Goal: Information Seeking & Learning: Learn about a topic

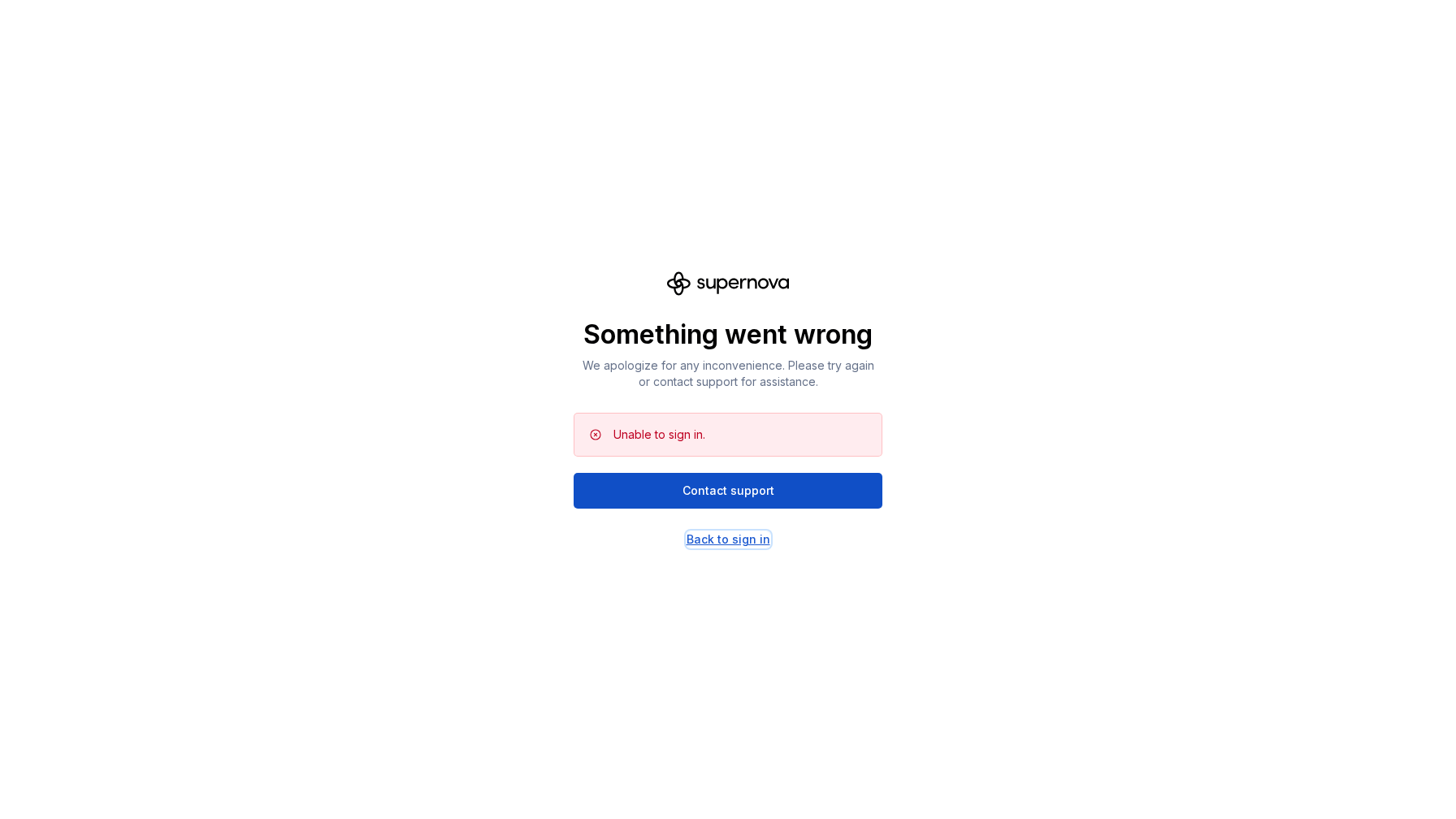
click at [741, 539] on div "Back to sign in" at bounding box center [728, 539] width 83 height 16
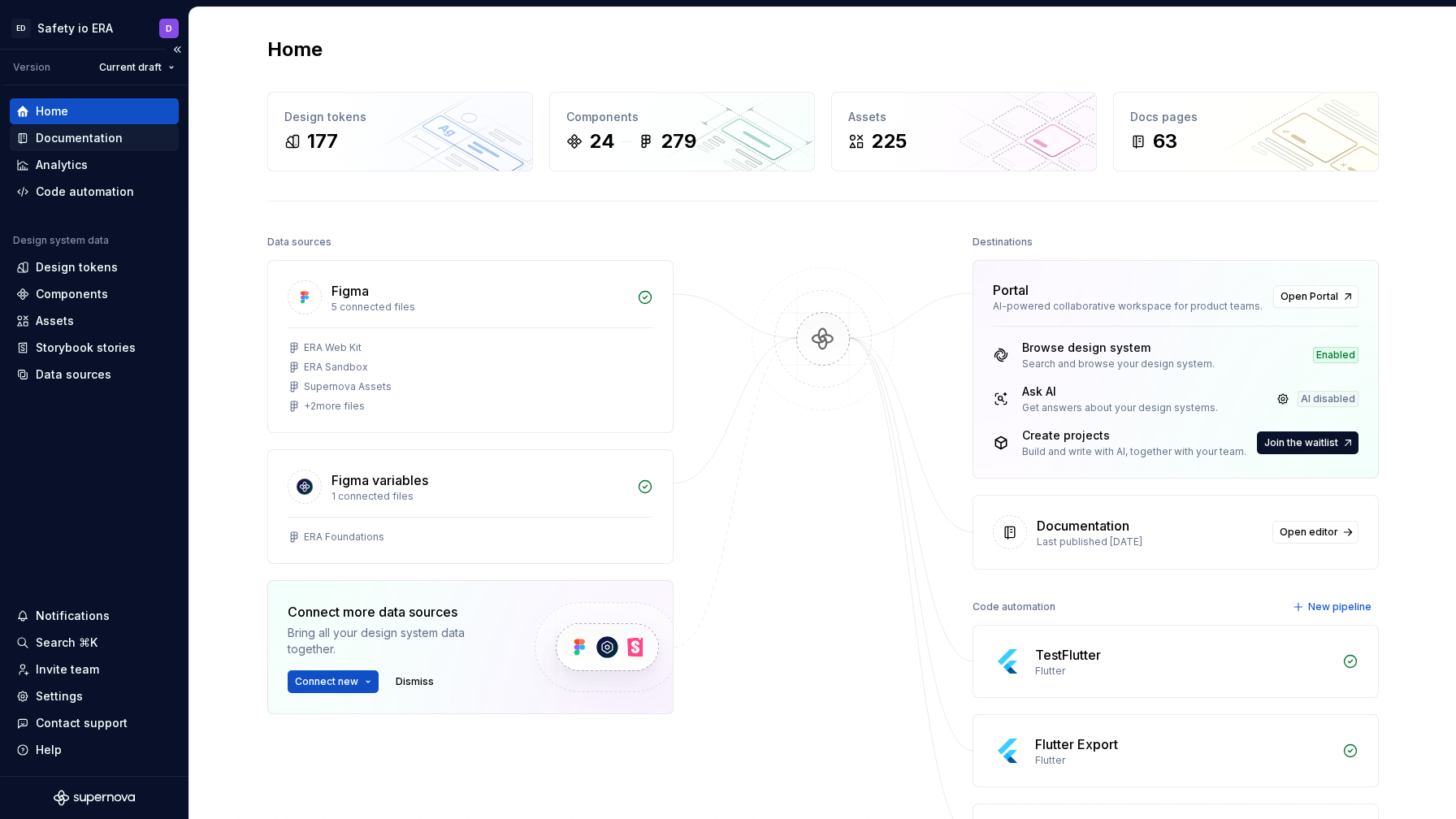
click at [64, 137] on div "Documentation" at bounding box center [79, 138] width 87 height 16
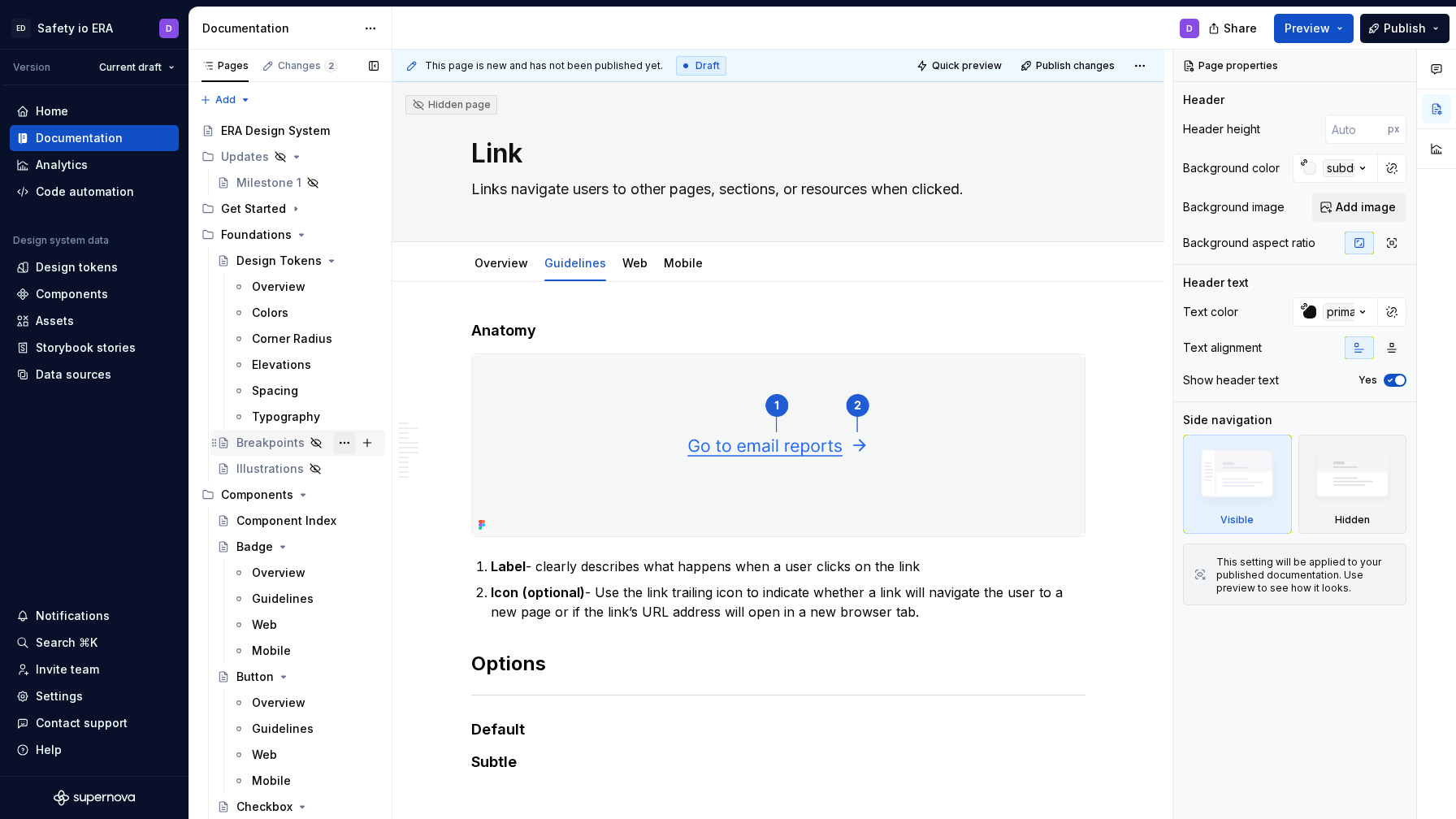
type textarea "*"
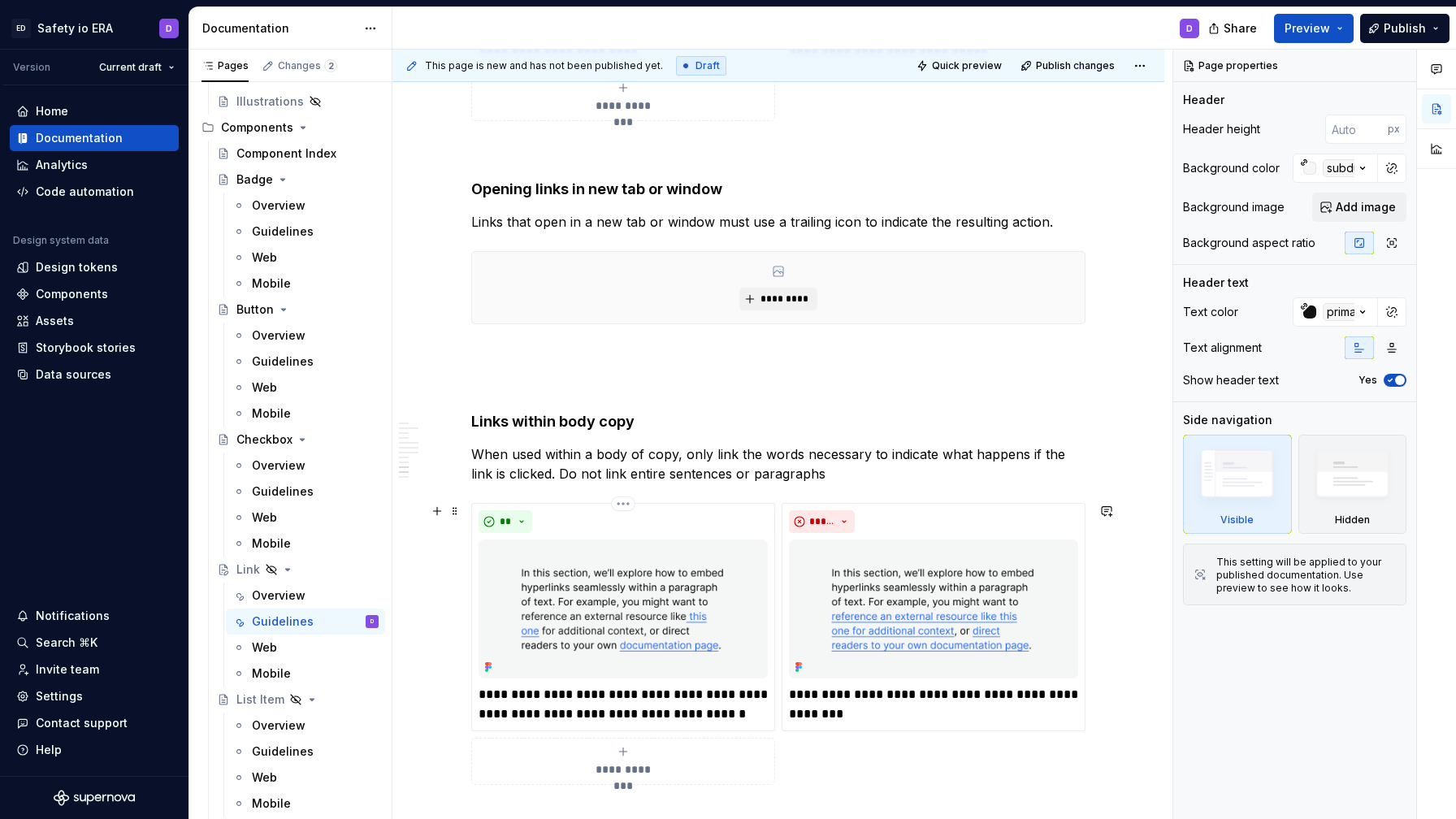
scroll to position [2457, 0]
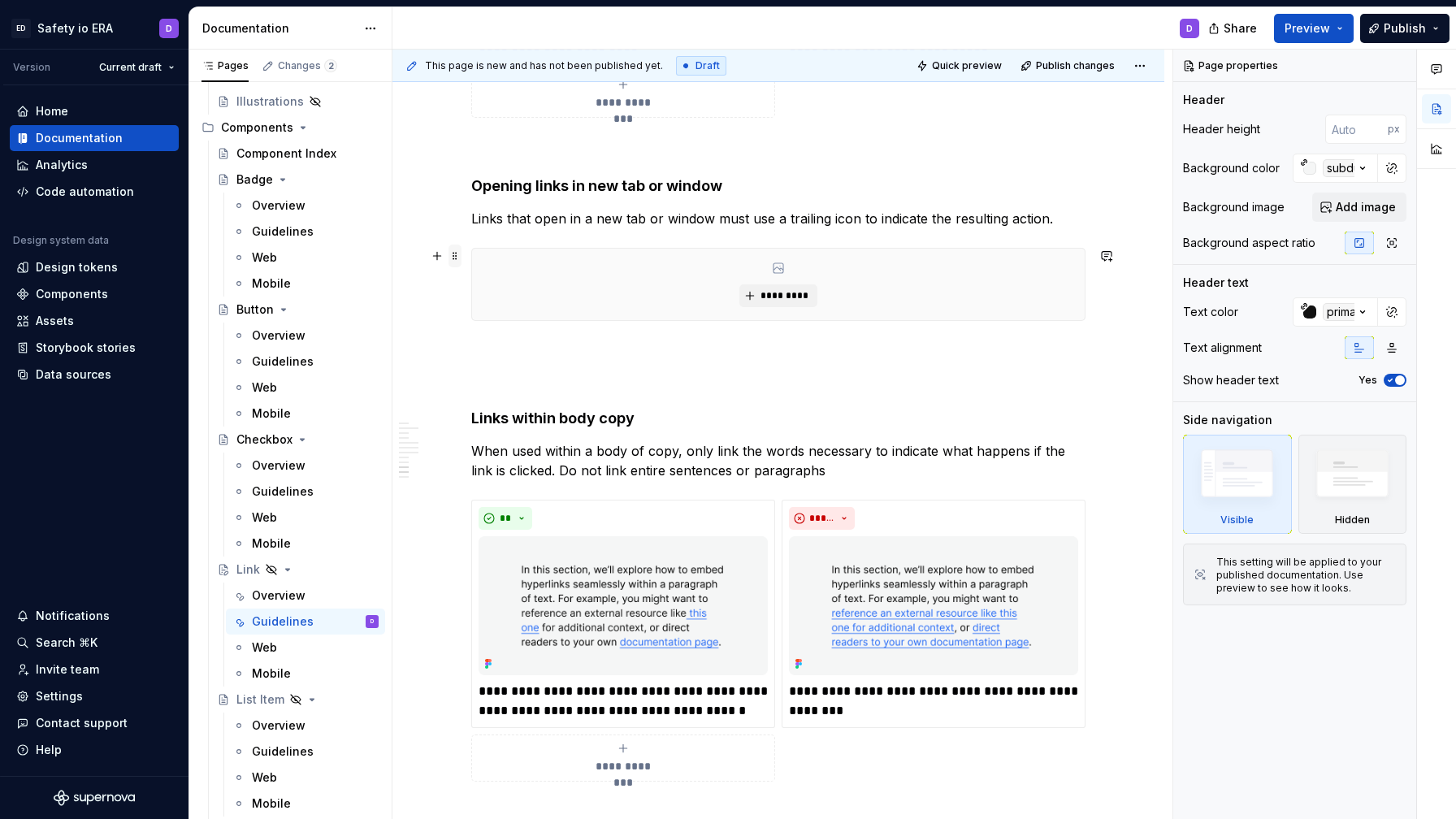
click at [461, 256] on span at bounding box center [455, 256] width 13 height 22
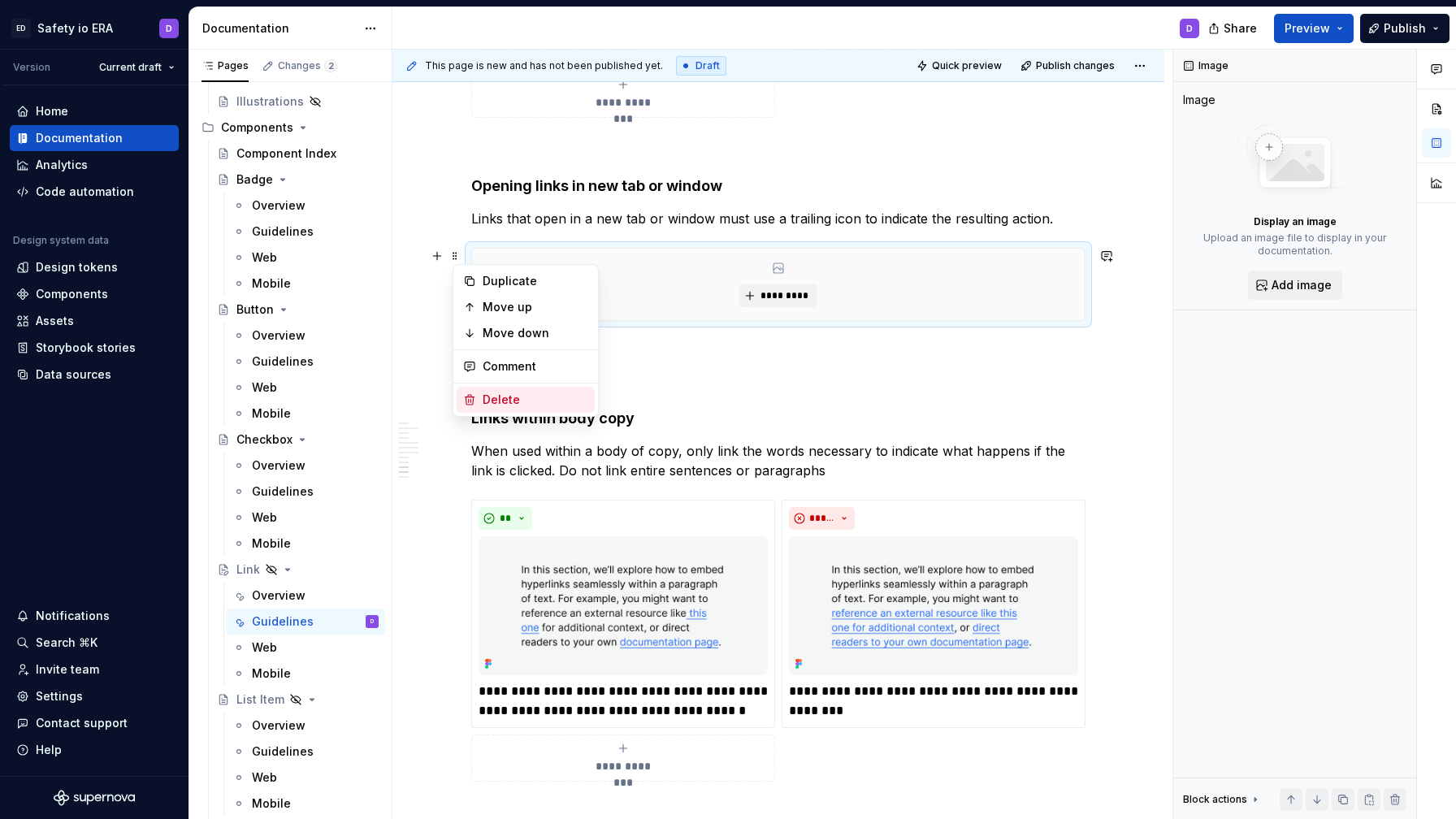
click at [499, 393] on div "Delete" at bounding box center [535, 399] width 106 height 16
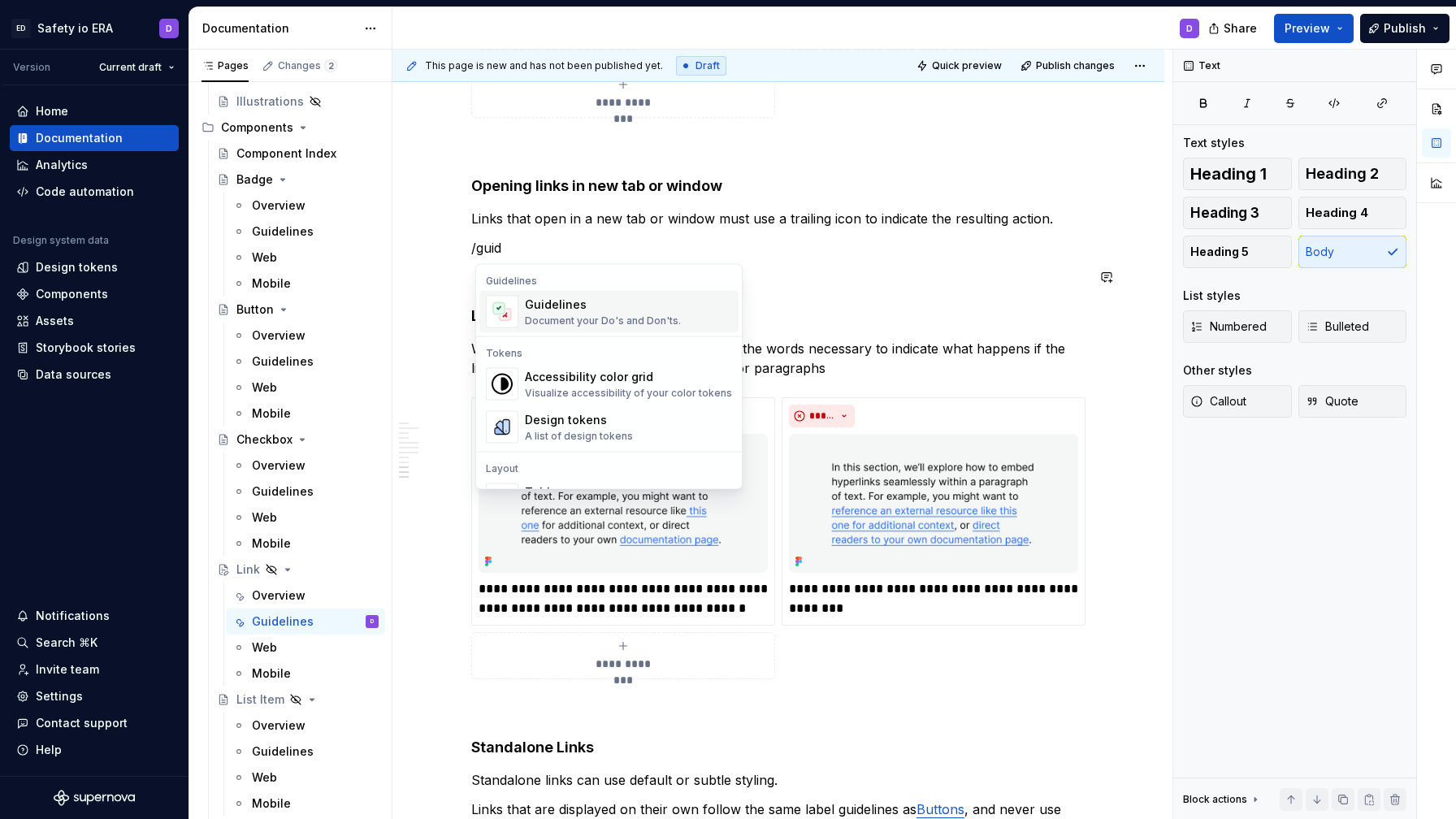
click at [563, 309] on div "Guidelines" at bounding box center [603, 304] width 156 height 16
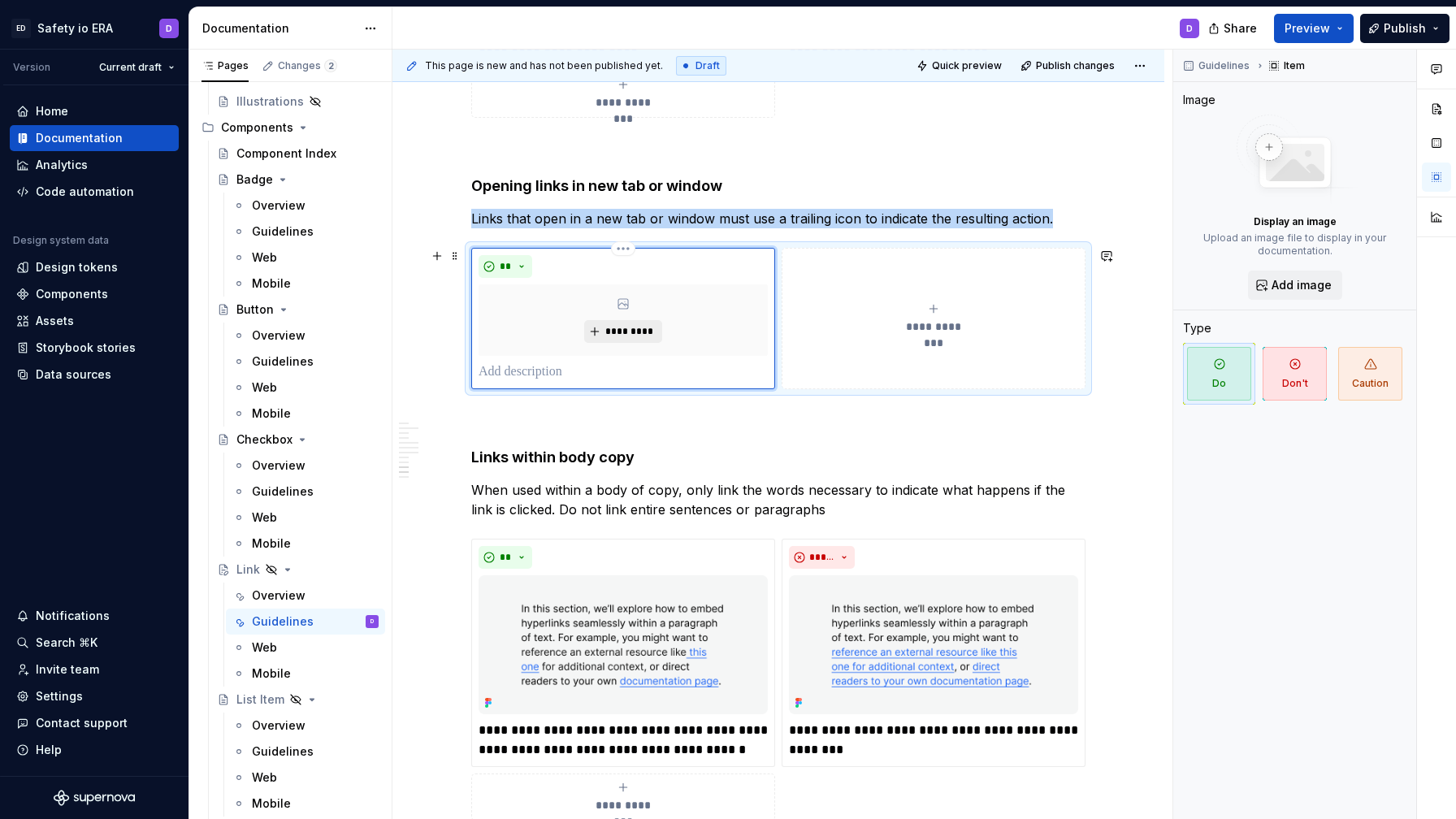
click at [619, 336] on span "*********" at bounding box center [629, 332] width 50 height 13
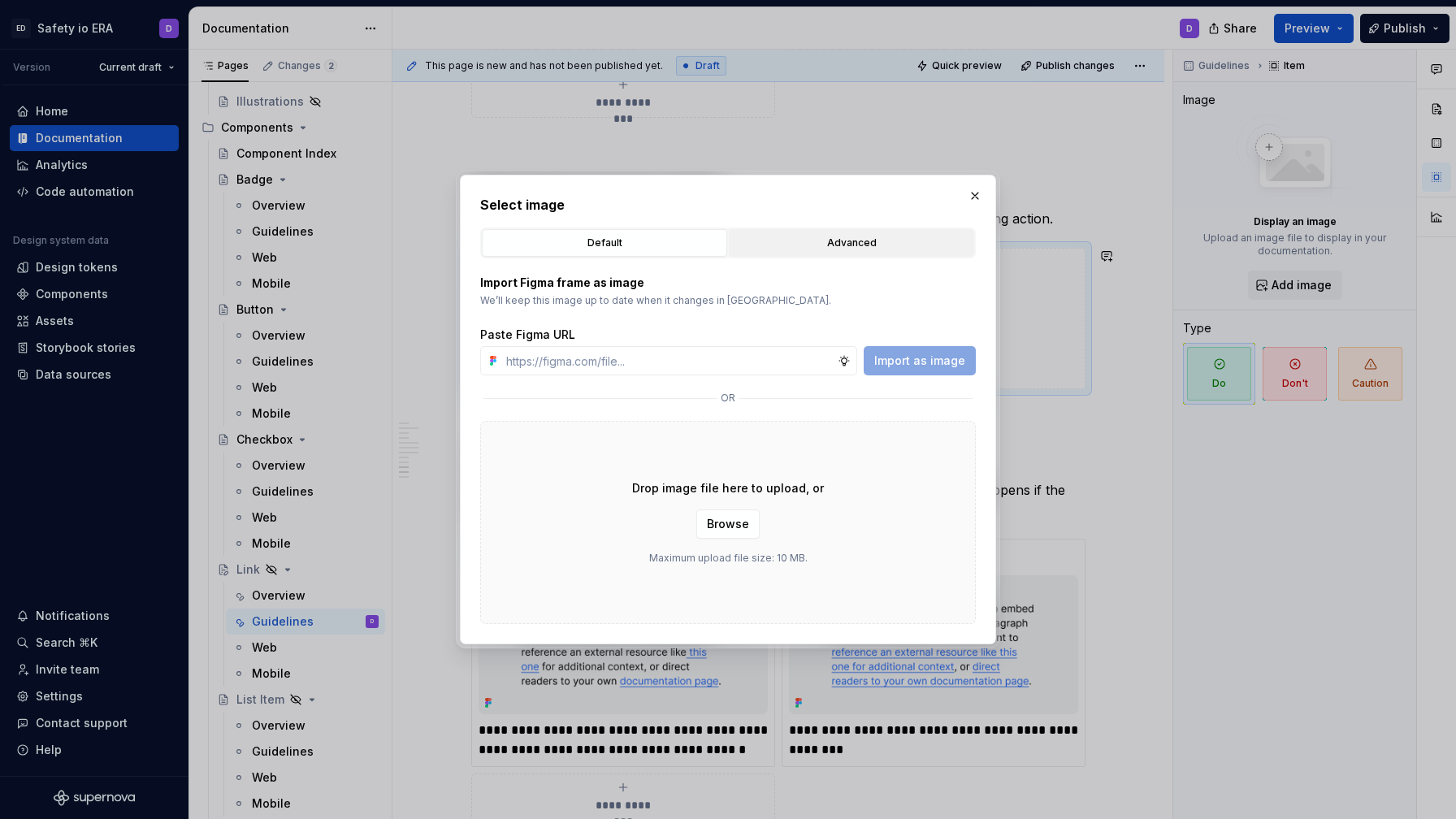
click at [800, 236] on div "Advanced" at bounding box center [851, 242] width 234 height 16
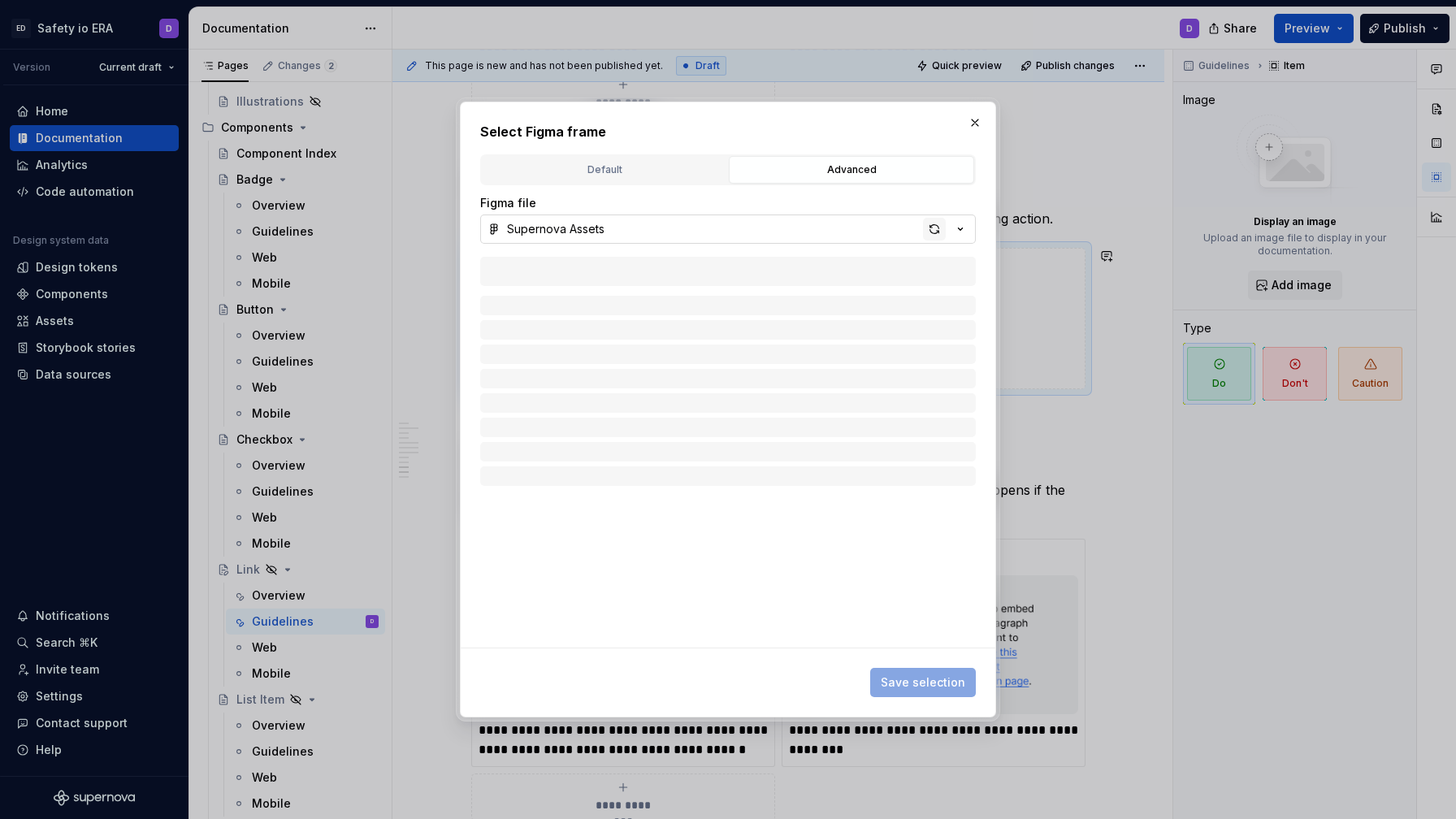
click at [930, 230] on div "button" at bounding box center [935, 229] width 23 height 22
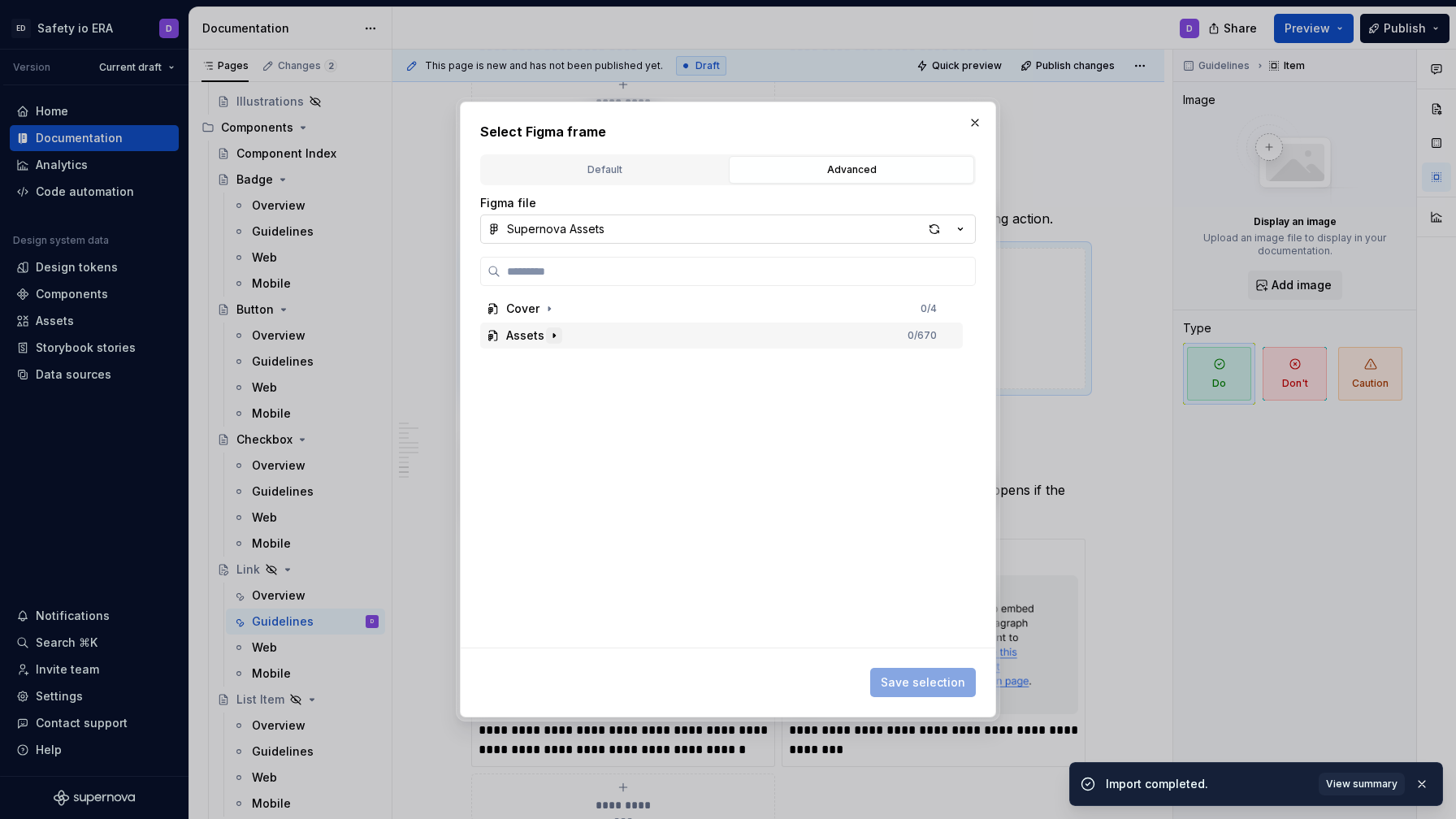
click at [553, 337] on icon "button" at bounding box center [554, 335] width 13 height 13
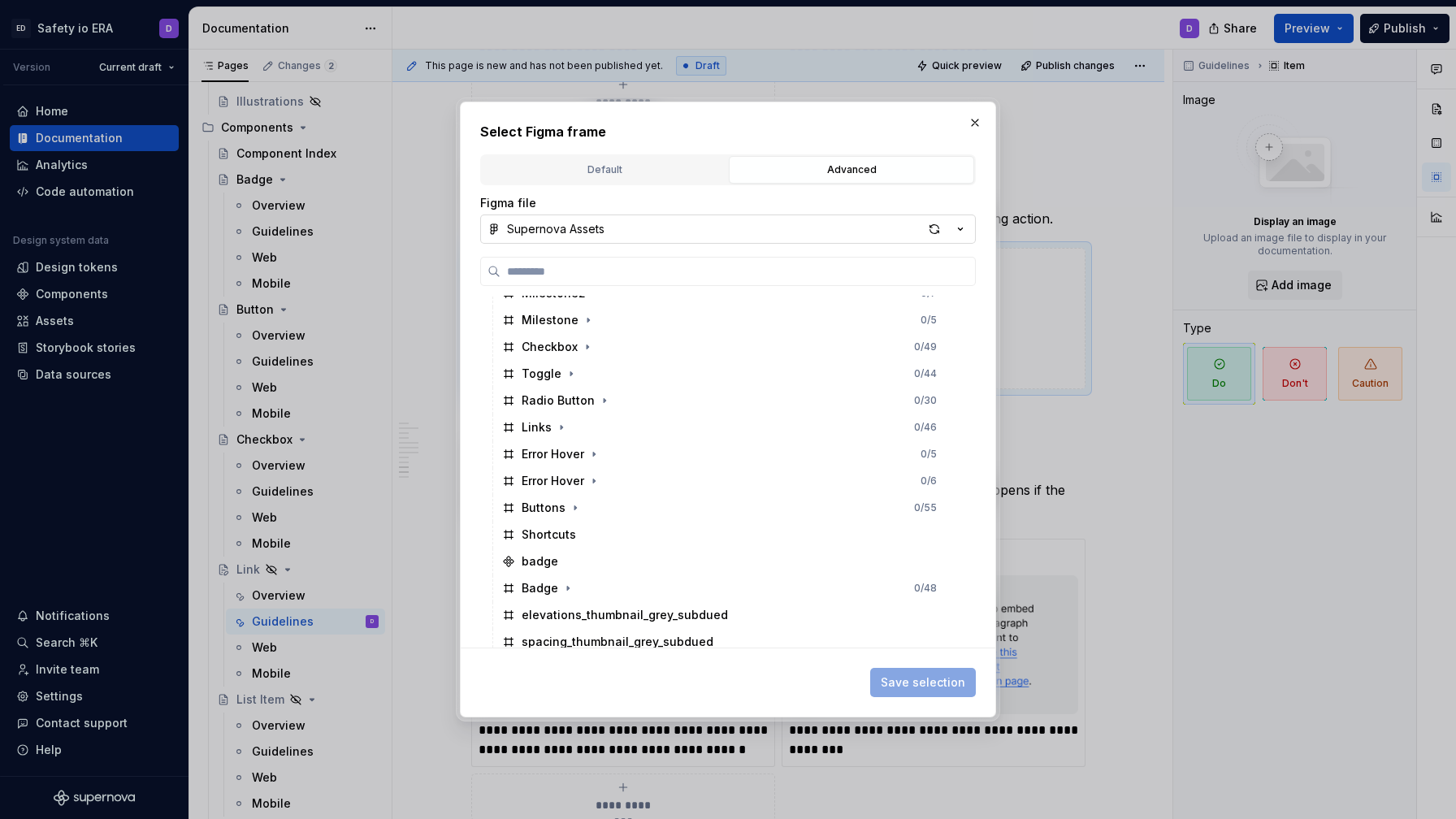
scroll to position [448, 0]
click at [561, 424] on icon "button" at bounding box center [562, 424] width 13 height 13
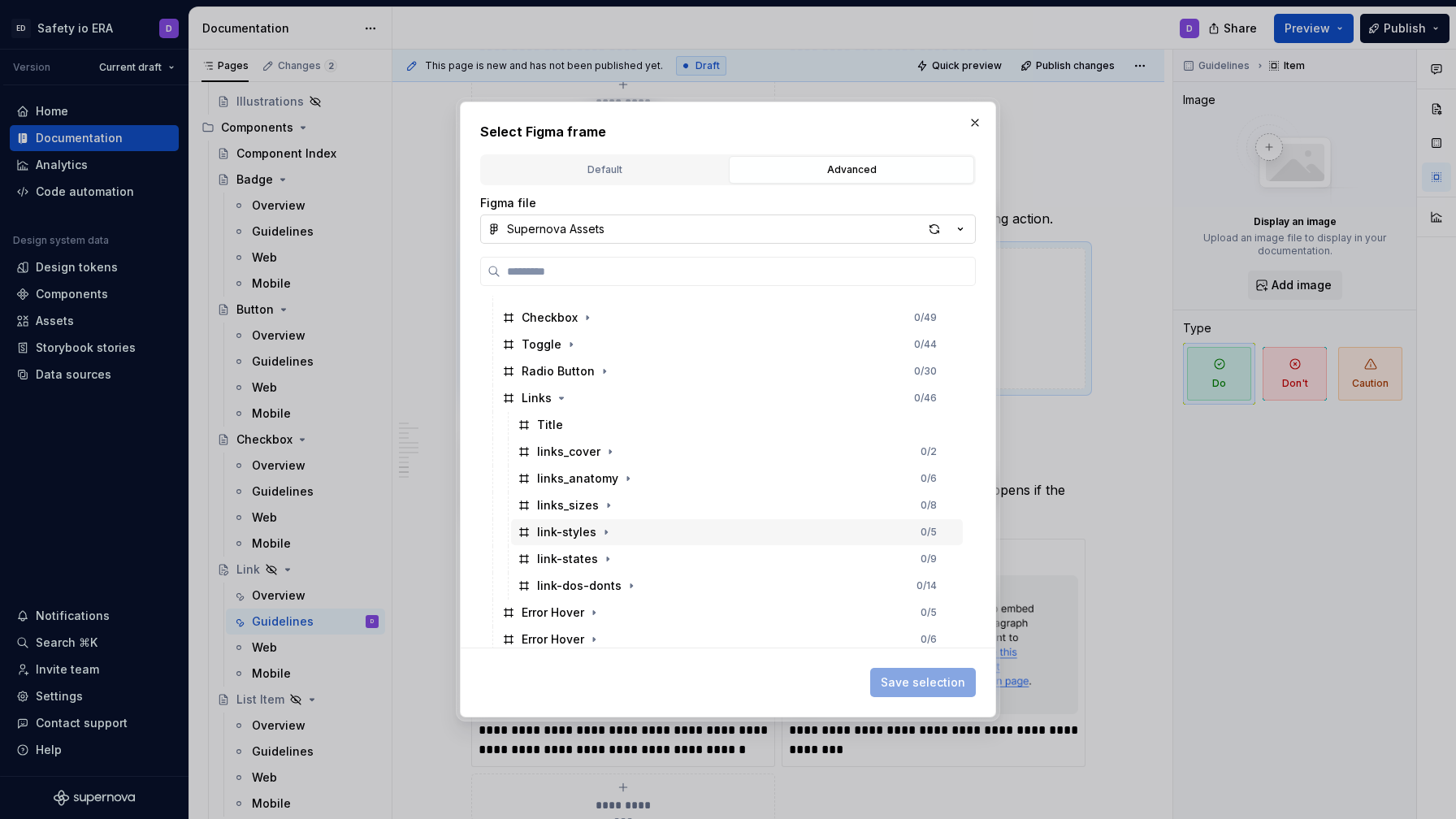
scroll to position [508, 0]
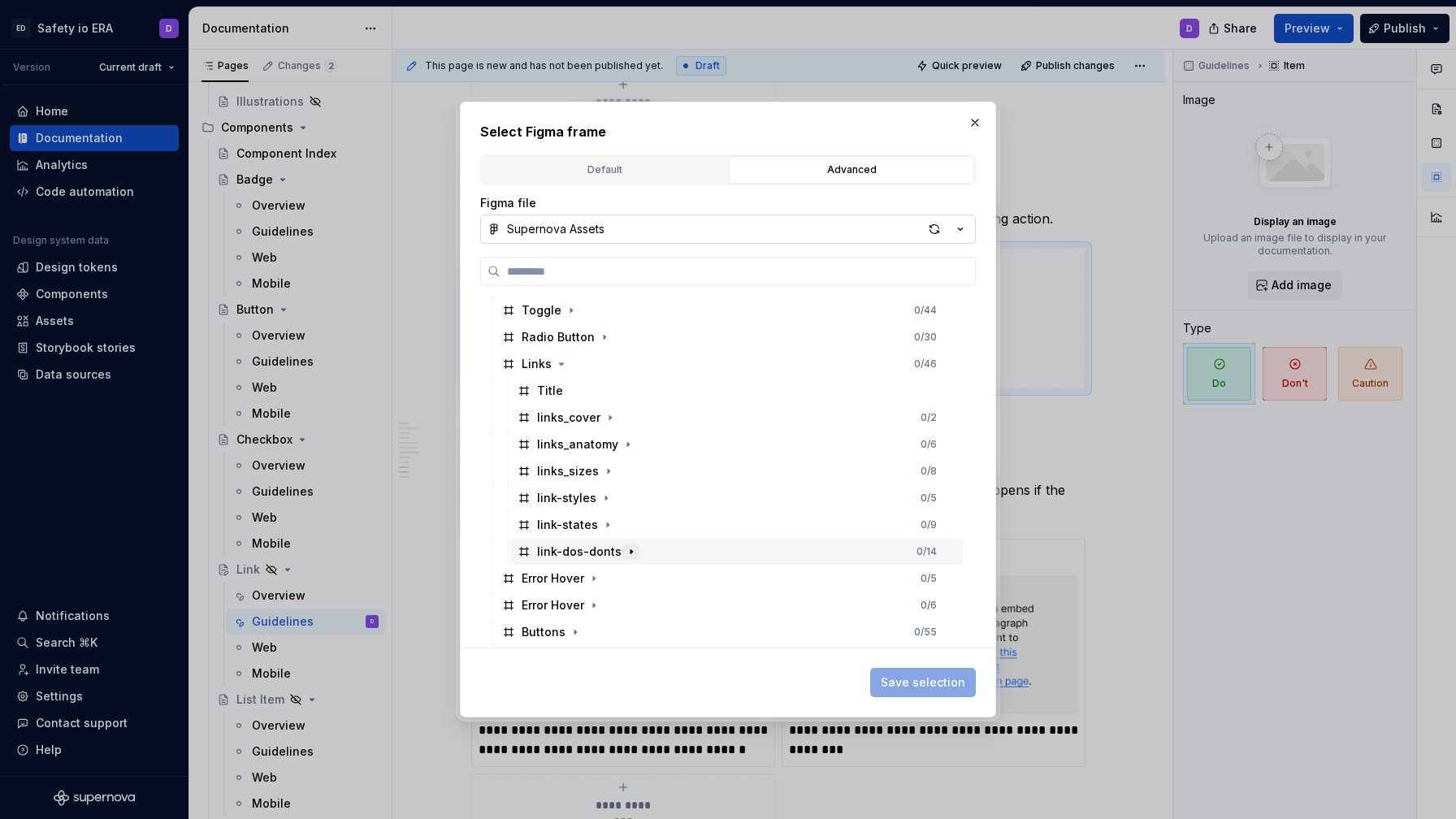
click at [625, 548] on icon "button" at bounding box center [631, 552] width 13 height 13
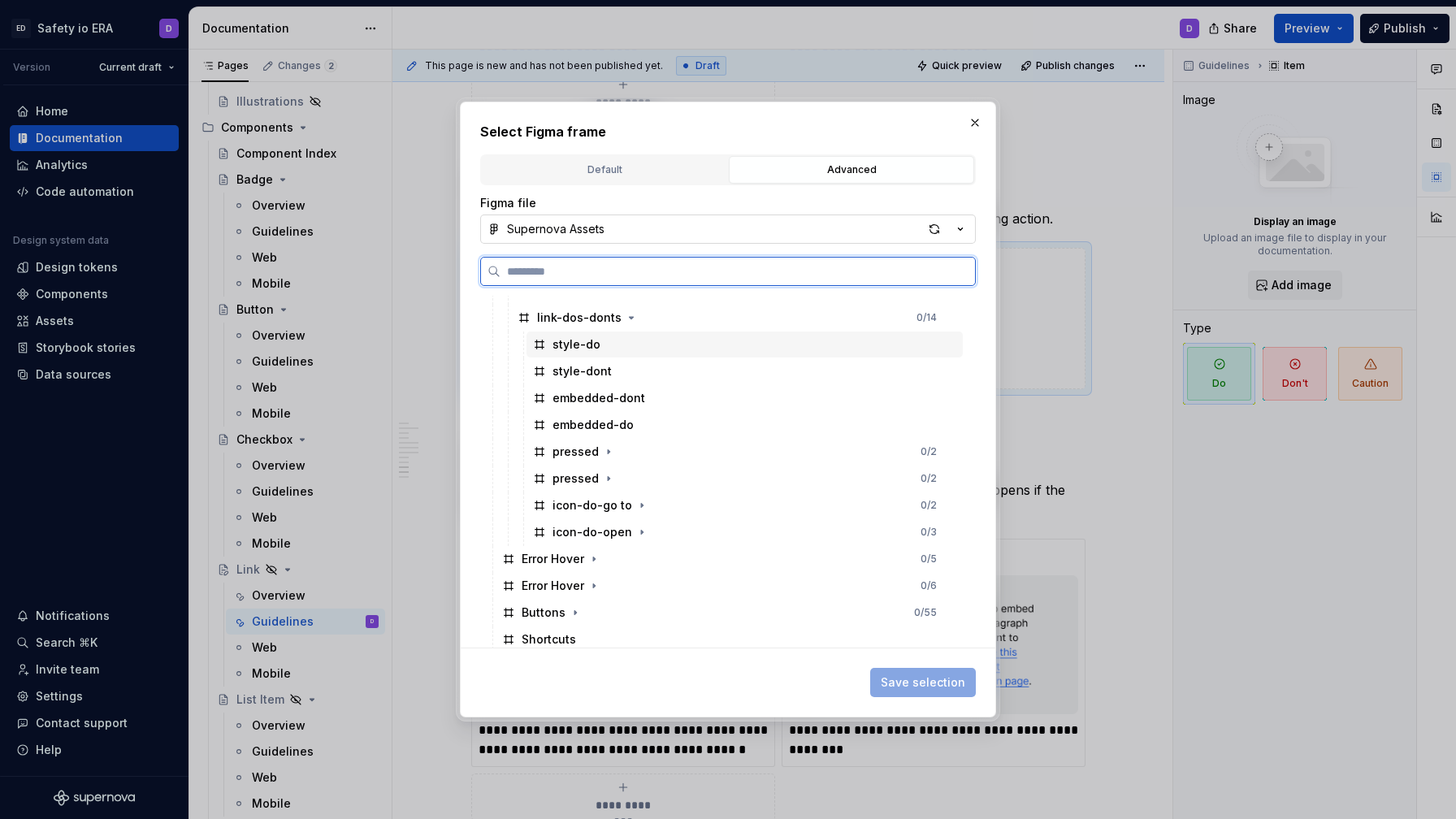
scroll to position [747, 0]
click at [594, 495] on div "icon-do-go to" at bounding box center [592, 499] width 80 height 16
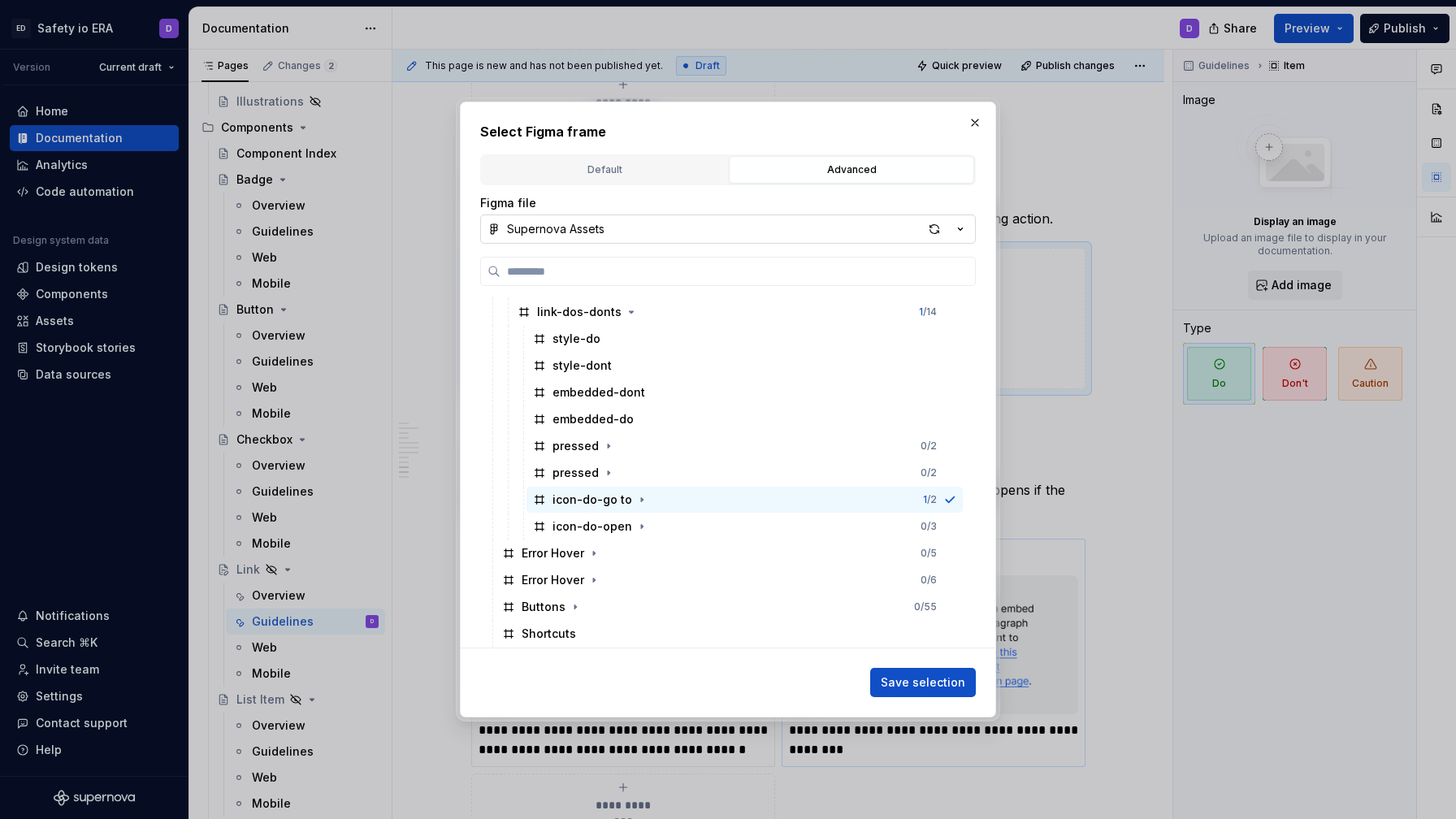
click at [929, 679] on span "Save selection" at bounding box center [923, 681] width 84 height 16
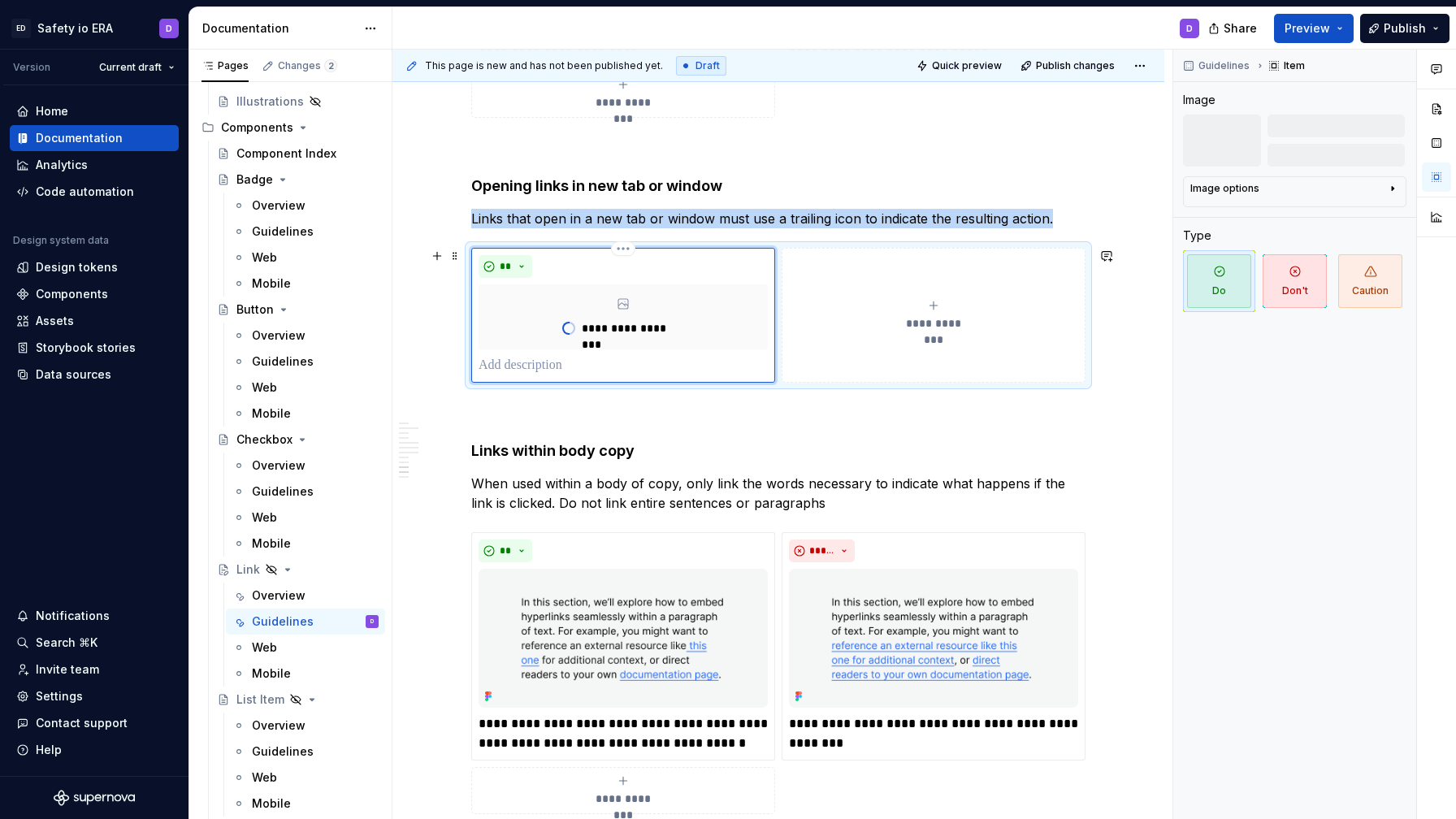
click at [937, 312] on div "**********" at bounding box center [934, 315] width 290 height 33
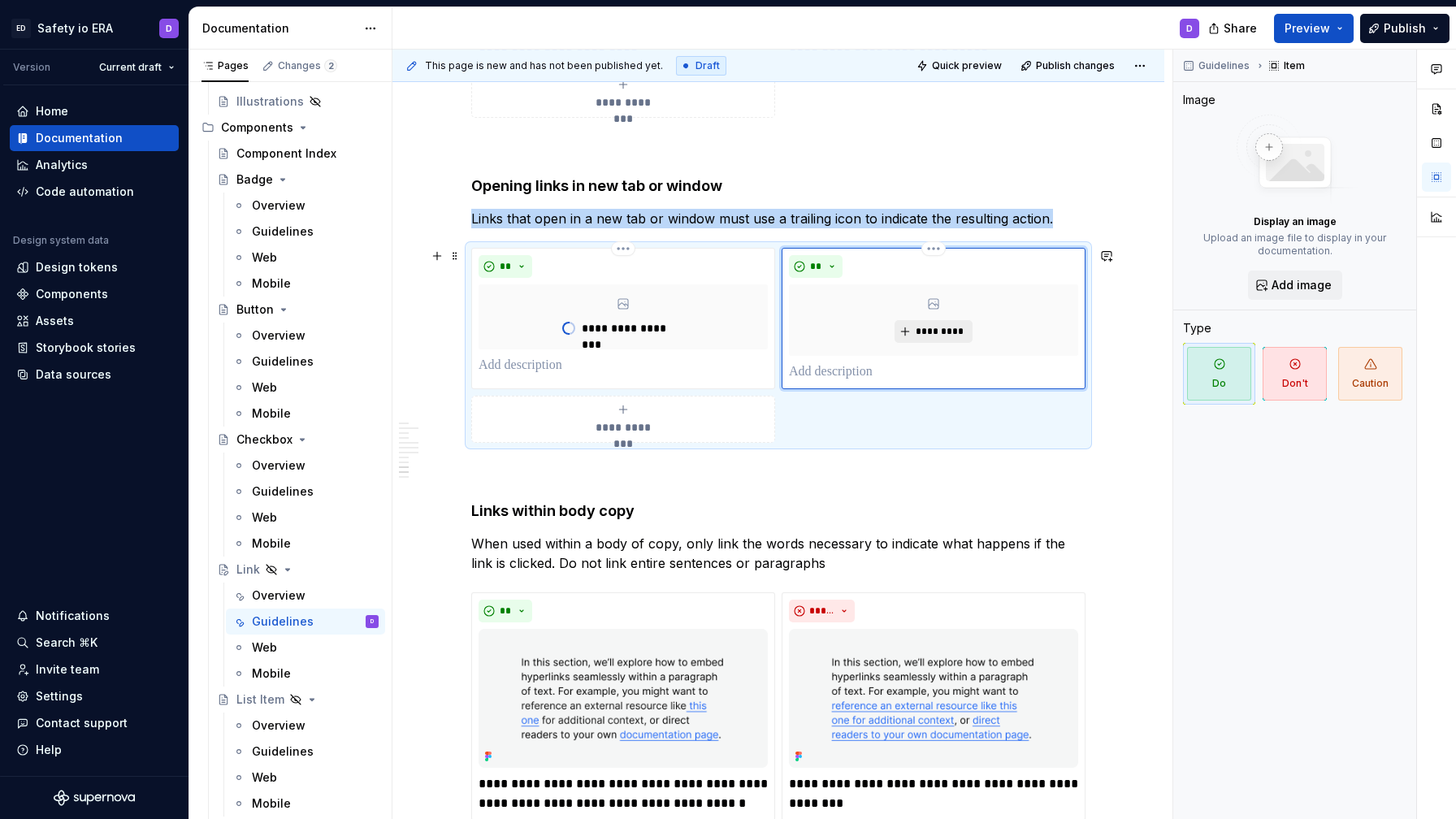
click at [938, 325] on span "*********" at bounding box center [939, 332] width 50 height 13
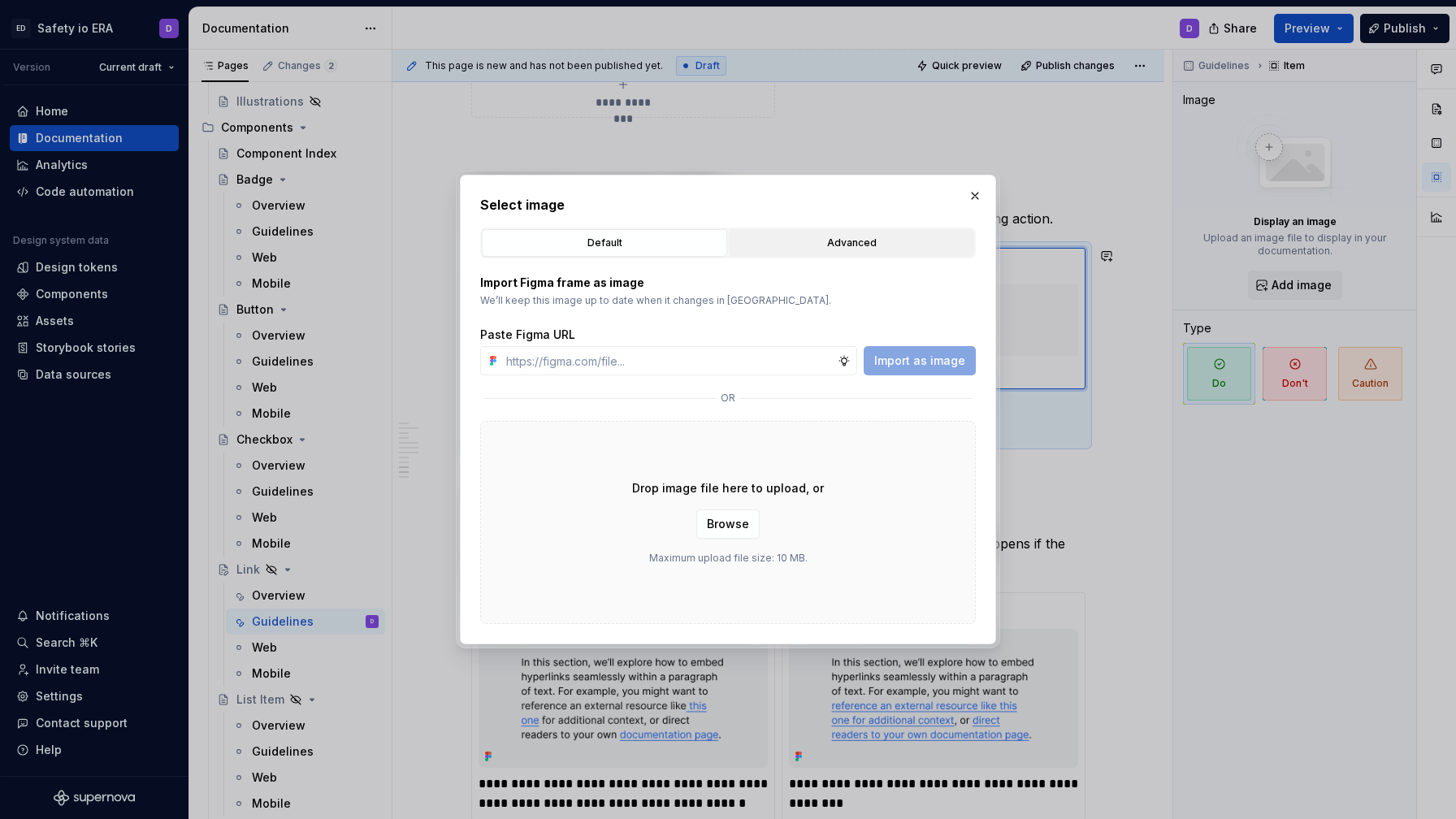
click at [829, 241] on div "Advanced" at bounding box center [851, 242] width 234 height 16
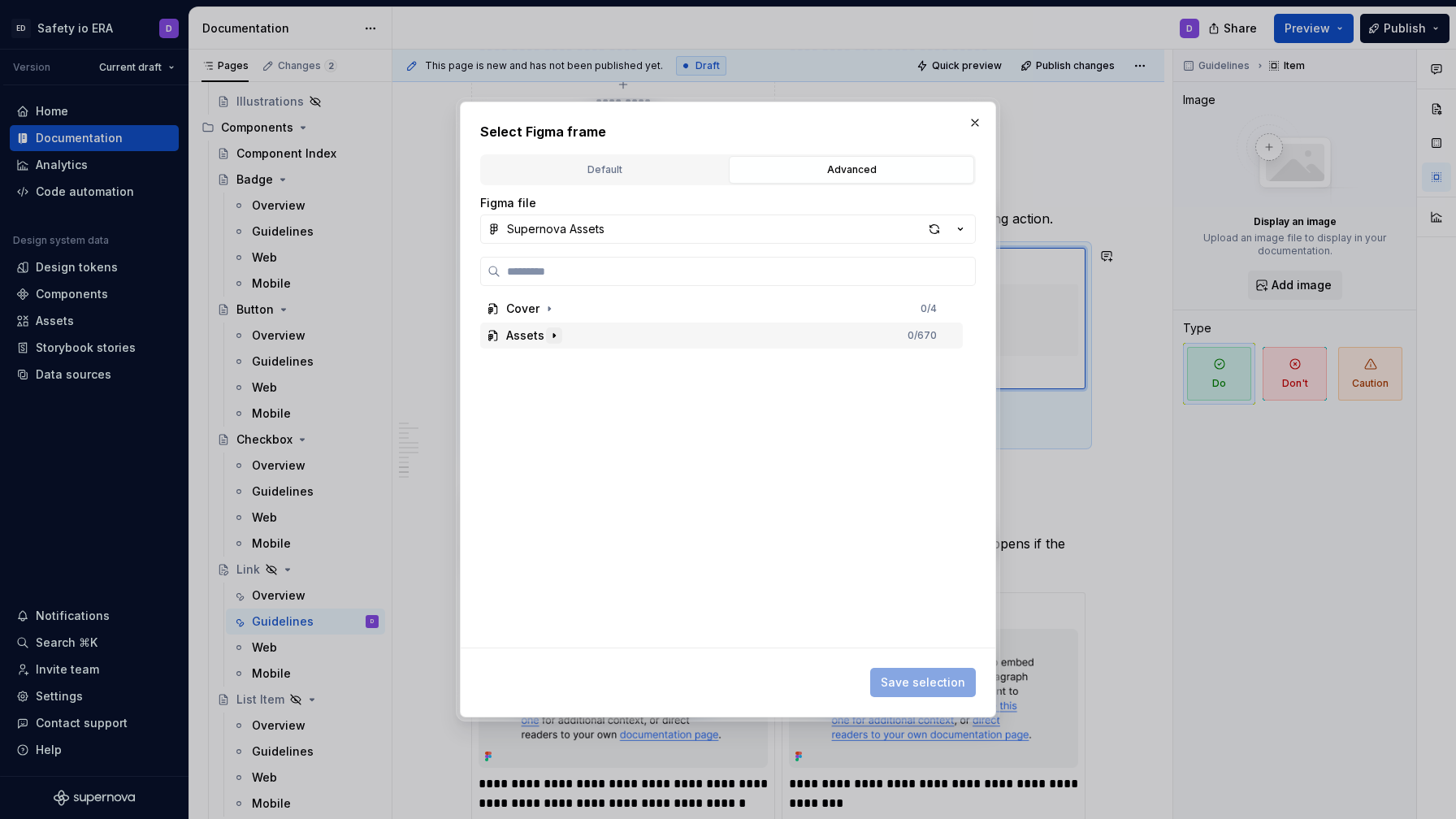
click at [558, 335] on icon "button" at bounding box center [554, 335] width 13 height 13
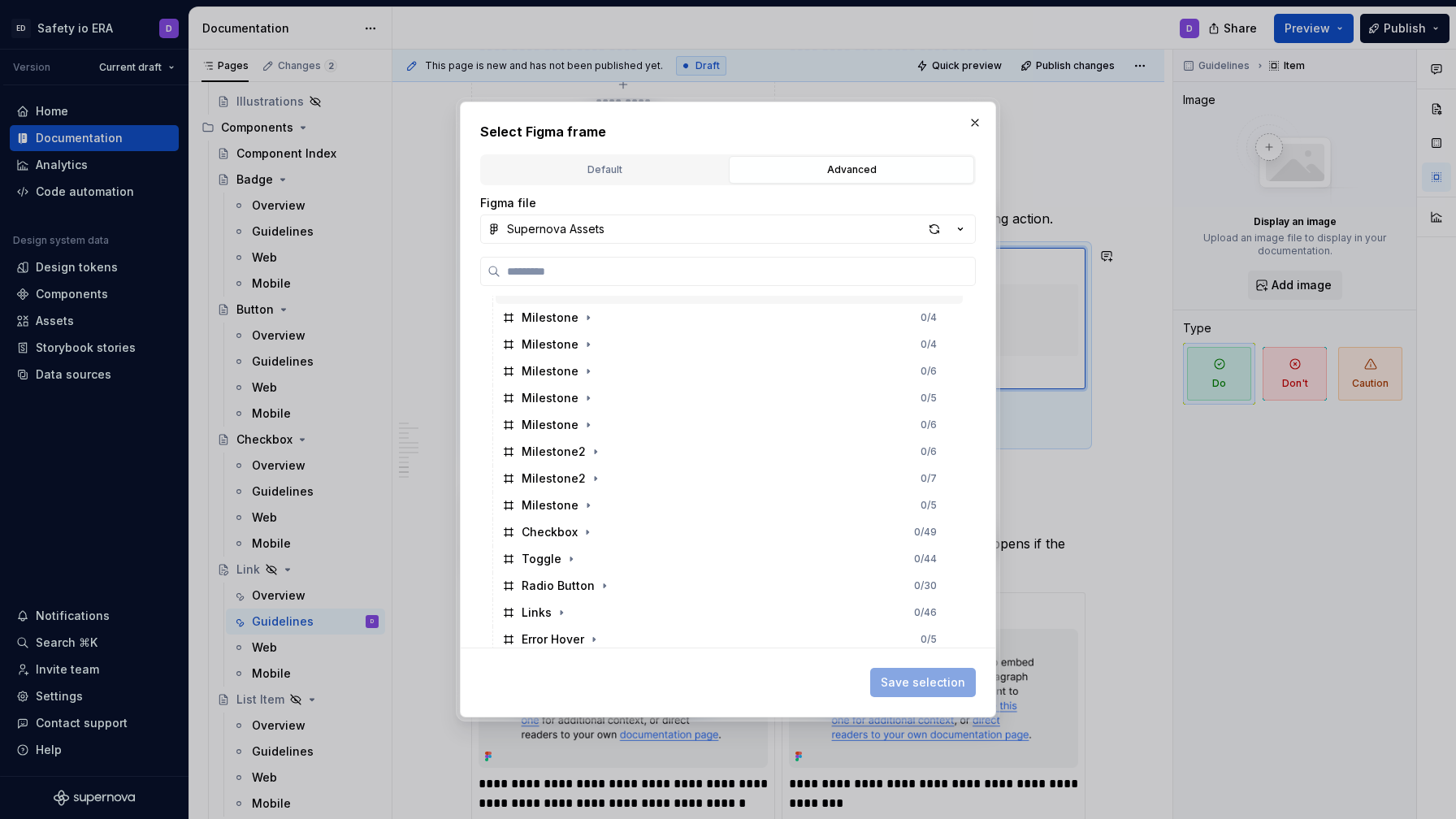
scroll to position [271, 0]
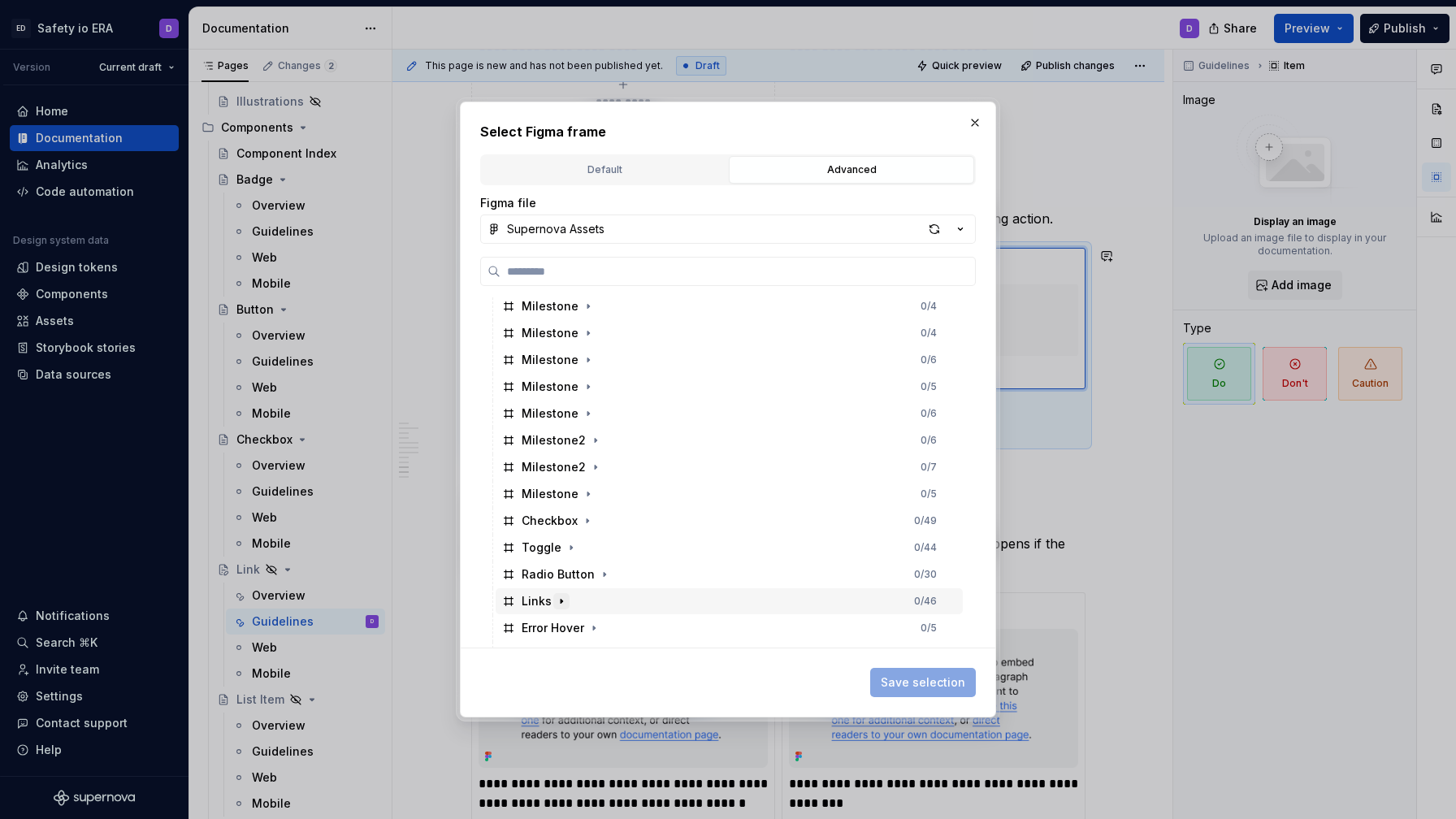
click at [562, 600] on icon "button" at bounding box center [562, 601] width 13 height 13
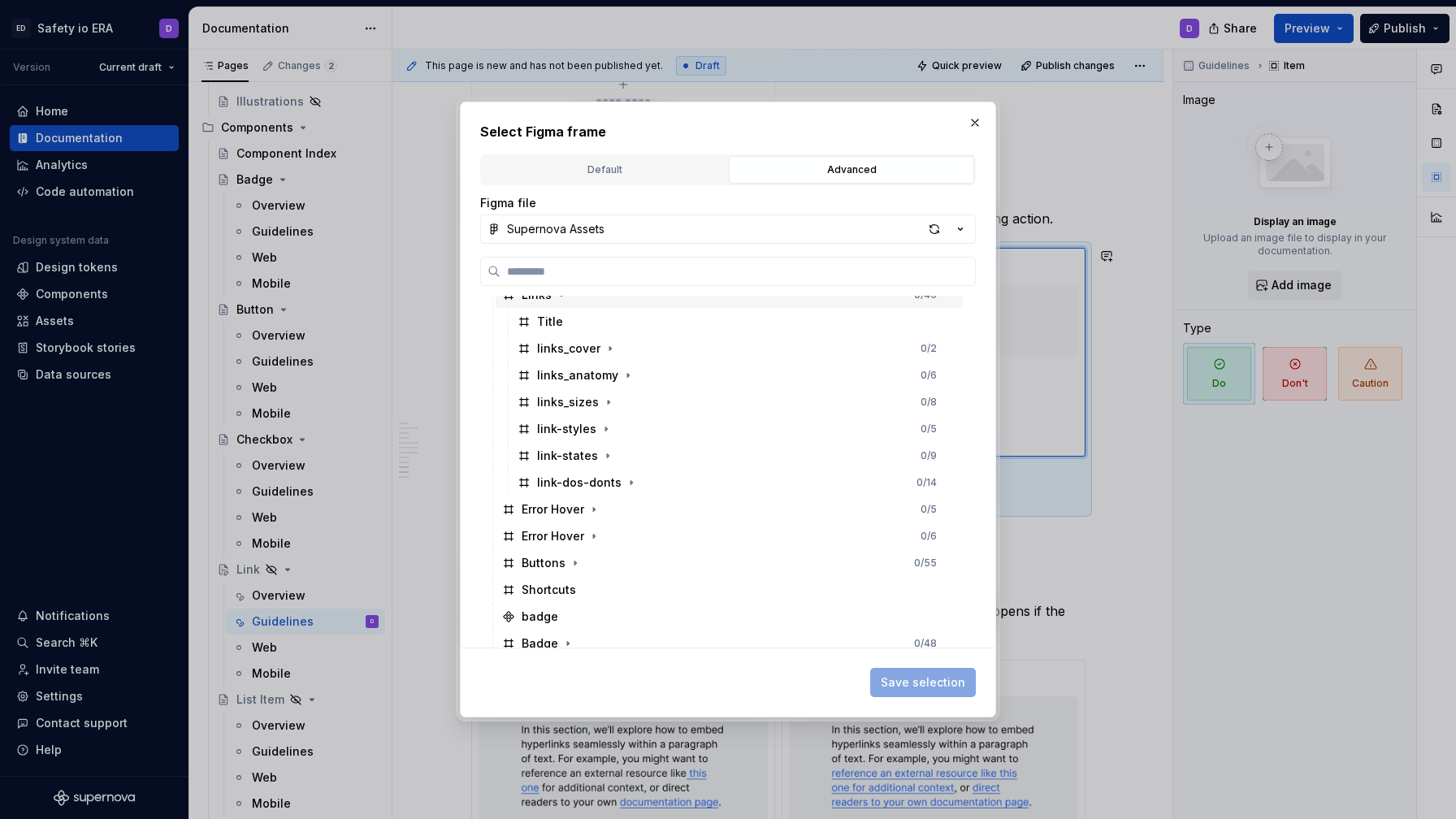
scroll to position [587, 0]
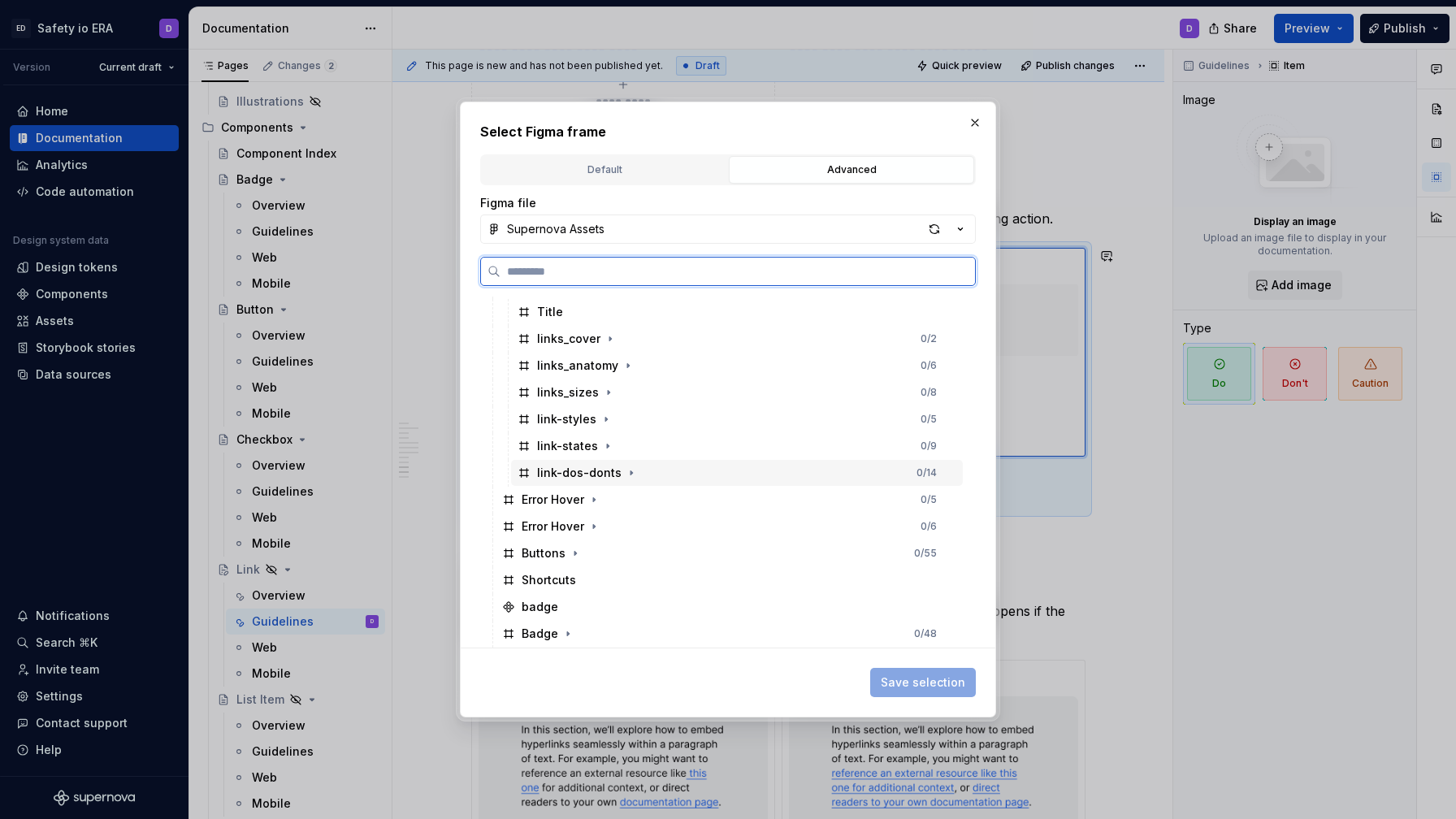
click at [600, 473] on div "link-dos-donts" at bounding box center [579, 472] width 84 height 16
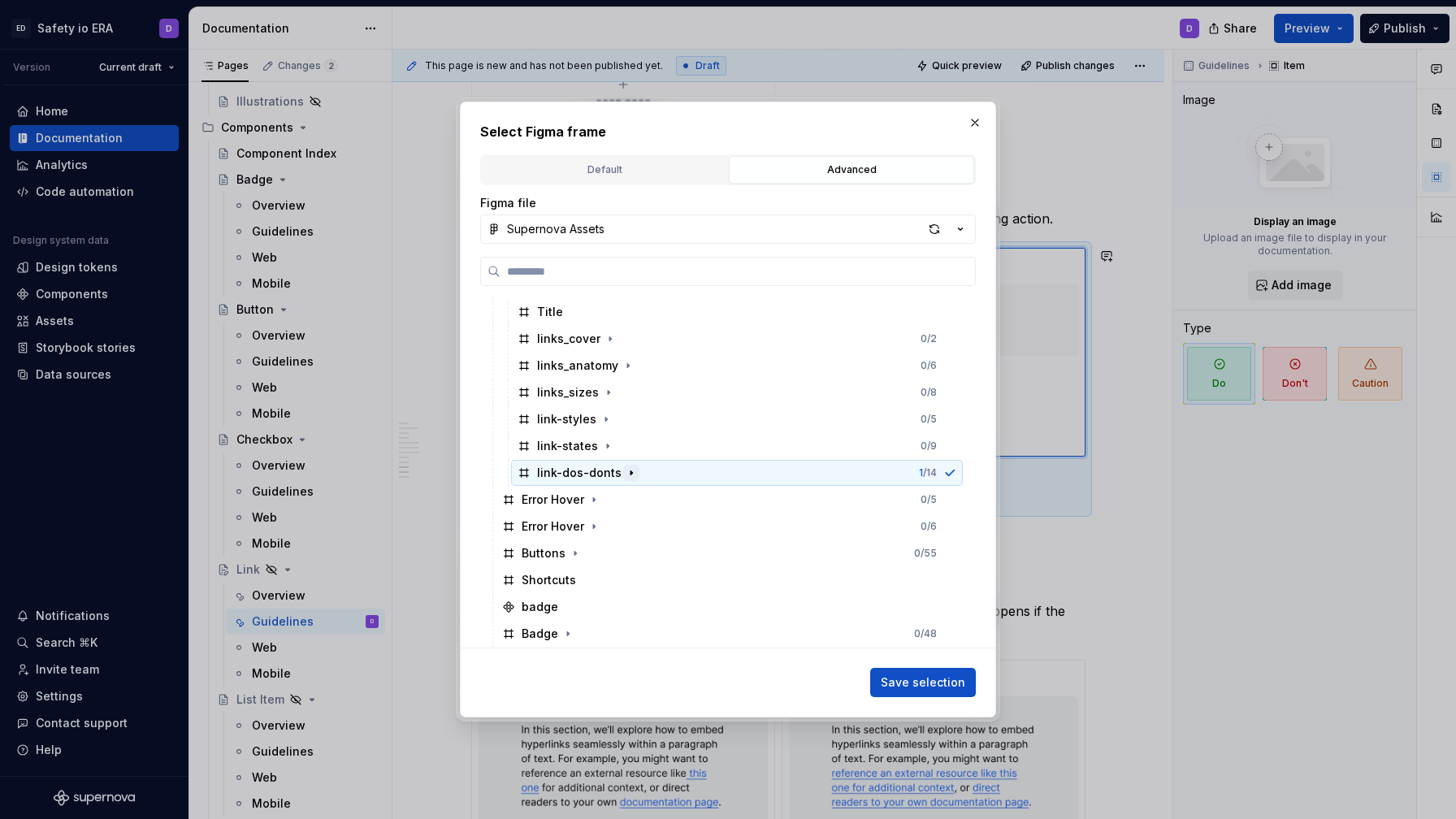
click at [630, 477] on icon "button" at bounding box center [631, 472] width 13 height 13
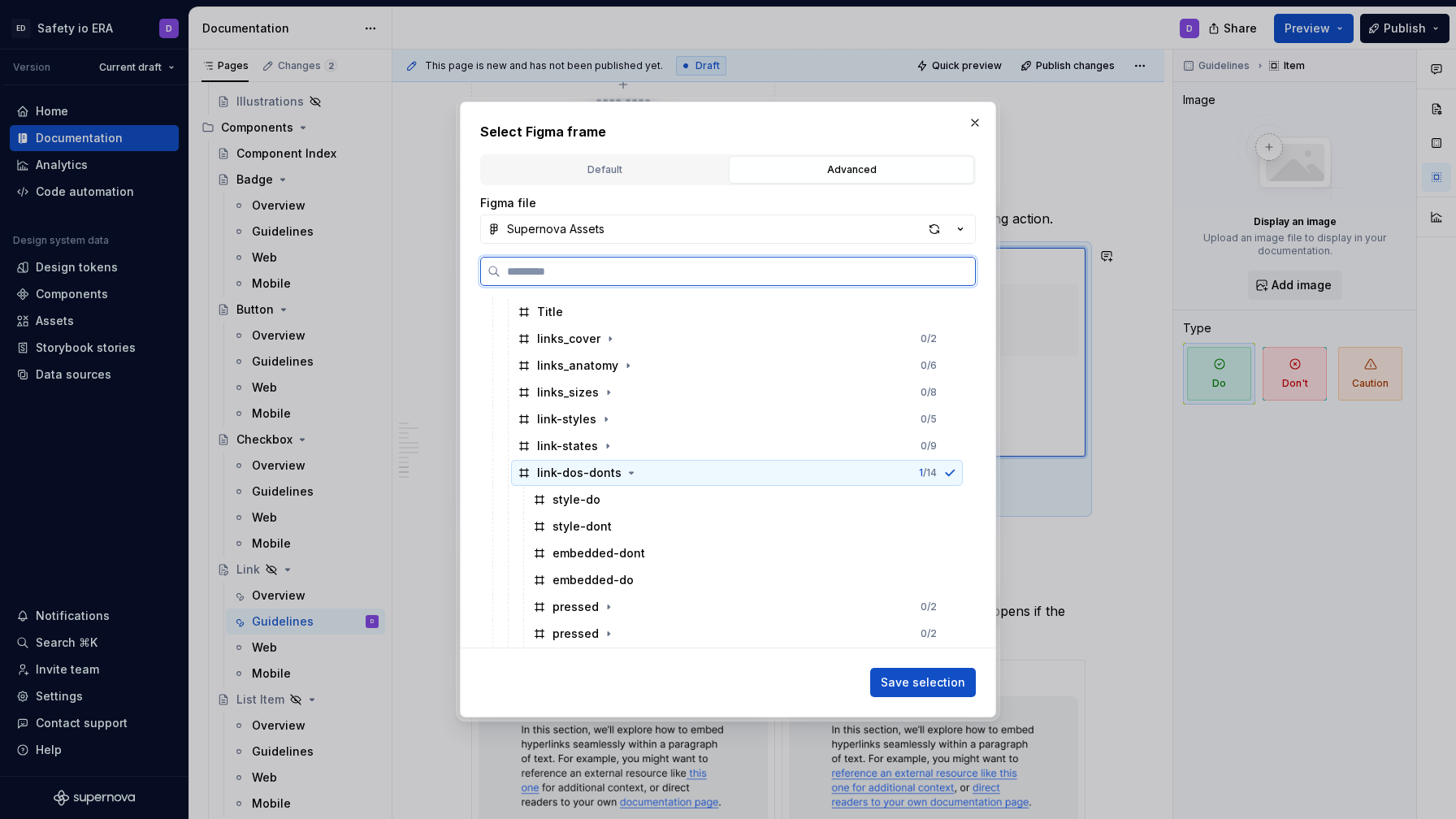
click at [687, 480] on div "link-dos-donts 1 / 14" at bounding box center [737, 473] width 452 height 26
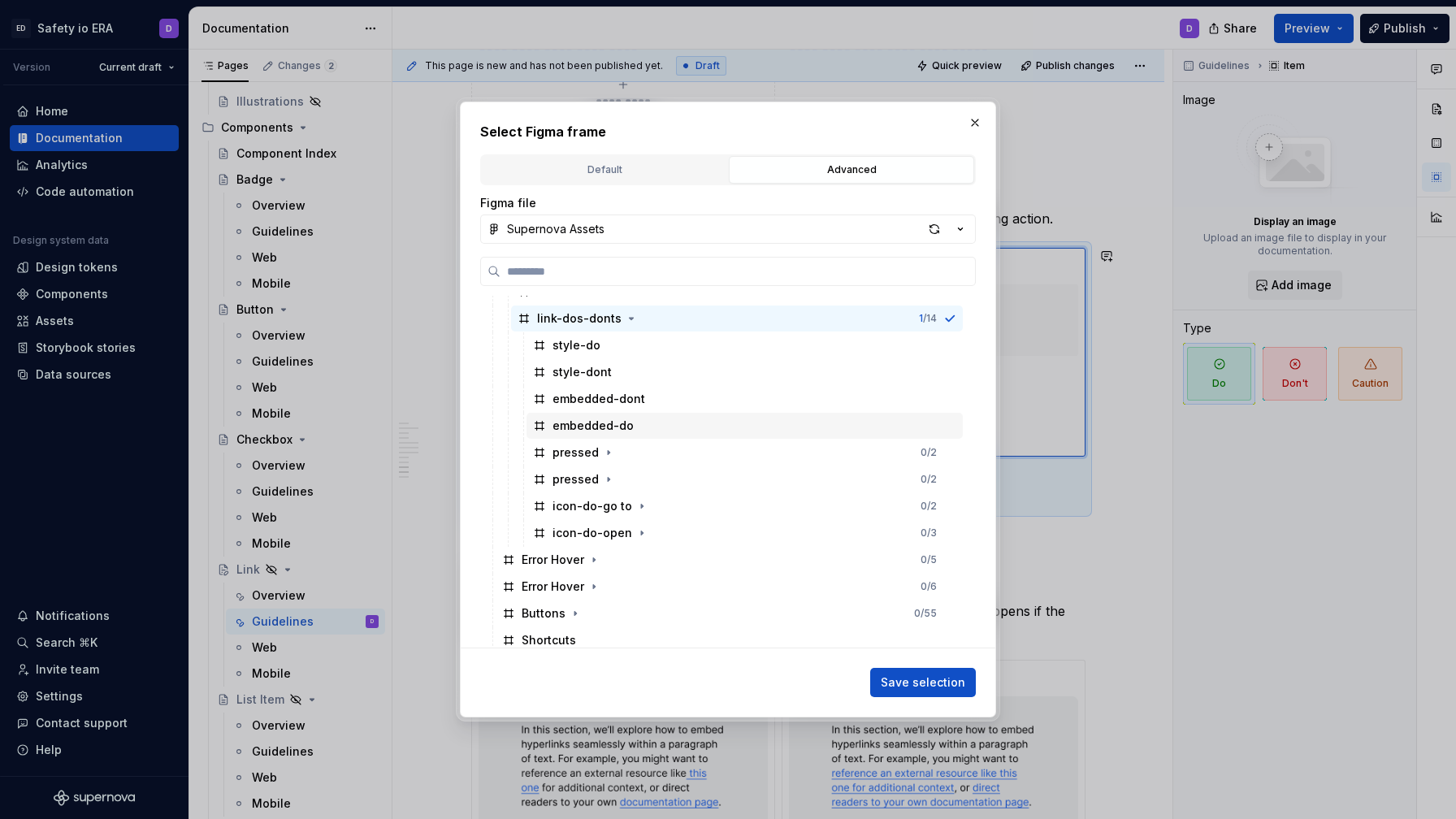
scroll to position [760, 0]
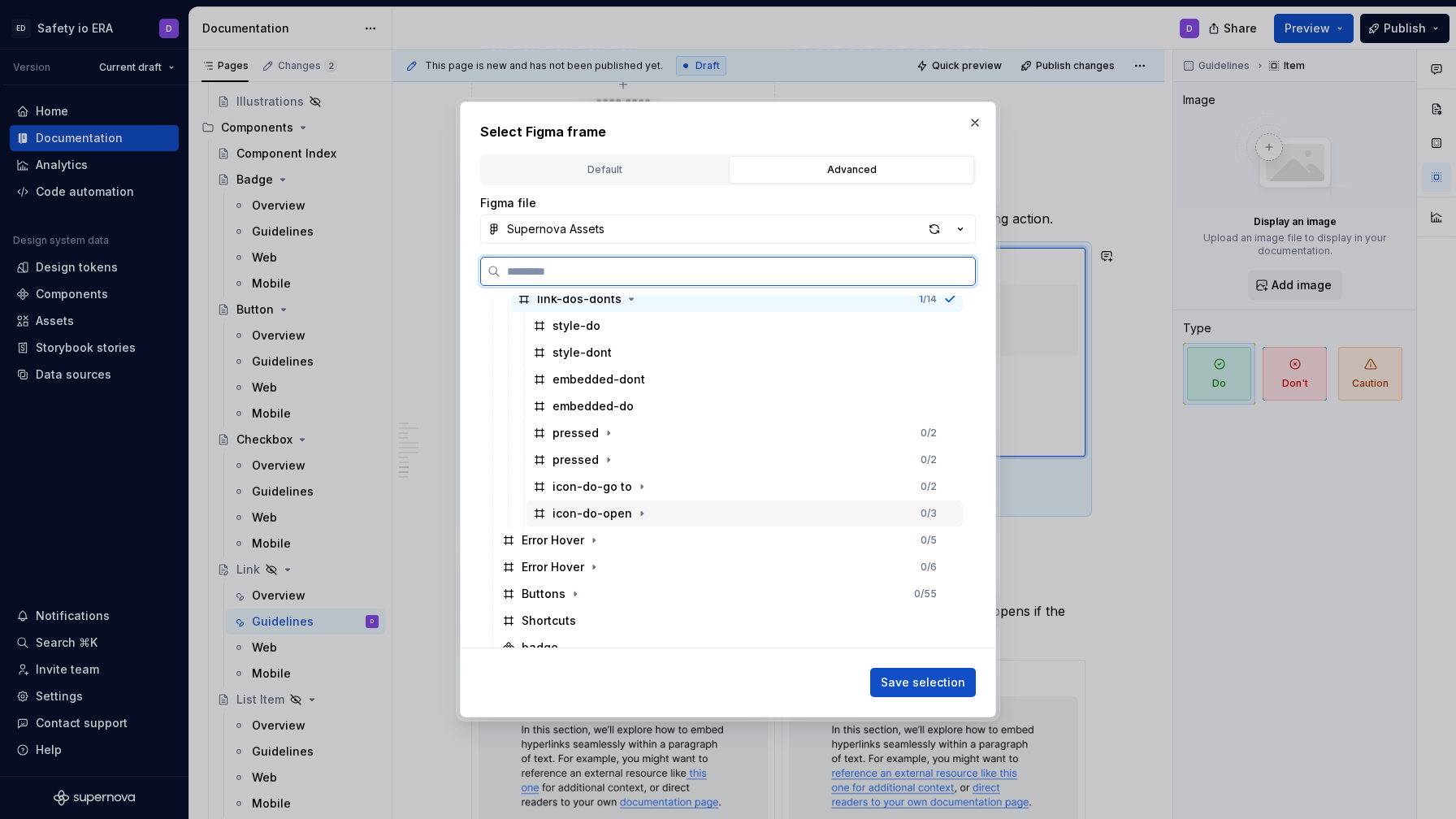
click at [654, 512] on div "icon-do-open 0 / 3" at bounding box center [744, 514] width 436 height 26
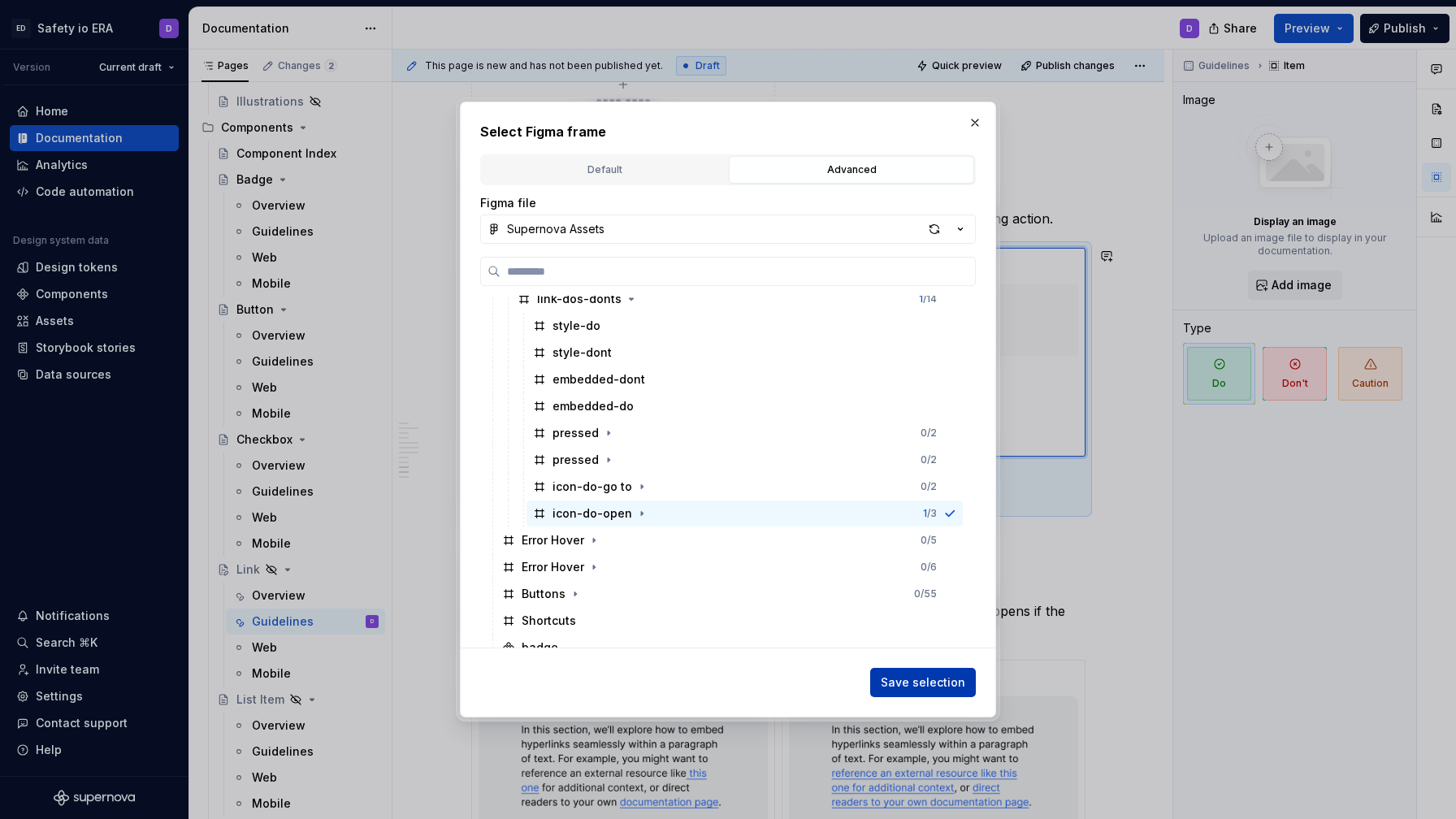
click at [929, 672] on button "Save selection" at bounding box center [923, 681] width 106 height 29
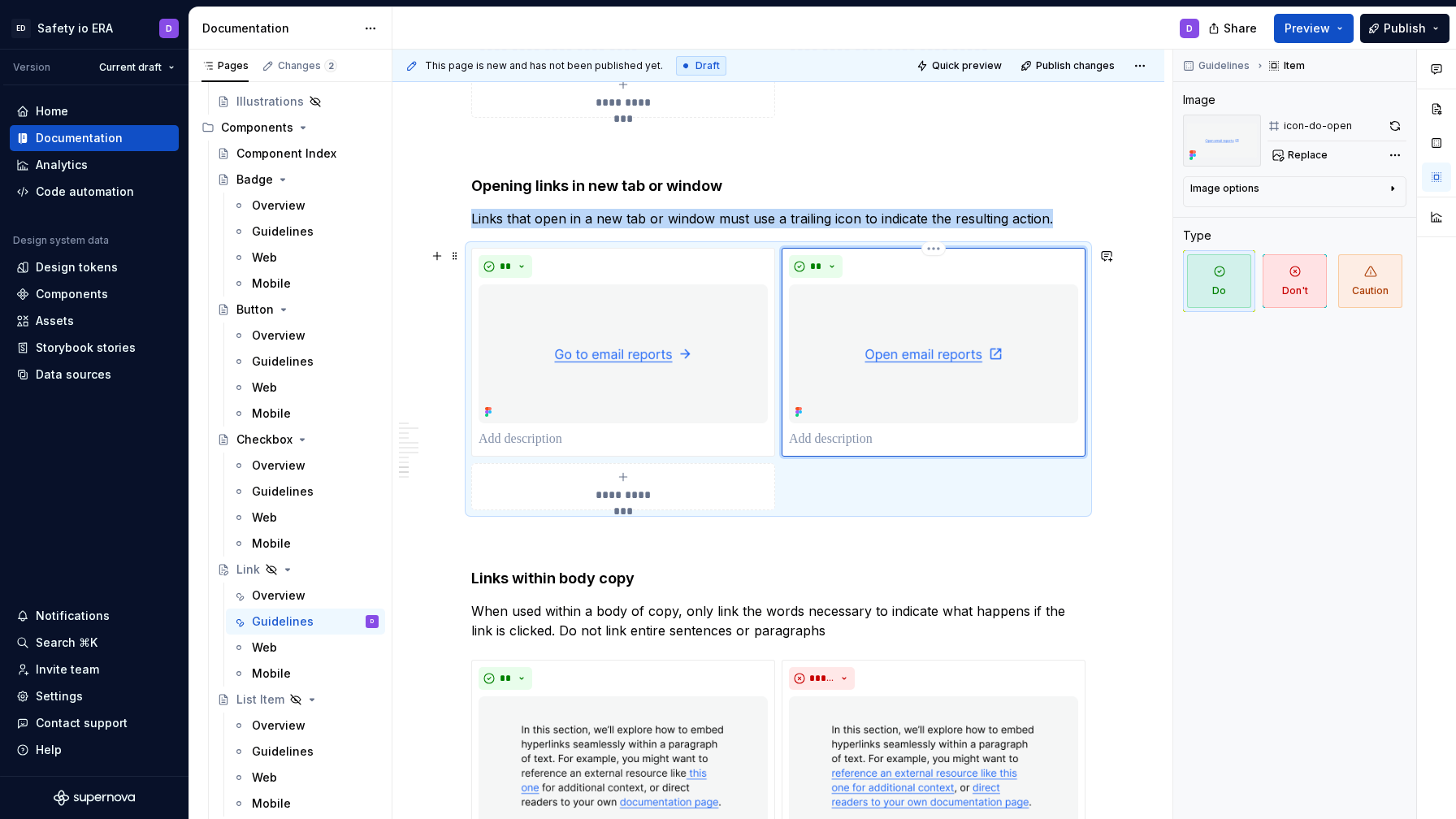
click at [824, 441] on p at bounding box center [934, 439] width 290 height 20
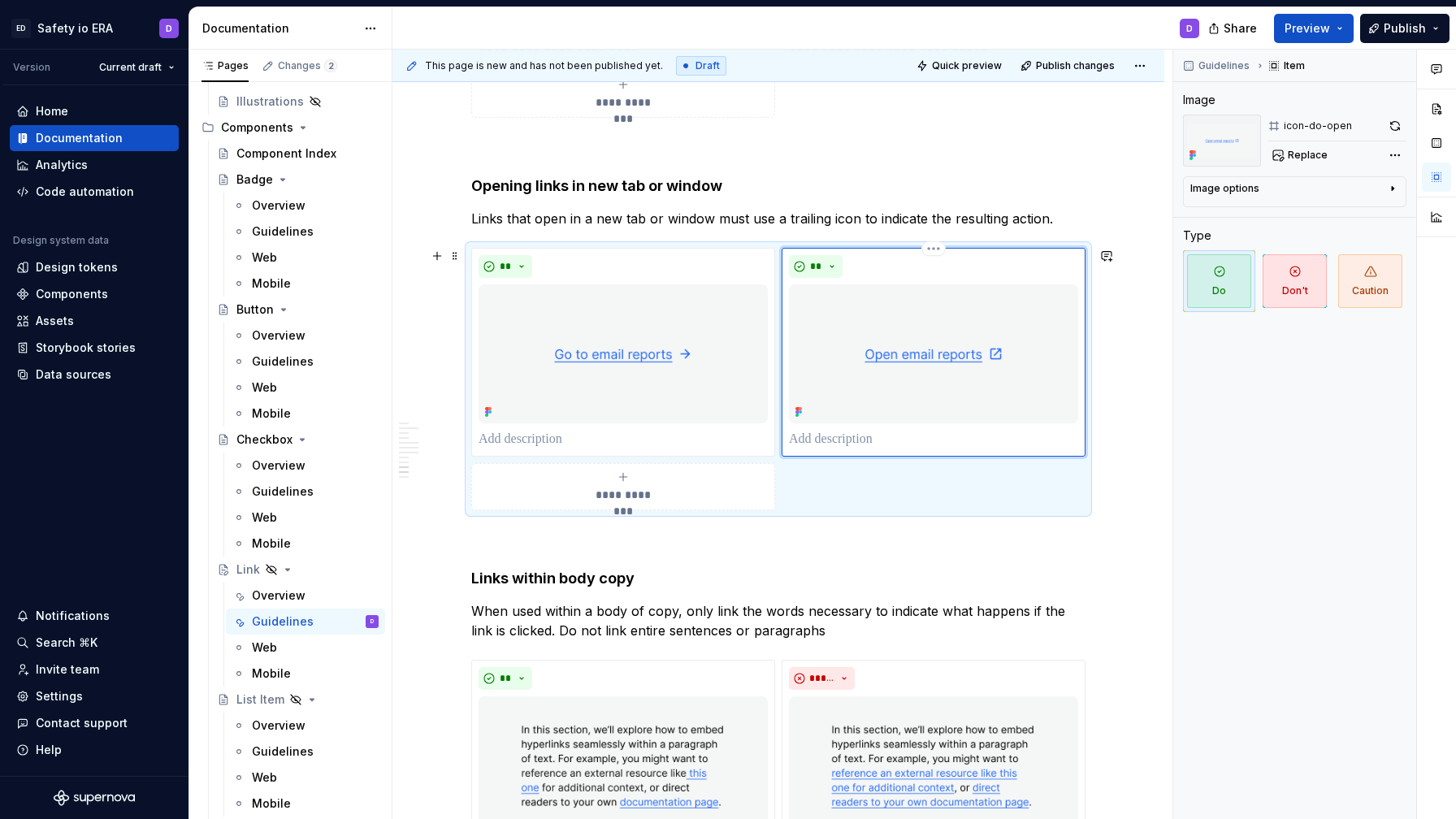
type textarea "*"
click at [847, 439] on p "**********" at bounding box center [934, 439] width 290 height 20
click at [889, 441] on p "**********" at bounding box center [934, 439] width 290 height 20
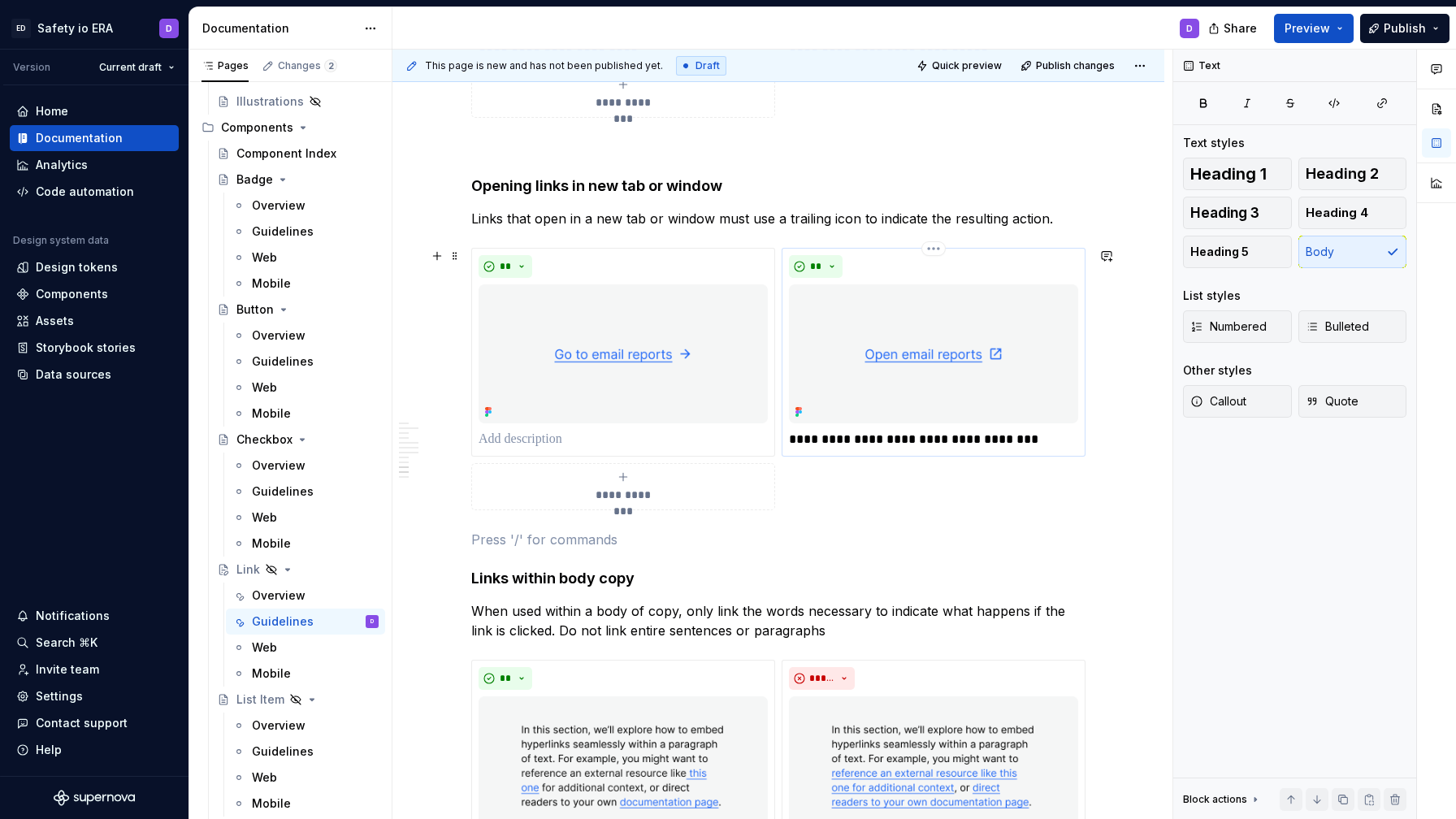
click at [1037, 438] on p "**********" at bounding box center [934, 439] width 290 height 20
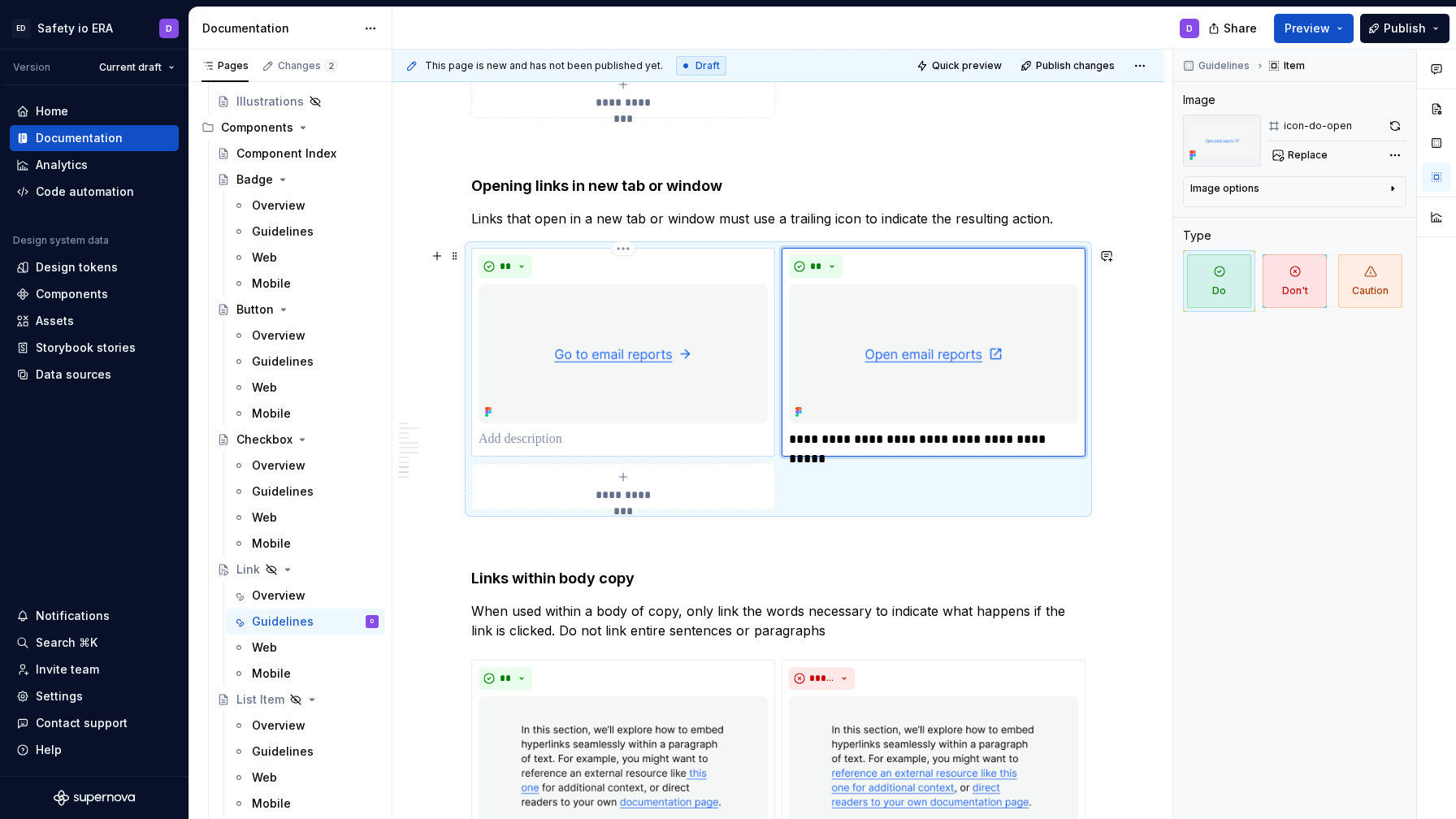
click at [628, 441] on p at bounding box center [623, 439] width 290 height 20
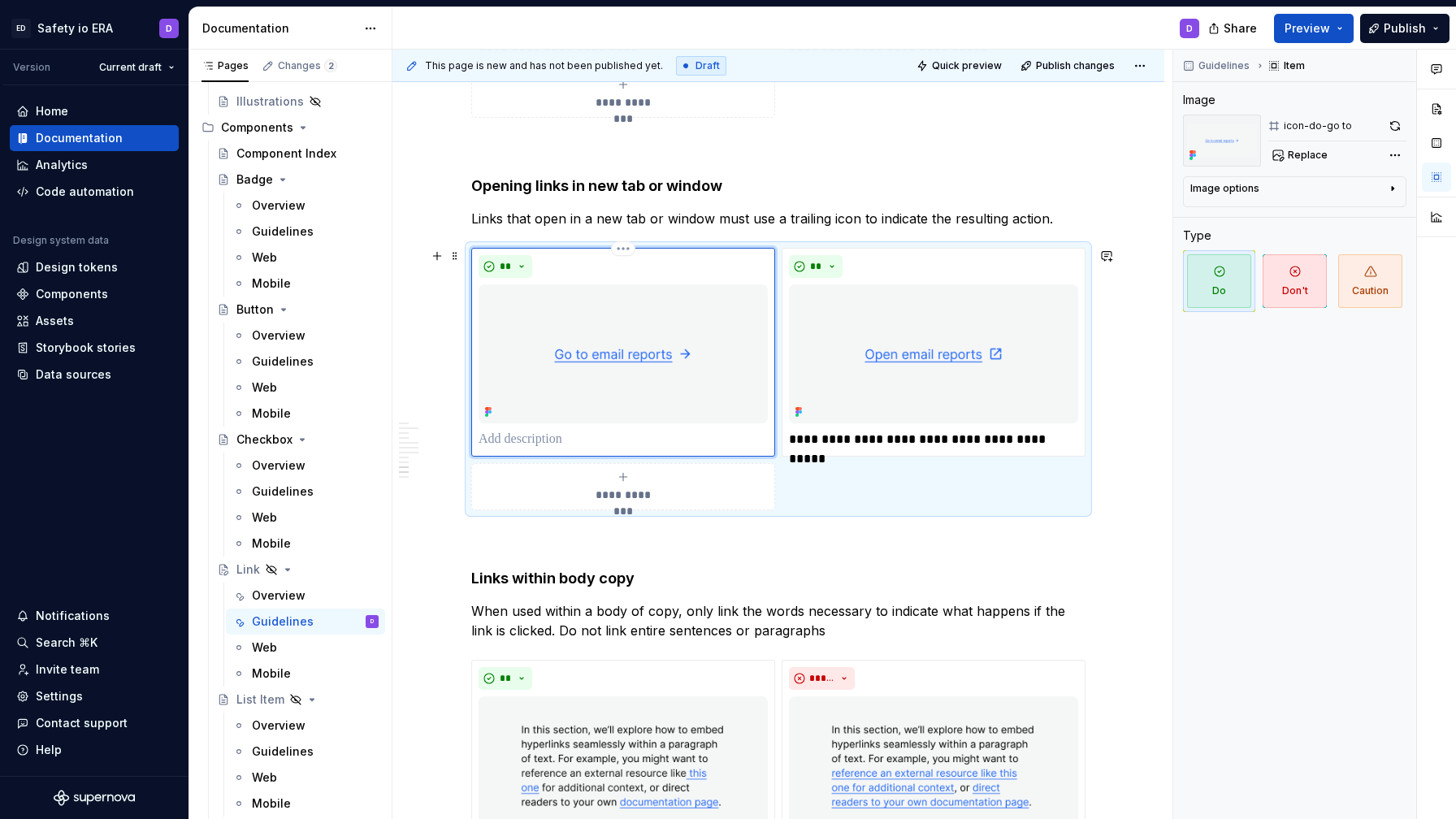
type textarea "*"
click at [549, 441] on p "**********" at bounding box center [623, 439] width 290 height 20
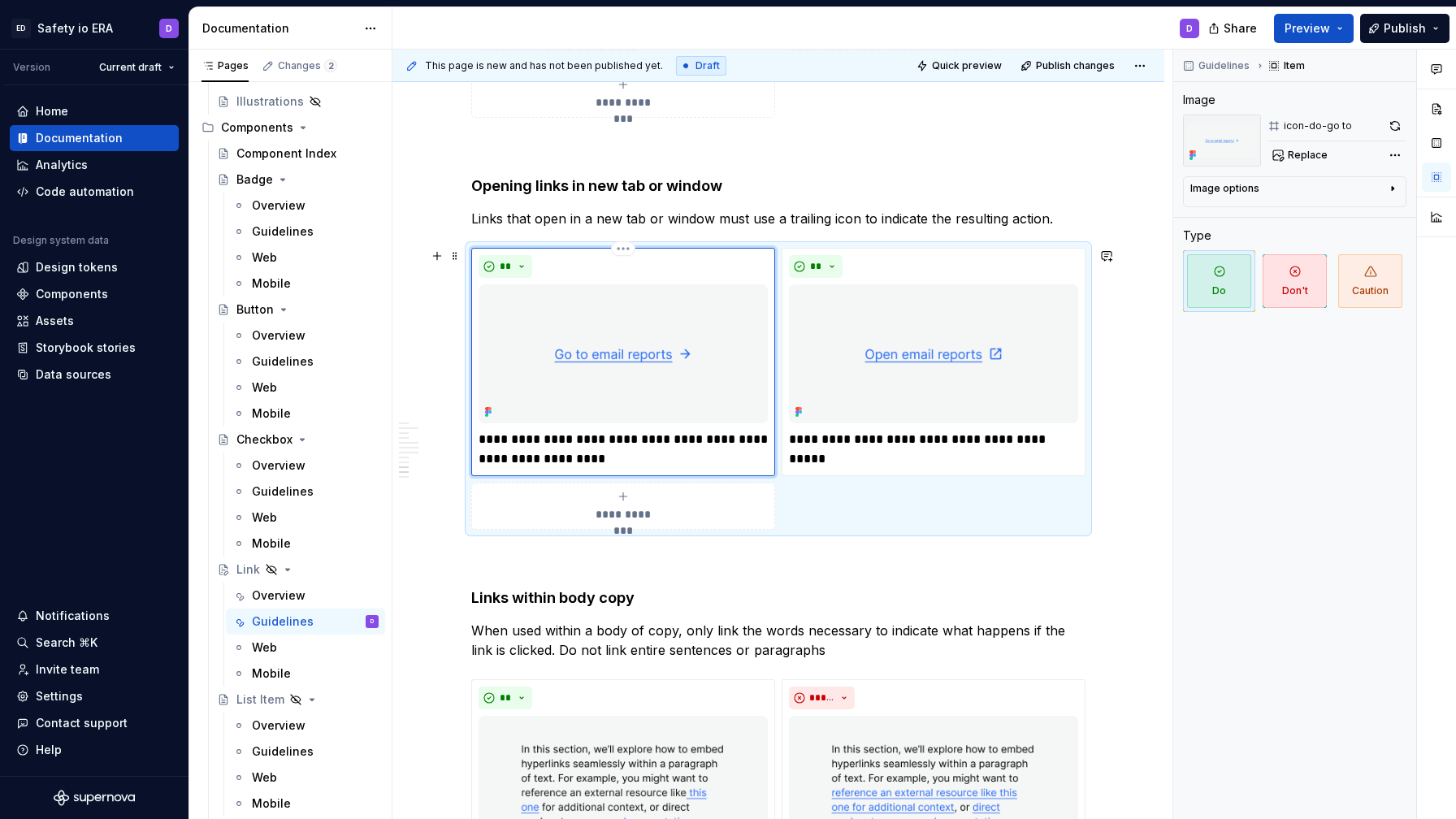
click at [716, 441] on p "**********" at bounding box center [623, 449] width 290 height 39
click at [599, 462] on p "**********" at bounding box center [623, 449] width 290 height 39
click at [631, 441] on p "**********" at bounding box center [623, 449] width 290 height 39
click at [698, 443] on p "**********" at bounding box center [623, 449] width 290 height 39
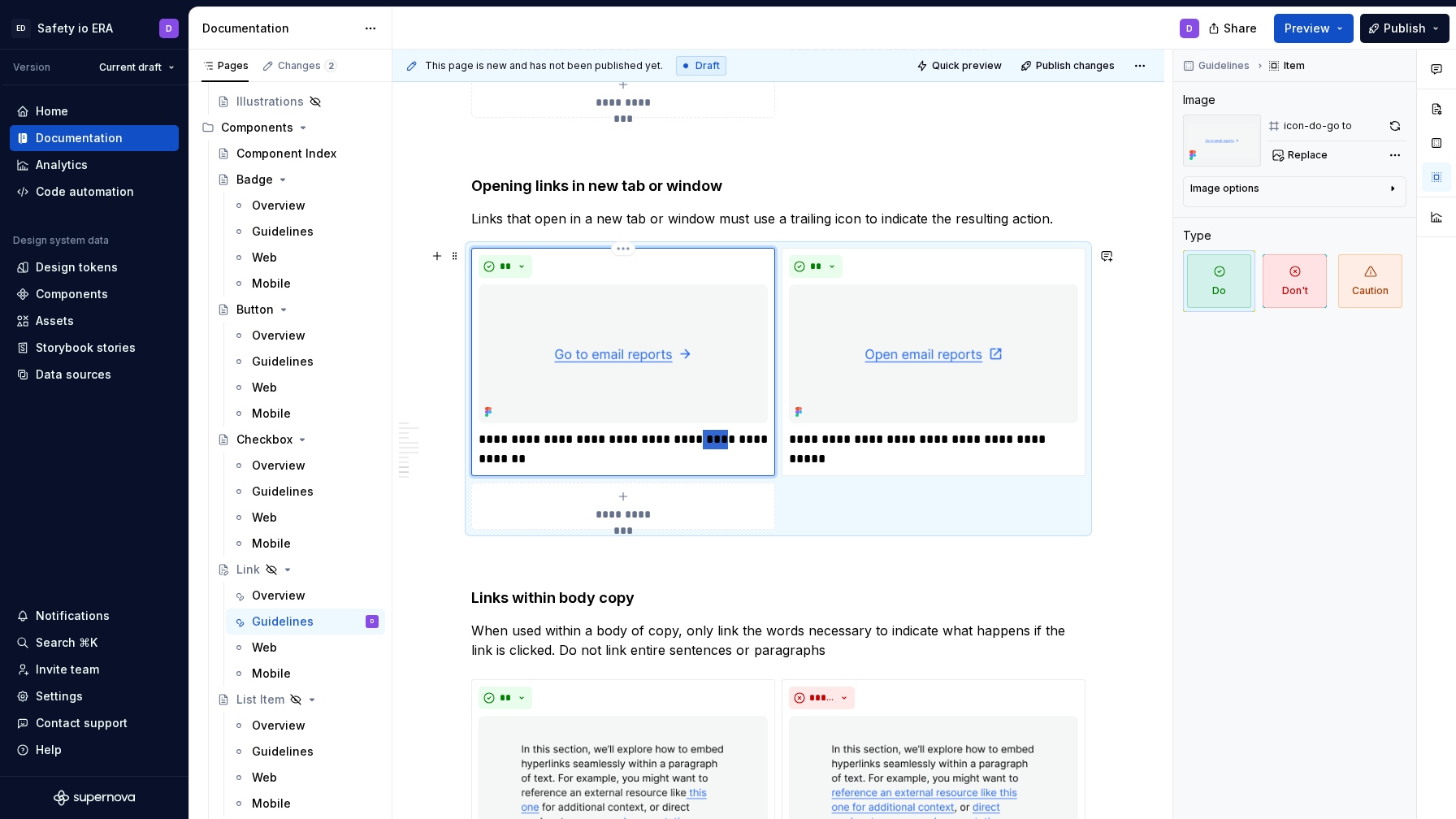
click at [698, 443] on p "**********" at bounding box center [623, 449] width 290 height 39
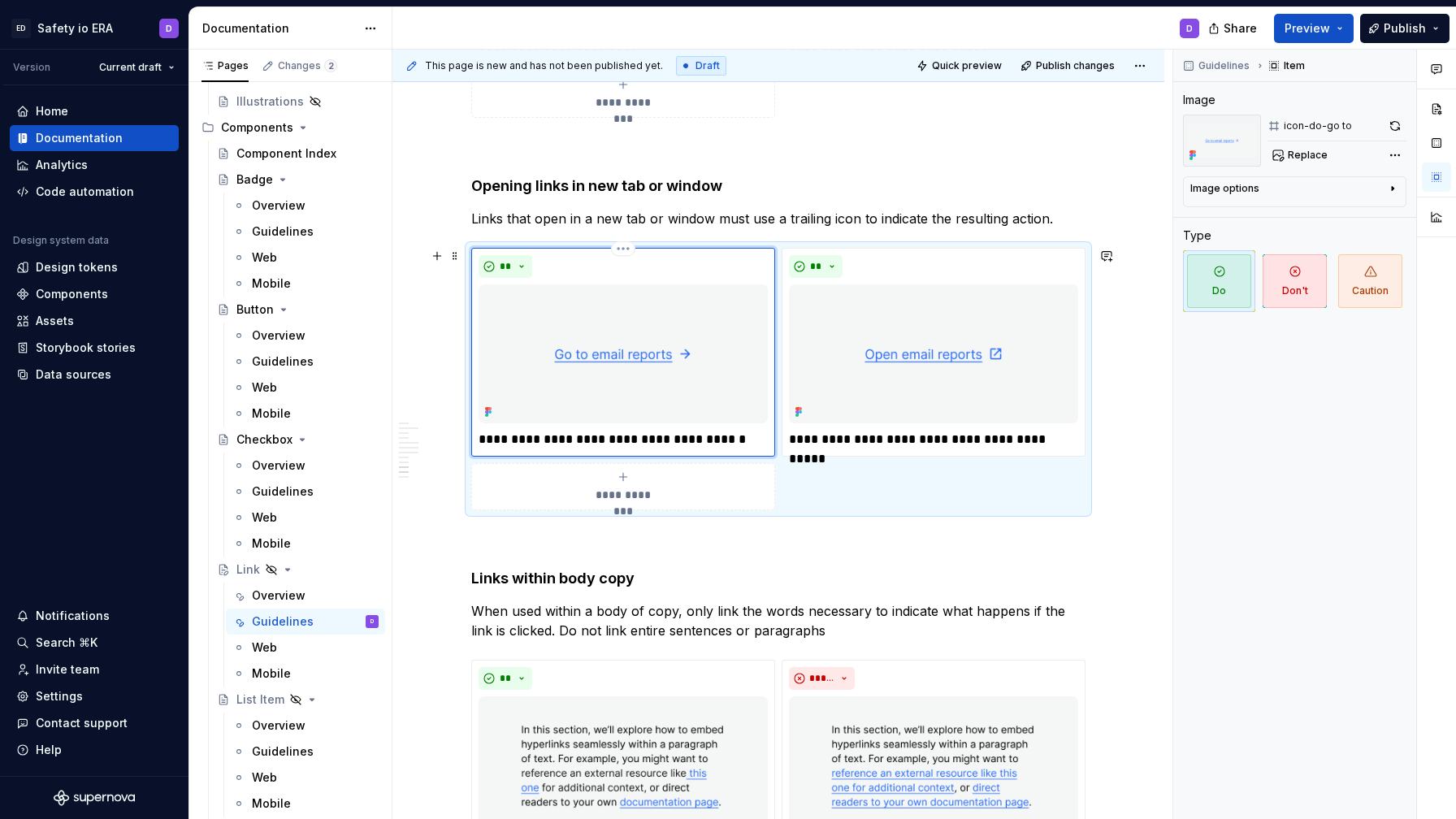
click at [730, 439] on p "**********" at bounding box center [623, 439] width 290 height 20
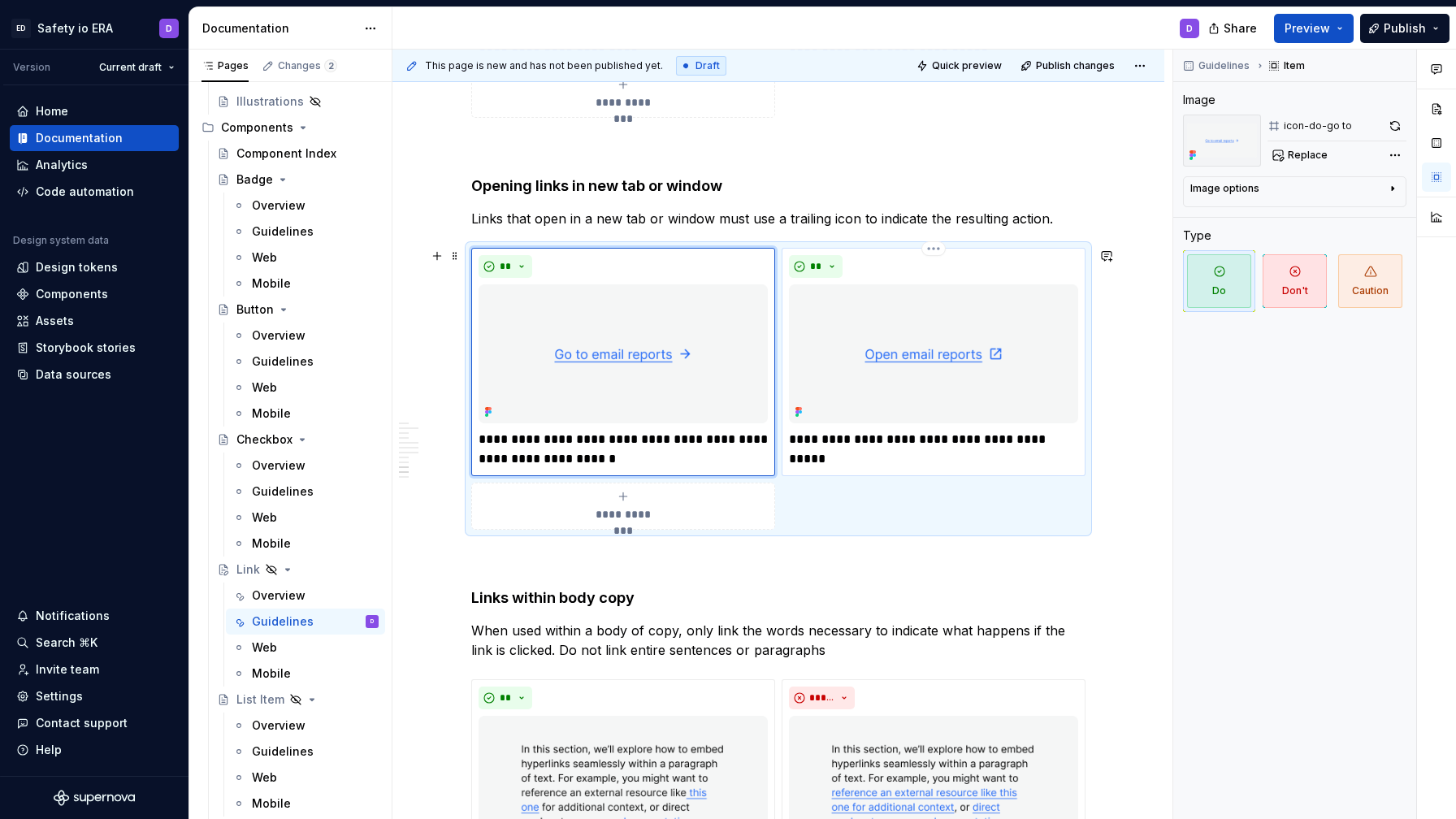
click at [927, 442] on p "**********" at bounding box center [934, 439] width 290 height 20
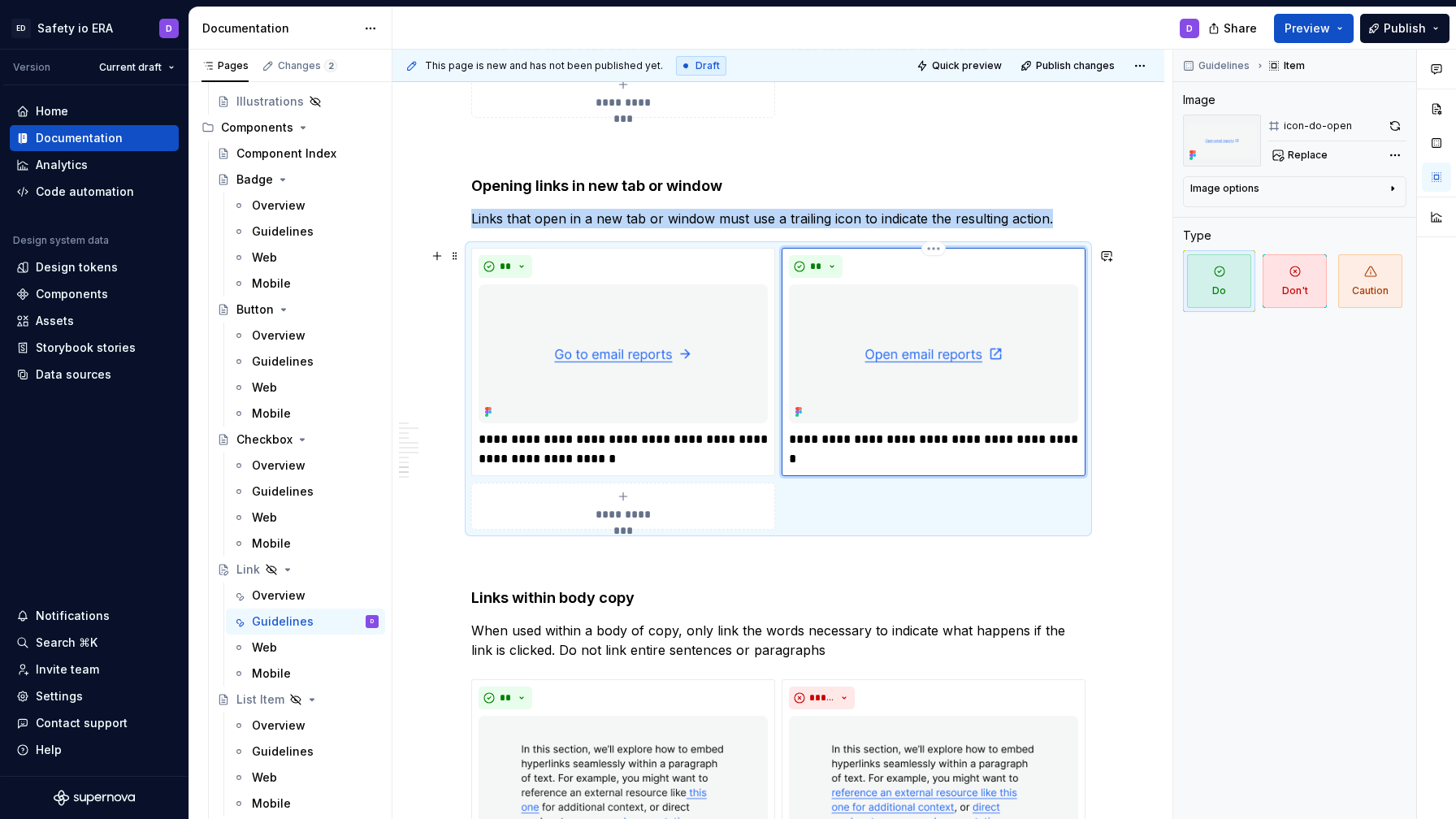
click at [1082, 439] on div "**********" at bounding box center [934, 362] width 304 height 229
click at [1066, 444] on p "**********" at bounding box center [934, 439] width 290 height 20
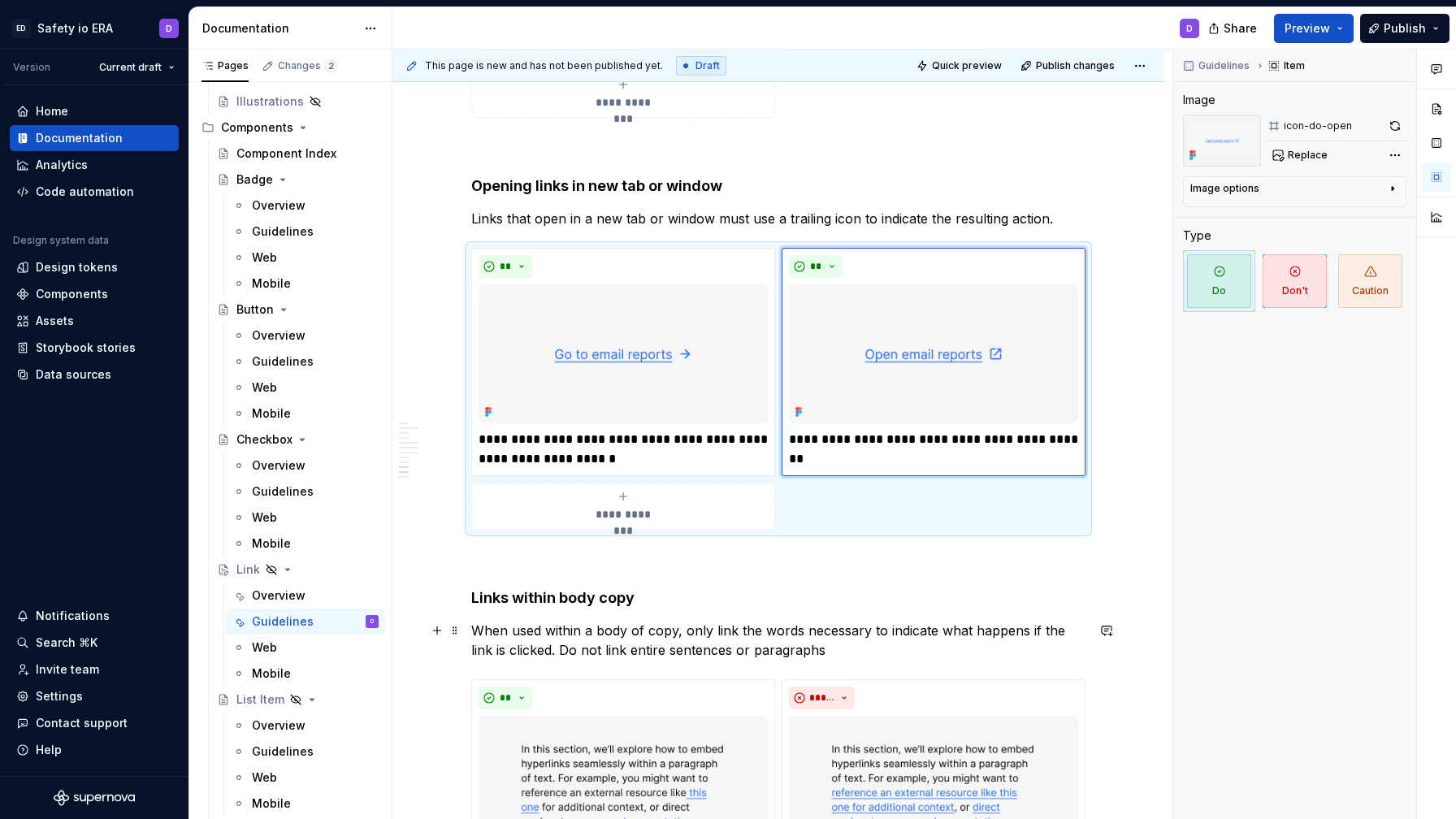
click at [953, 633] on p "When used within a body of copy, only link the words necessary to indicate what…" at bounding box center [778, 640] width 614 height 39
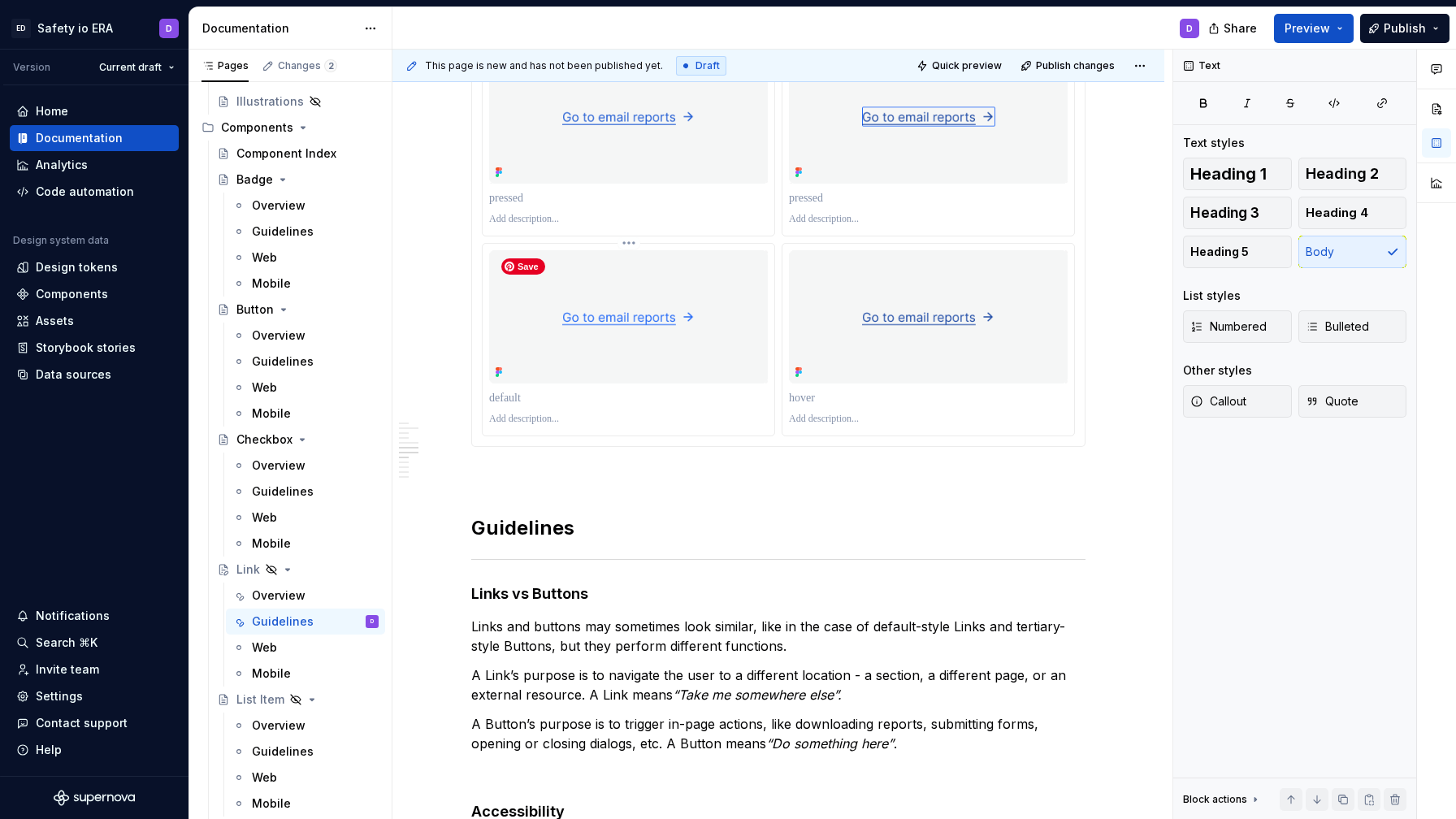
scroll to position [1045, 0]
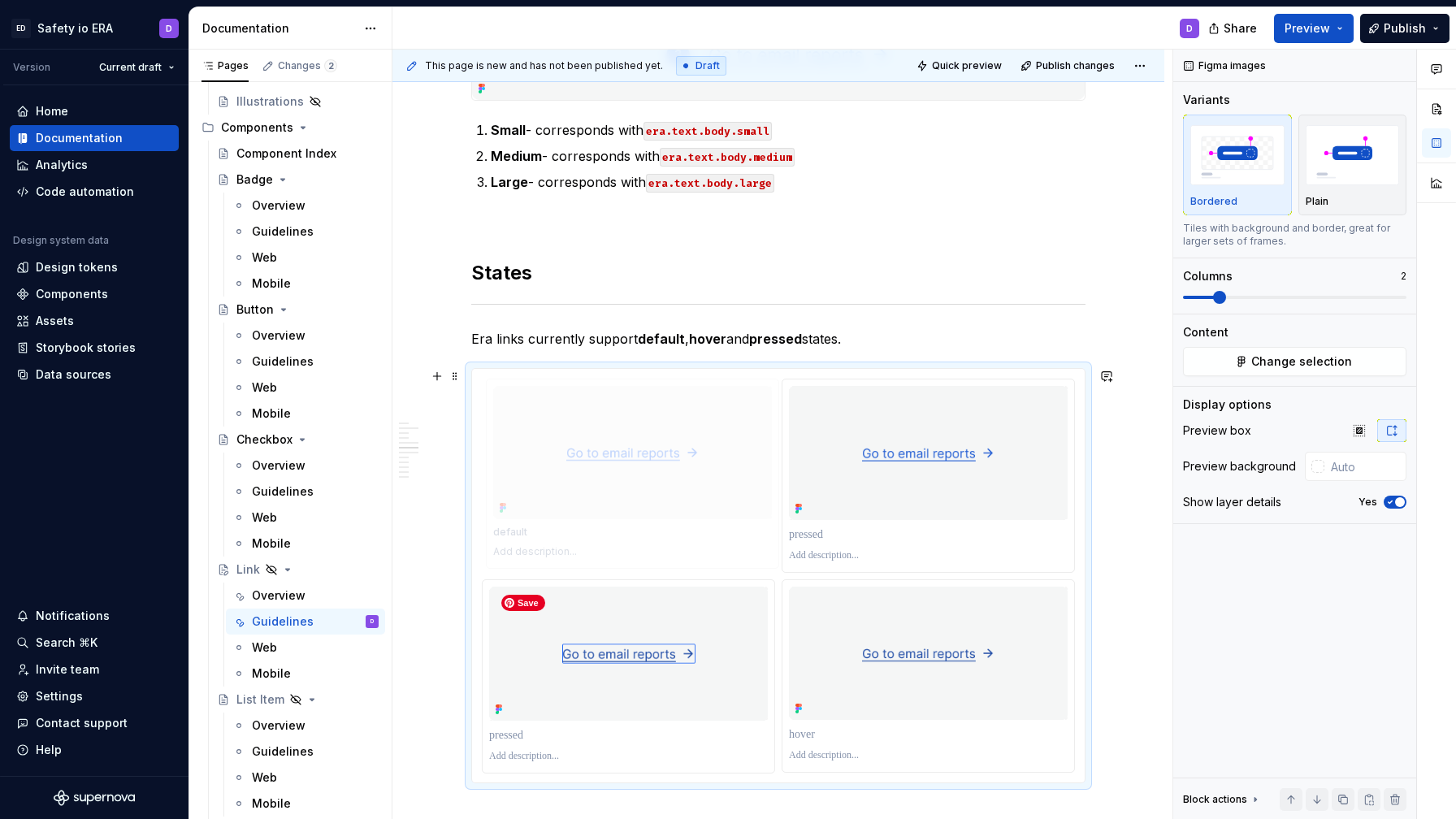
drag, startPoint x: 680, startPoint y: 695, endPoint x: 669, endPoint y: 566, distance: 129.5
click at [669, 567] on body "ED Safety io ERA D Version Current draft Home Documentation Analytics Code auto…" at bounding box center [728, 410] width 1456 height 819
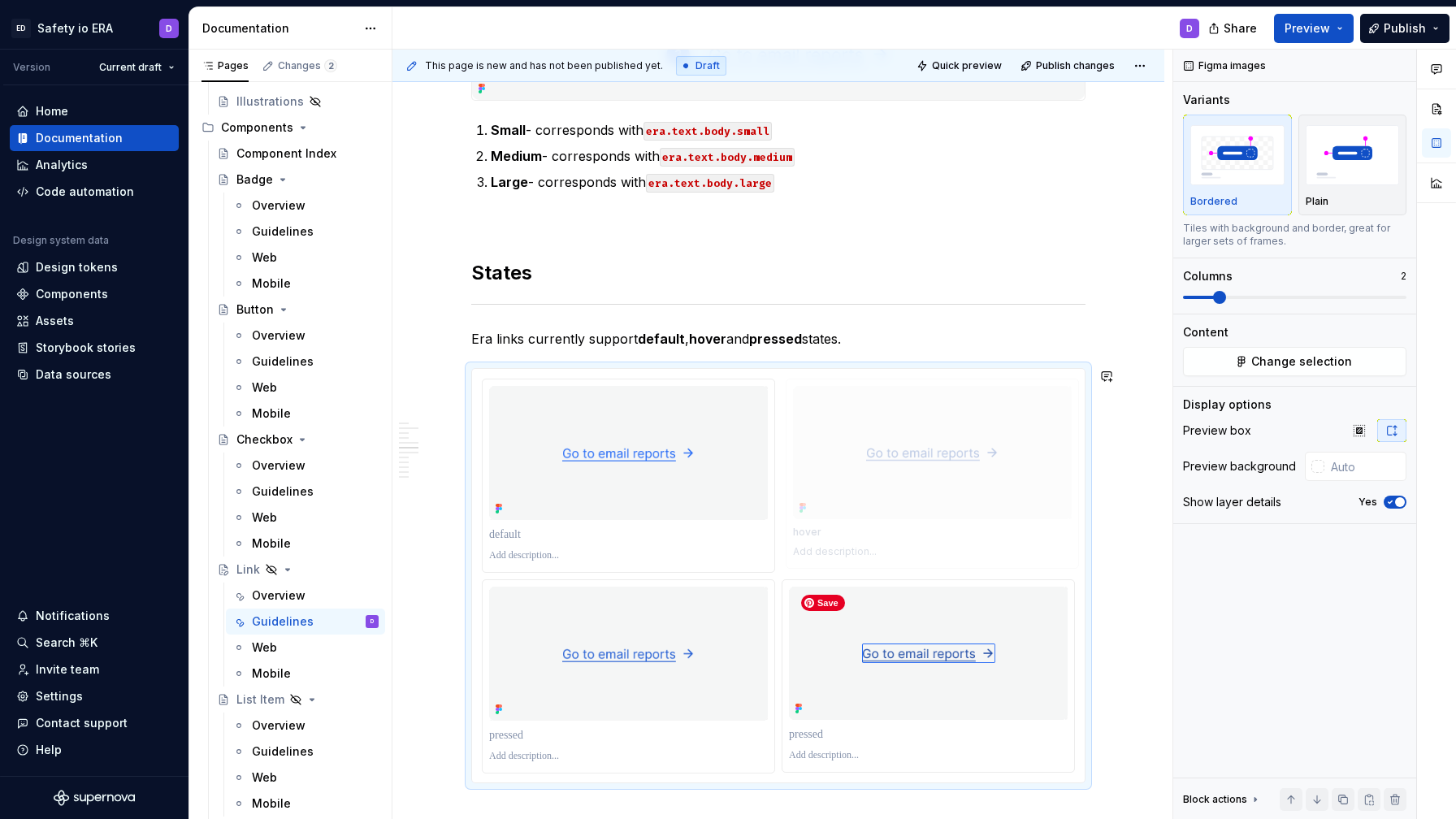
drag, startPoint x: 878, startPoint y: 678, endPoint x: 870, endPoint y: 518, distance: 160.2
click at [870, 518] on body "ED Safety io ERA D Version Current draft Home Documentation Analytics Code auto…" at bounding box center [728, 410] width 1456 height 819
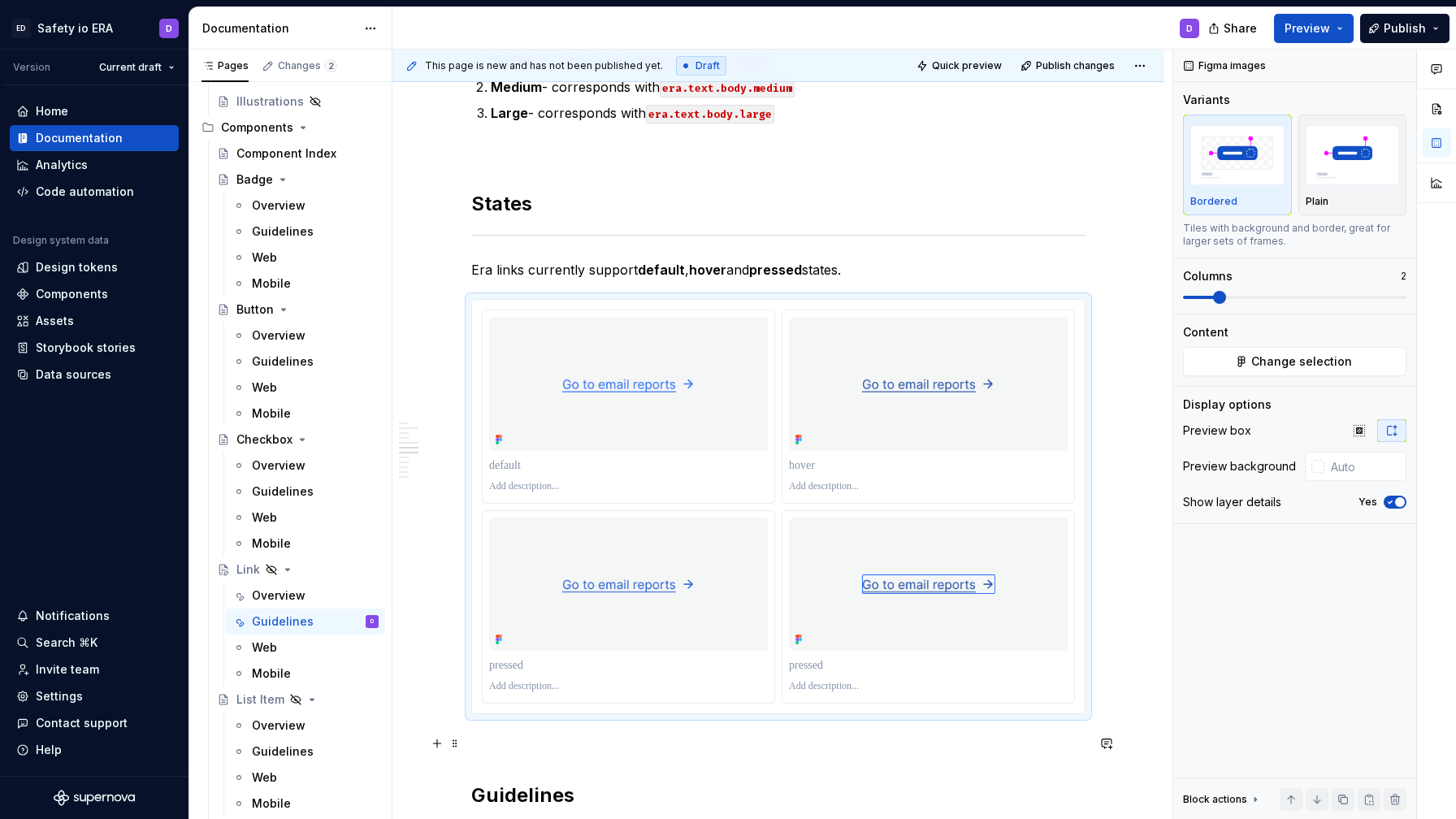
scroll to position [1126, 0]
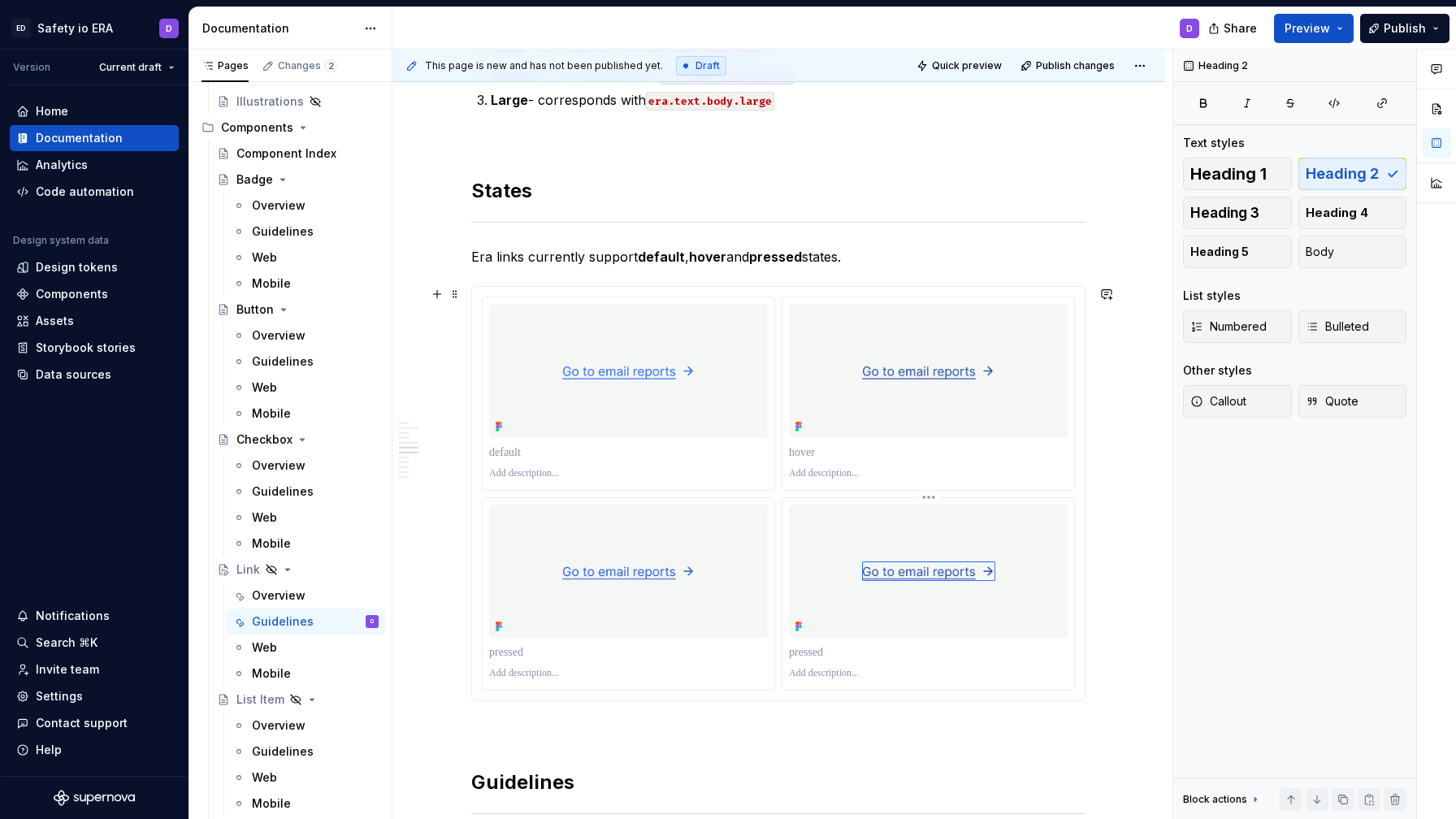
click at [905, 648] on p at bounding box center [928, 651] width 278 height 16
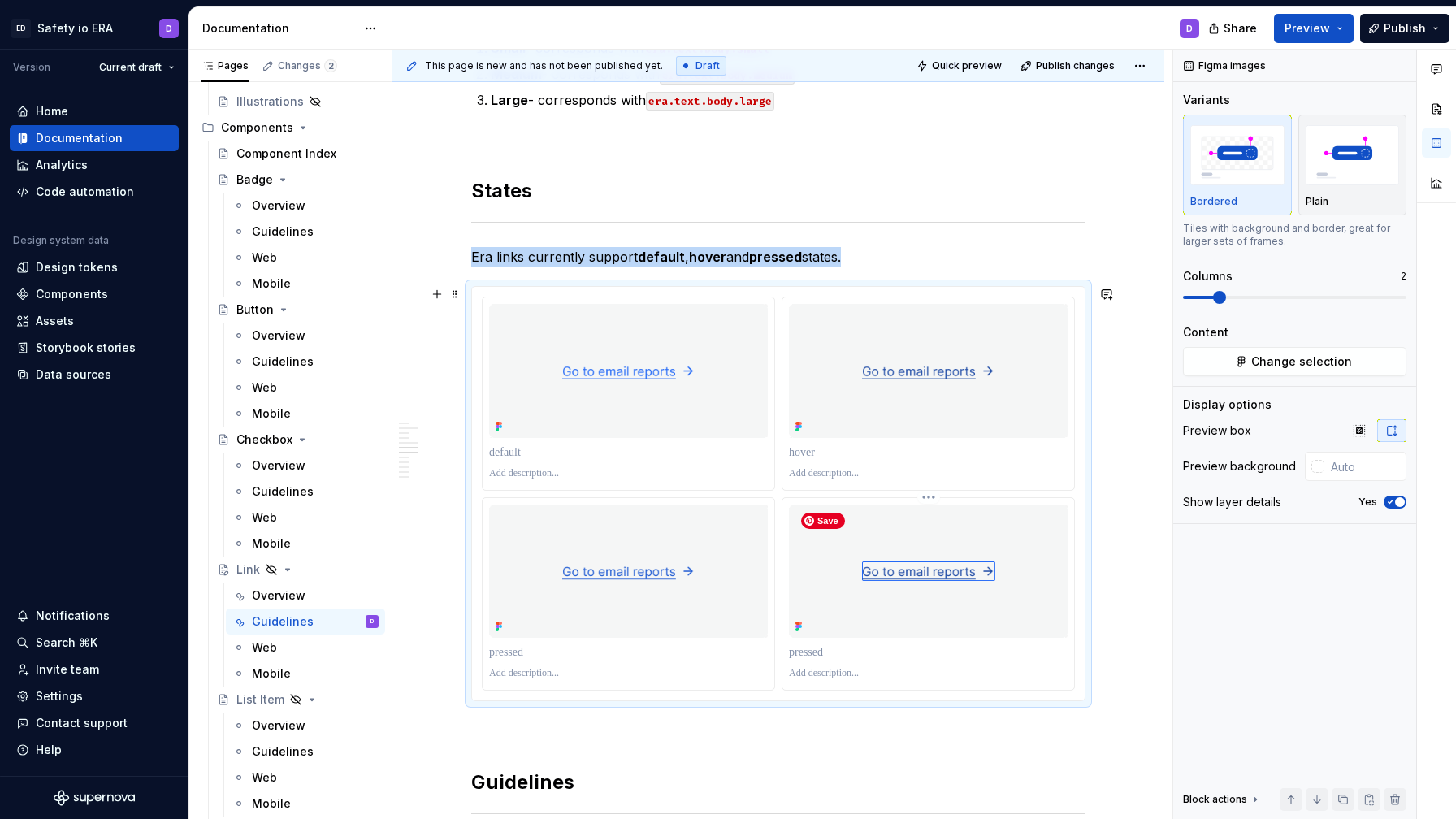
click at [935, 595] on img at bounding box center [928, 571] width 278 height 134
click at [933, 489] on div at bounding box center [928, 393] width 293 height 194
click at [932, 498] on html "ED Safety io ERA D Version Current draft Home Documentation Analytics Code auto…" at bounding box center [728, 410] width 1456 height 819
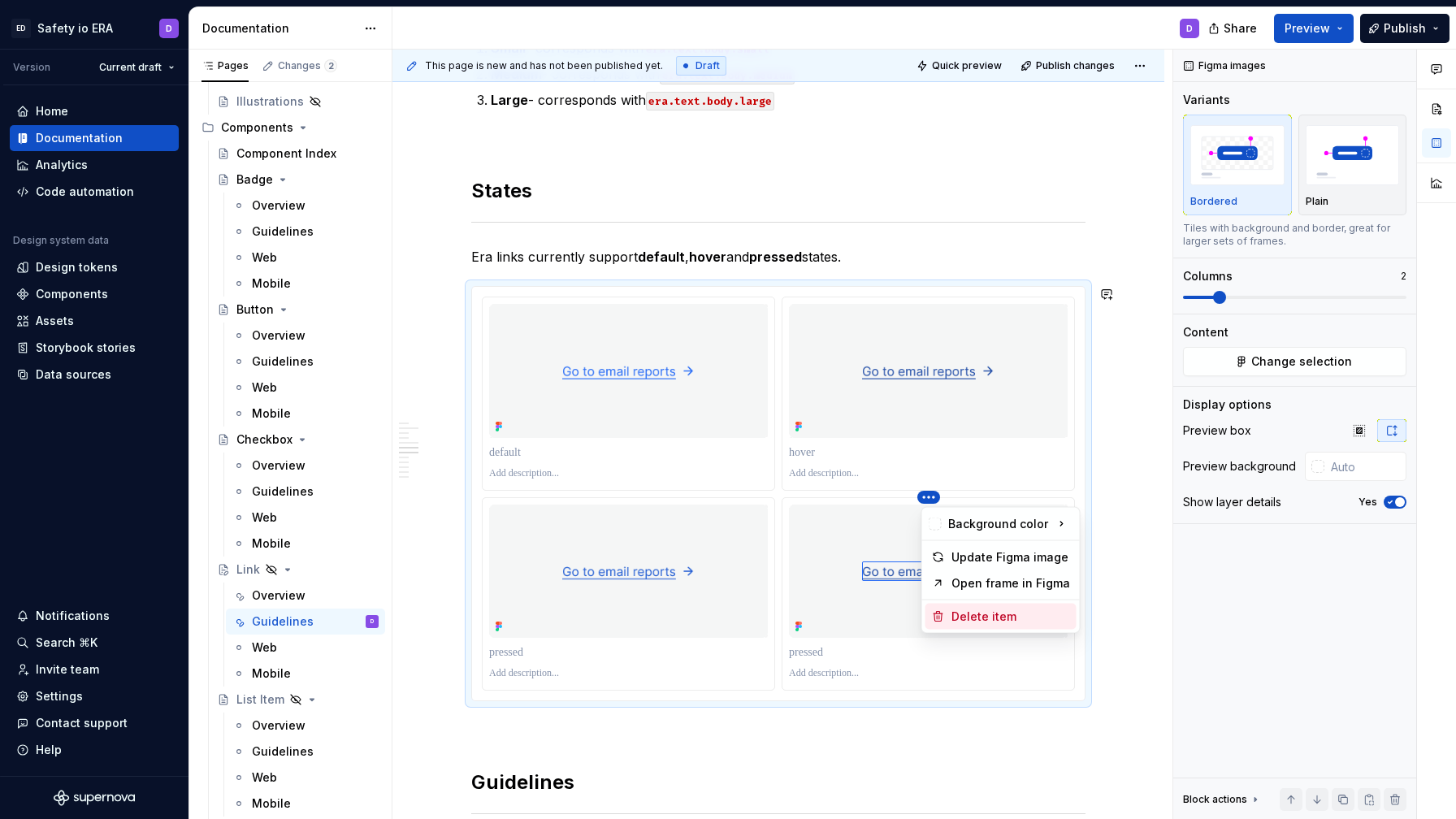
click at [966, 612] on div "Delete item" at bounding box center [1011, 616] width 119 height 16
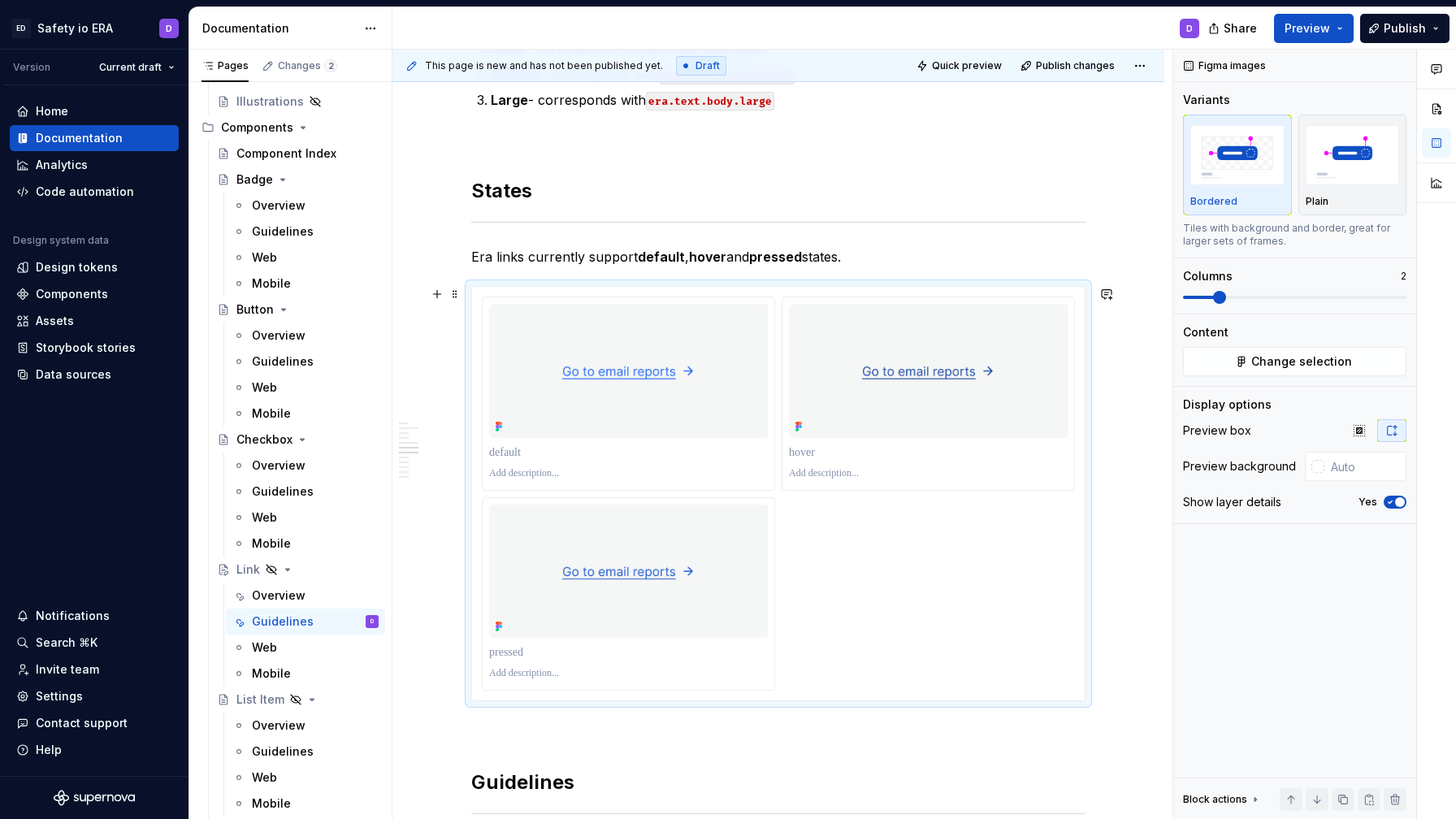
click at [831, 519] on div at bounding box center [778, 493] width 593 height 394
click at [1256, 364] on span "Change selection" at bounding box center [1301, 361] width 100 height 16
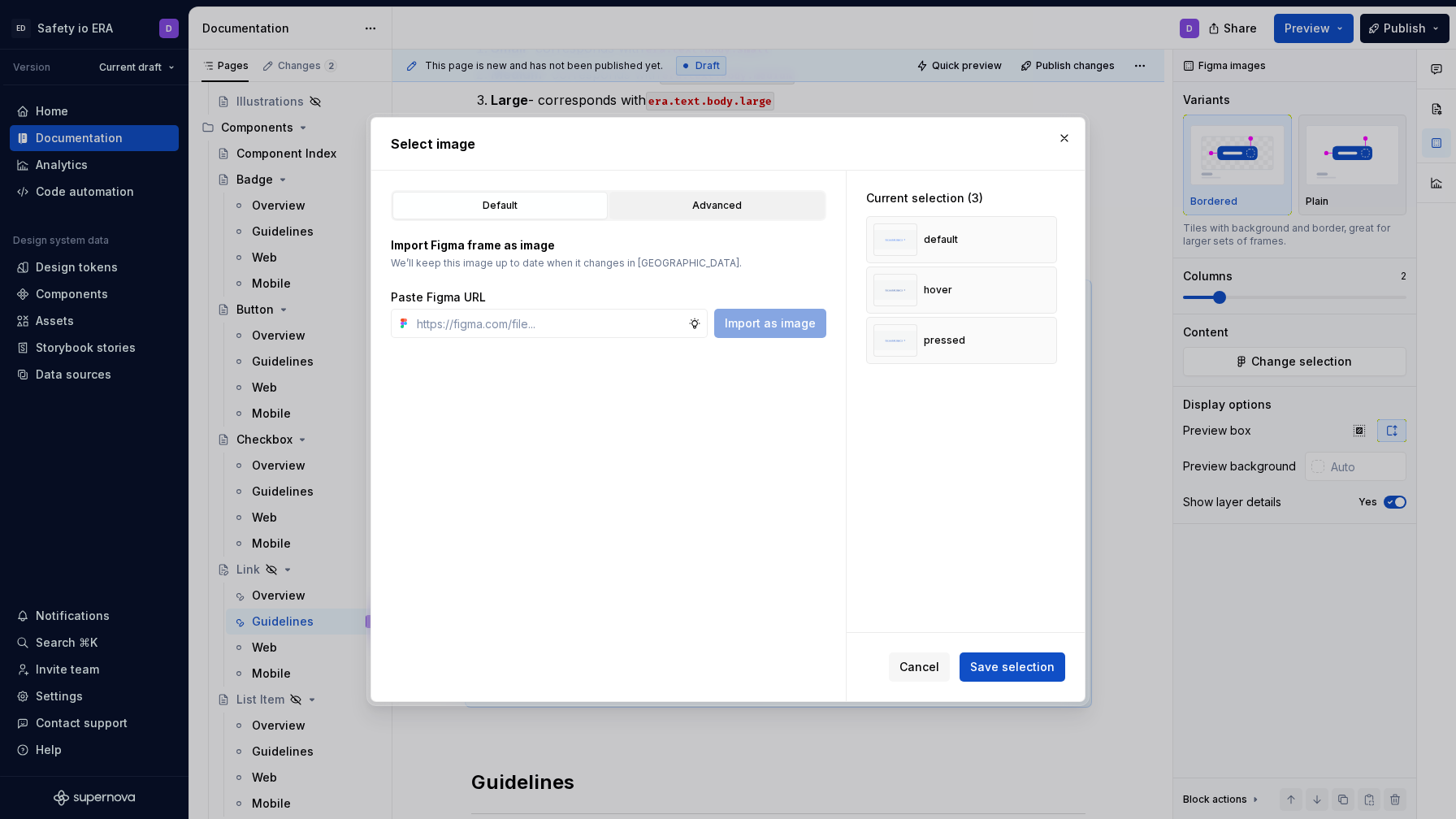
click at [666, 201] on div "Advanced" at bounding box center [717, 205] width 204 height 16
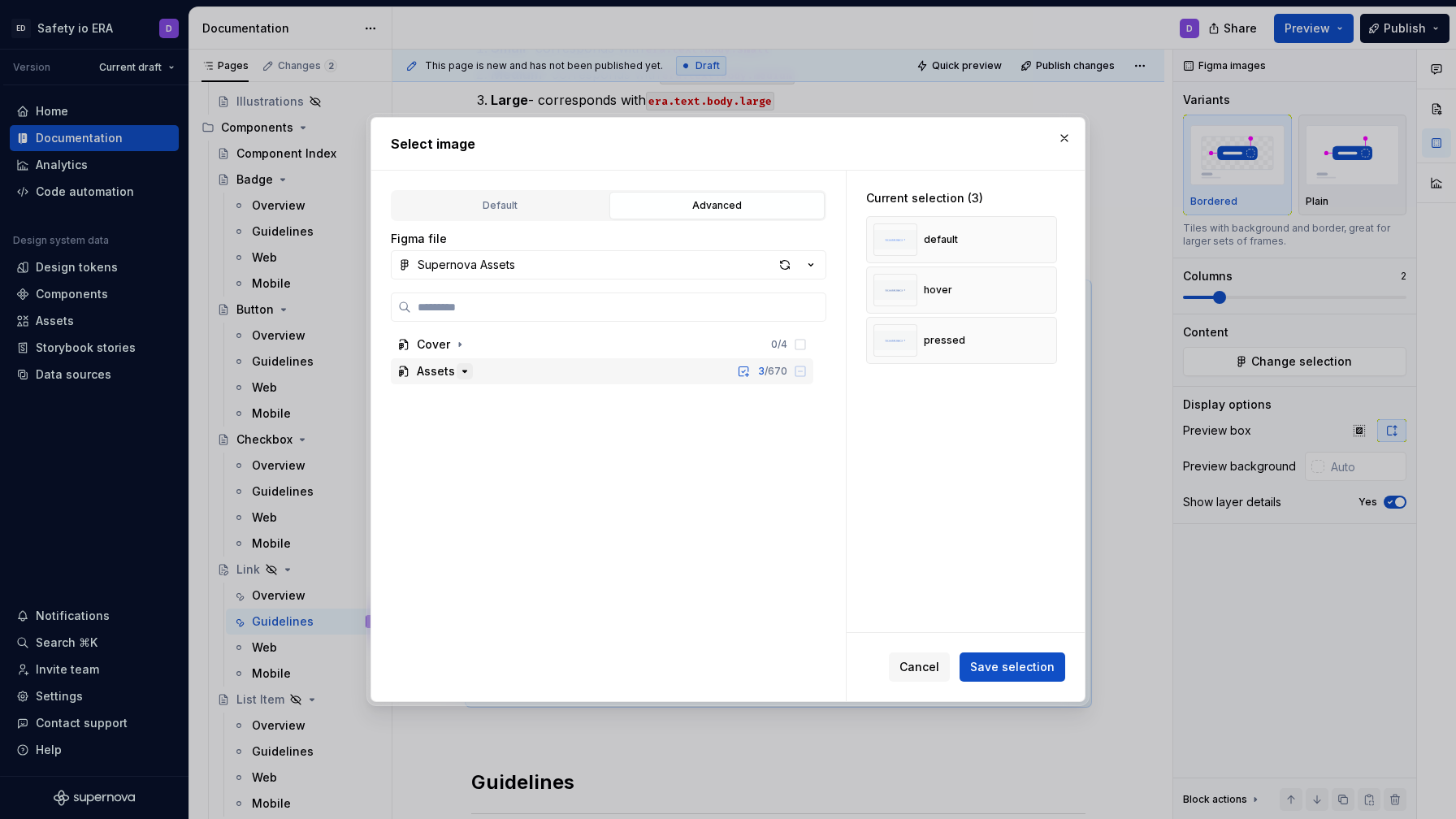
click at [460, 367] on icon "button" at bounding box center [465, 371] width 13 height 13
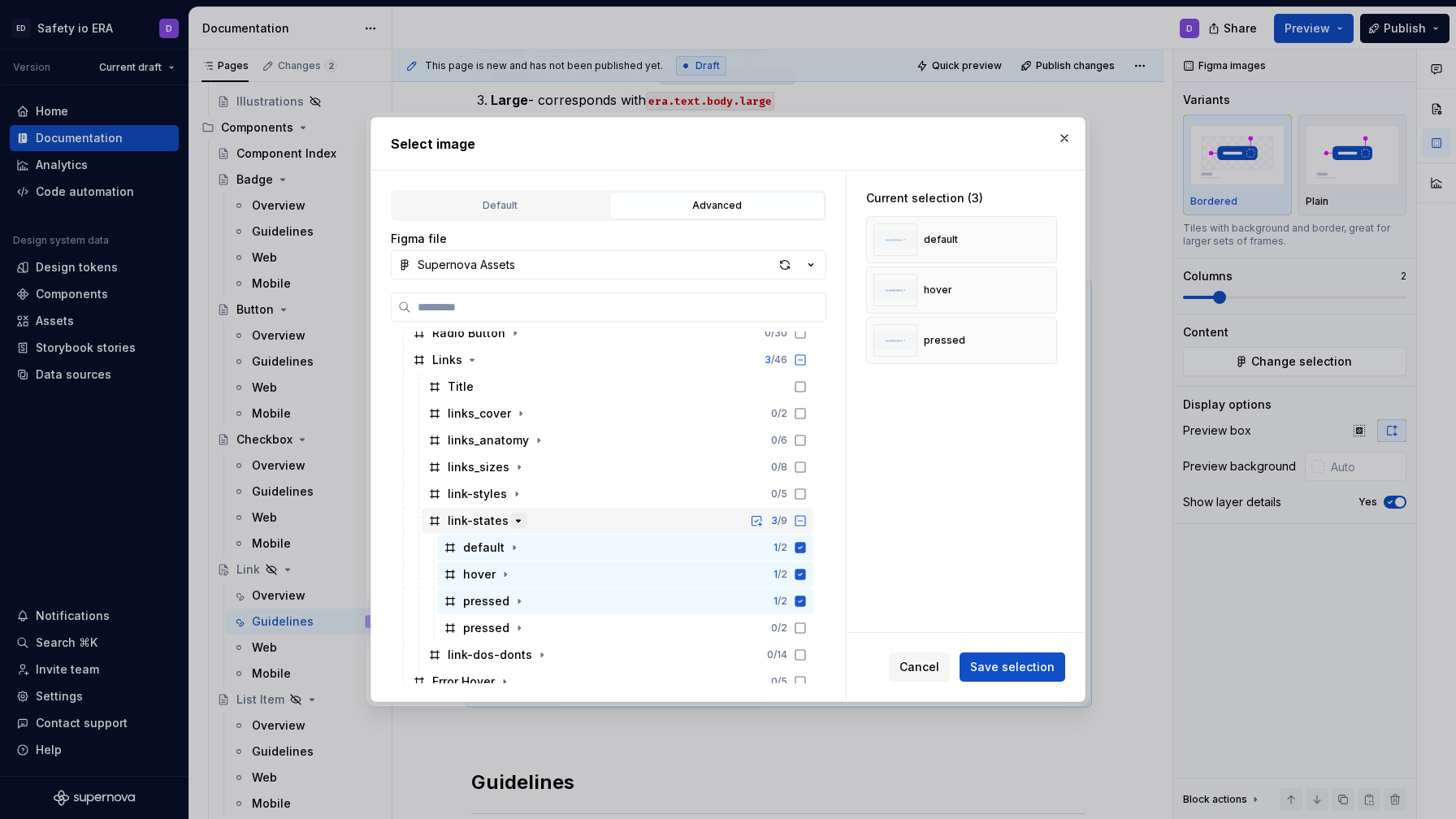
scroll to position [570, 0]
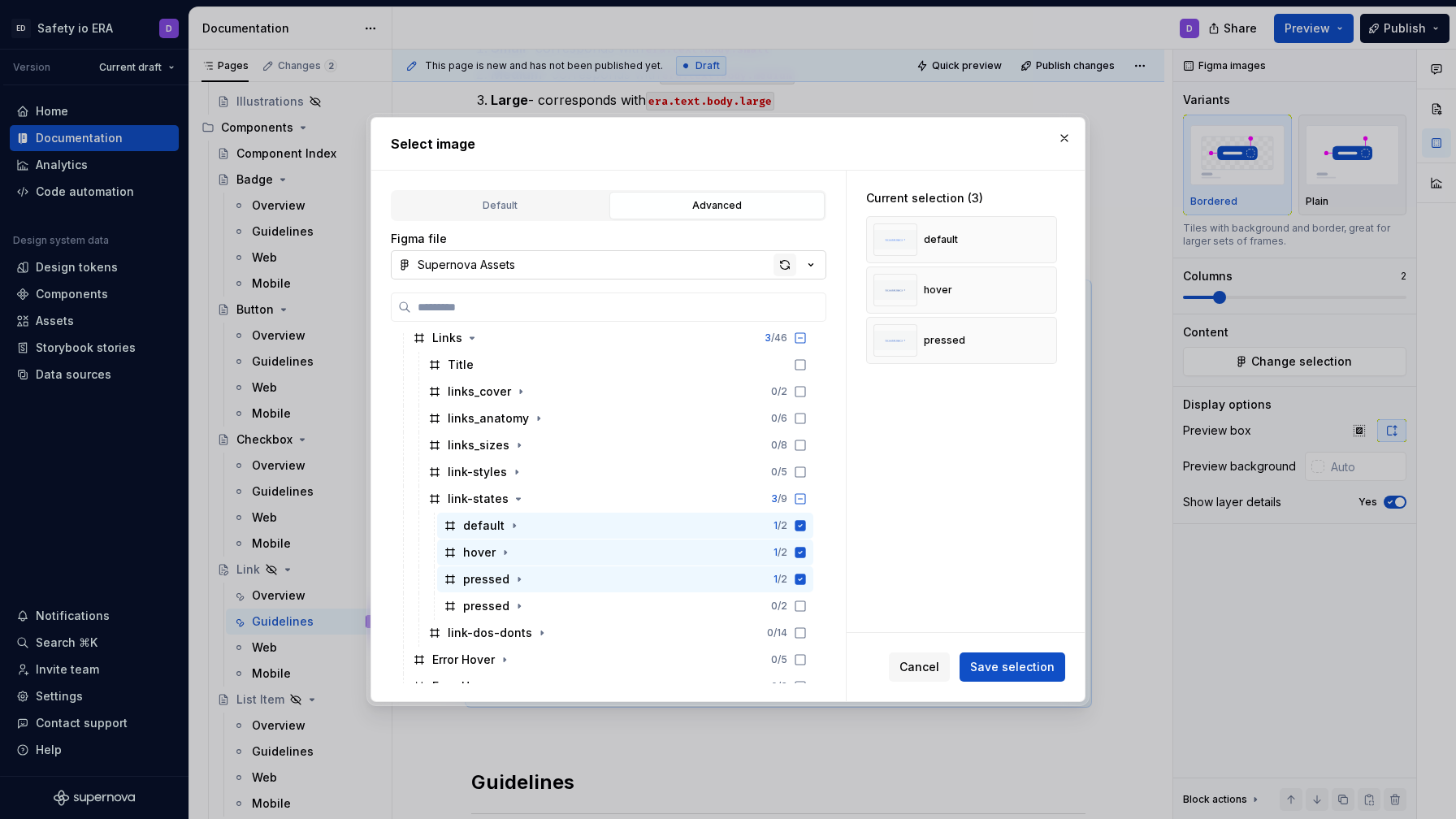
click at [784, 271] on div "button" at bounding box center [785, 264] width 23 height 22
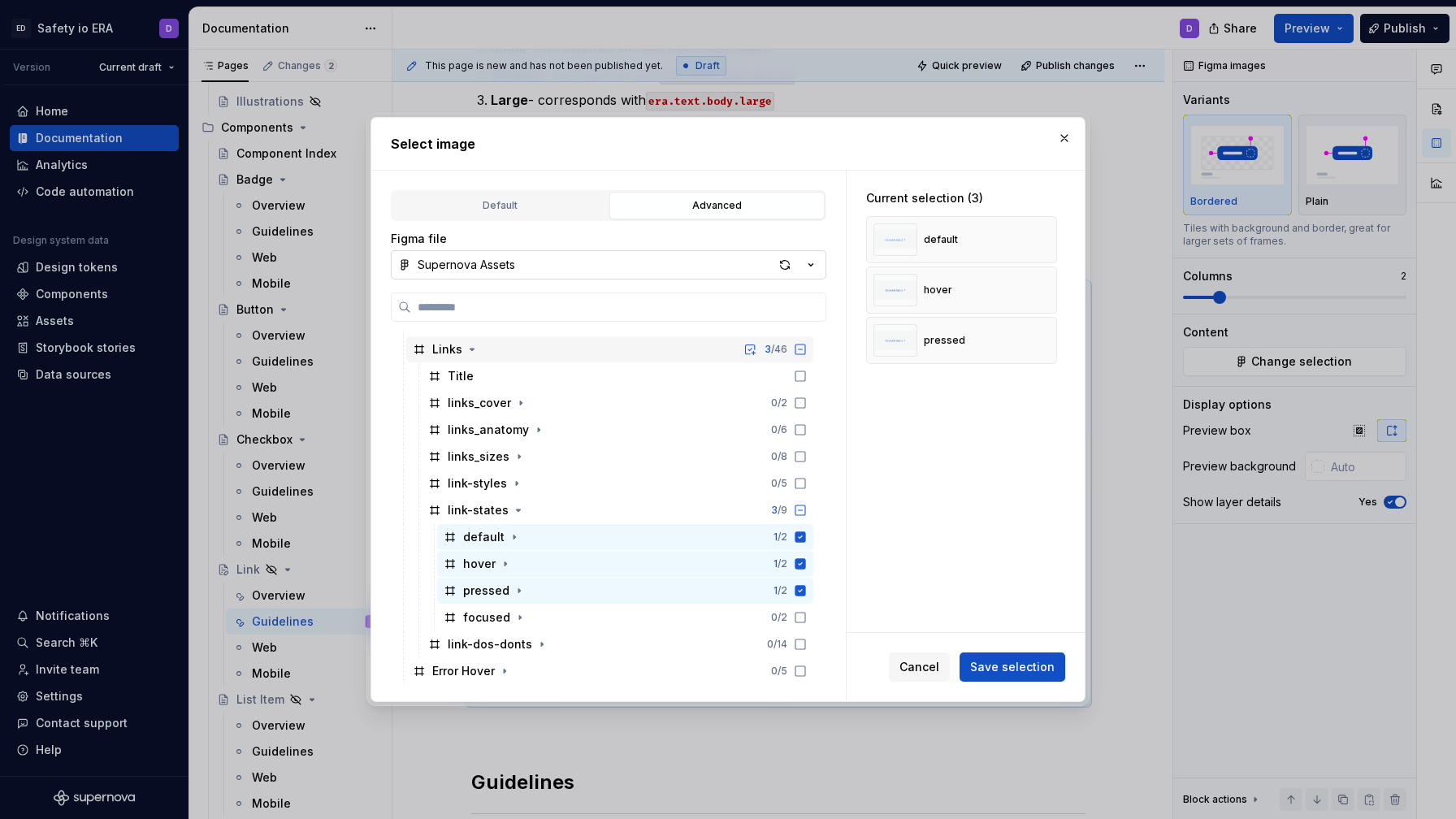
scroll to position [563, 0]
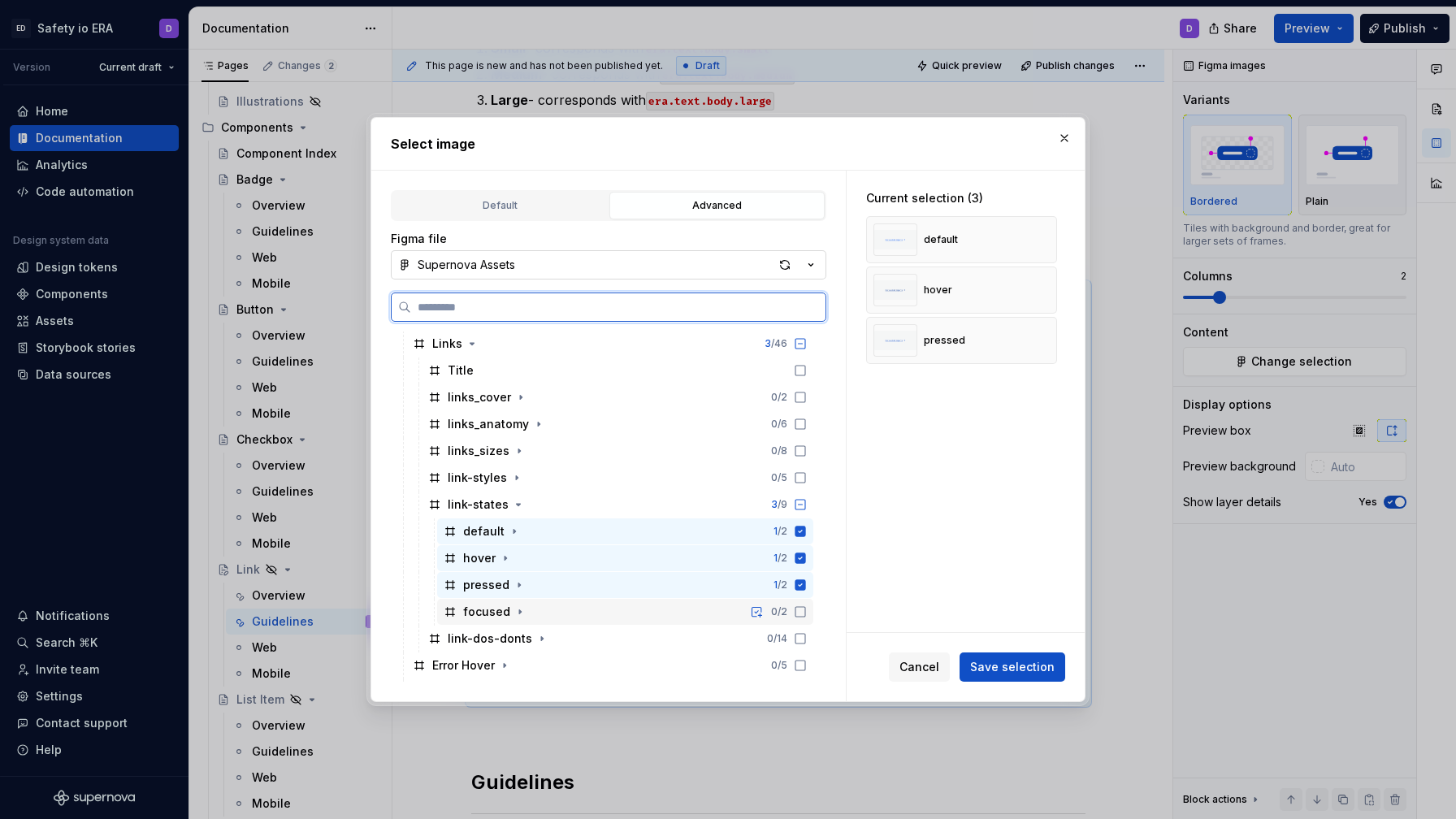
click at [807, 612] on icon at bounding box center [801, 612] width 13 height 13
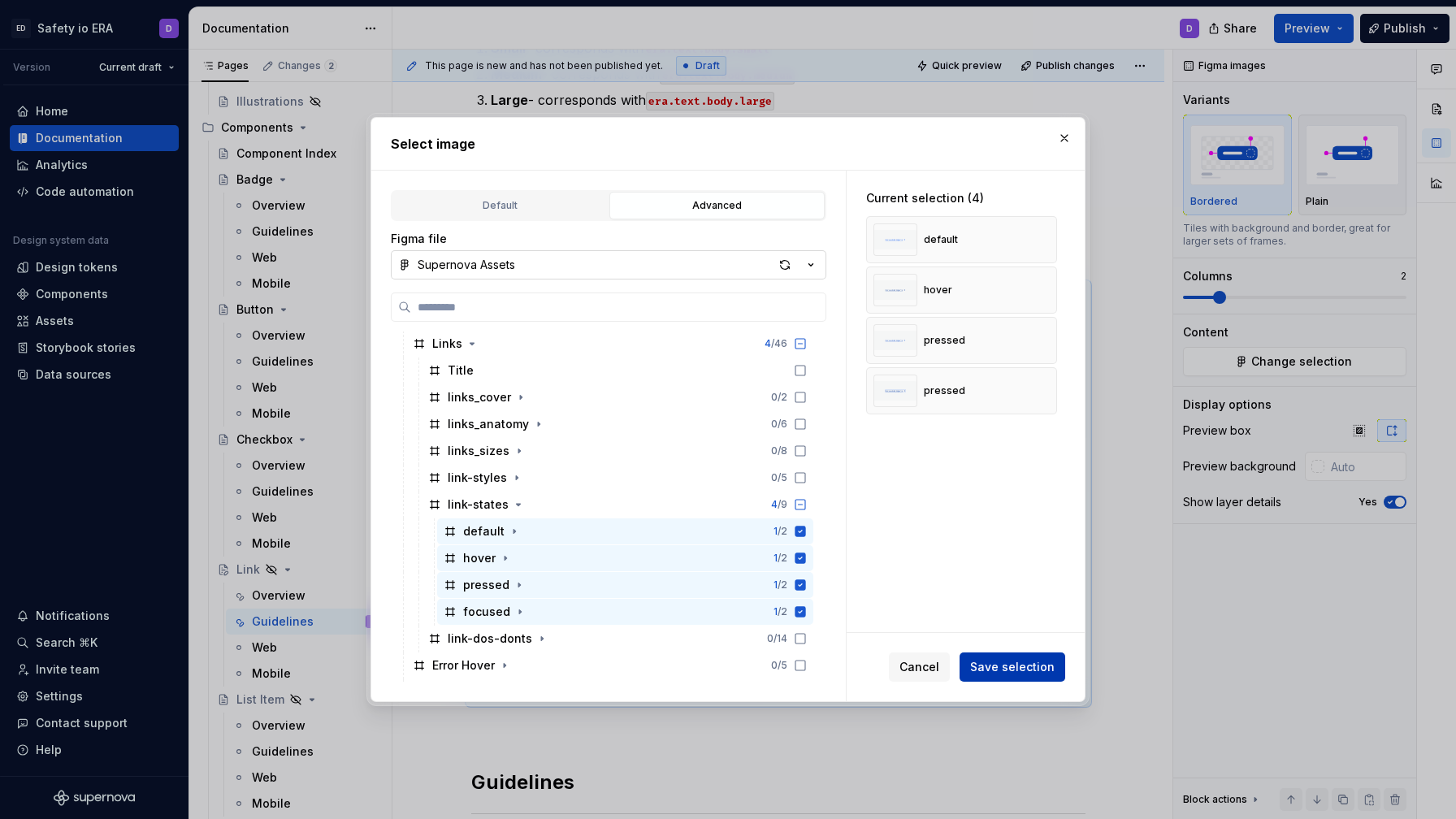
click at [990, 663] on span "Save selection" at bounding box center [1013, 666] width 84 height 16
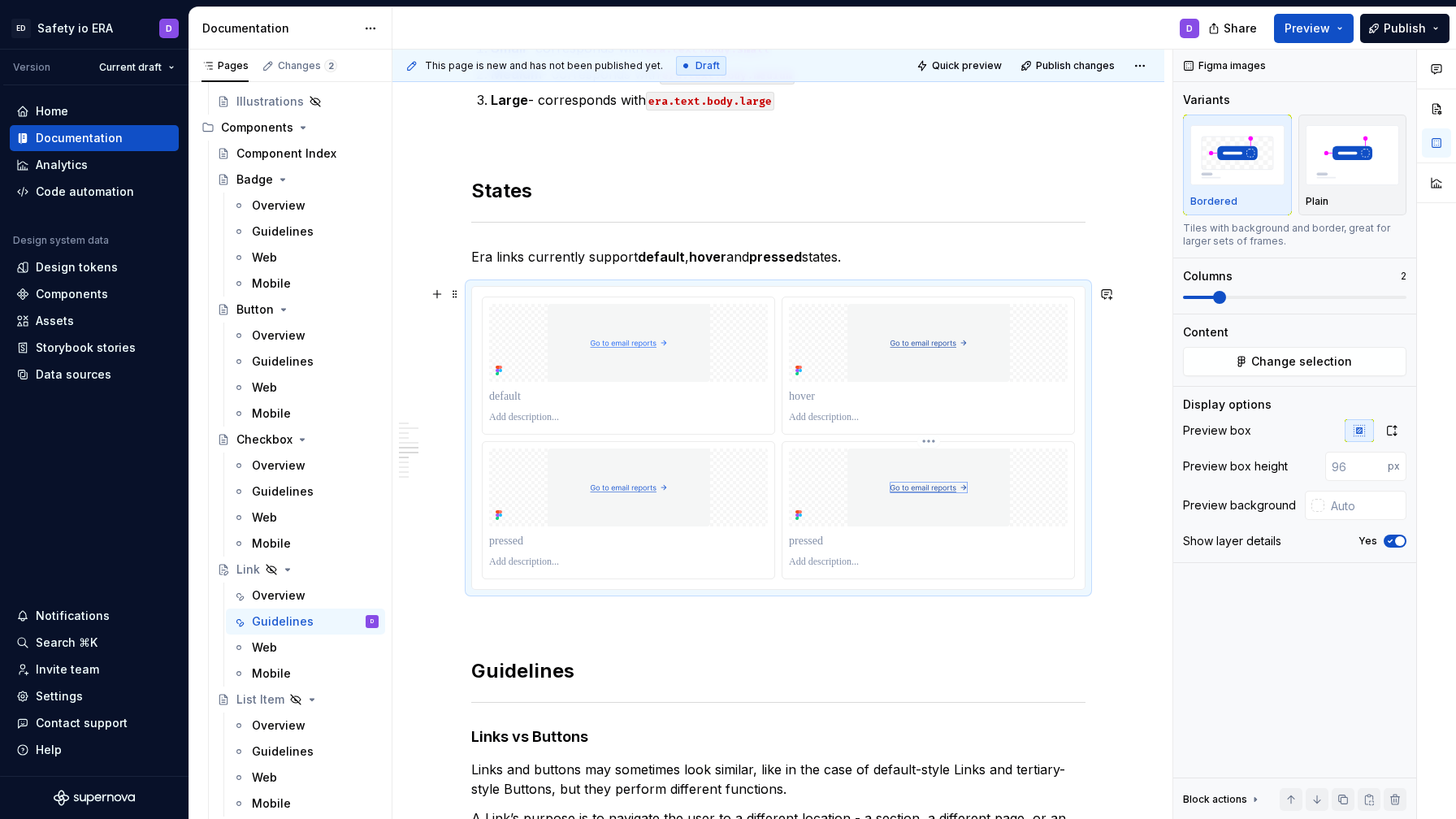
click at [893, 564] on p at bounding box center [928, 562] width 278 height 13
click at [823, 526] on img at bounding box center [928, 486] width 278 height 78
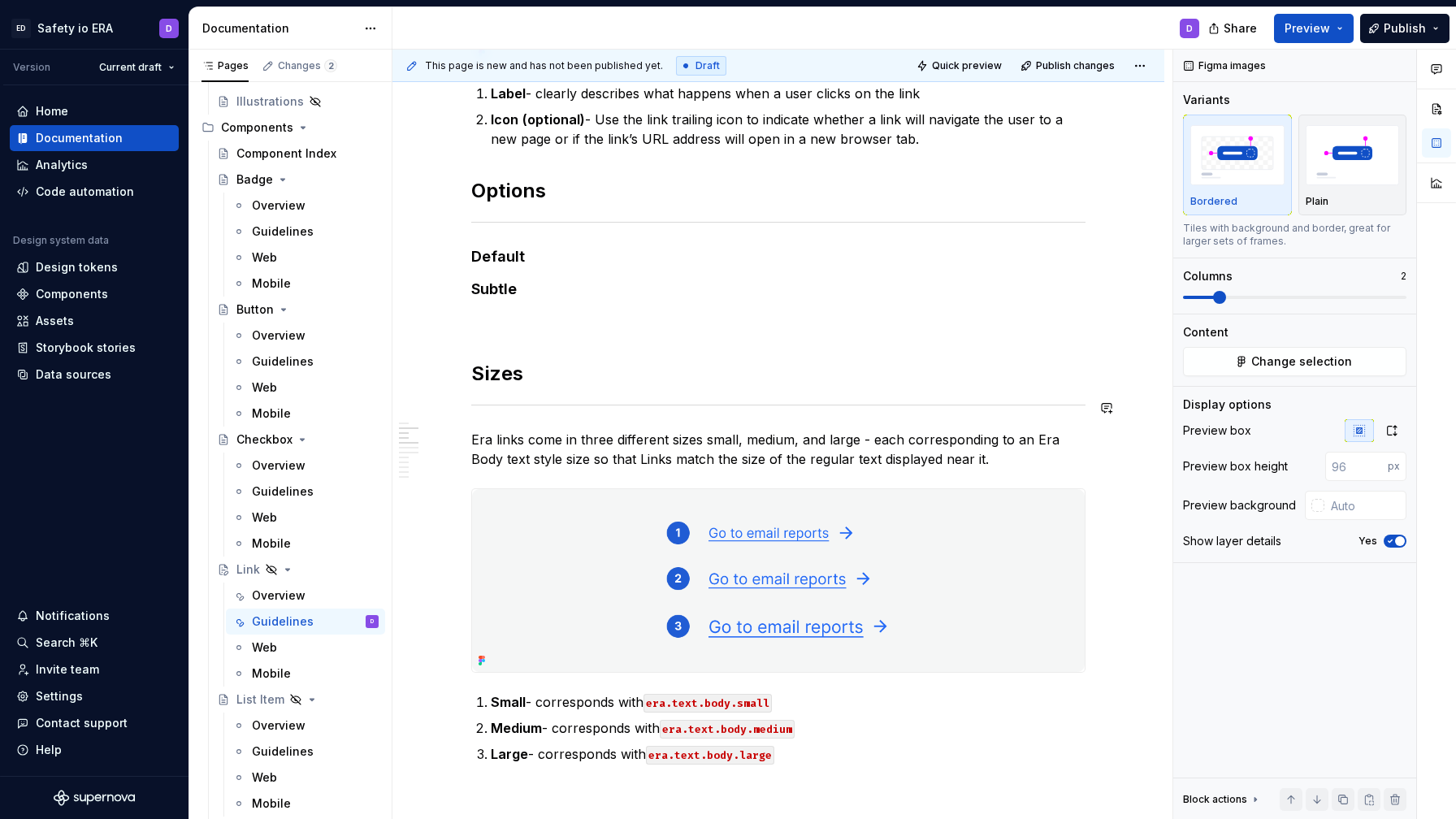
scroll to position [450, 0]
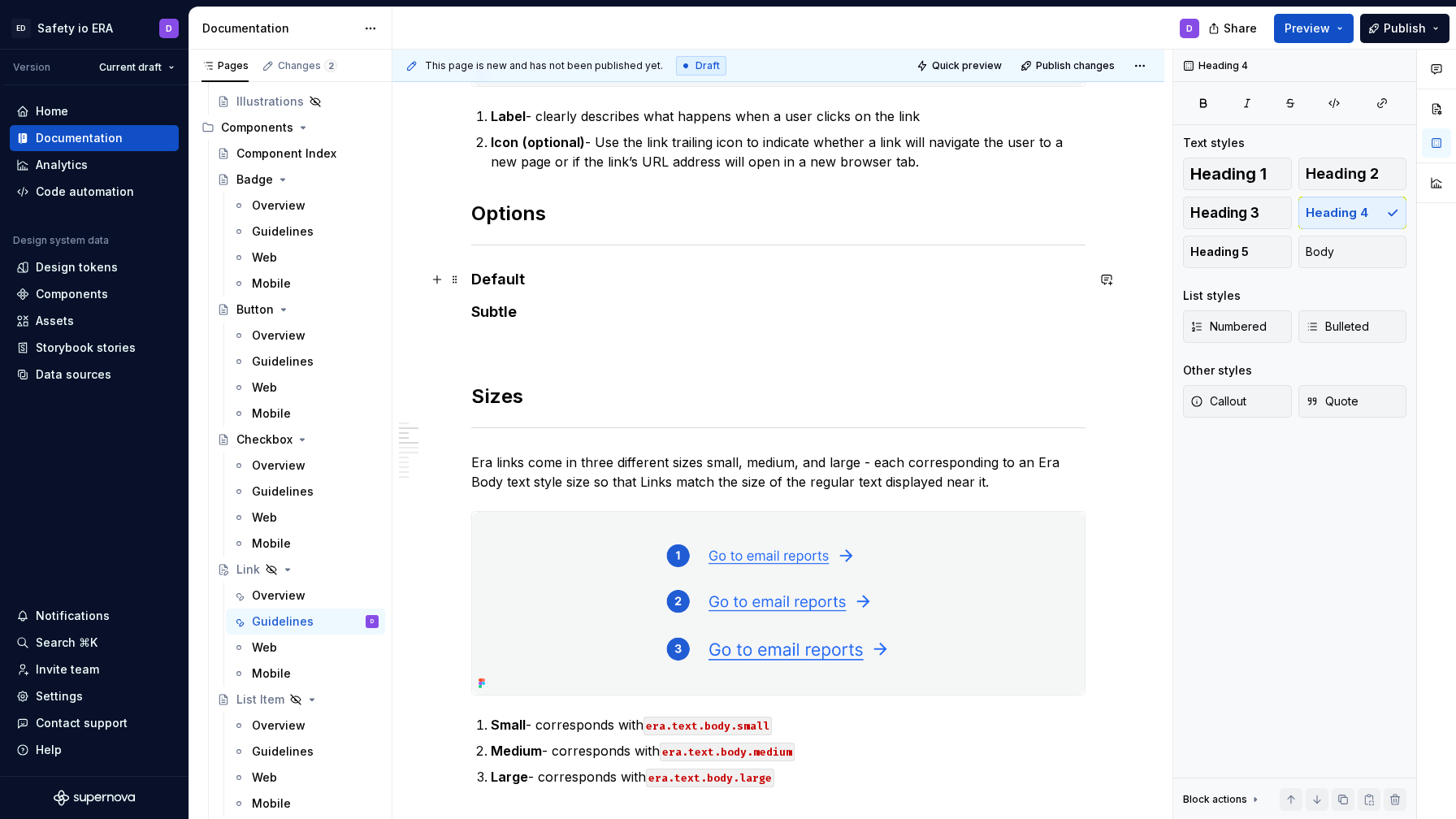
click at [593, 285] on h4 "Default" at bounding box center [778, 279] width 614 height 20
click at [520, 274] on h4 "Default" at bounding box center [778, 279] width 614 height 20
click at [481, 279] on h4 "Default" at bounding box center [778, 279] width 614 height 20
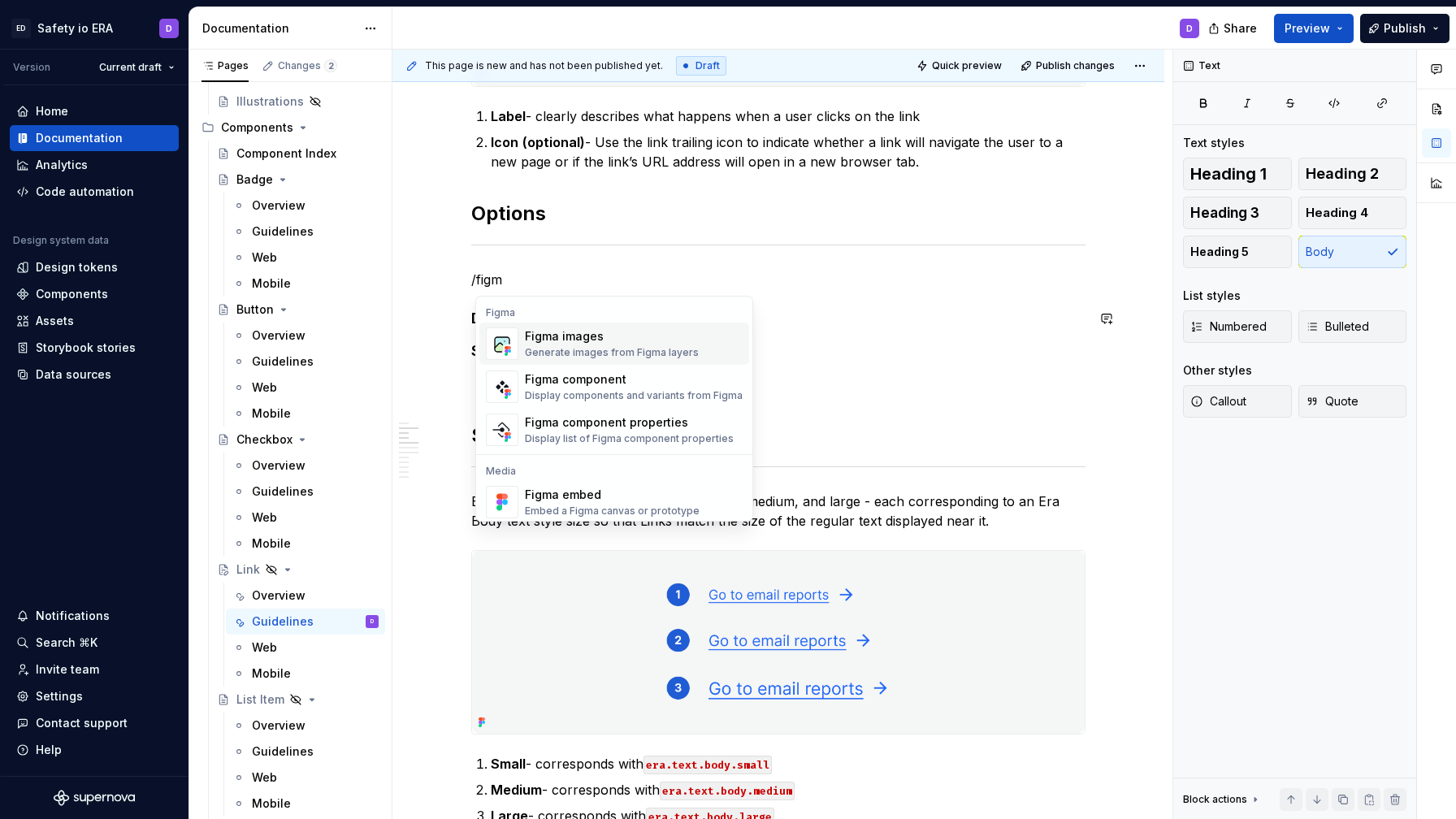
click at [565, 340] on div "Figma images" at bounding box center [611, 335] width 173 height 16
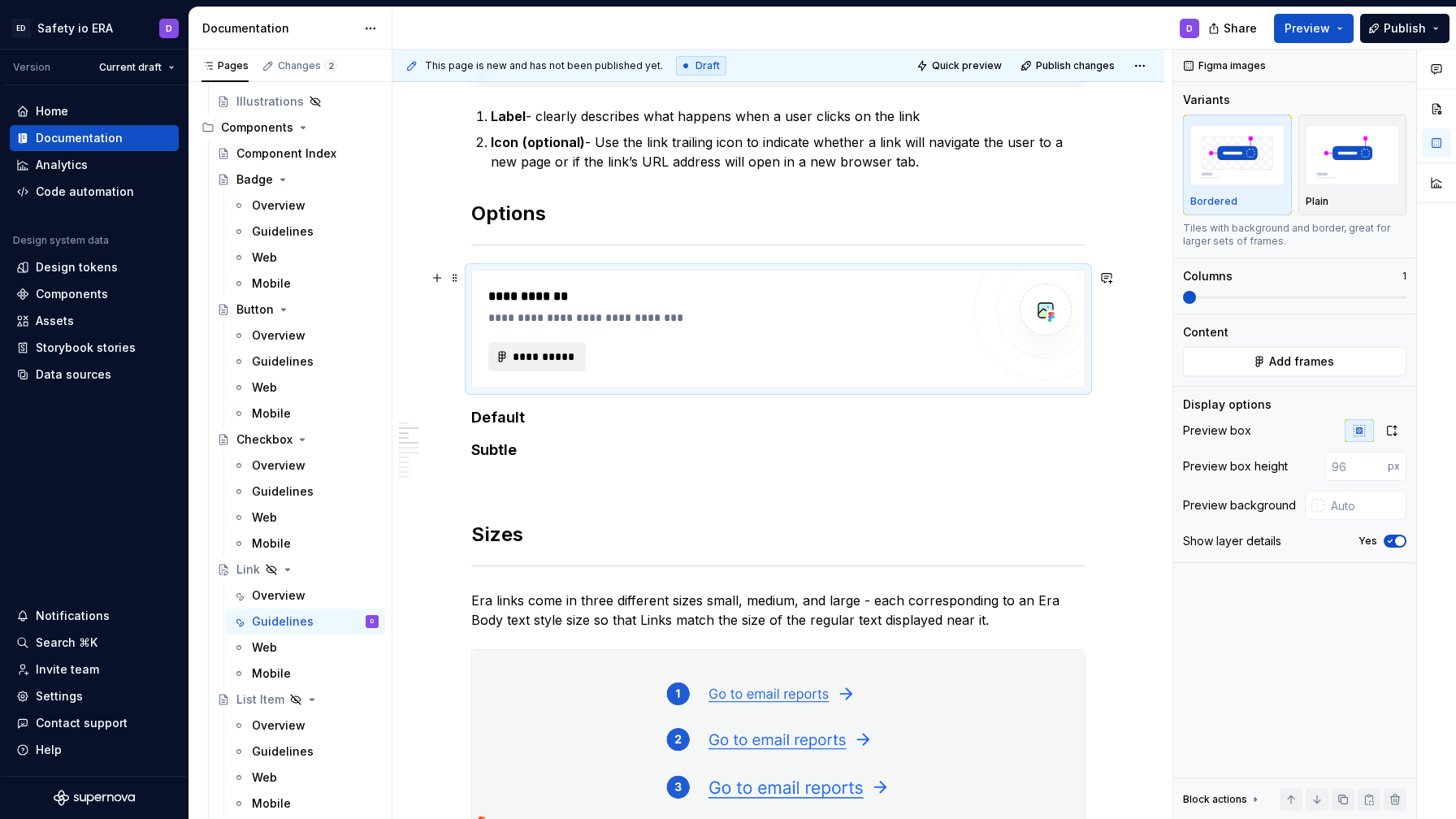
click at [554, 351] on span "**********" at bounding box center [544, 356] width 64 height 16
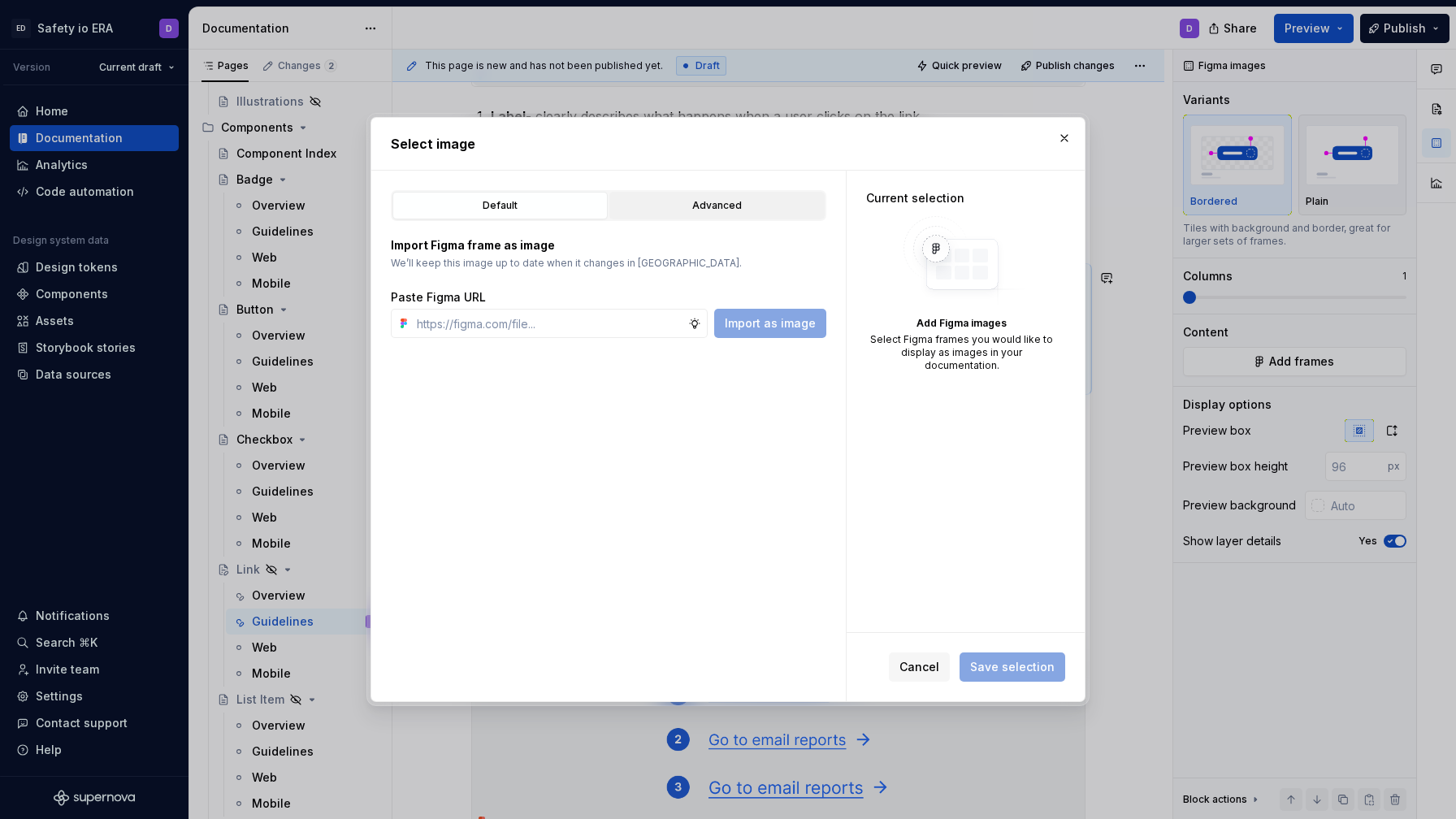
click at [748, 205] on div "Advanced" at bounding box center [717, 205] width 204 height 16
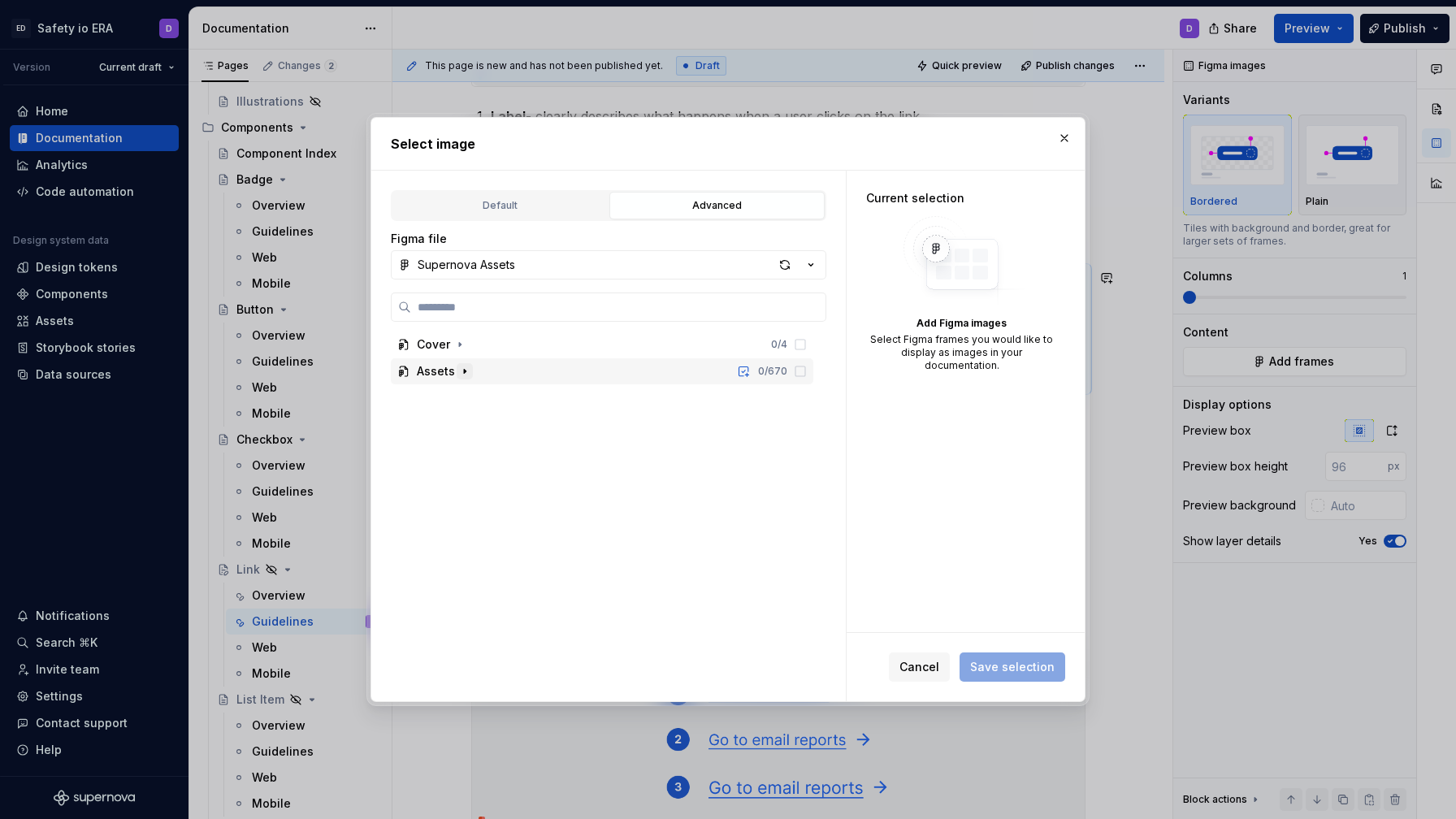
click at [463, 367] on icon "button" at bounding box center [465, 371] width 13 height 13
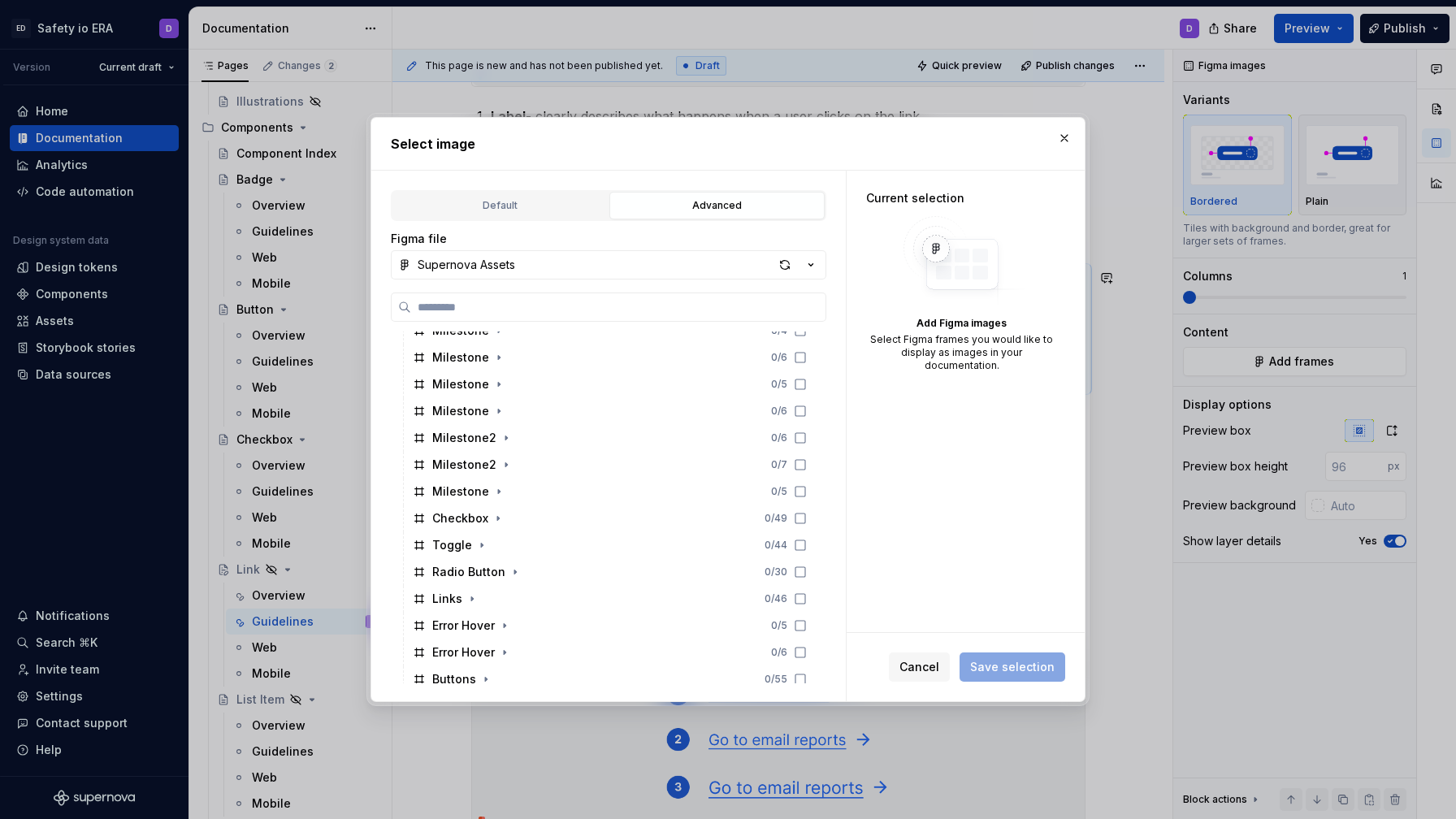
scroll to position [311, 0]
click at [472, 595] on icon "button" at bounding box center [473, 596] width 2 height 4
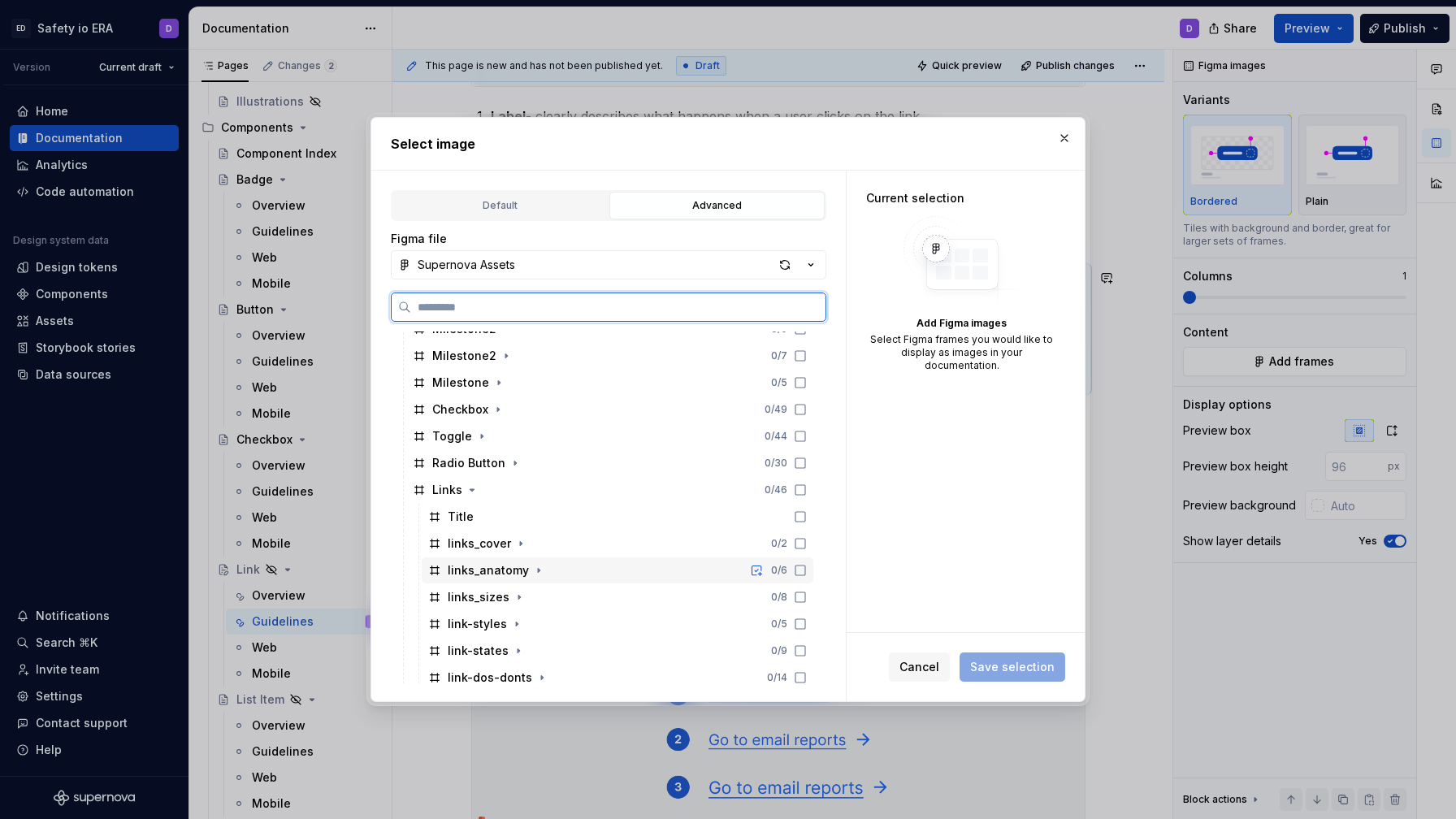
scroll to position [457, 0]
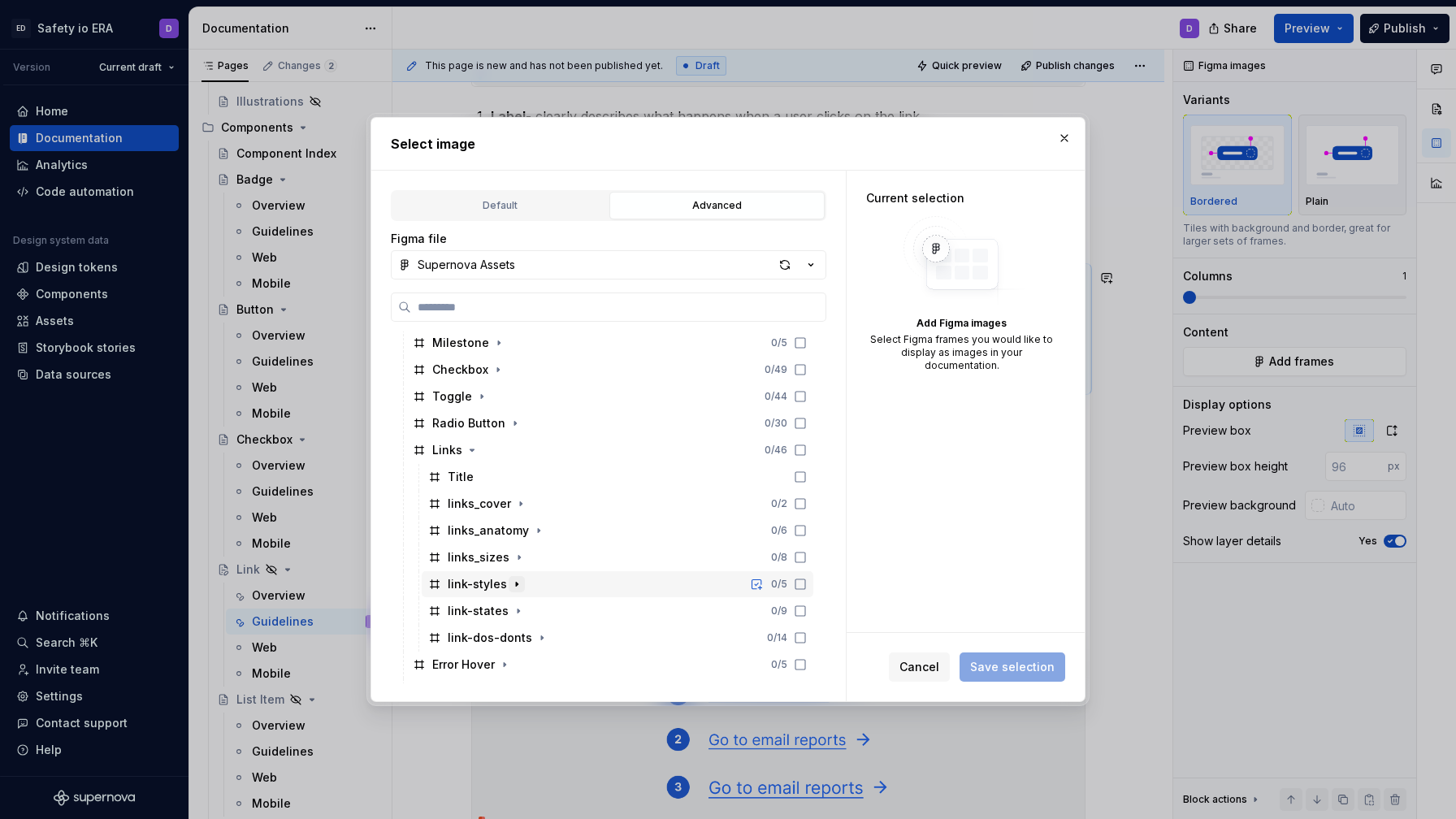
click at [511, 577] on icon "button" at bounding box center [517, 584] width 13 height 13
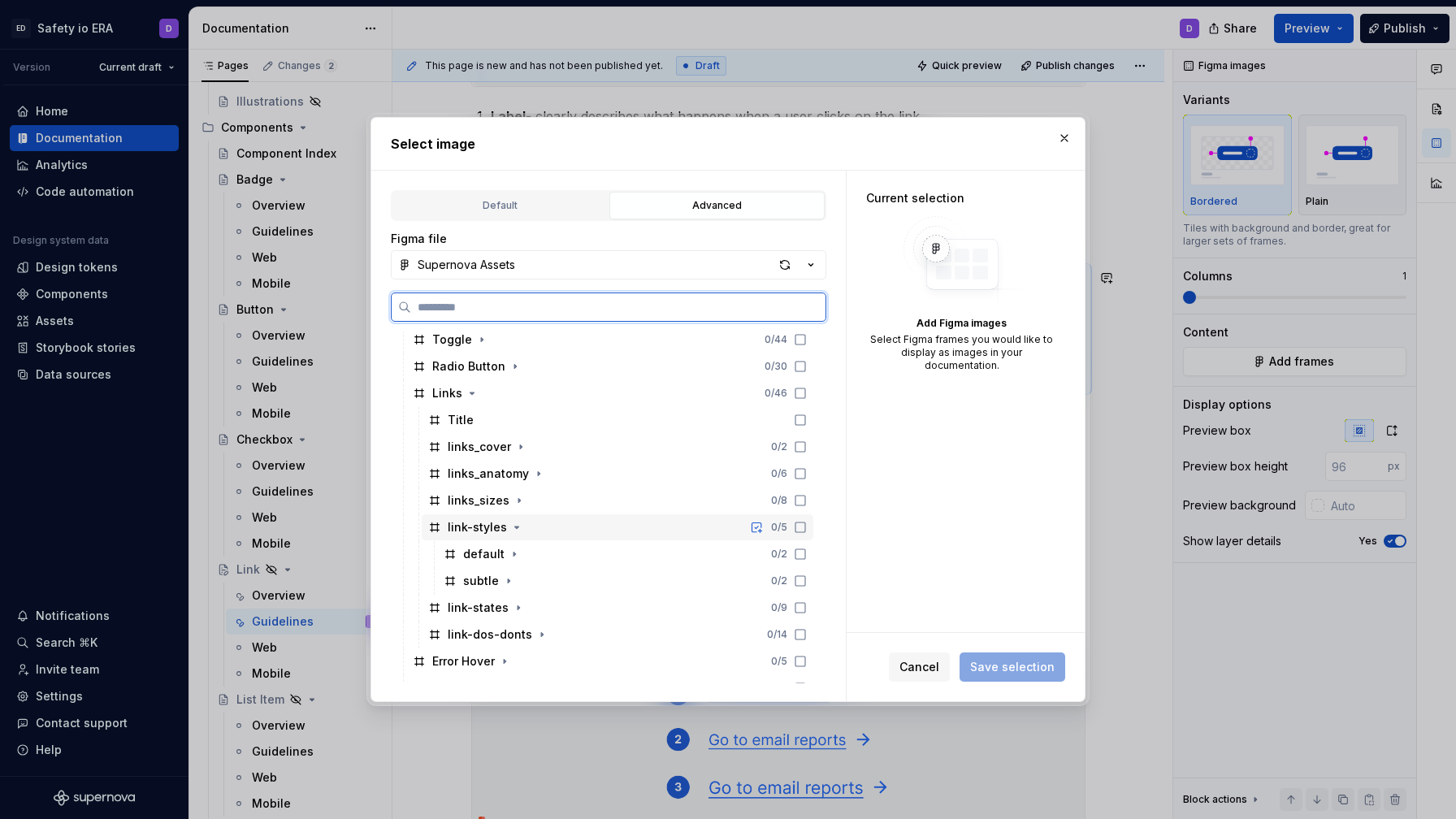
scroll to position [519, 0]
click at [569, 546] on div "default 0 / 2" at bounding box center [624, 549] width 376 height 26
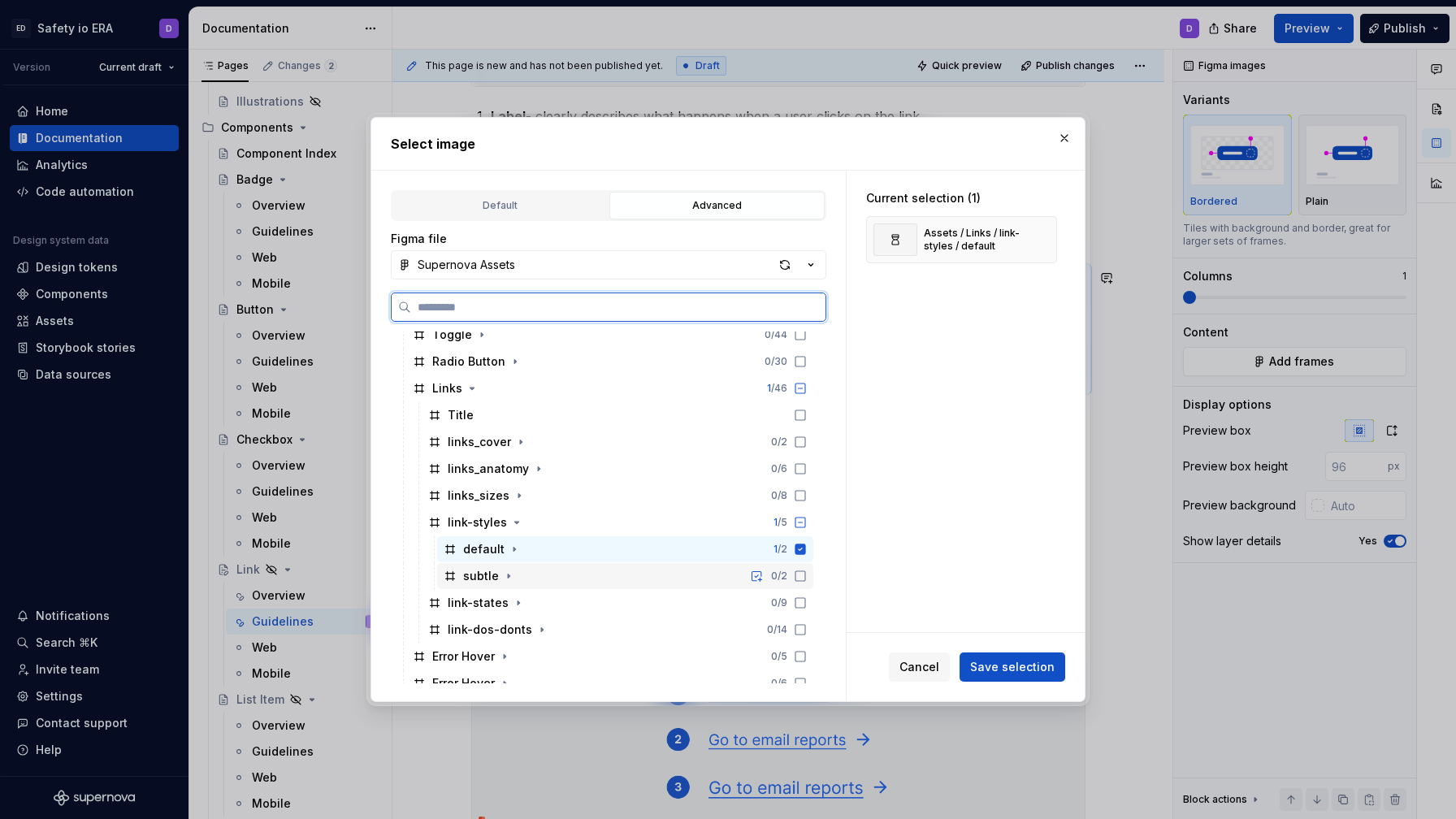
click at [587, 575] on div "subtle 0 / 2" at bounding box center [624, 576] width 376 height 26
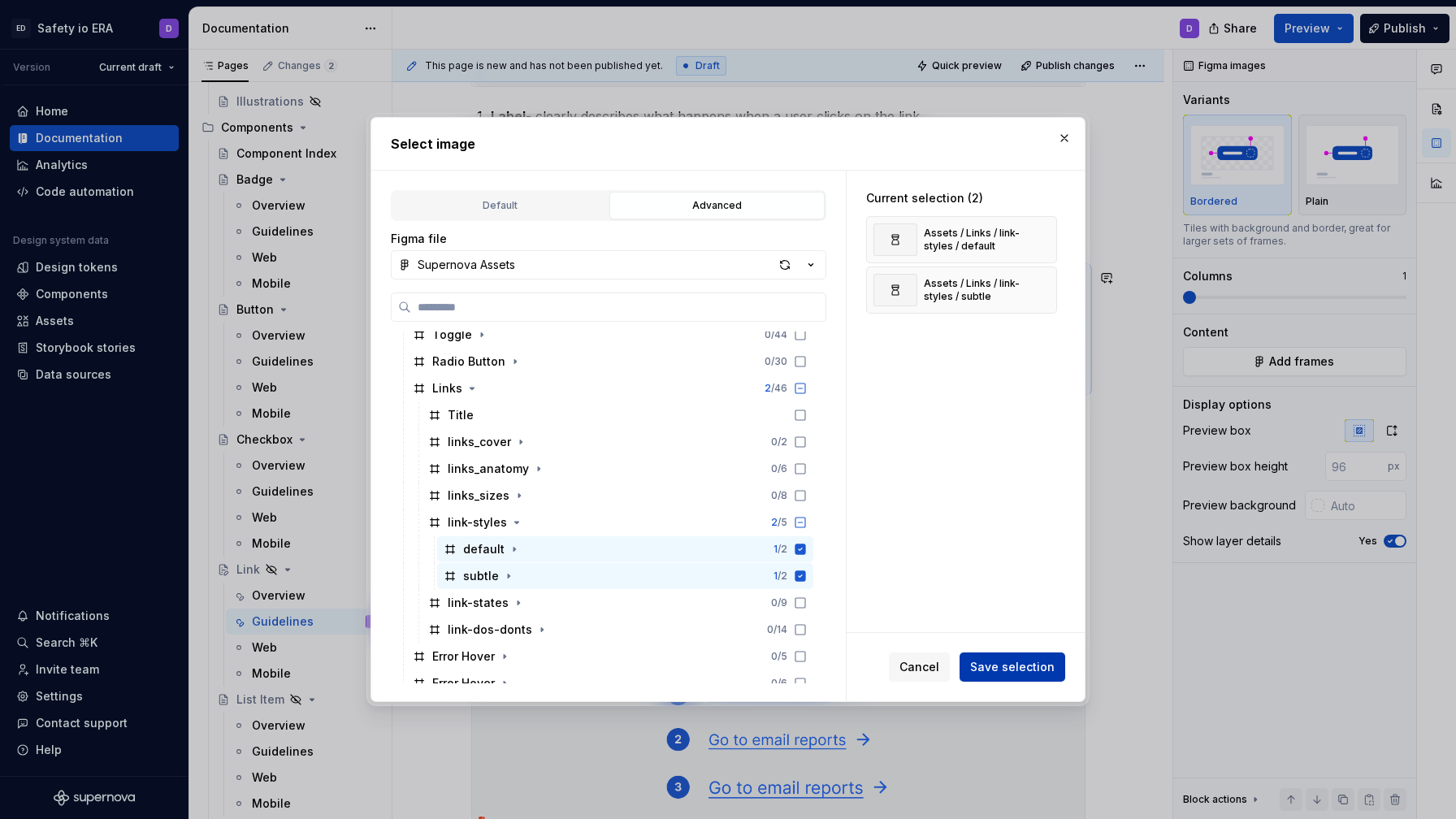
click at [1047, 669] on span "Save selection" at bounding box center [1013, 666] width 84 height 16
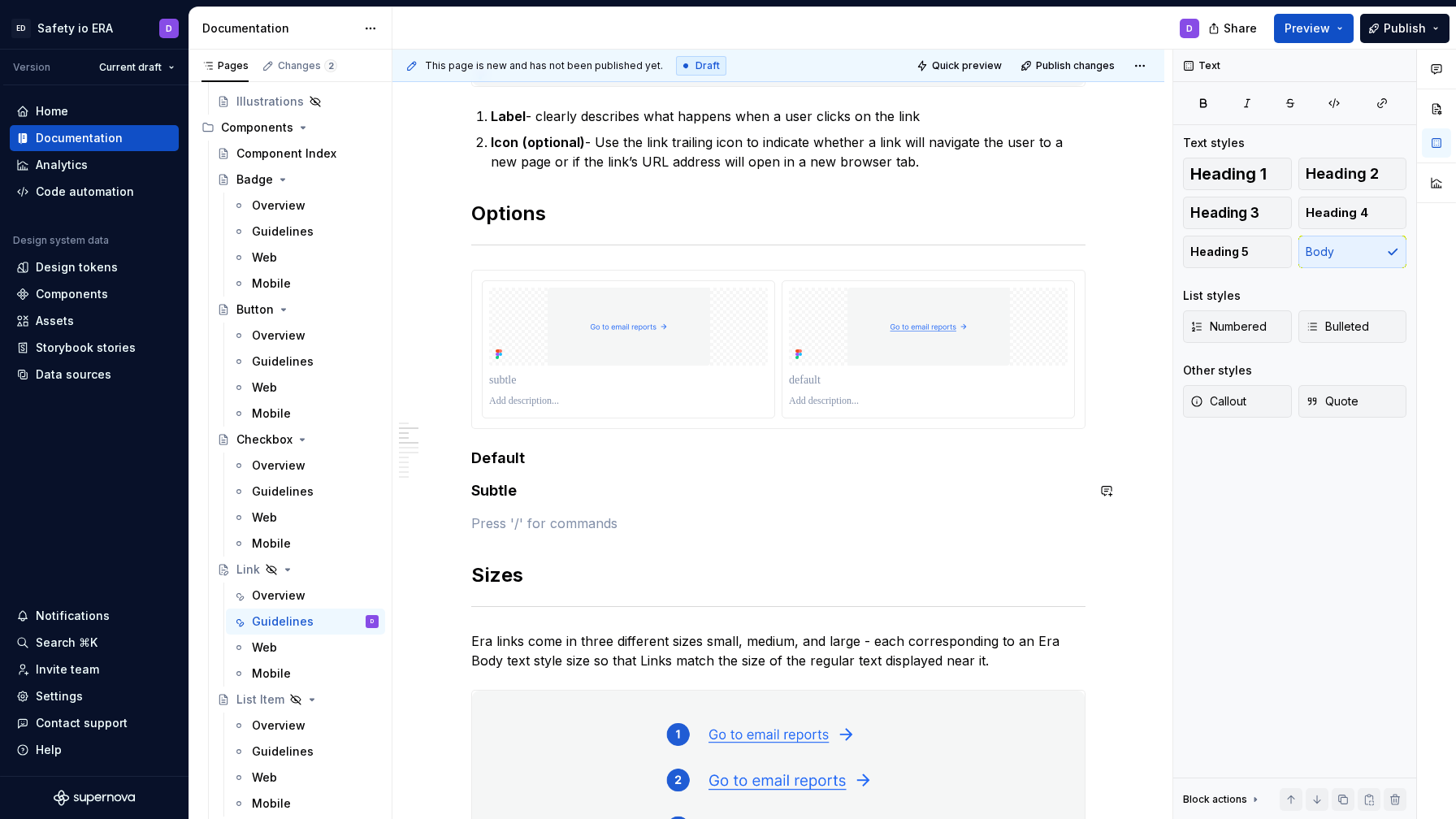
click at [682, 392] on div at bounding box center [628, 401] width 278 height 20
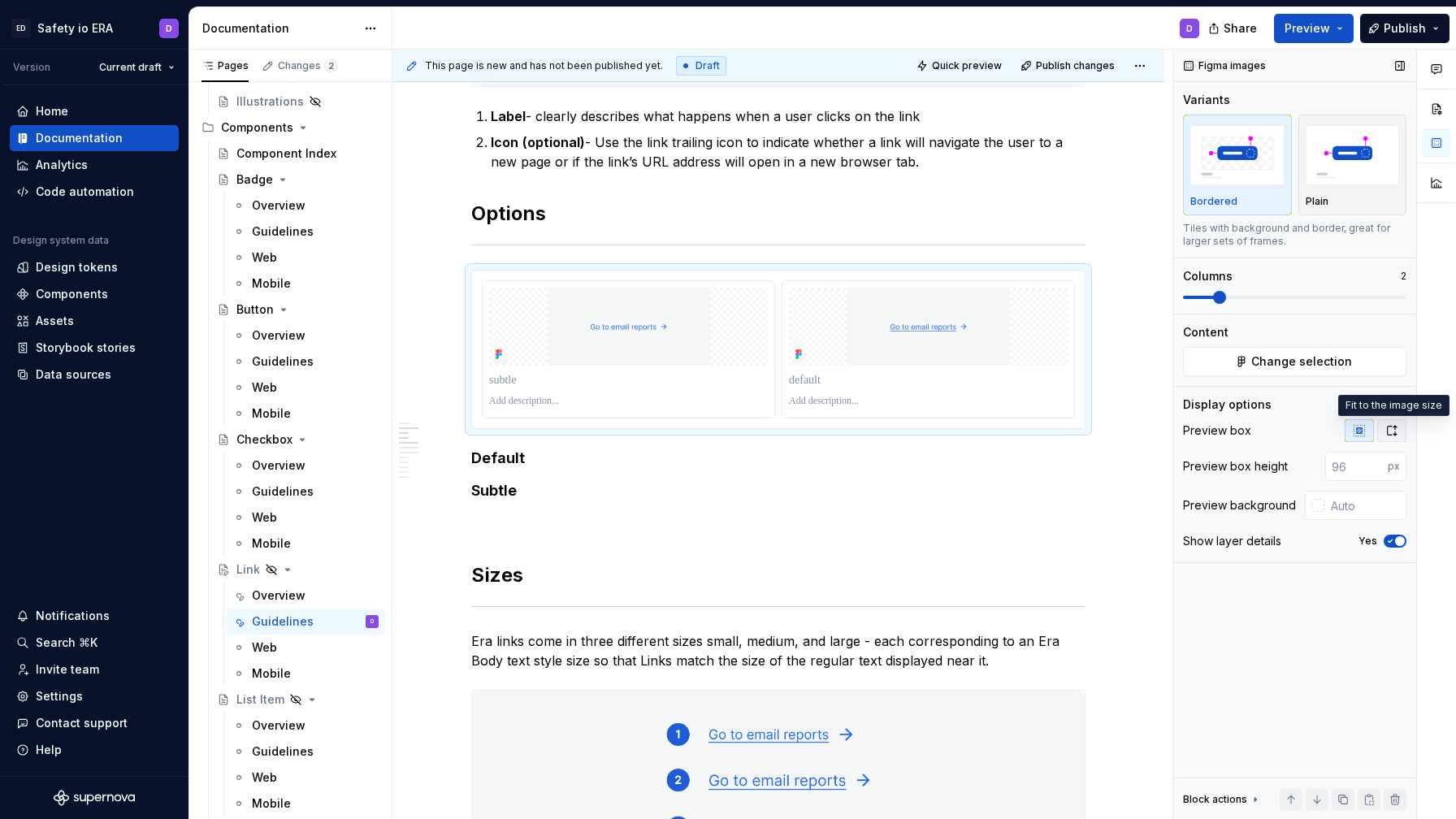
click at [1396, 432] on icon "button" at bounding box center [1392, 430] width 13 height 13
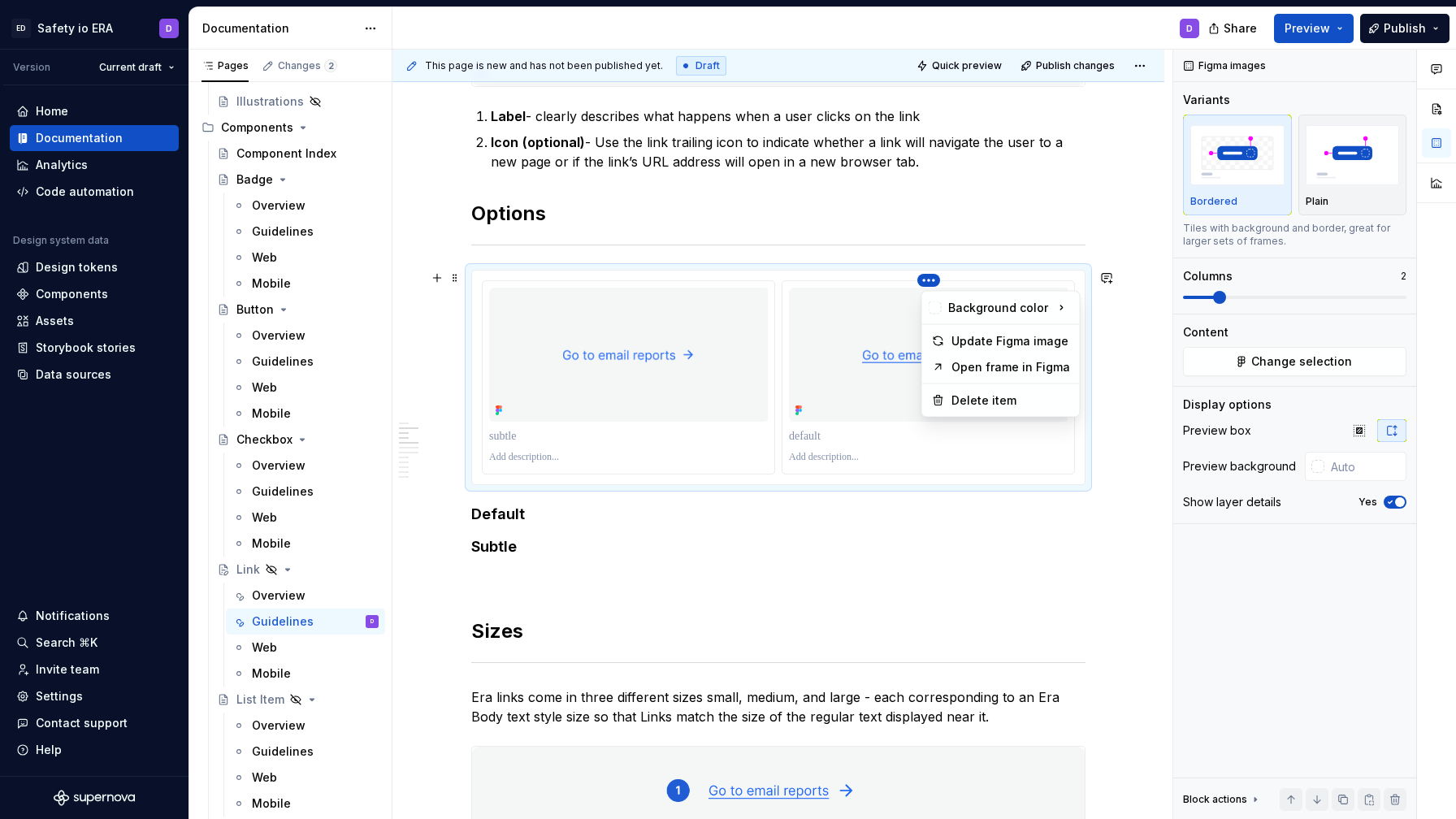
click at [720, 290] on html "ED Safety io ERA D Version Current draft Home Documentation Analytics Code auto…" at bounding box center [728, 410] width 1456 height 819
click at [875, 417] on html "ED Safety io ERA D Version Current draft Home Documentation Analytics Code auto…" at bounding box center [728, 410] width 1456 height 819
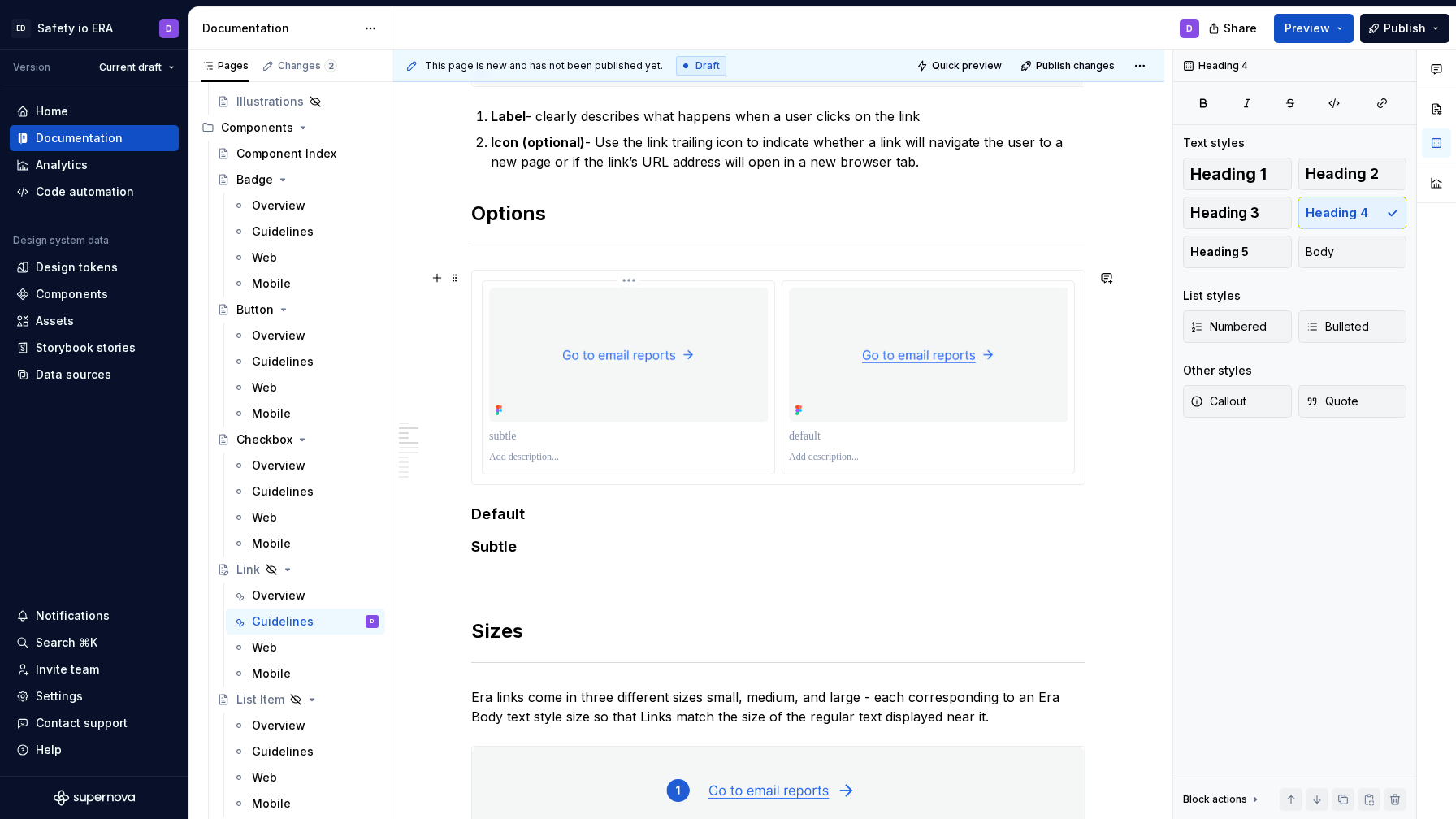
drag, startPoint x: 896, startPoint y: 466, endPoint x: 738, endPoint y: 413, distance: 166.7
click at [738, 413] on div at bounding box center [778, 377] width 593 height 194
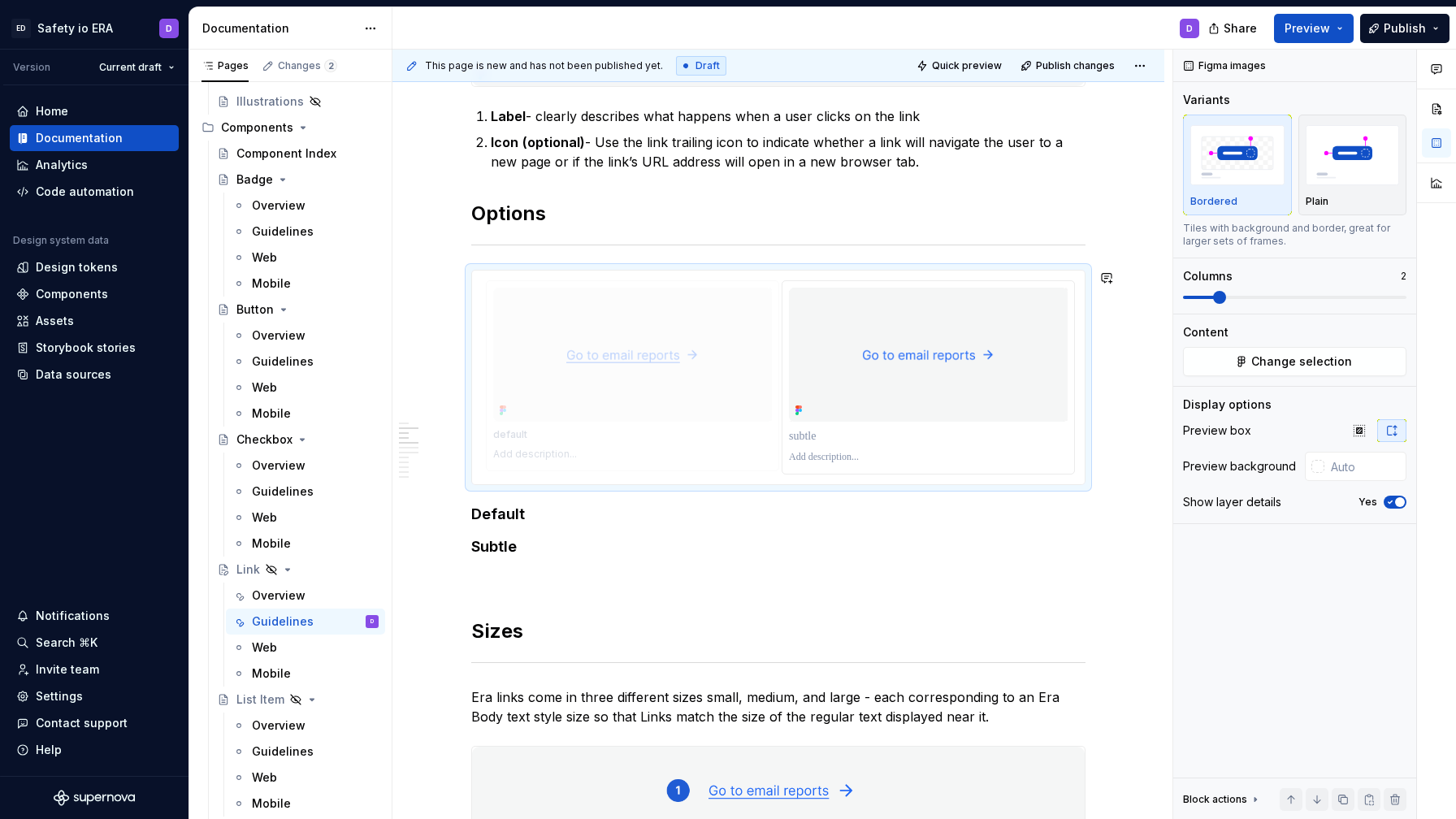
drag, startPoint x: 931, startPoint y: 325, endPoint x: 730, endPoint y: 327, distance: 201.0
click at [730, 328] on body "ED Safety io ERA D Version Current draft Home Documentation Analytics Code auto…" at bounding box center [728, 410] width 1456 height 819
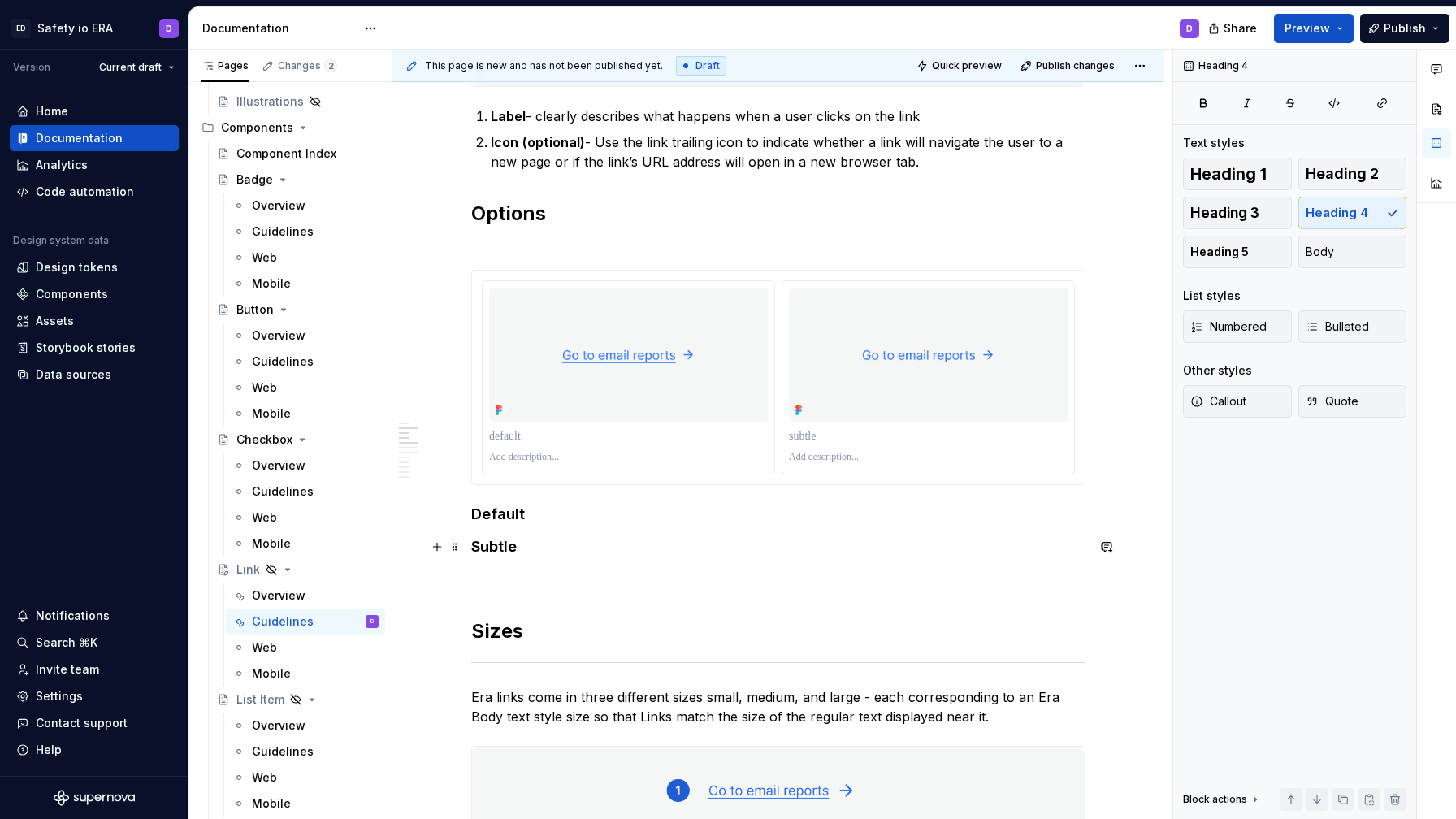
click at [698, 554] on h4 "Subtle" at bounding box center [778, 546] width 614 height 20
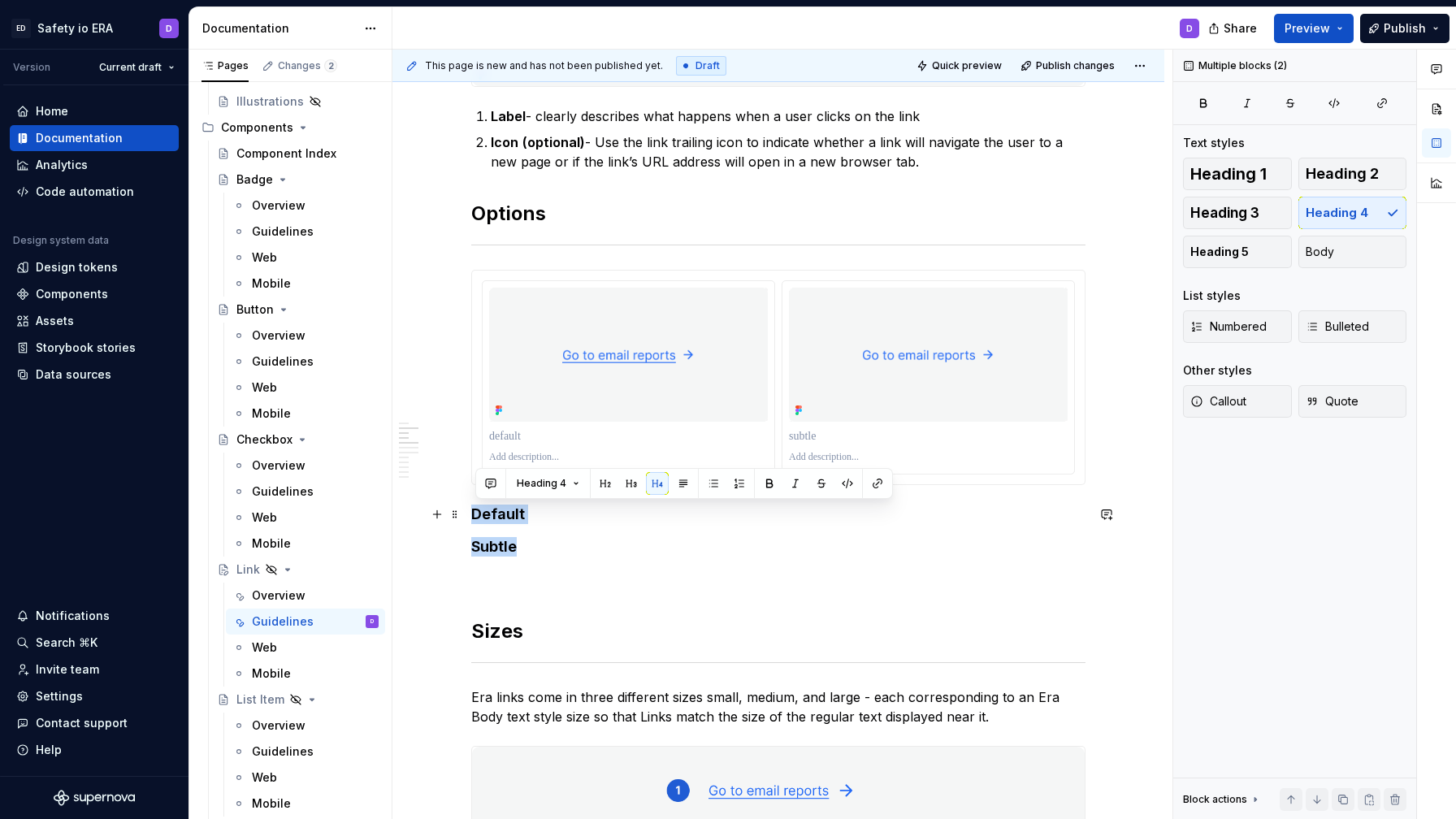
drag, startPoint x: 539, startPoint y: 541, endPoint x: 473, endPoint y: 515, distance: 70.9
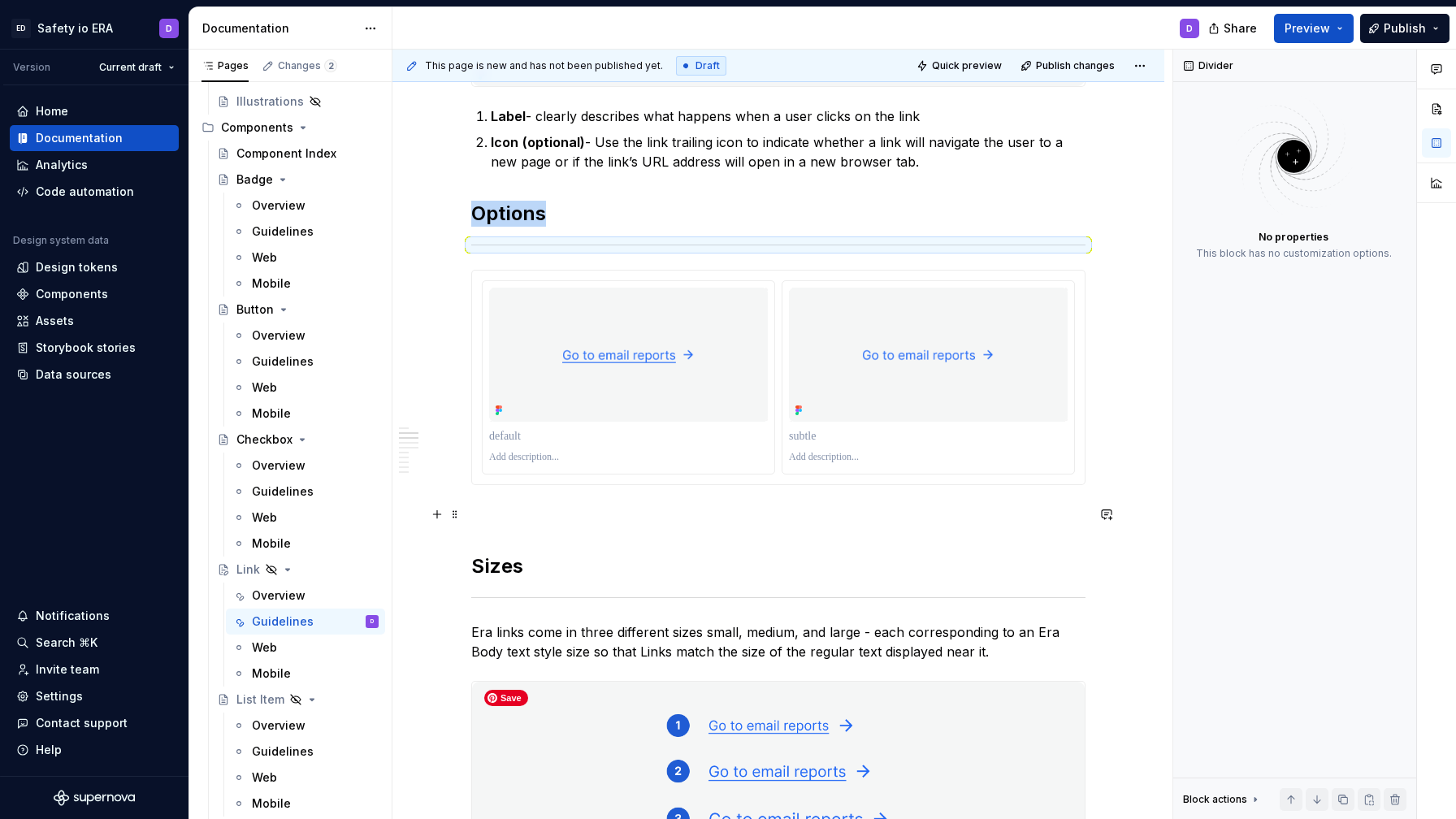
click at [805, 504] on p at bounding box center [778, 514] width 614 height 20
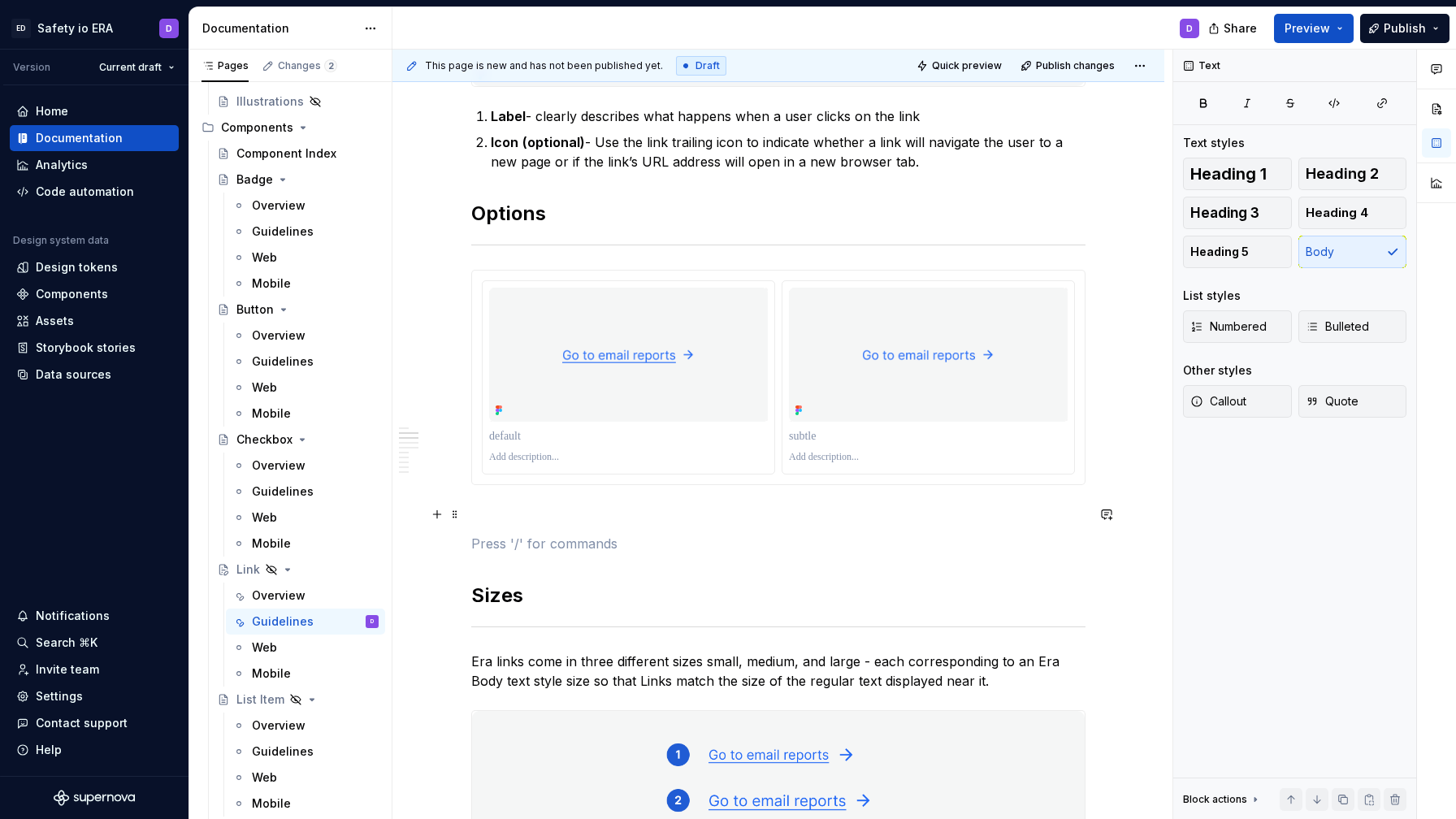
click at [500, 514] on p at bounding box center [778, 514] width 614 height 20
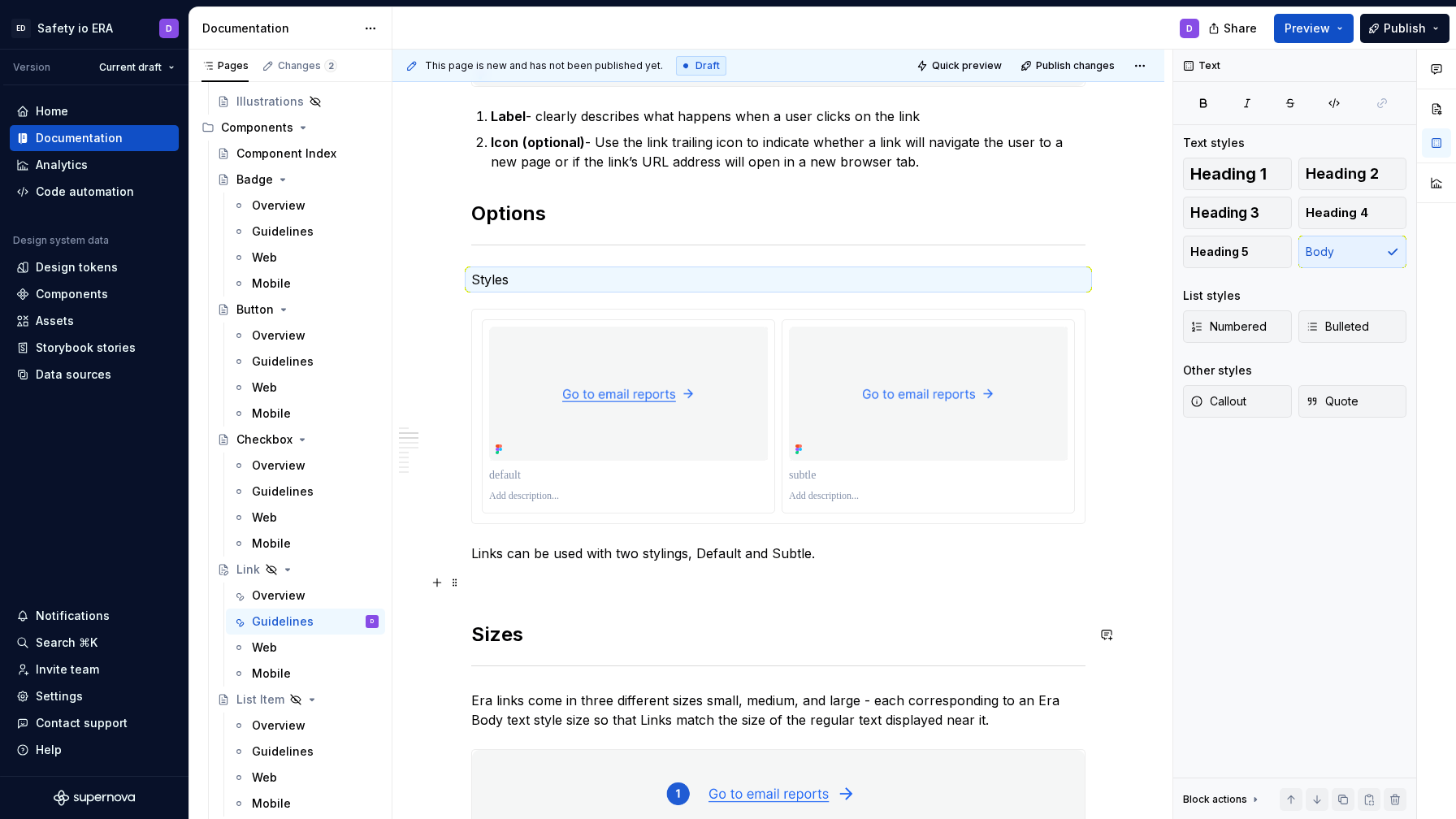
click at [503, 590] on p at bounding box center [778, 582] width 614 height 20
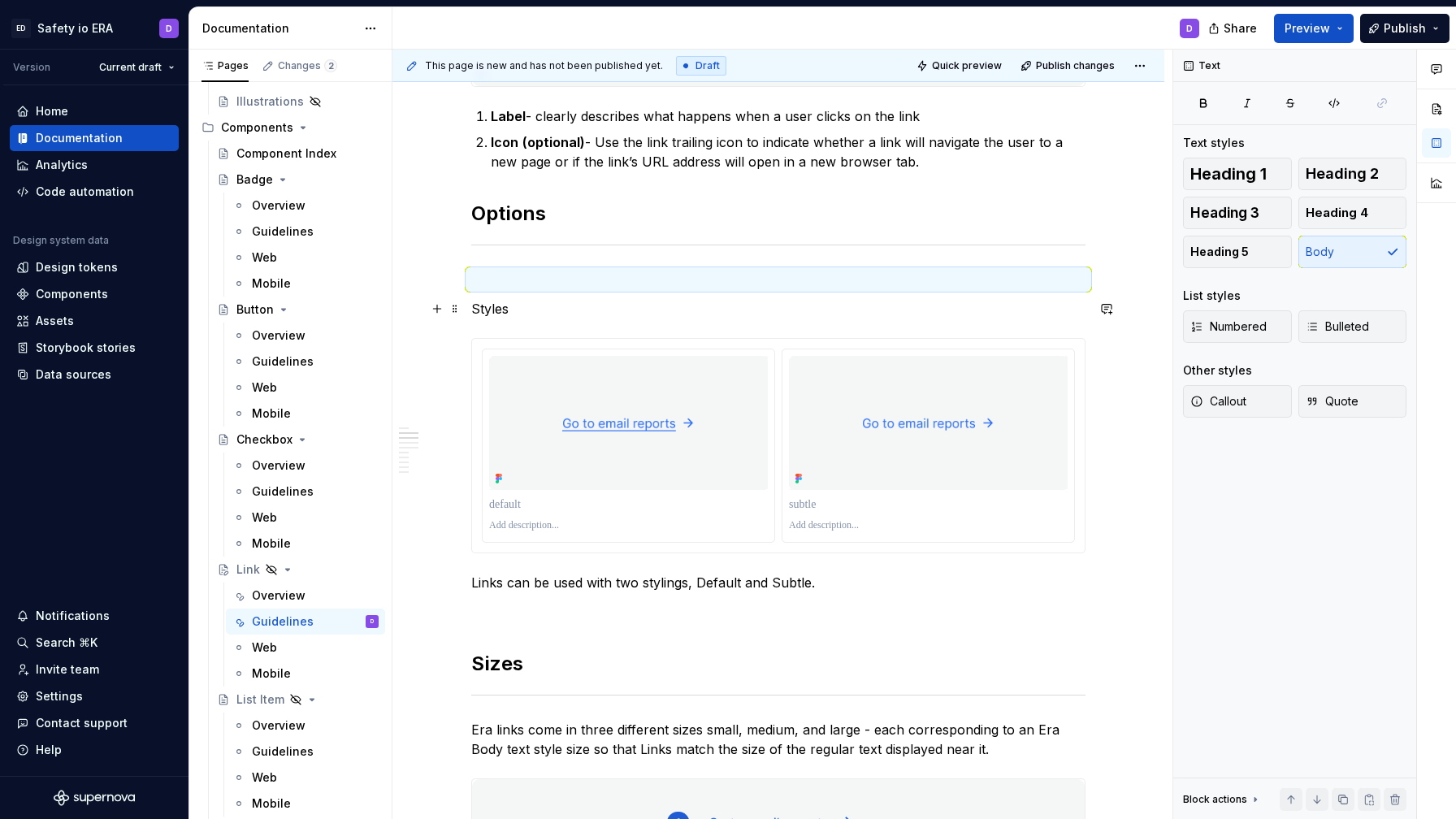
click at [485, 308] on p "Styles" at bounding box center [778, 308] width 614 height 20
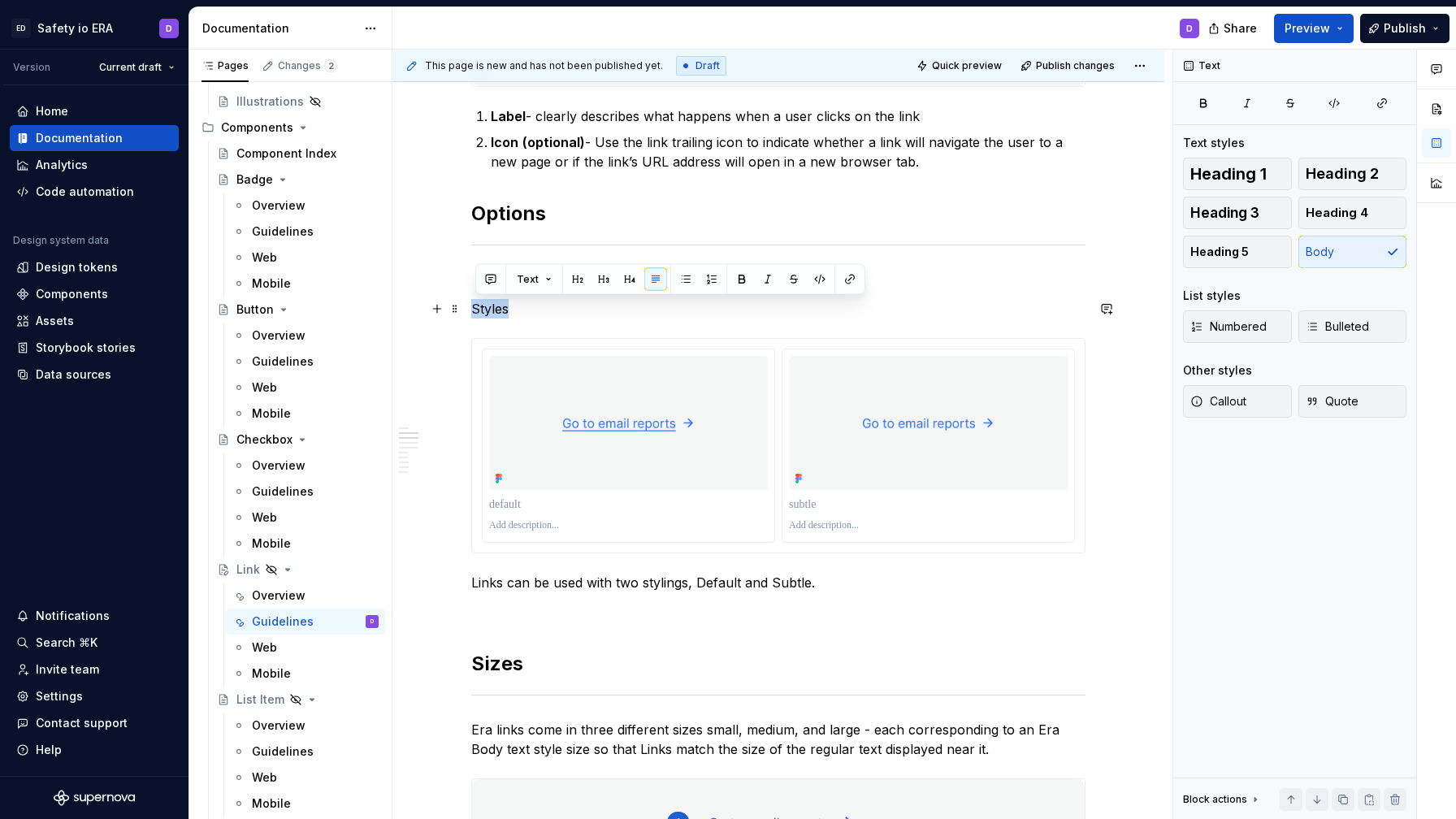
click at [485, 308] on p "Styles" at bounding box center [778, 308] width 614 height 20
click at [631, 282] on button "button" at bounding box center [630, 279] width 23 height 22
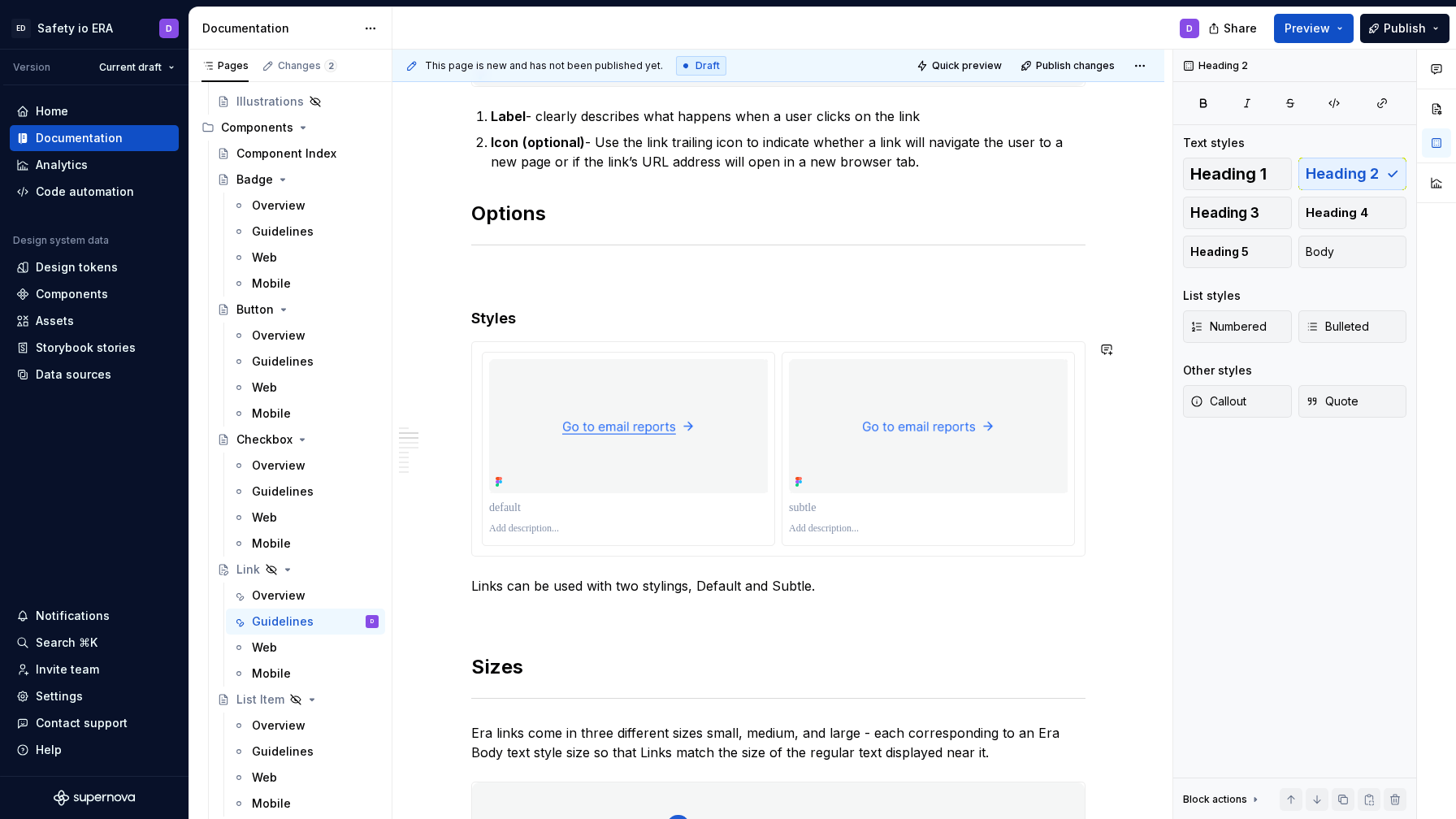
click at [506, 664] on h2 "Sizes" at bounding box center [778, 667] width 614 height 26
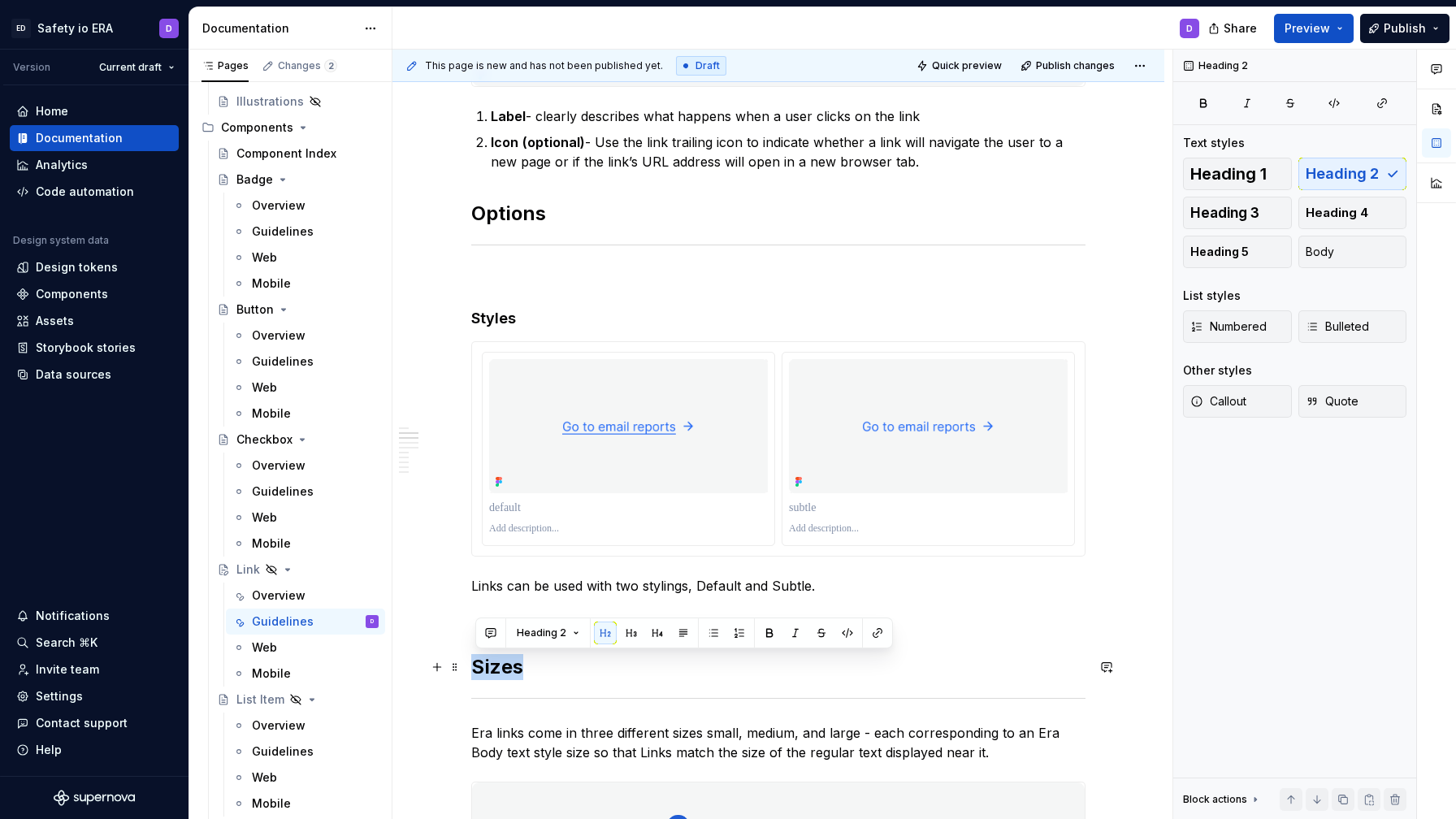
click at [506, 664] on h2 "Sizes" at bounding box center [778, 667] width 614 height 26
click at [501, 315] on h4 "Styles" at bounding box center [778, 318] width 614 height 20
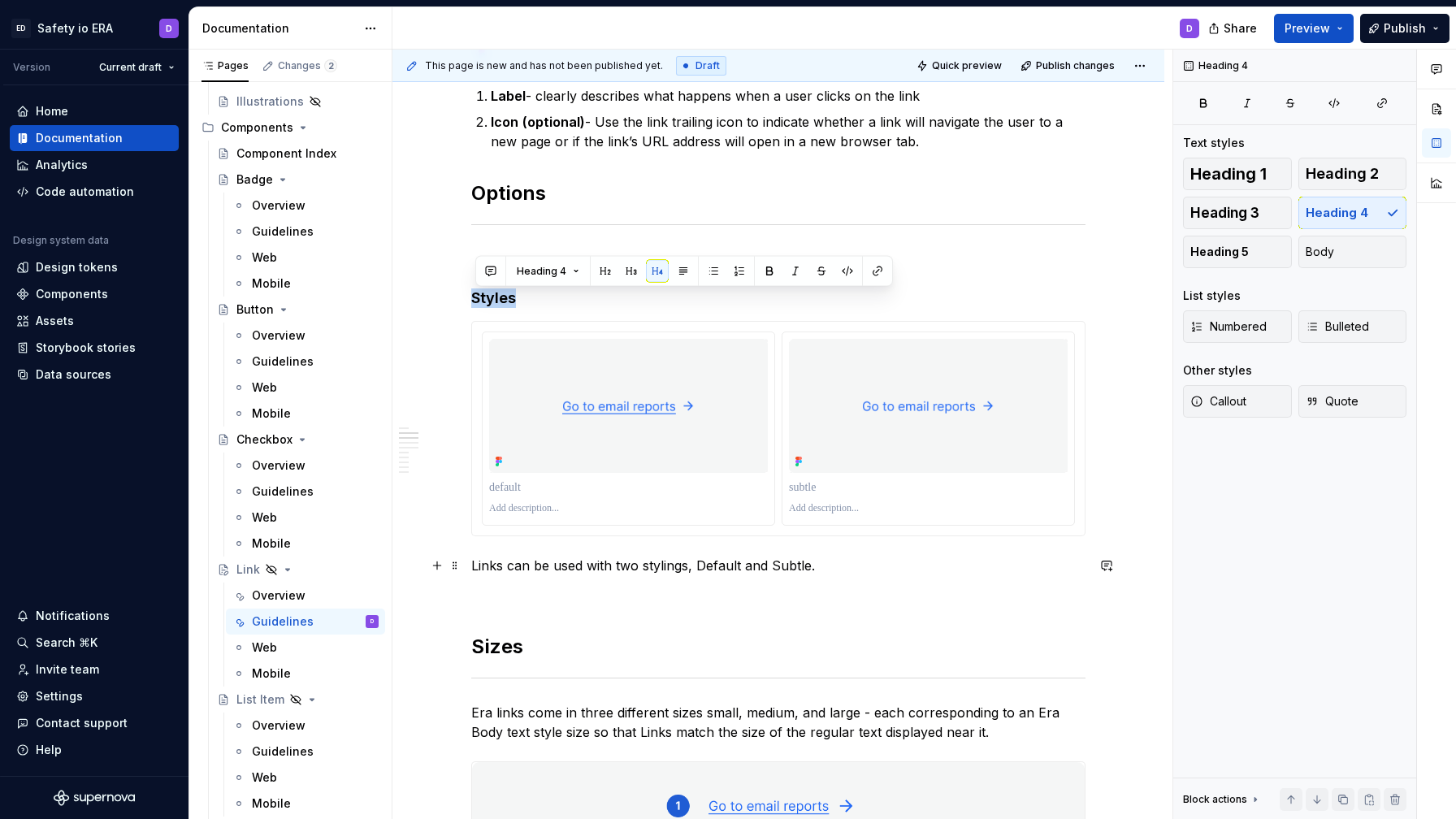
scroll to position [467, 0]
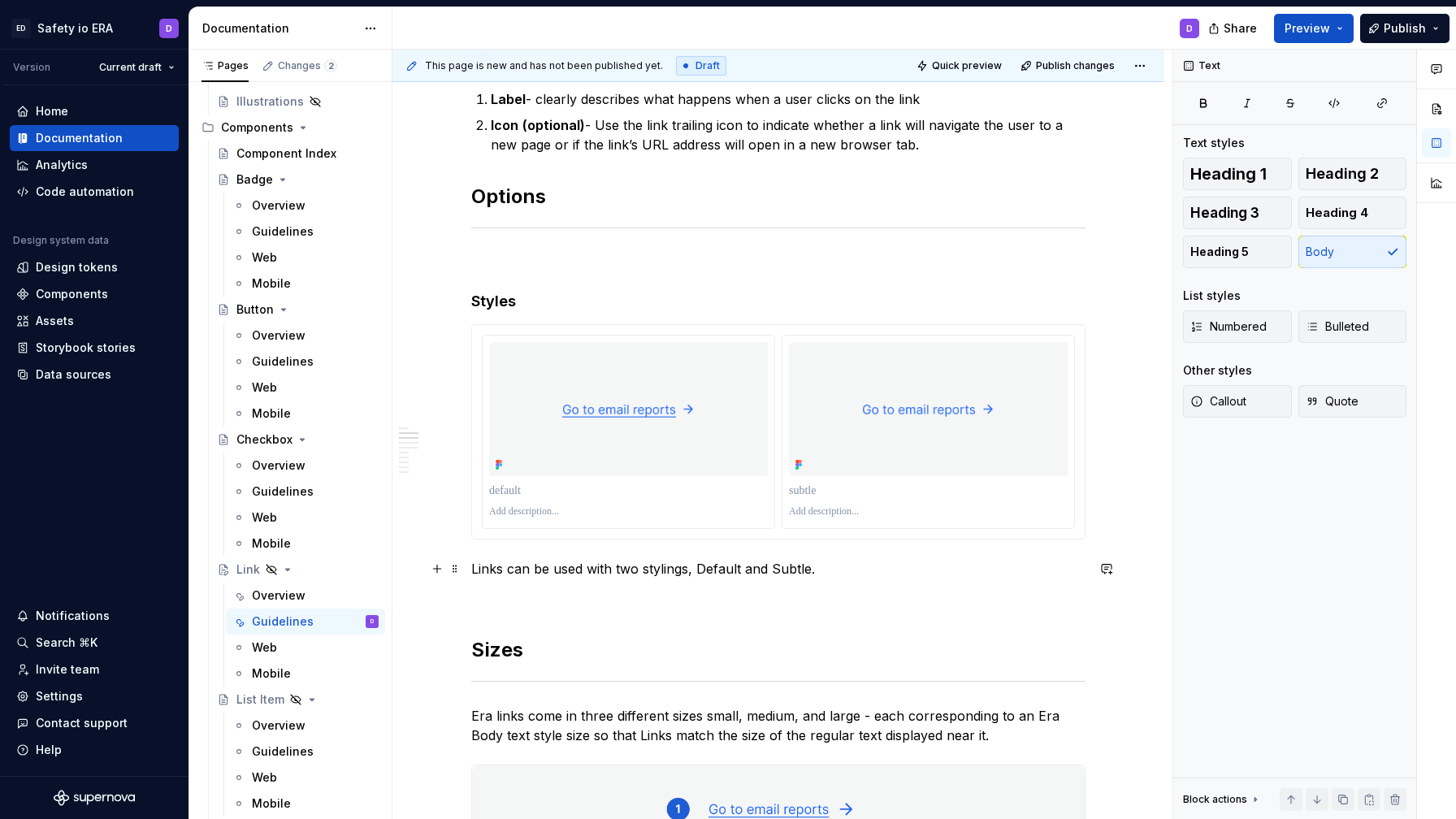
click at [559, 568] on p "Links can be used with two stylings, Default and Subtle." at bounding box center [778, 568] width 614 height 20
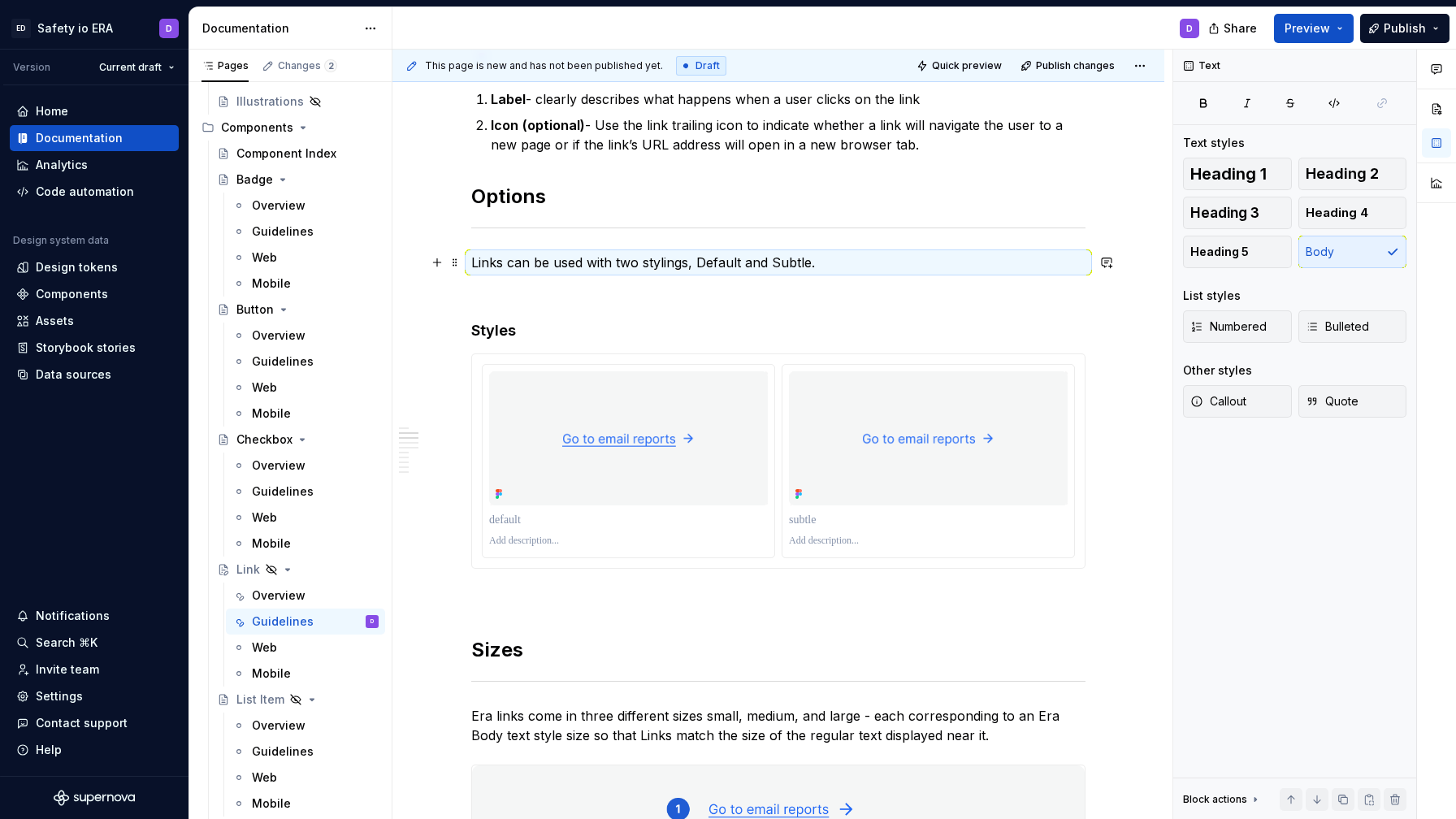
click at [558, 261] on p "Links can be used with two stylings, Default and Subtle." at bounding box center [778, 262] width 614 height 20
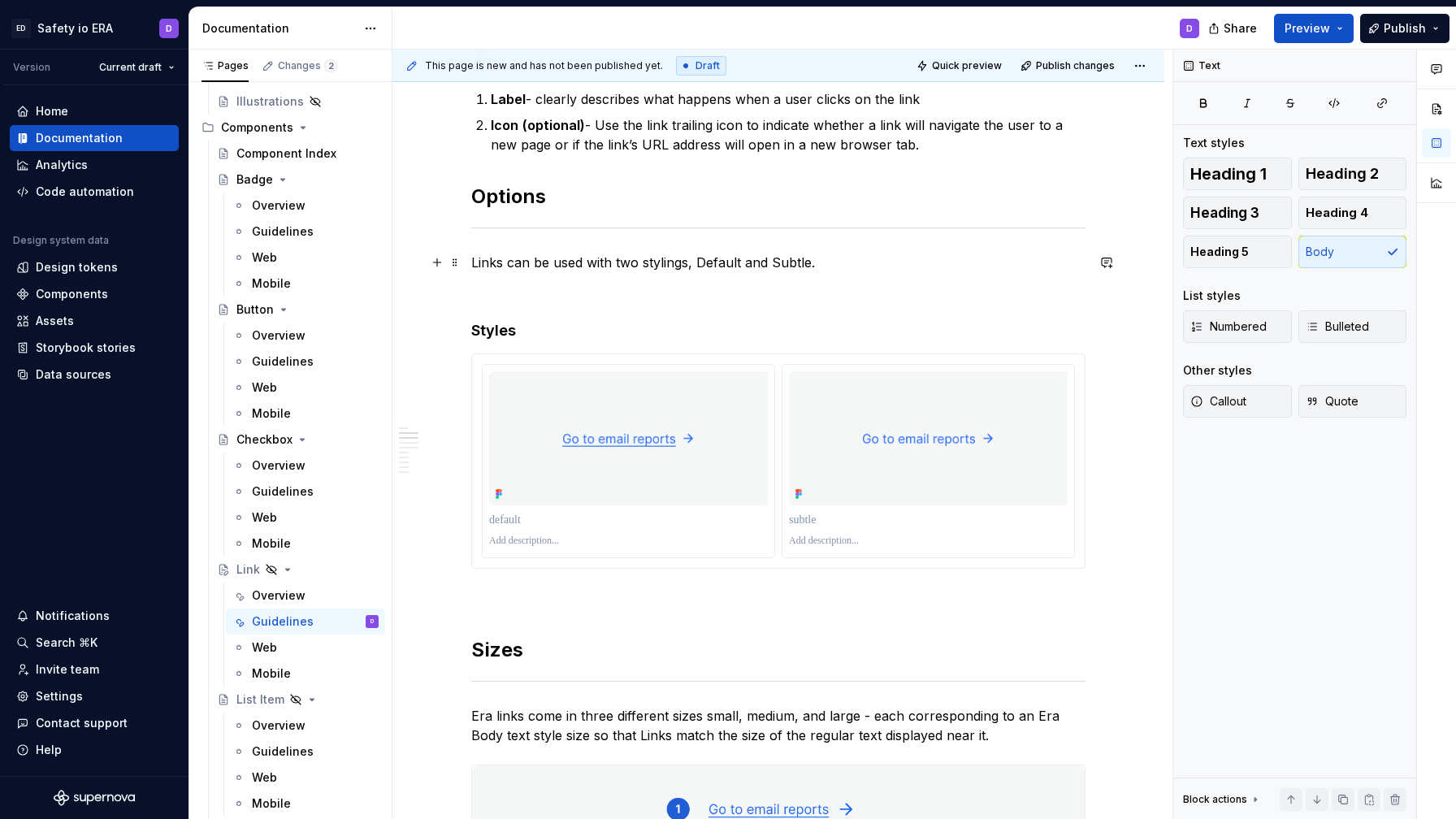
click at [518, 270] on p "Links can be used with two stylings, Default and Subtle." at bounding box center [778, 262] width 614 height 20
click at [483, 271] on p "Links can be used with two stylings, Default and Subtle." at bounding box center [778, 262] width 614 height 20
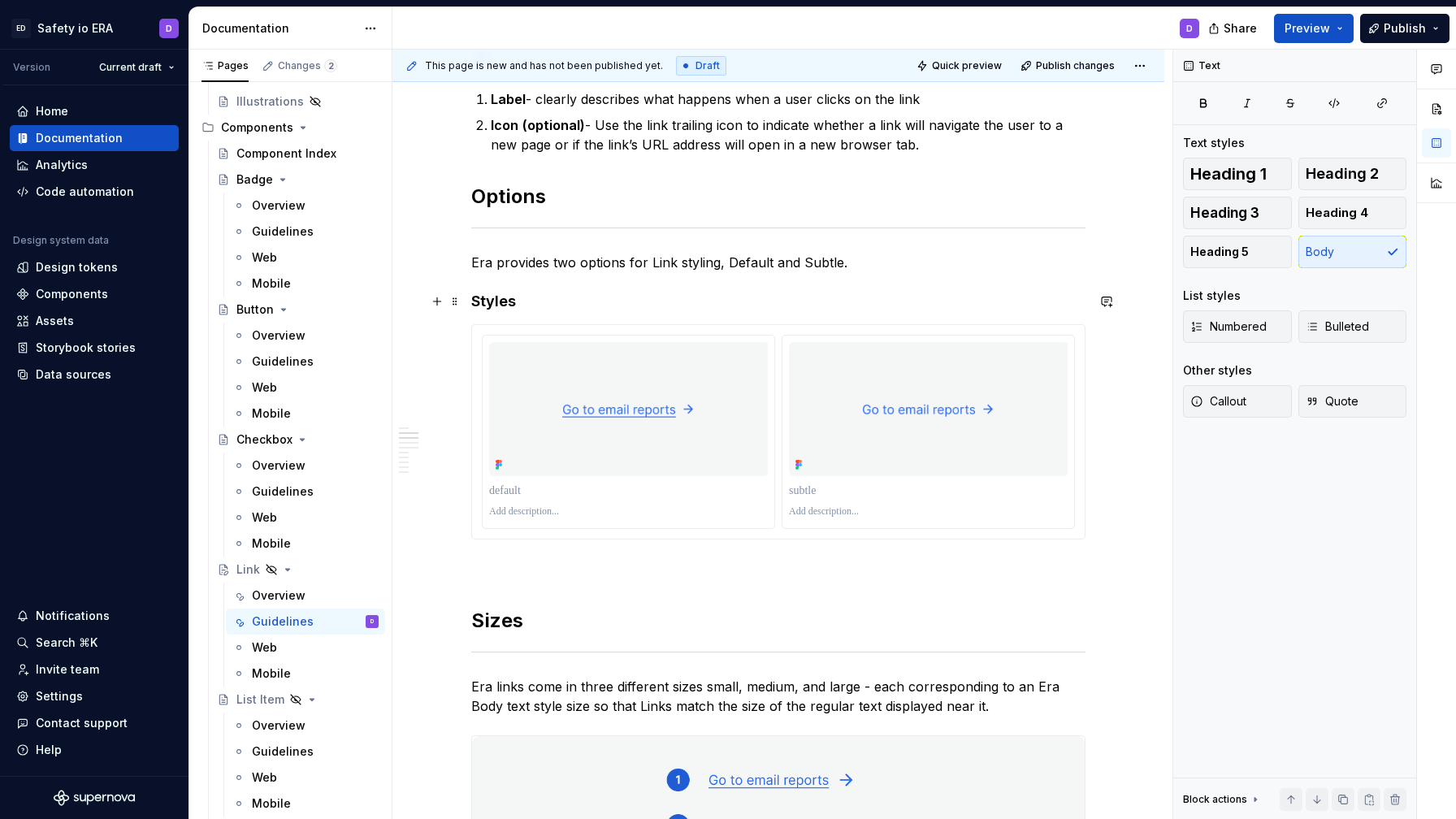
click at [497, 305] on h4 "Styles" at bounding box center [778, 301] width 614 height 20
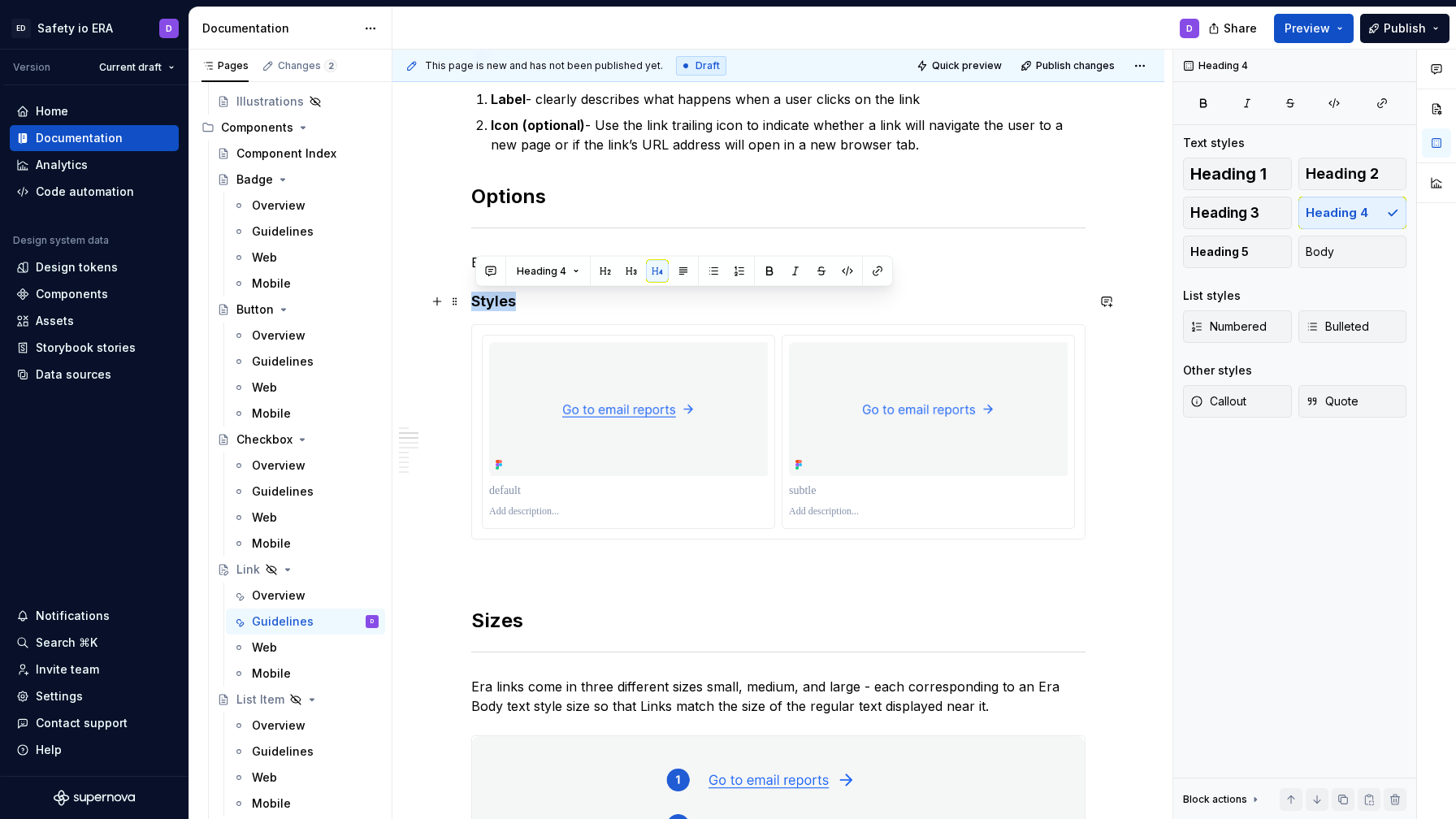
click at [497, 305] on h4 "Styles" at bounding box center [778, 301] width 614 height 20
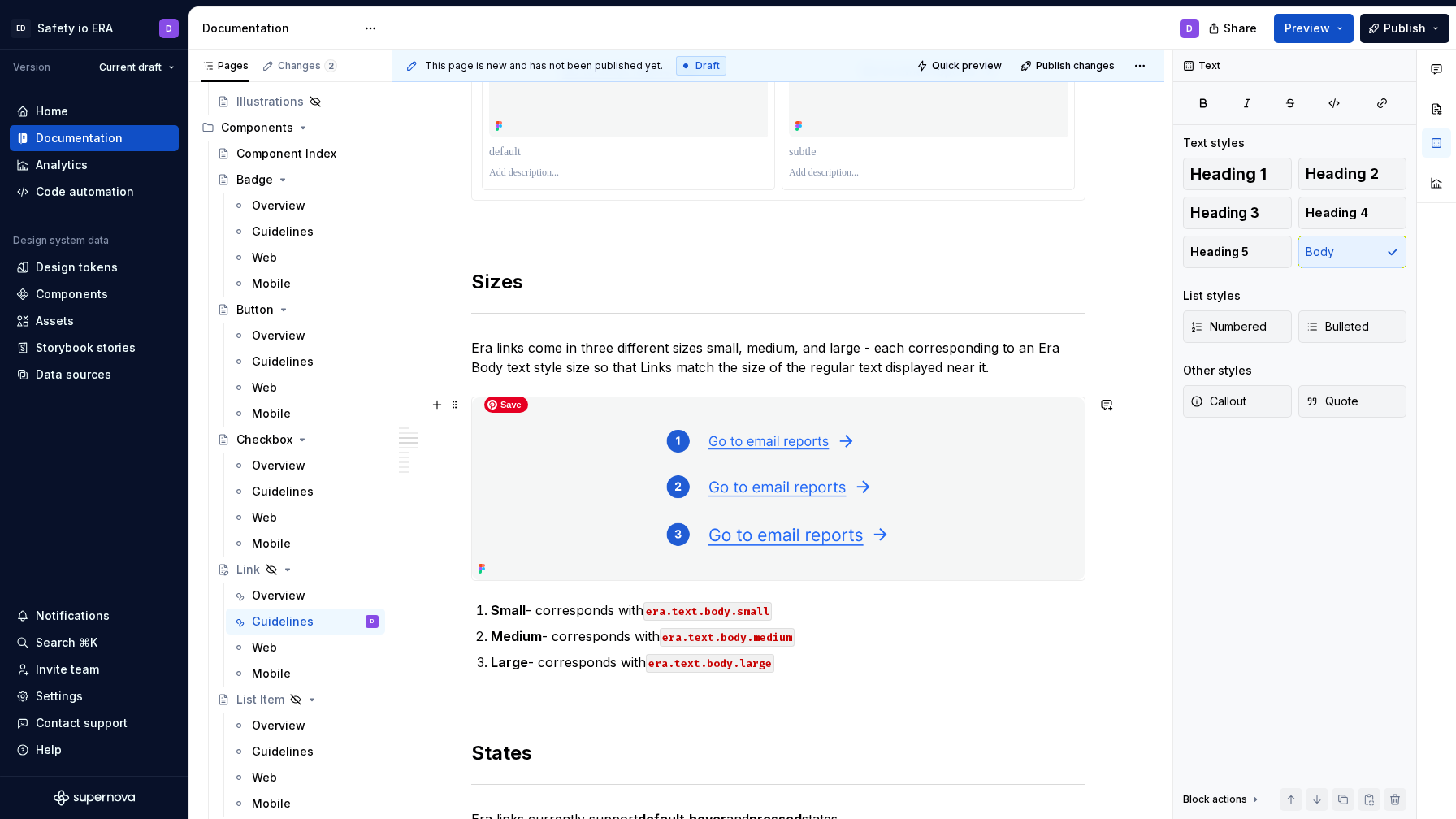
scroll to position [782, 0]
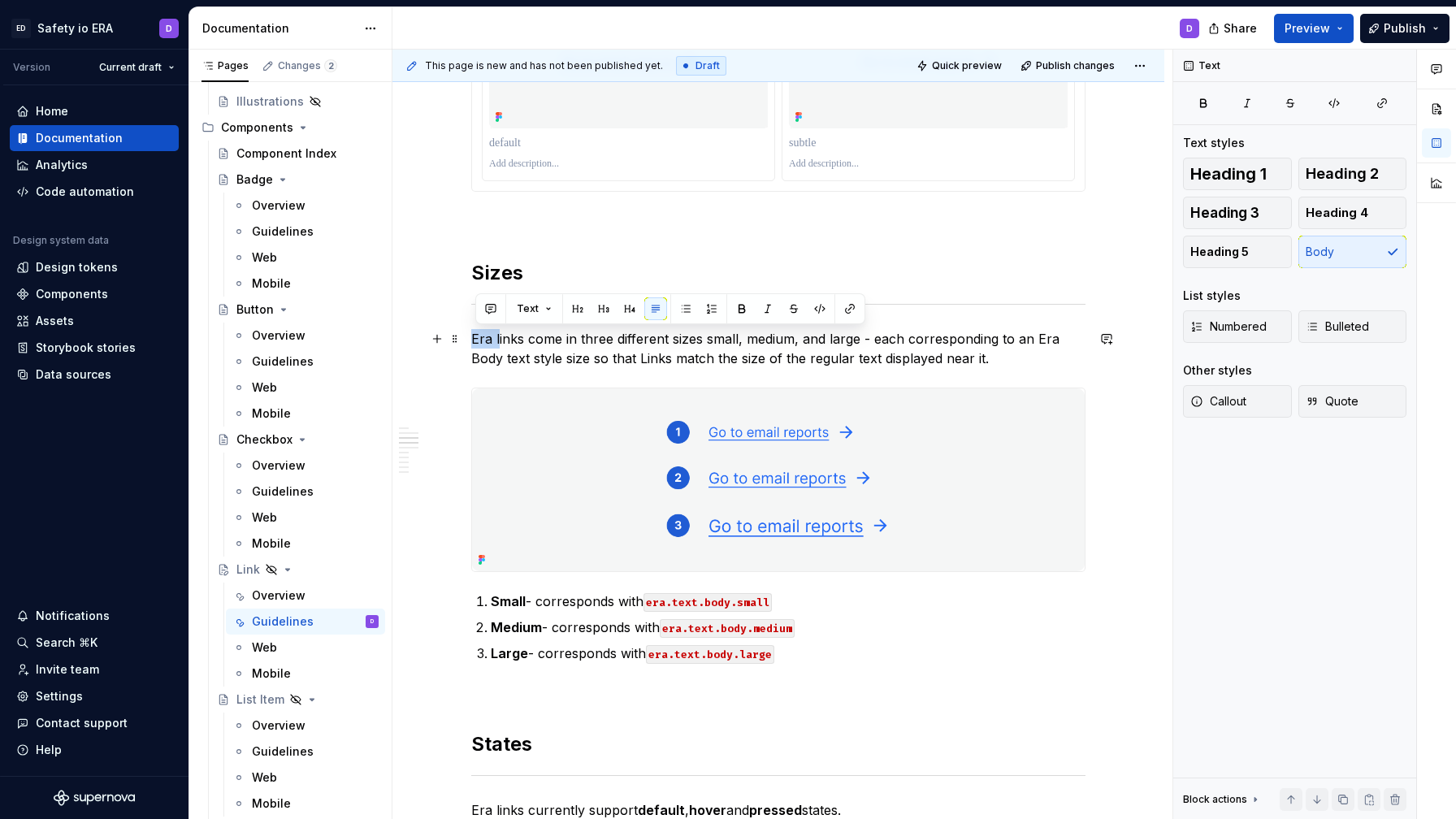
drag, startPoint x: 503, startPoint y: 340, endPoint x: 473, endPoint y: 340, distance: 30.0
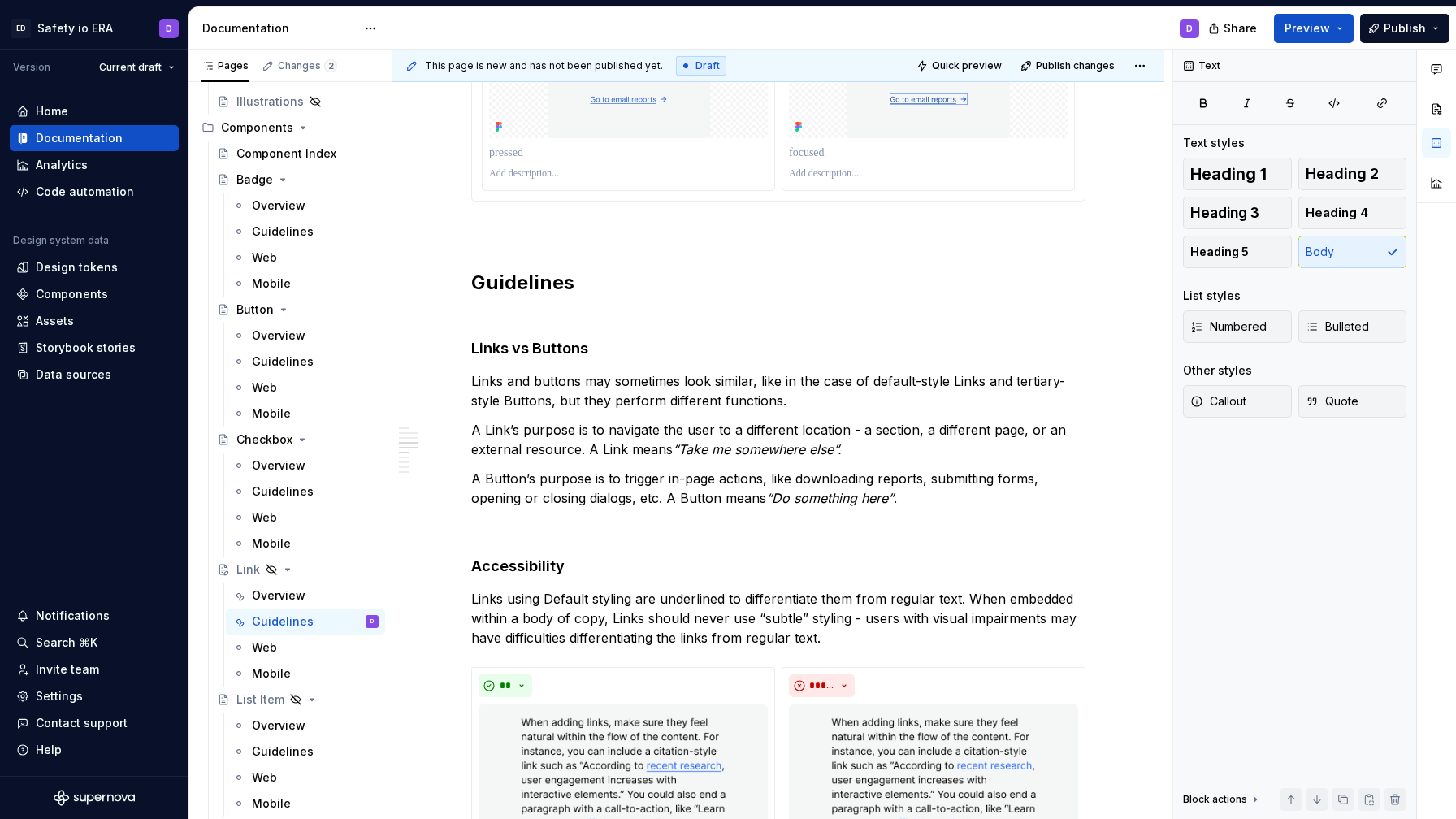
scroll to position [1359, 0]
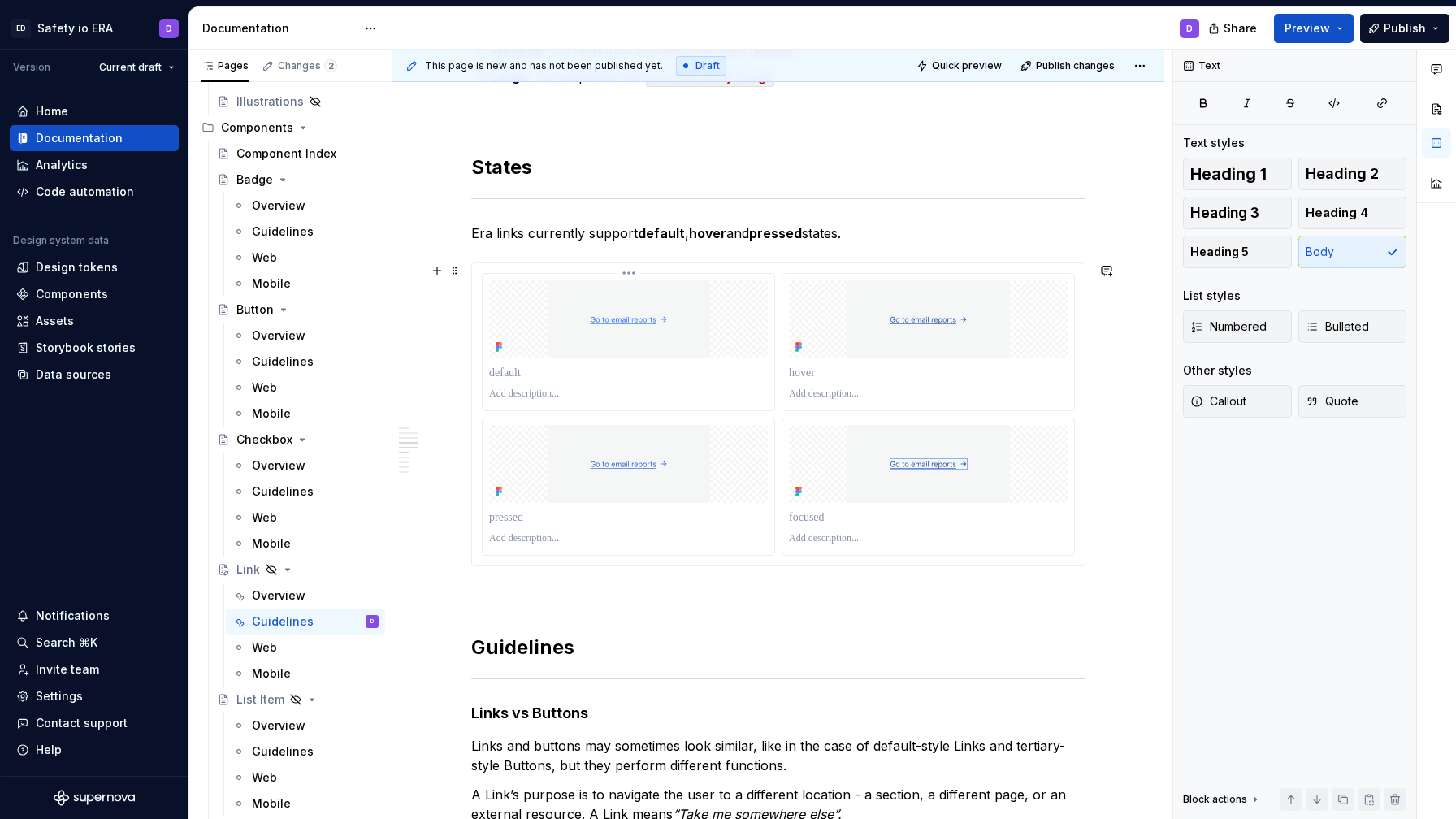
click at [717, 358] on div at bounding box center [628, 342] width 292 height 137
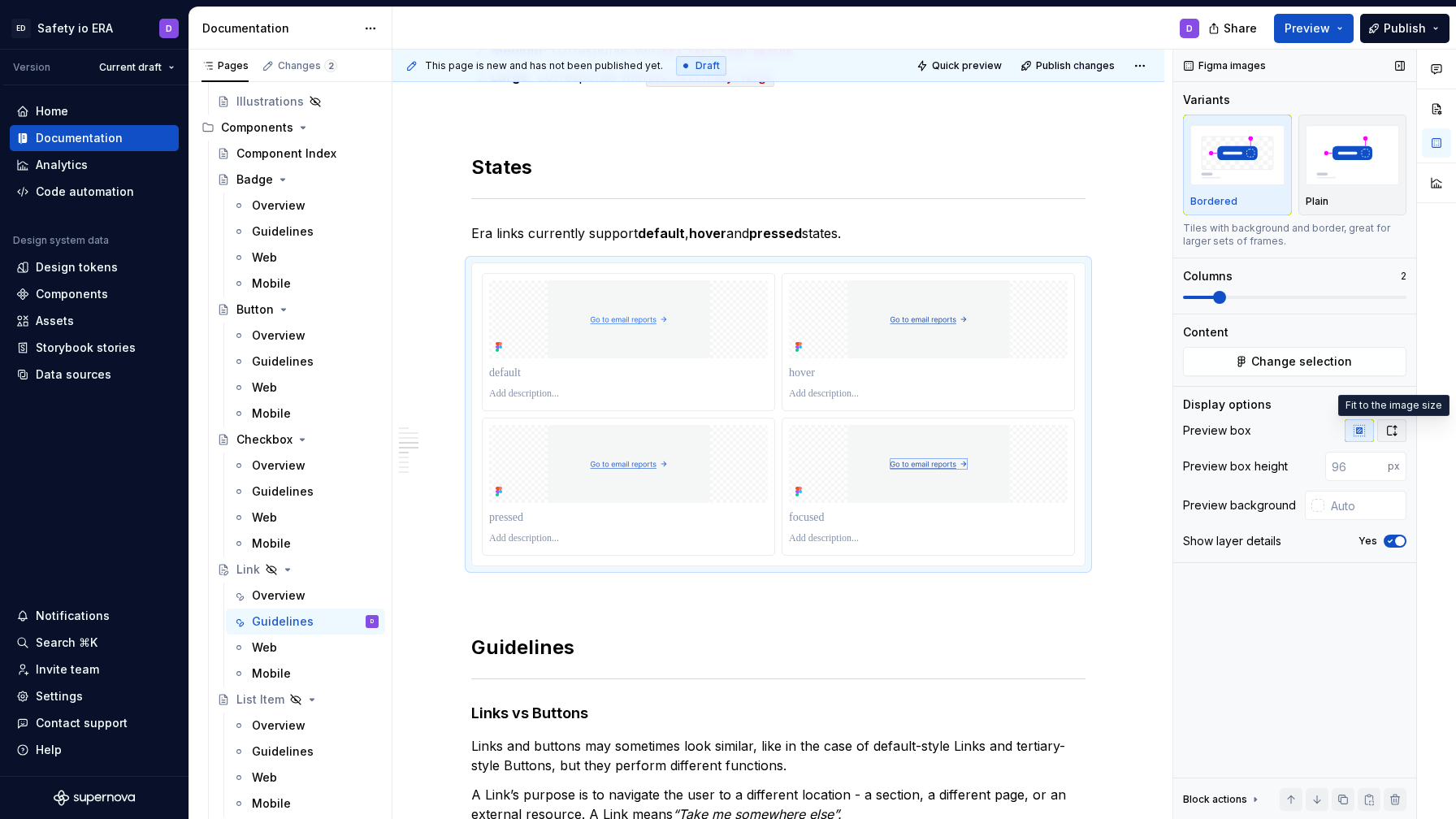
click at [1390, 429] on icon "button" at bounding box center [1392, 430] width 13 height 13
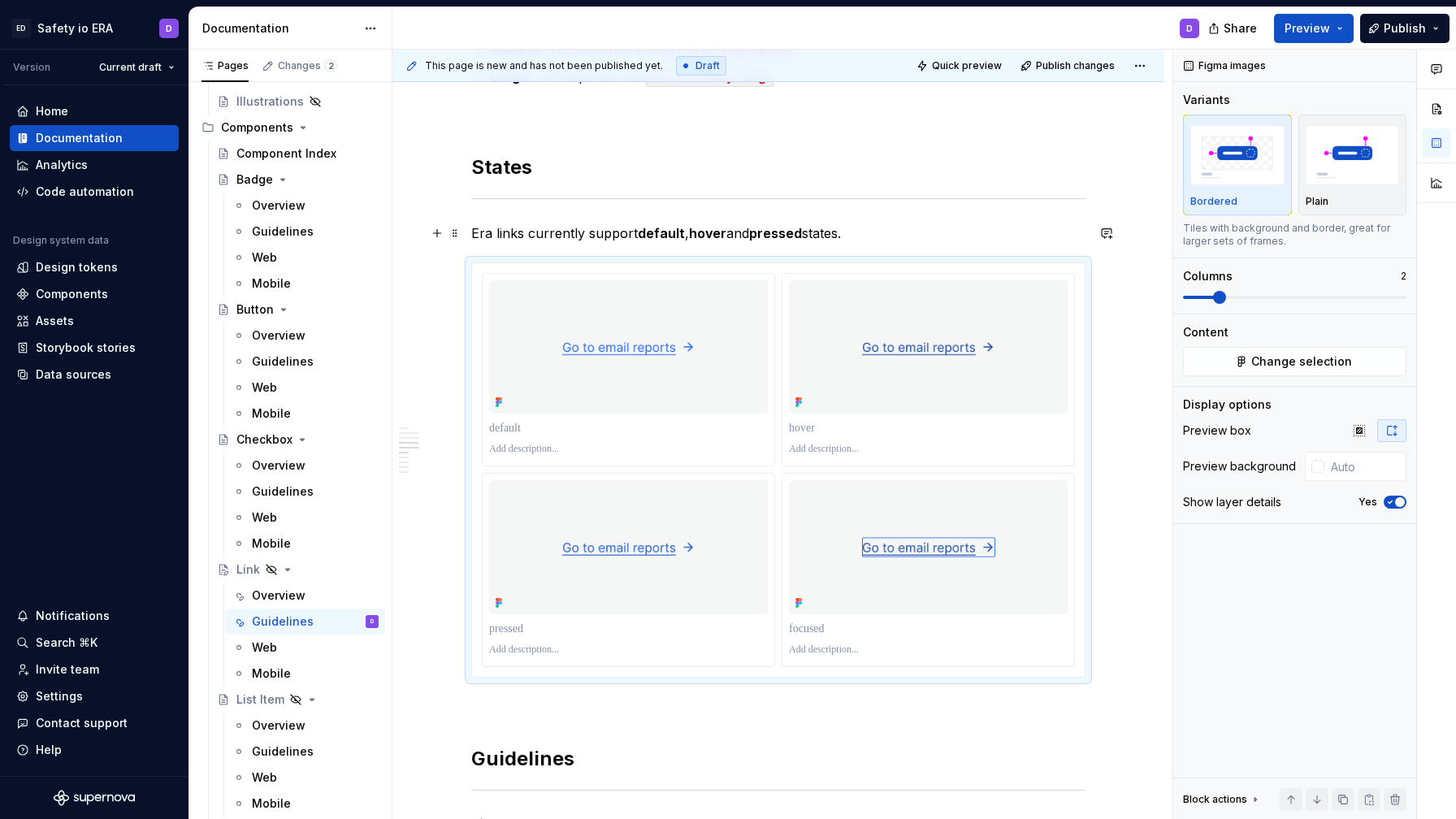
click at [947, 233] on p "Era links currently support default , hover and pressed states." at bounding box center [778, 232] width 614 height 20
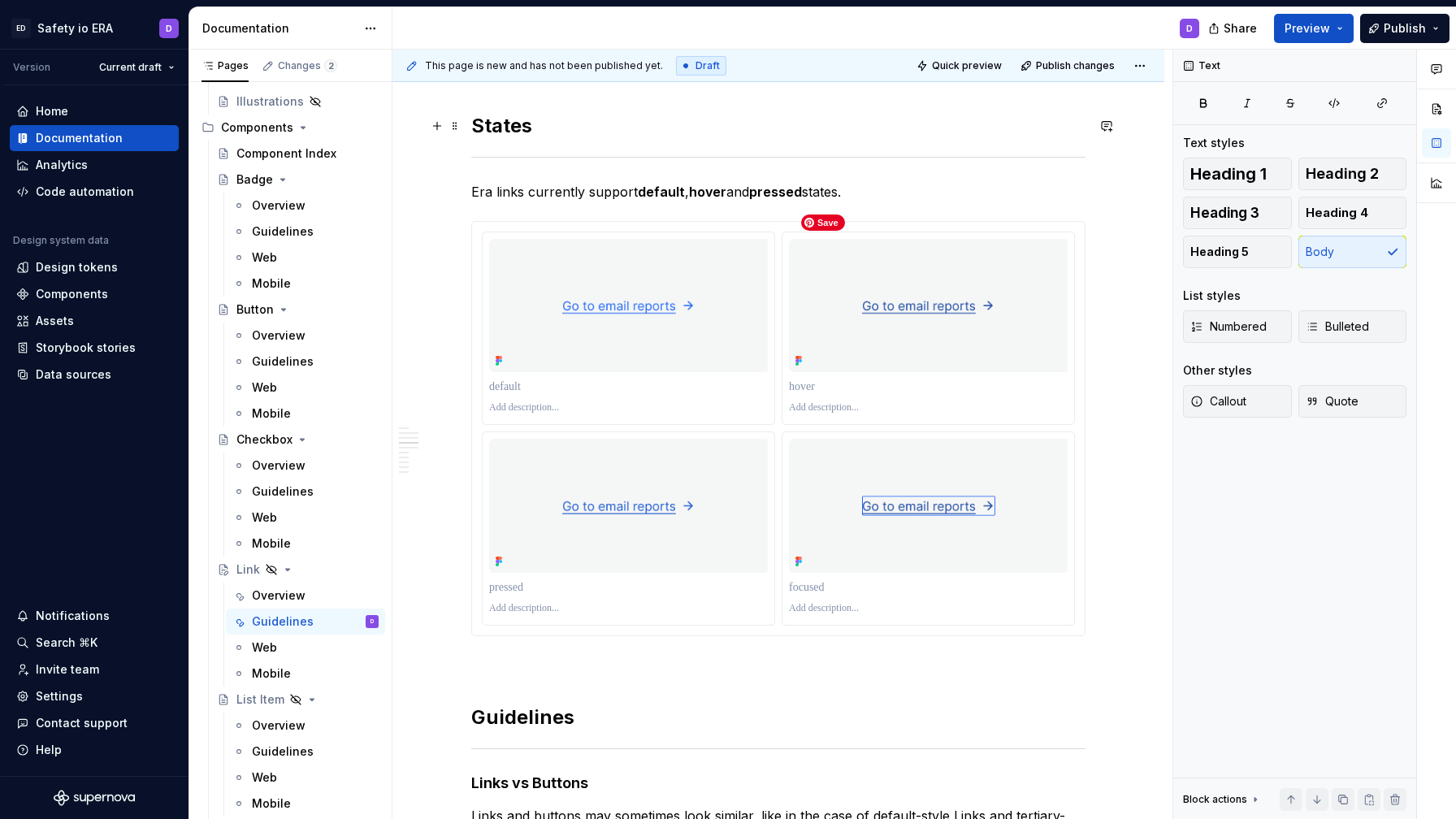
scroll to position [1281, 0]
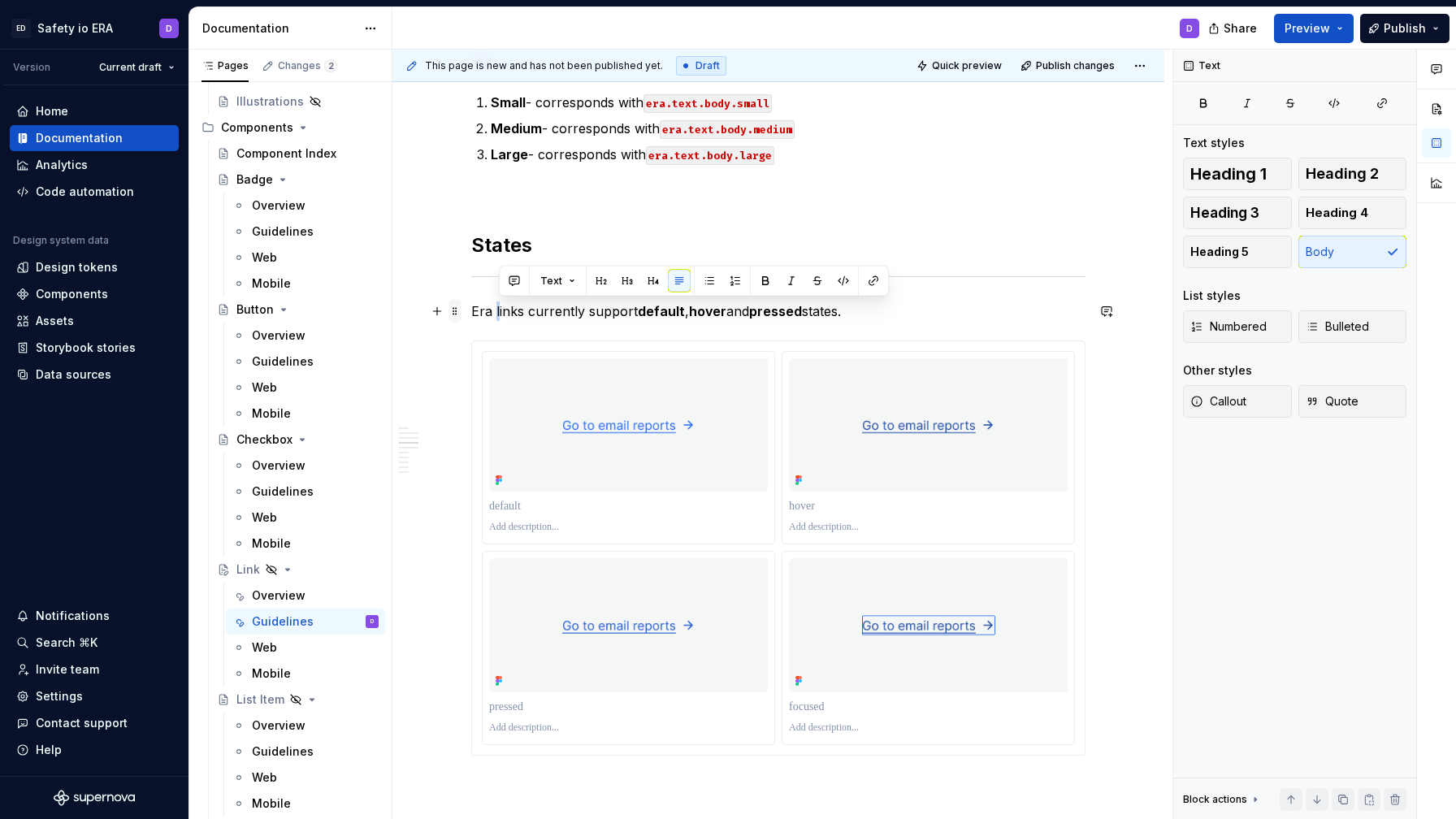
drag, startPoint x: 503, startPoint y: 315, endPoint x: 464, endPoint y: 315, distance: 39.0
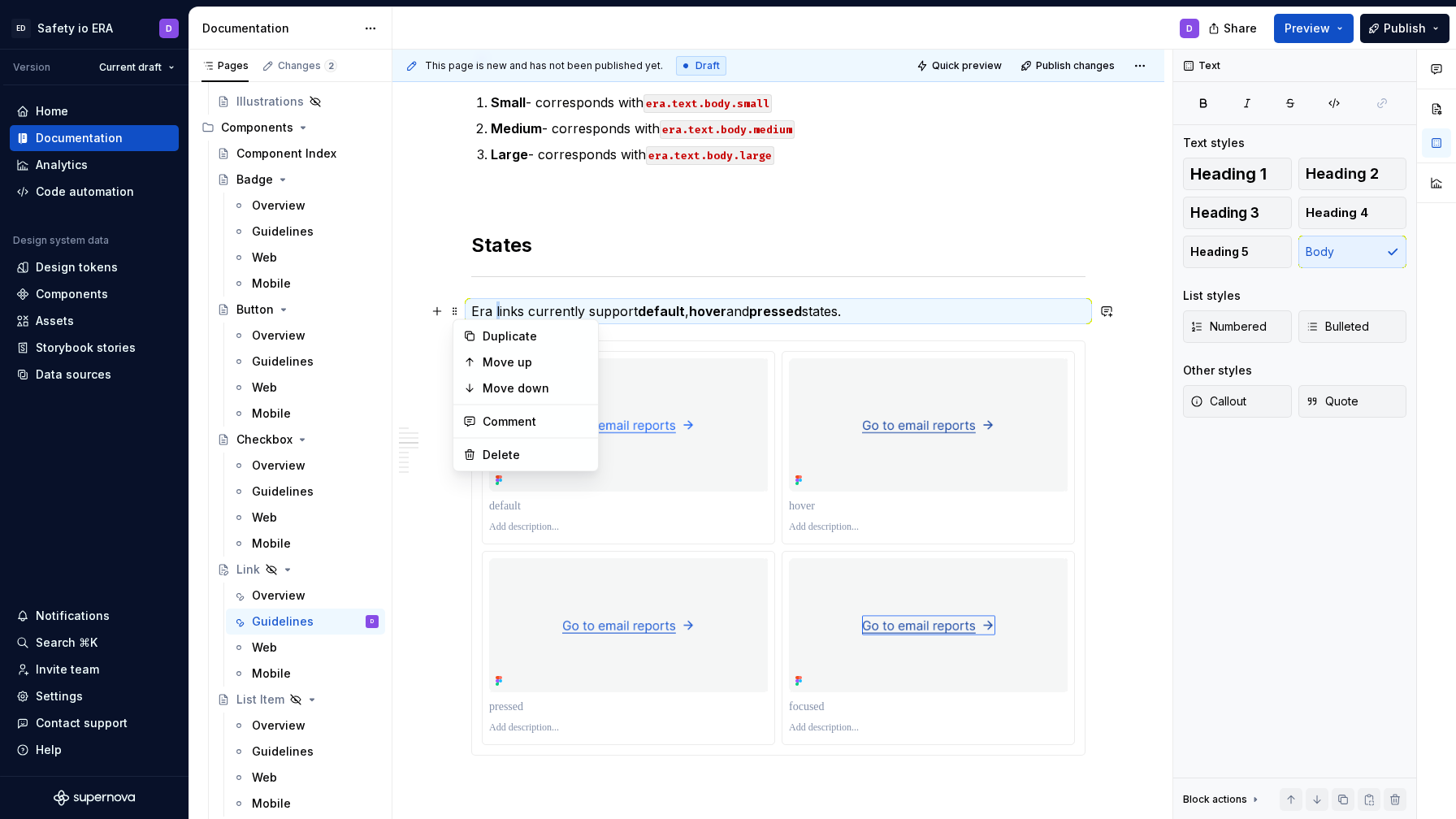
click at [498, 311] on p "Era links currently support default , hover and pressed states." at bounding box center [778, 311] width 614 height 20
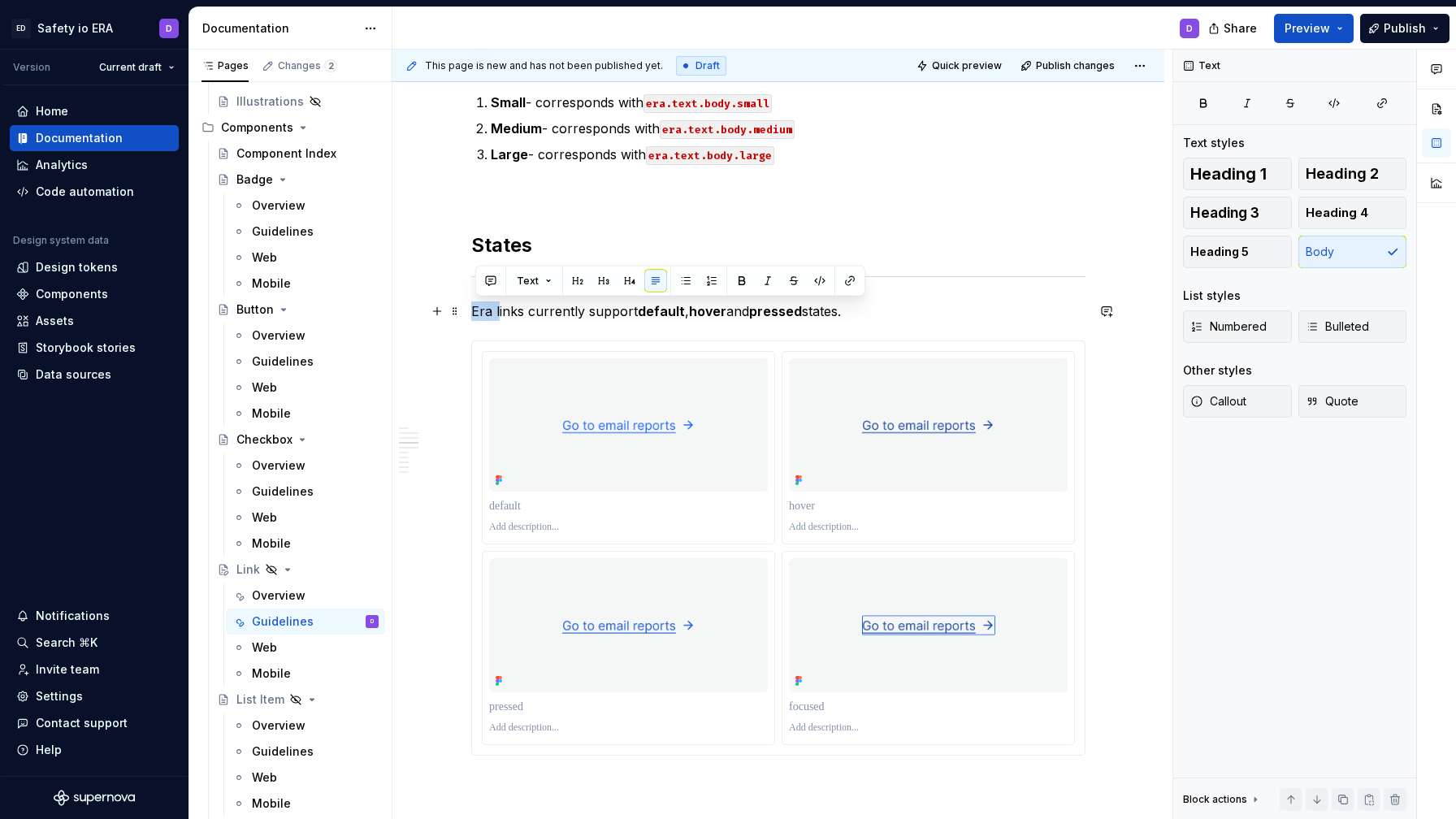
drag, startPoint x: 502, startPoint y: 311, endPoint x: 475, endPoint y: 313, distance: 27.1
click at [475, 313] on p "Era links currently support default , hover and pressed states." at bounding box center [778, 311] width 614 height 20
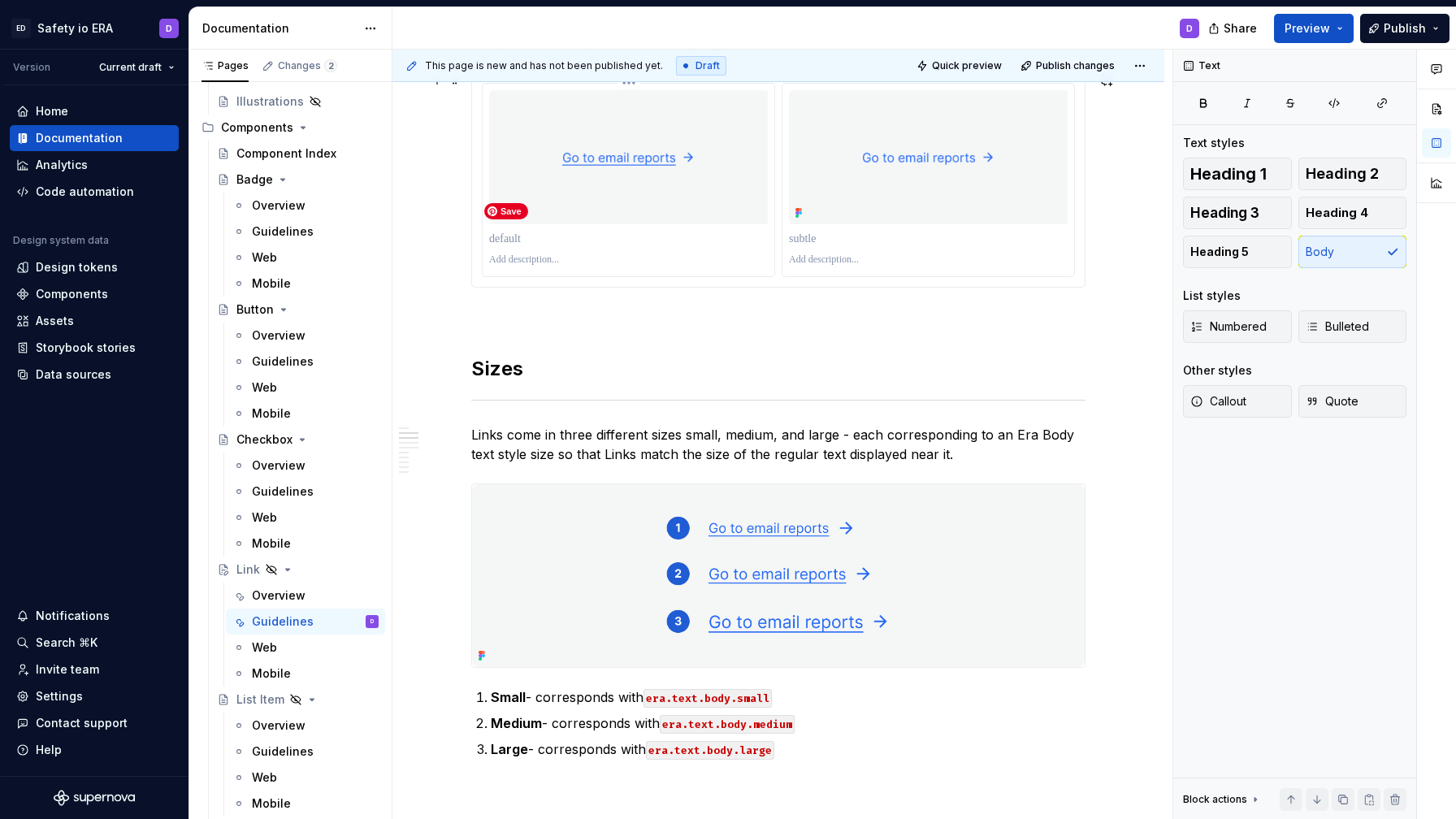
scroll to position [534, 0]
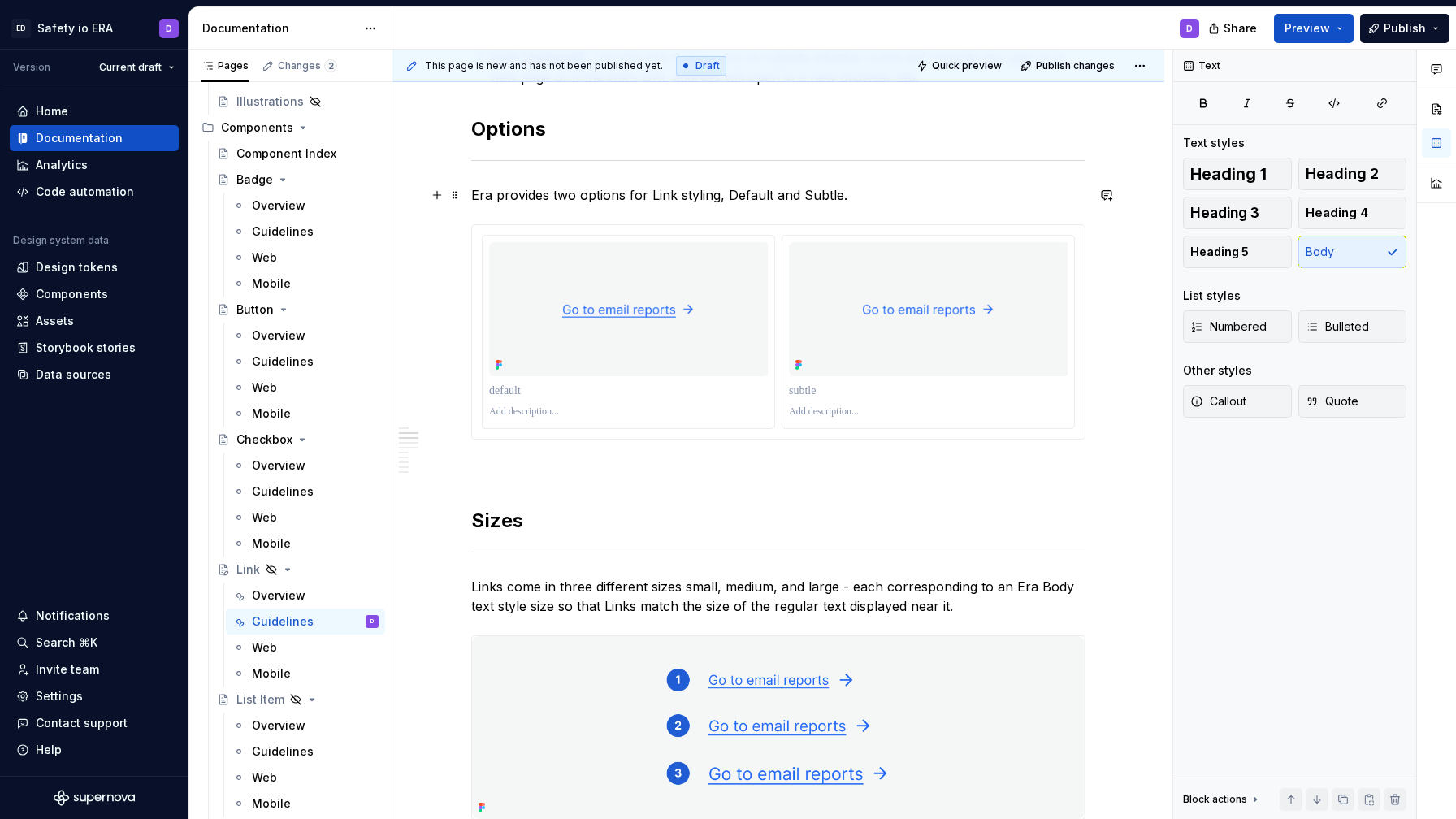
click at [747, 193] on p "Era provides two options for Link styling, Default and Subtle." at bounding box center [778, 195] width 614 height 20
click at [830, 196] on p "Era provides two options for Link styling, Default and Subtle." at bounding box center [778, 195] width 614 height 20
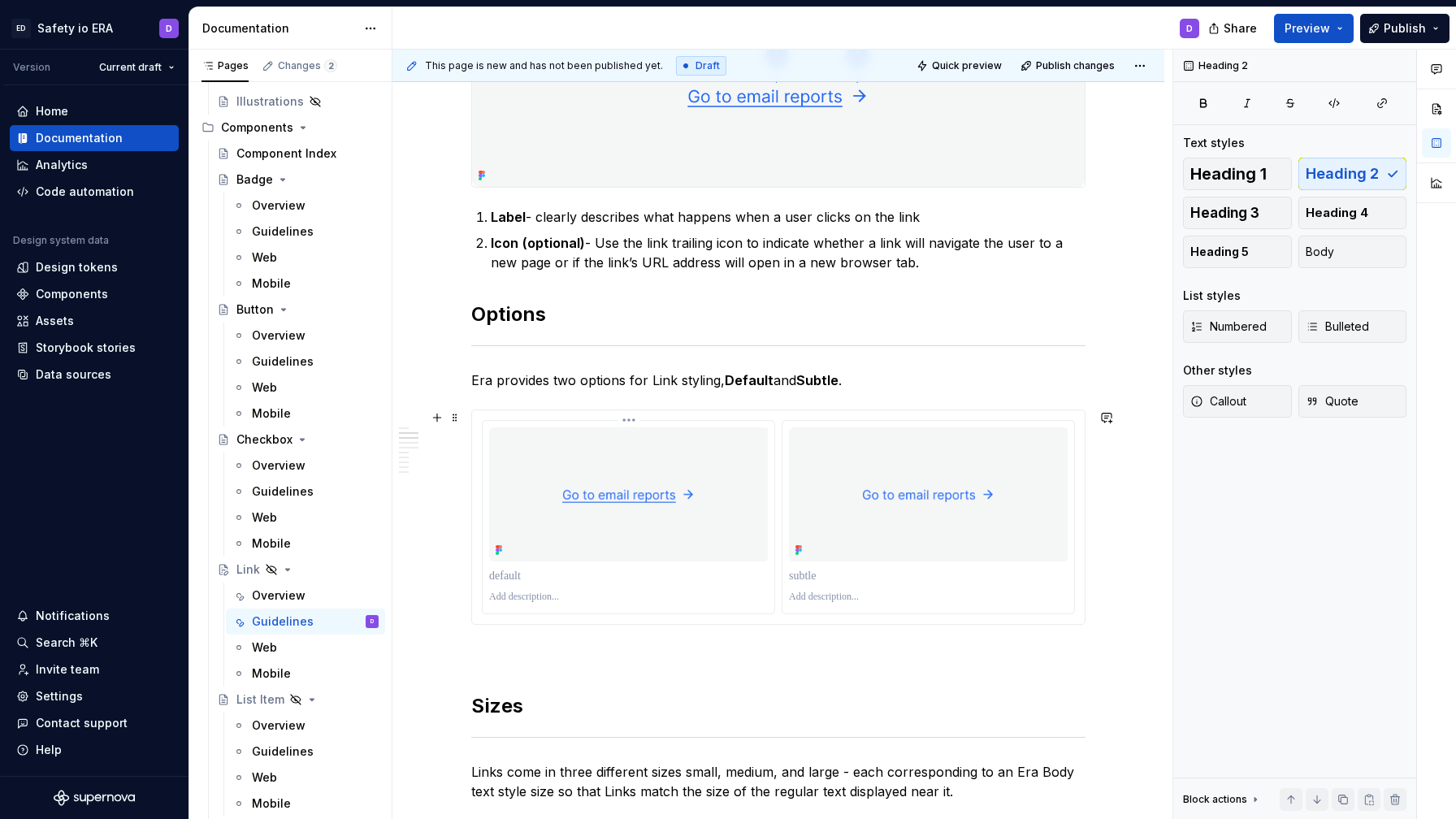
scroll to position [333, 0]
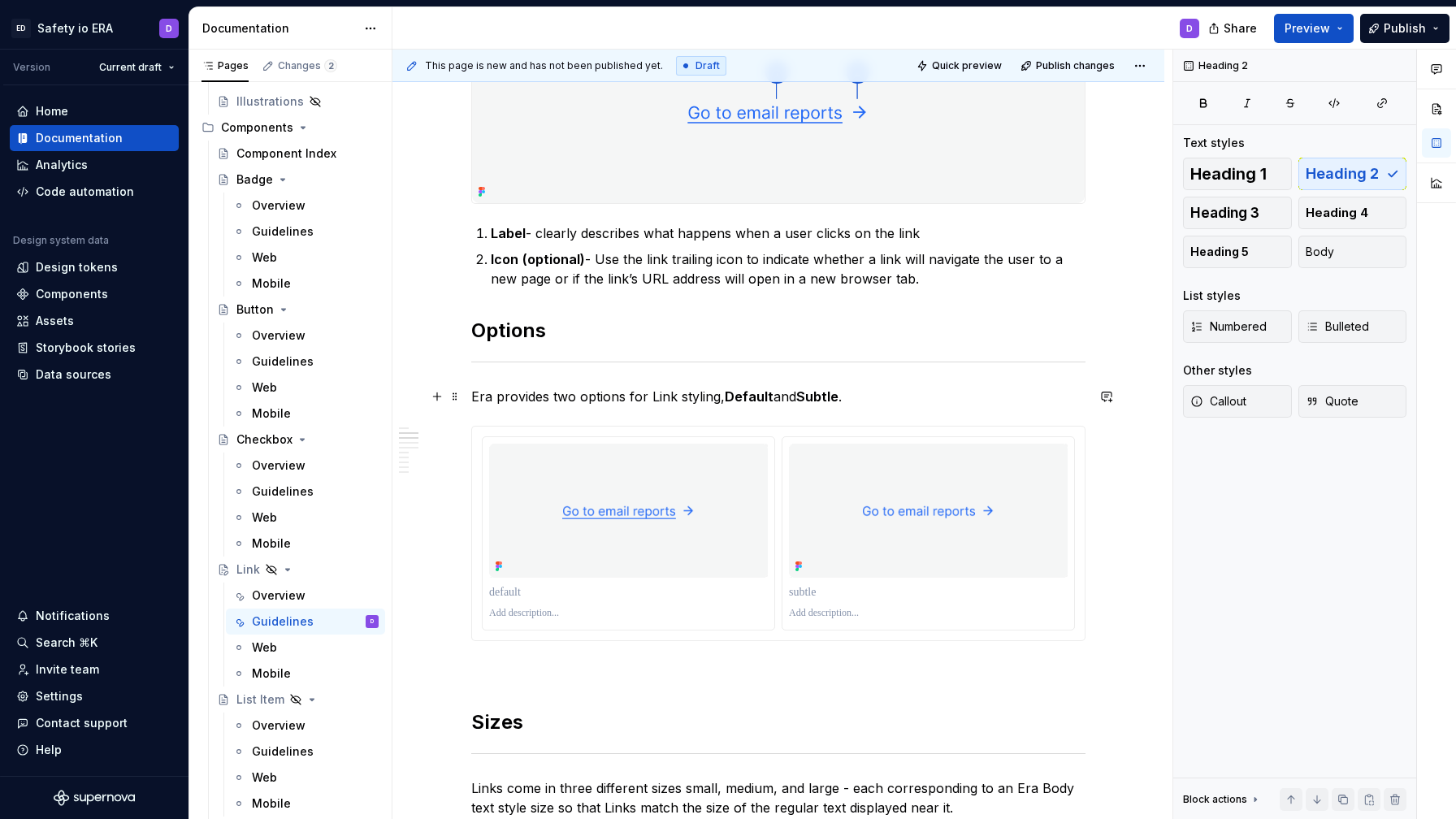
click at [736, 393] on strong "Default" at bounding box center [749, 395] width 49 height 16
click at [808, 395] on strong "Subtle" at bounding box center [816, 395] width 42 height 16
click at [724, 398] on p "Era provides two options for Link styling, default and subtle ." at bounding box center [778, 396] width 614 height 20
click at [854, 398] on p "Era provides two options for Link styling - default and subtle ." at bounding box center [778, 396] width 614 height 20
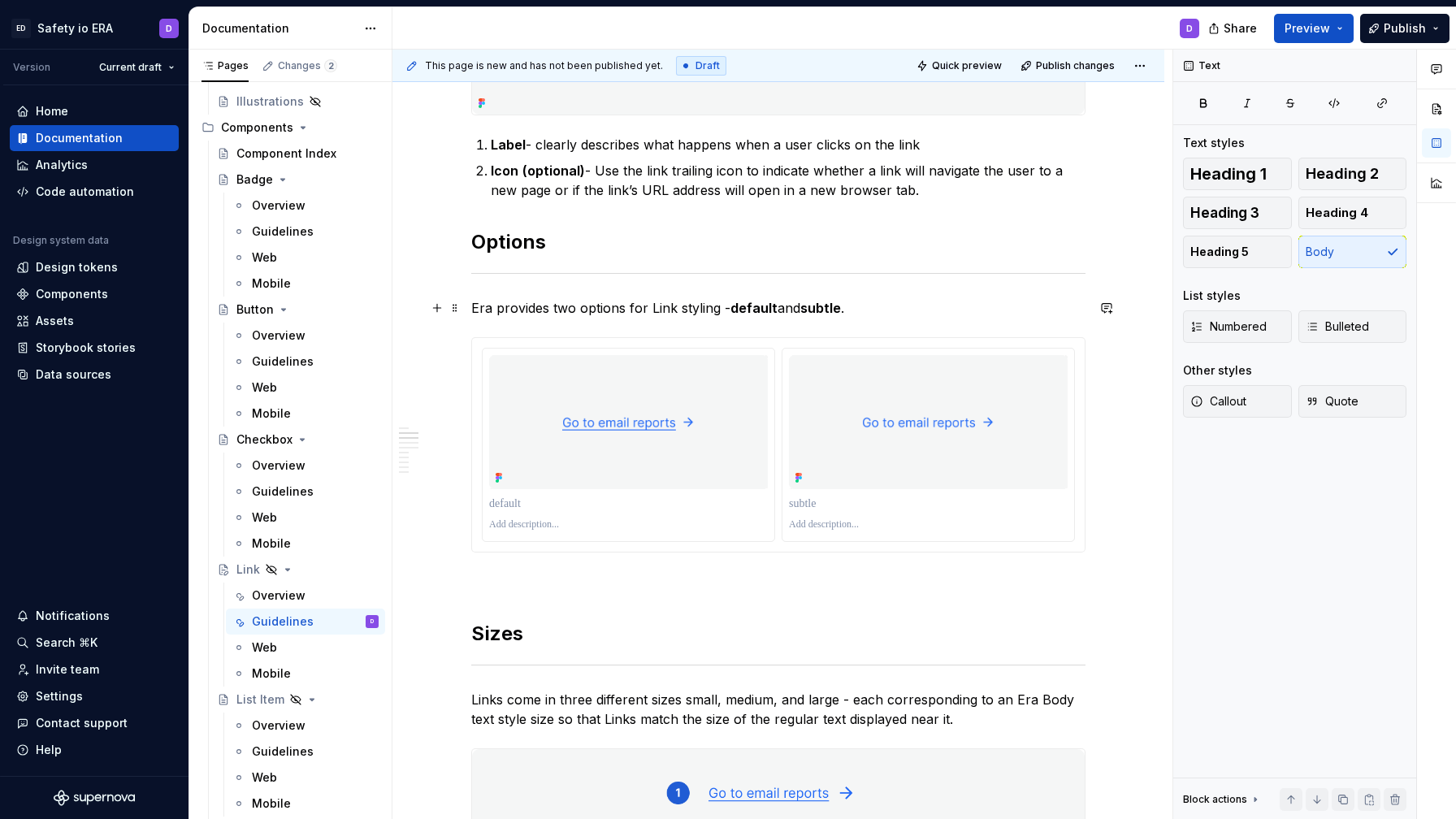
scroll to position [424, 0]
click at [478, 308] on p "Era provides two options for Link styling - default and subtle ." at bounding box center [778, 305] width 614 height 20
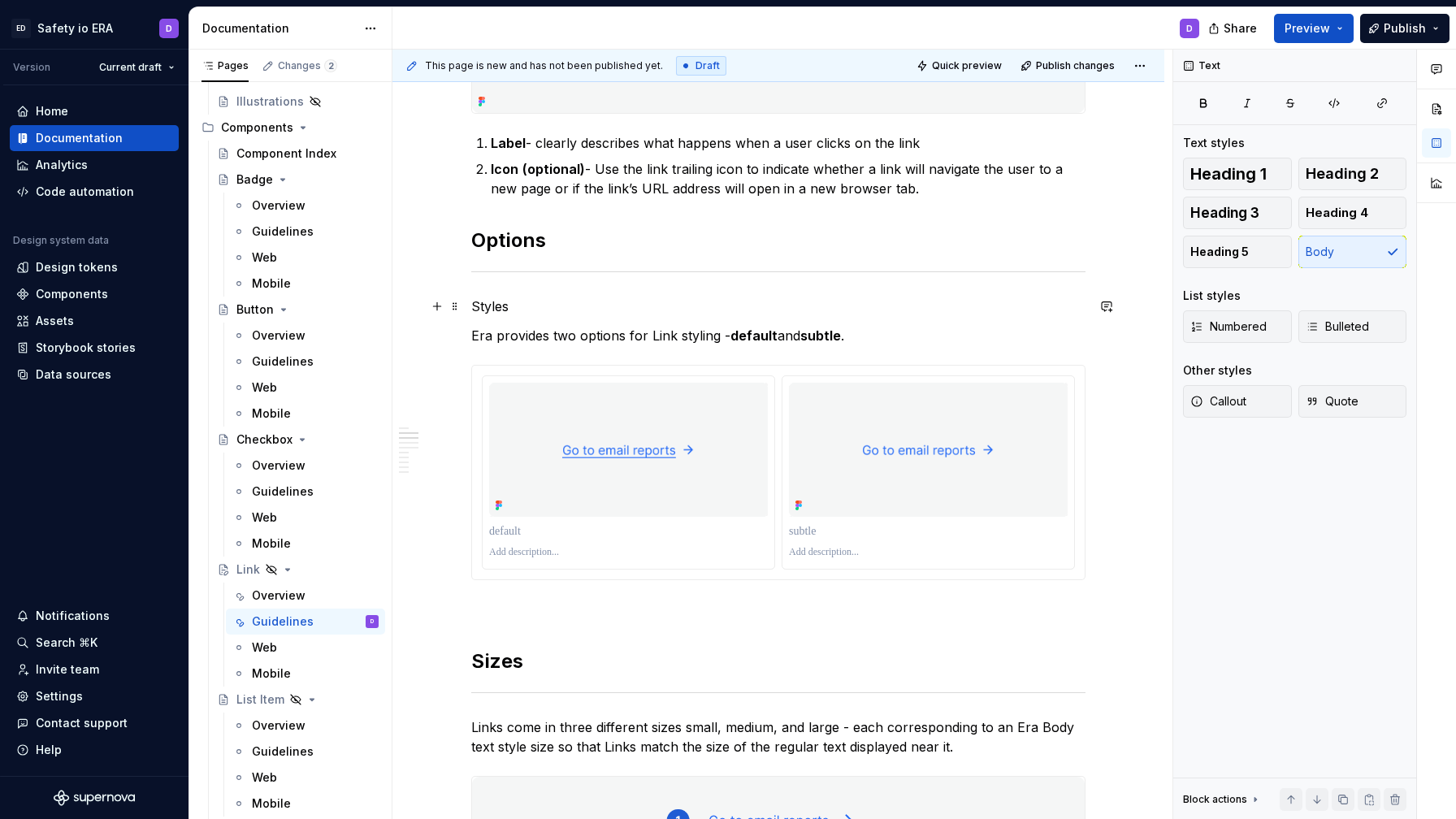
click at [491, 307] on p "Styles" at bounding box center [778, 305] width 614 height 20
click at [600, 276] on button "button" at bounding box center [604, 276] width 23 height 22
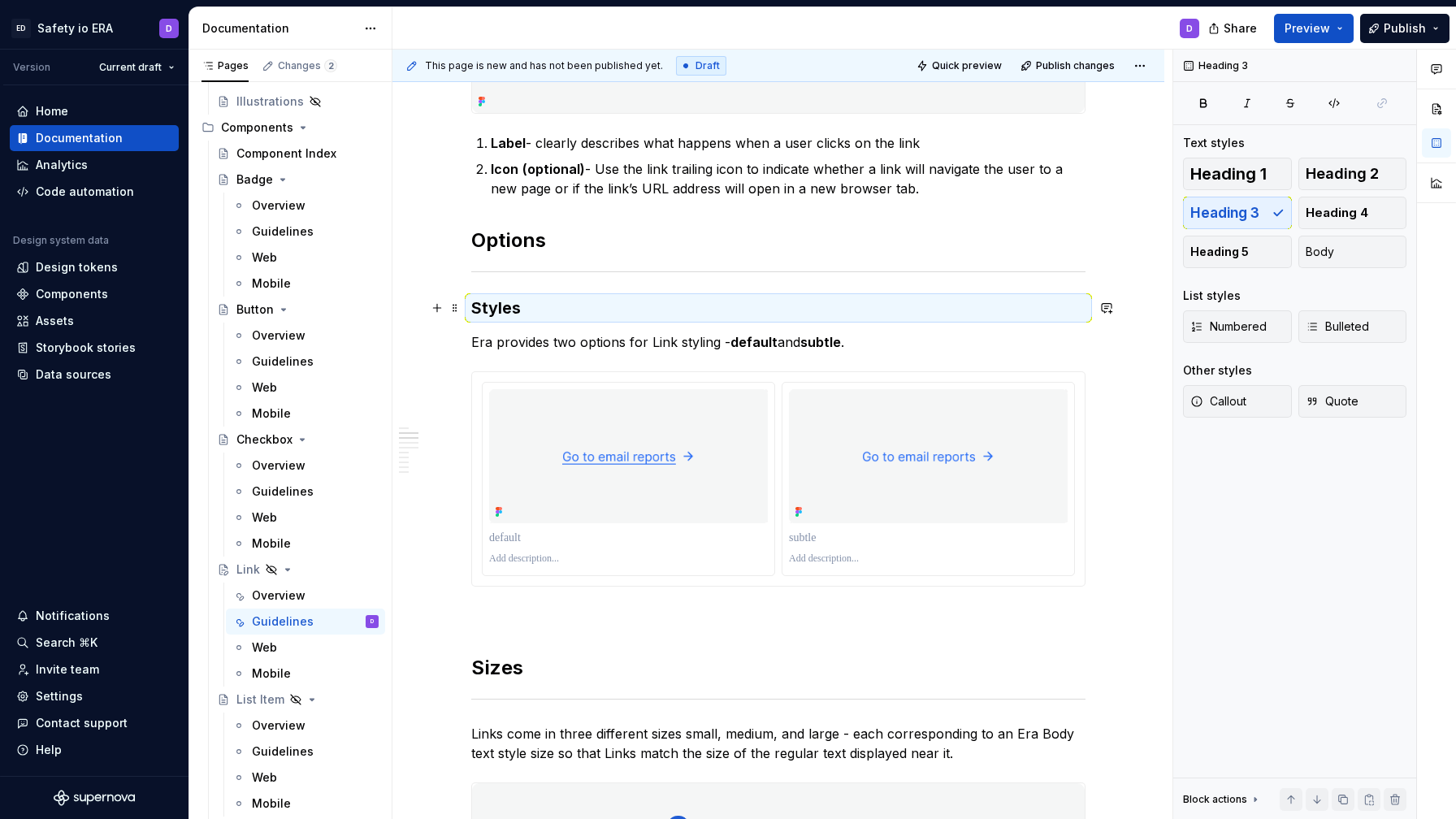
click at [540, 314] on h3 "Styles" at bounding box center [778, 307] width 614 height 22
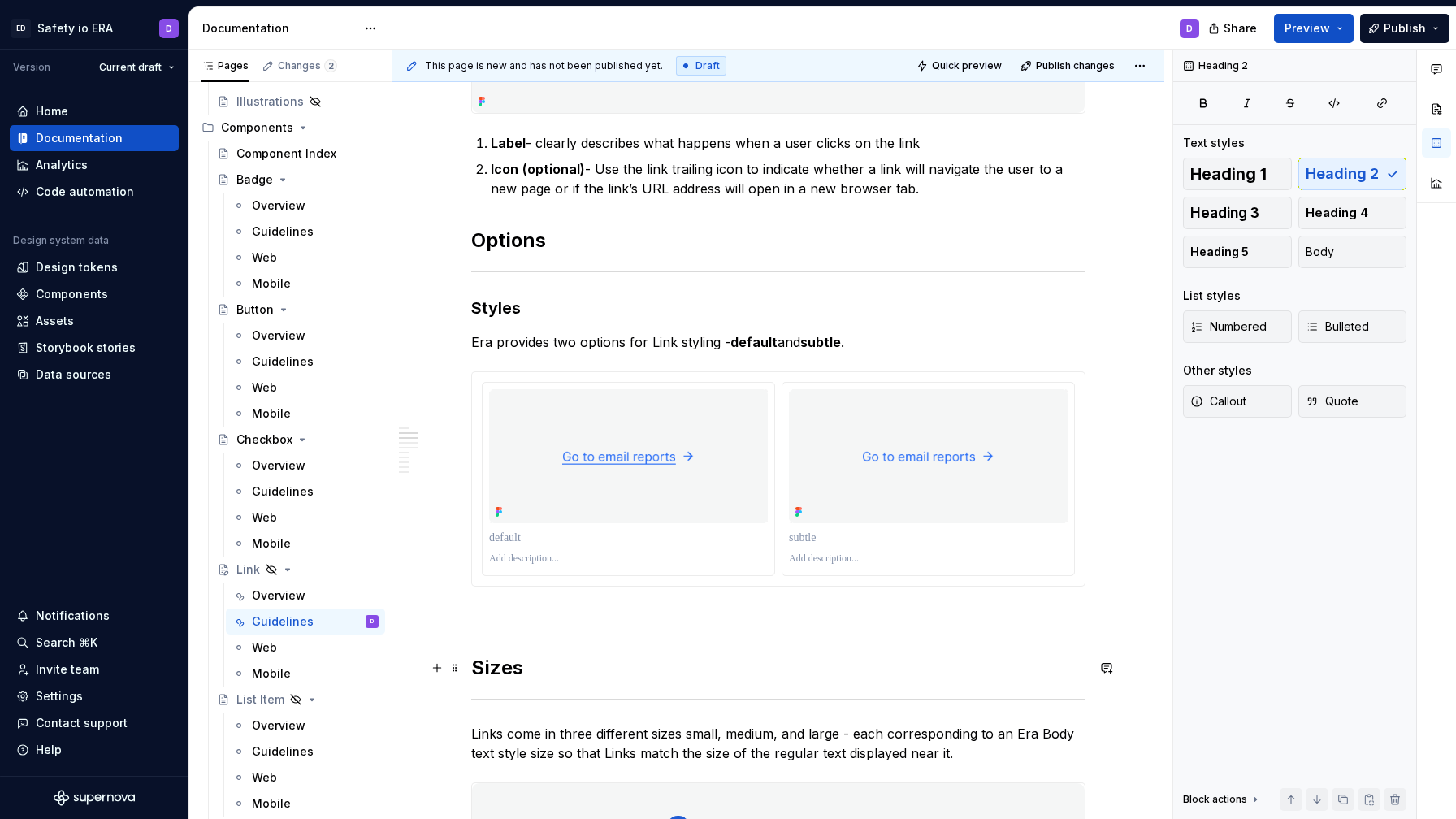
click at [507, 664] on h2 "Sizes" at bounding box center [778, 668] width 614 height 26
click at [506, 664] on h2 "Sizes" at bounding box center [778, 668] width 614 height 26
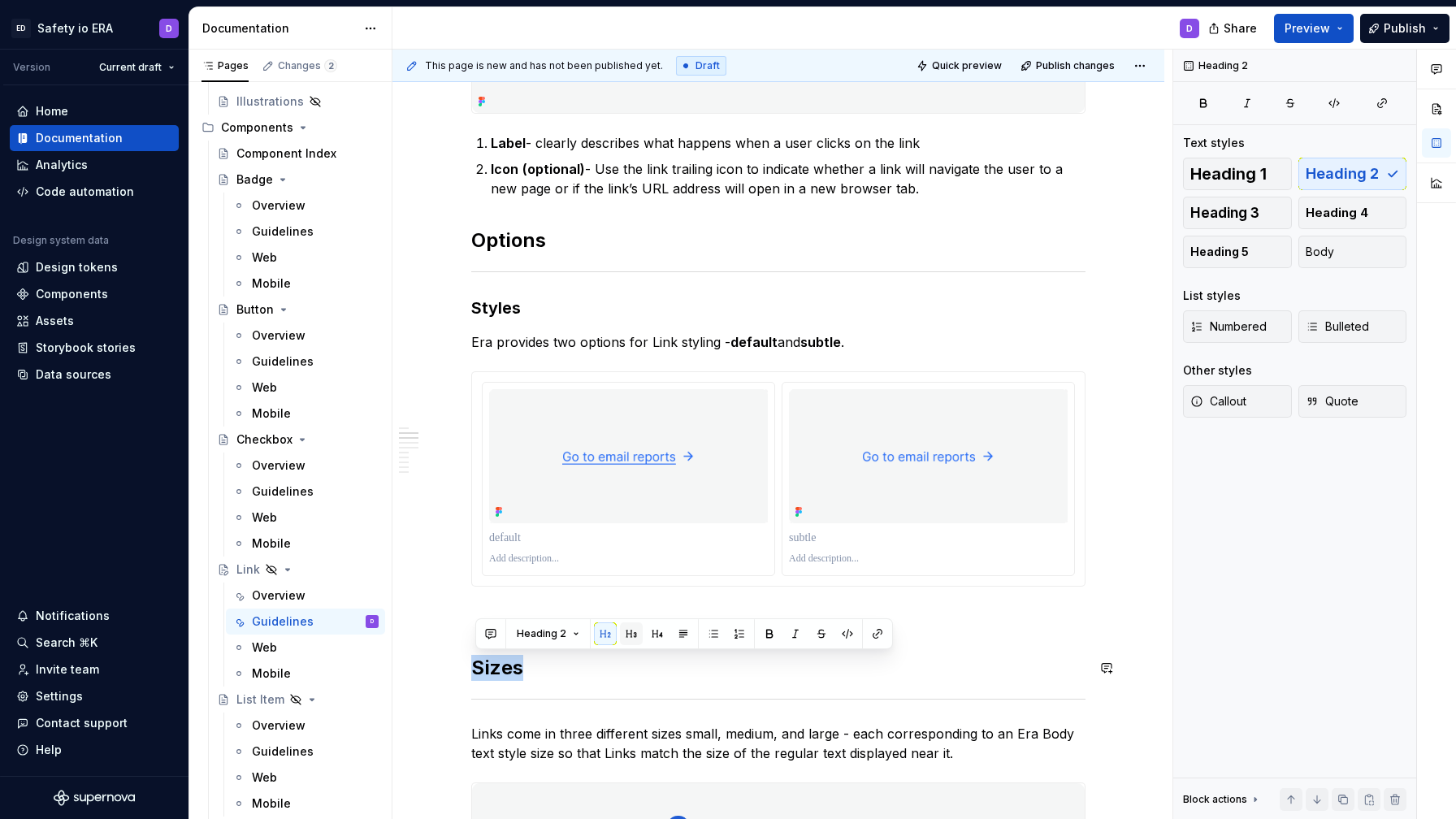
click at [631, 631] on button "button" at bounding box center [631, 633] width 23 height 22
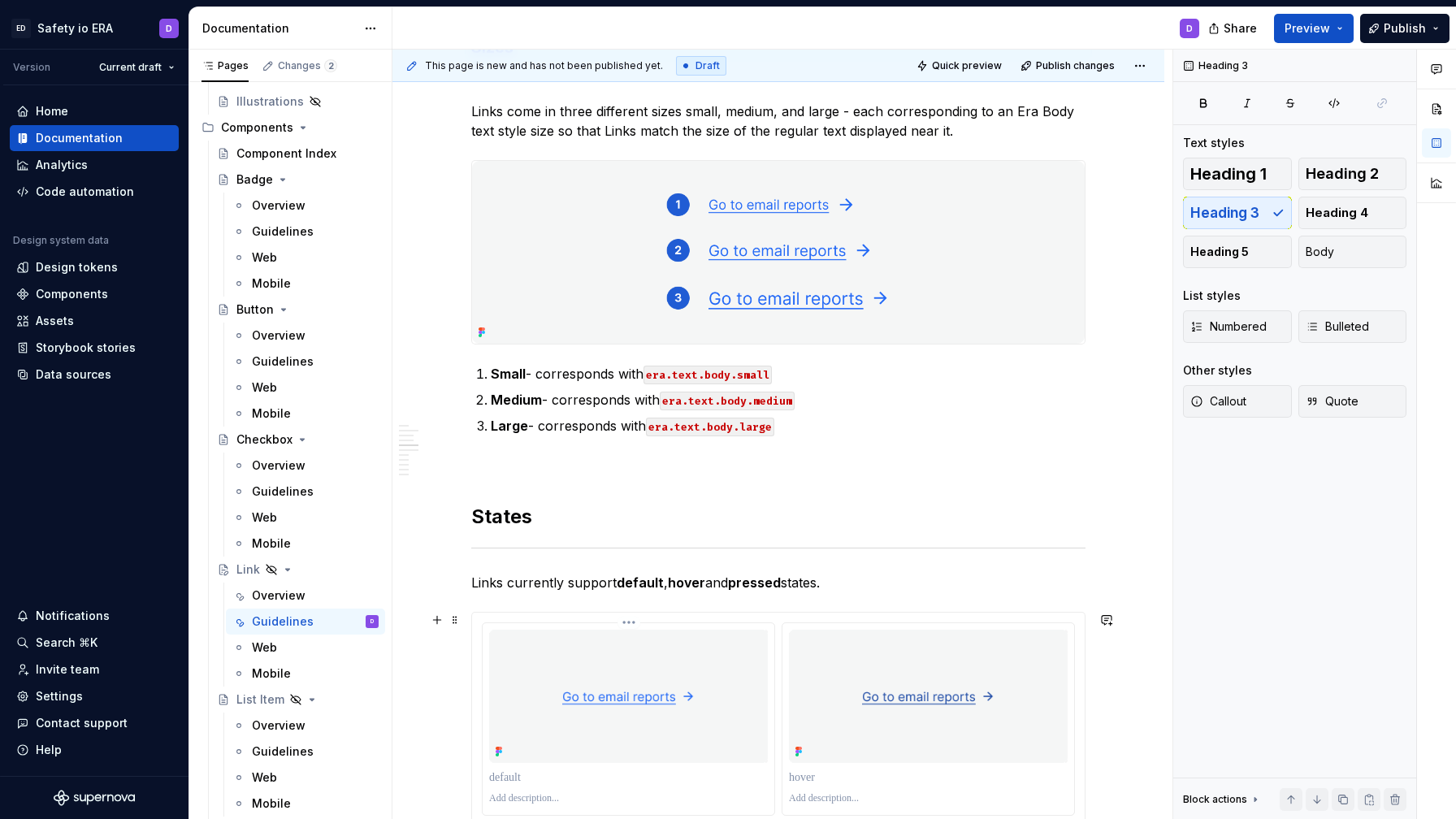
scroll to position [1069, 0]
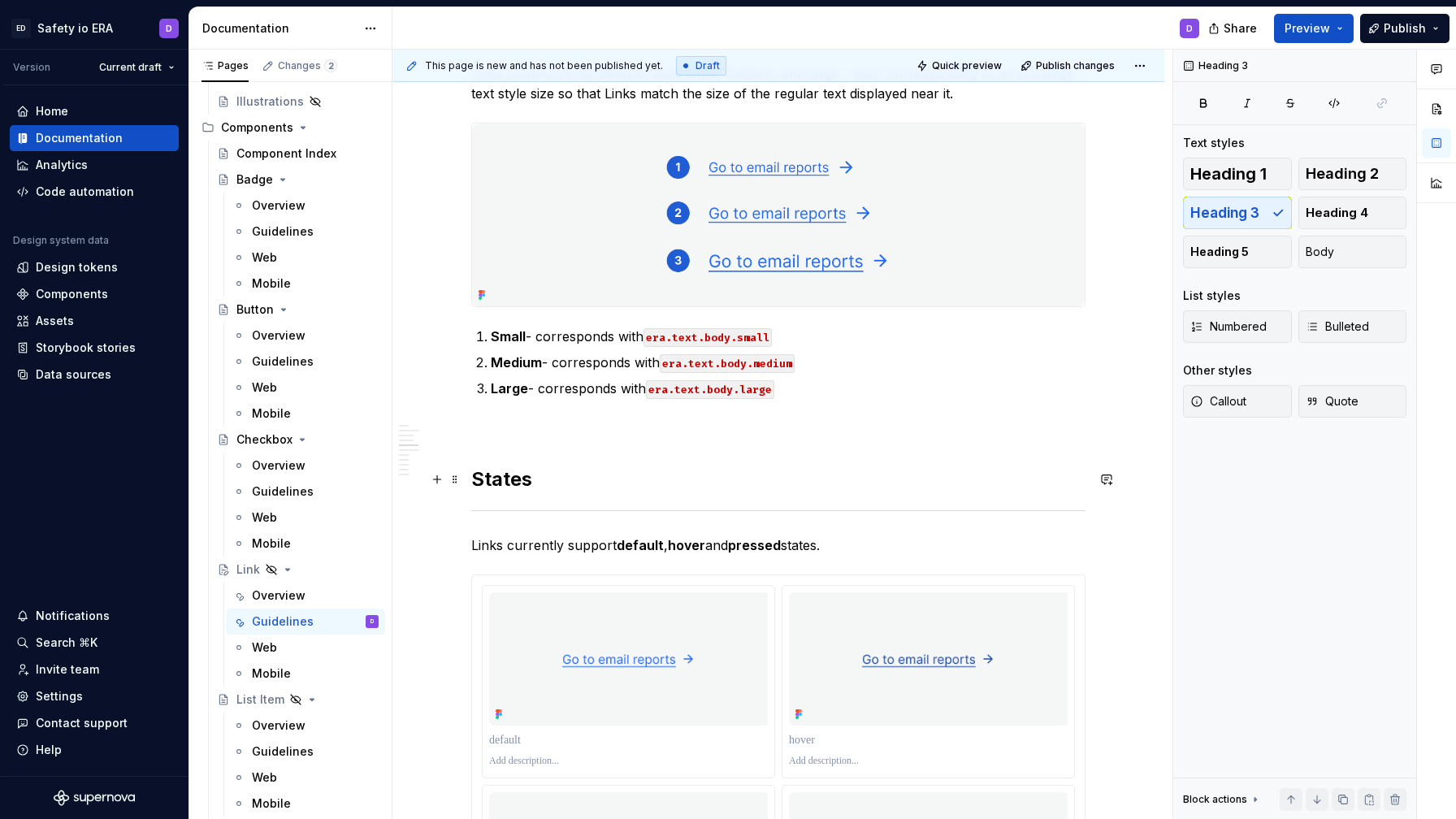
click at [509, 484] on h2 "States" at bounding box center [778, 479] width 614 height 26
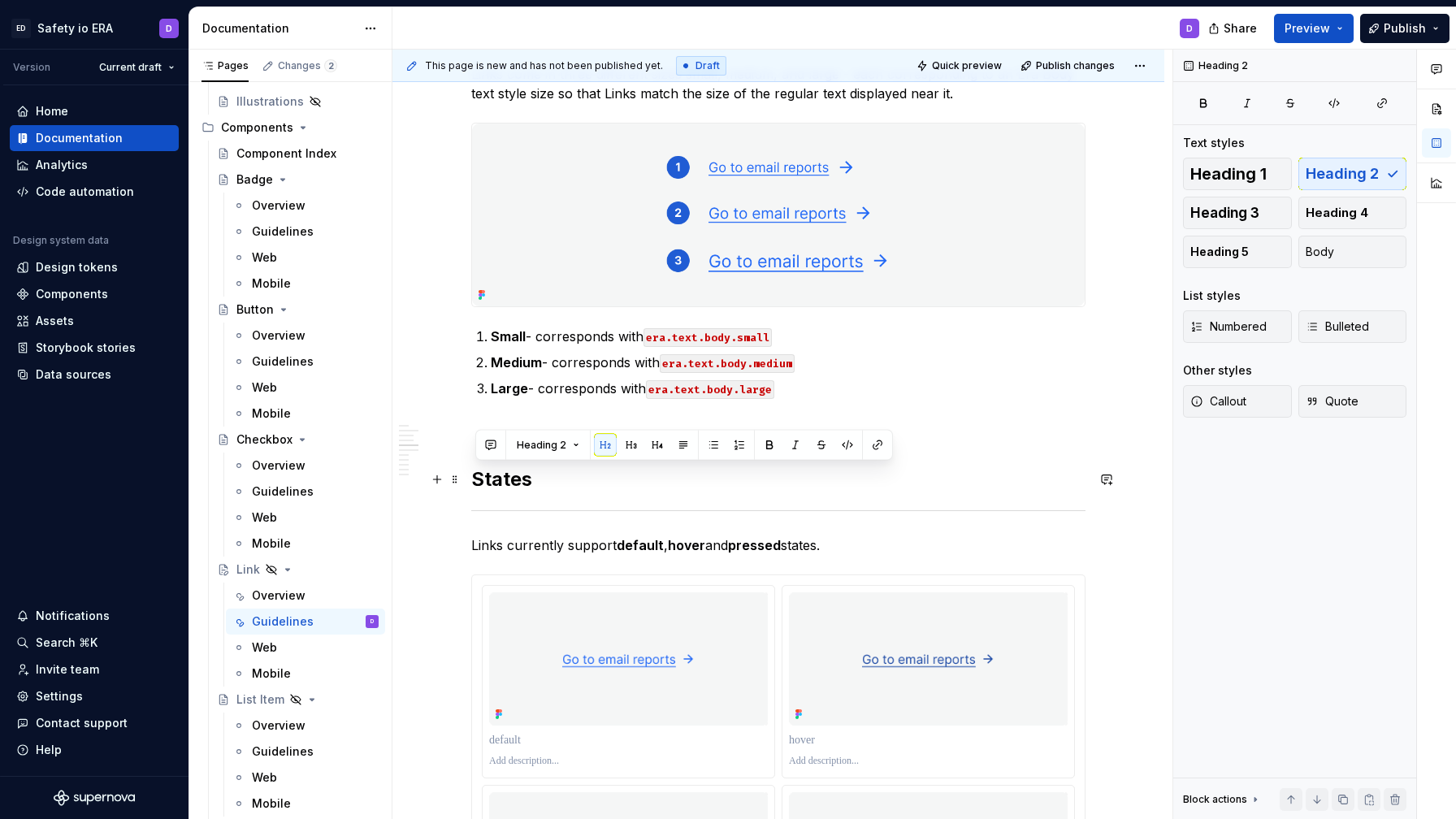
click at [509, 484] on h2 "States" at bounding box center [778, 479] width 614 height 26
click at [635, 443] on button "button" at bounding box center [631, 445] width 23 height 22
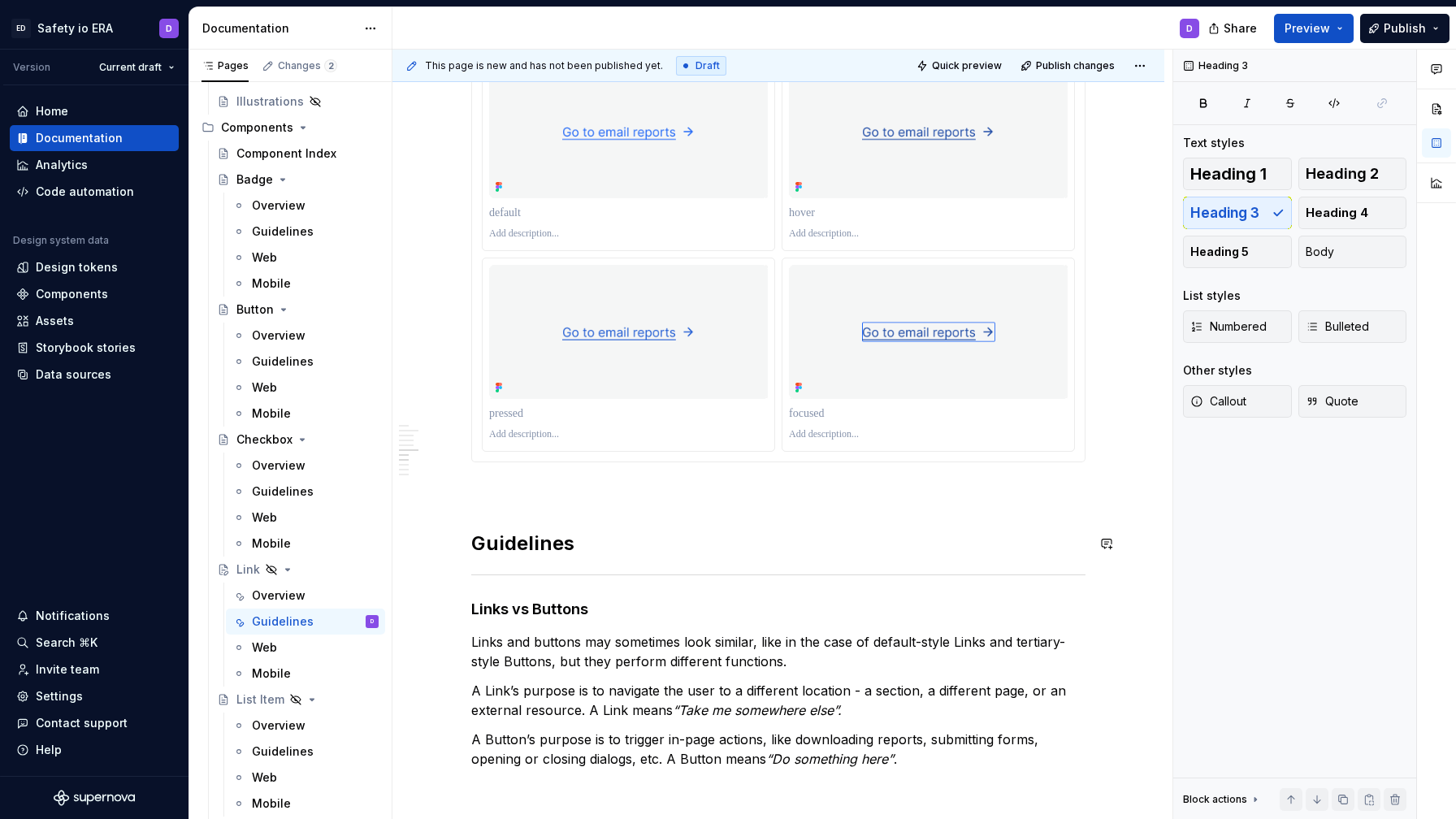
scroll to position [1599, 0]
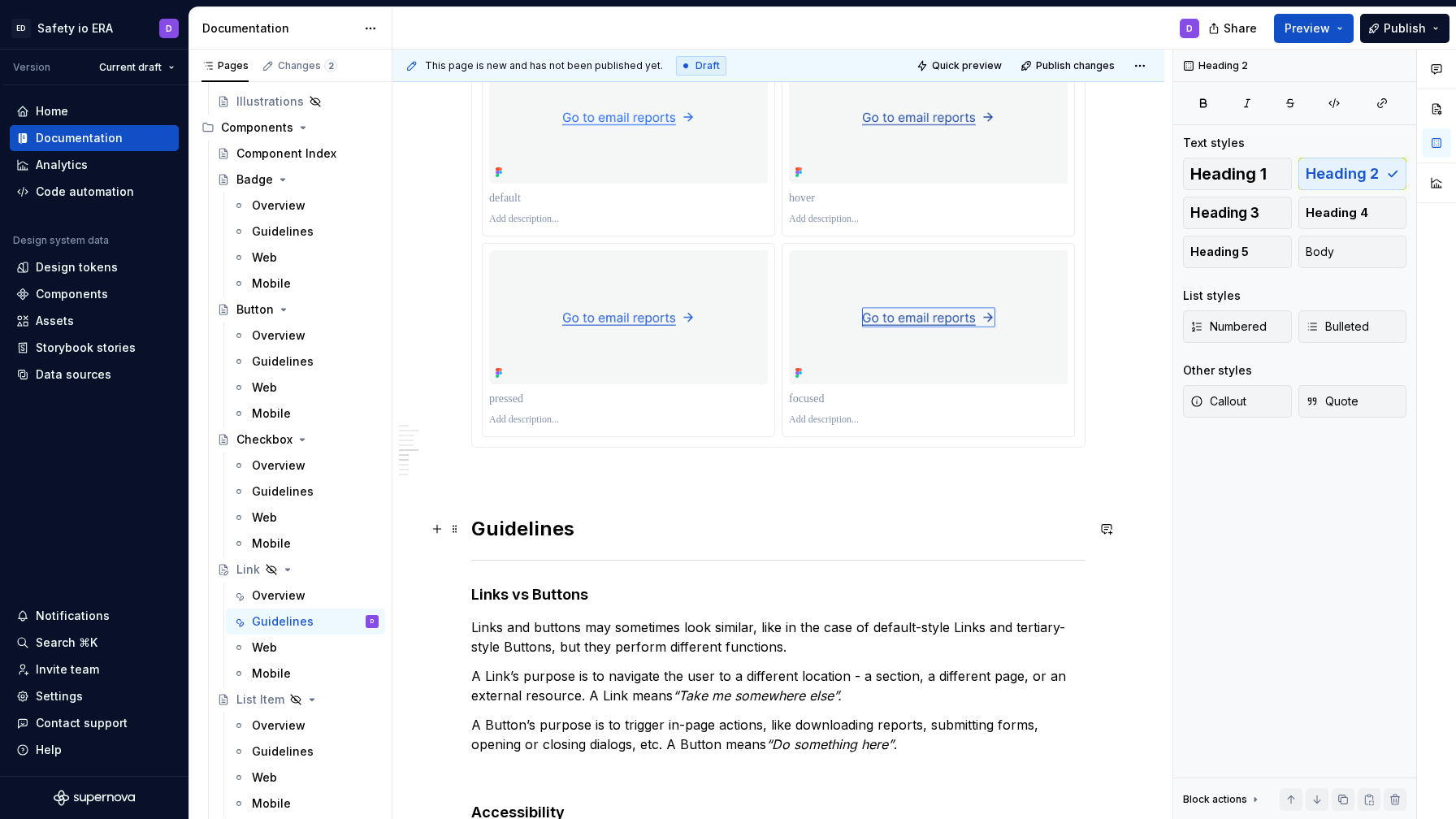
click at [537, 532] on h2 "Guidelines" at bounding box center [778, 529] width 614 height 26
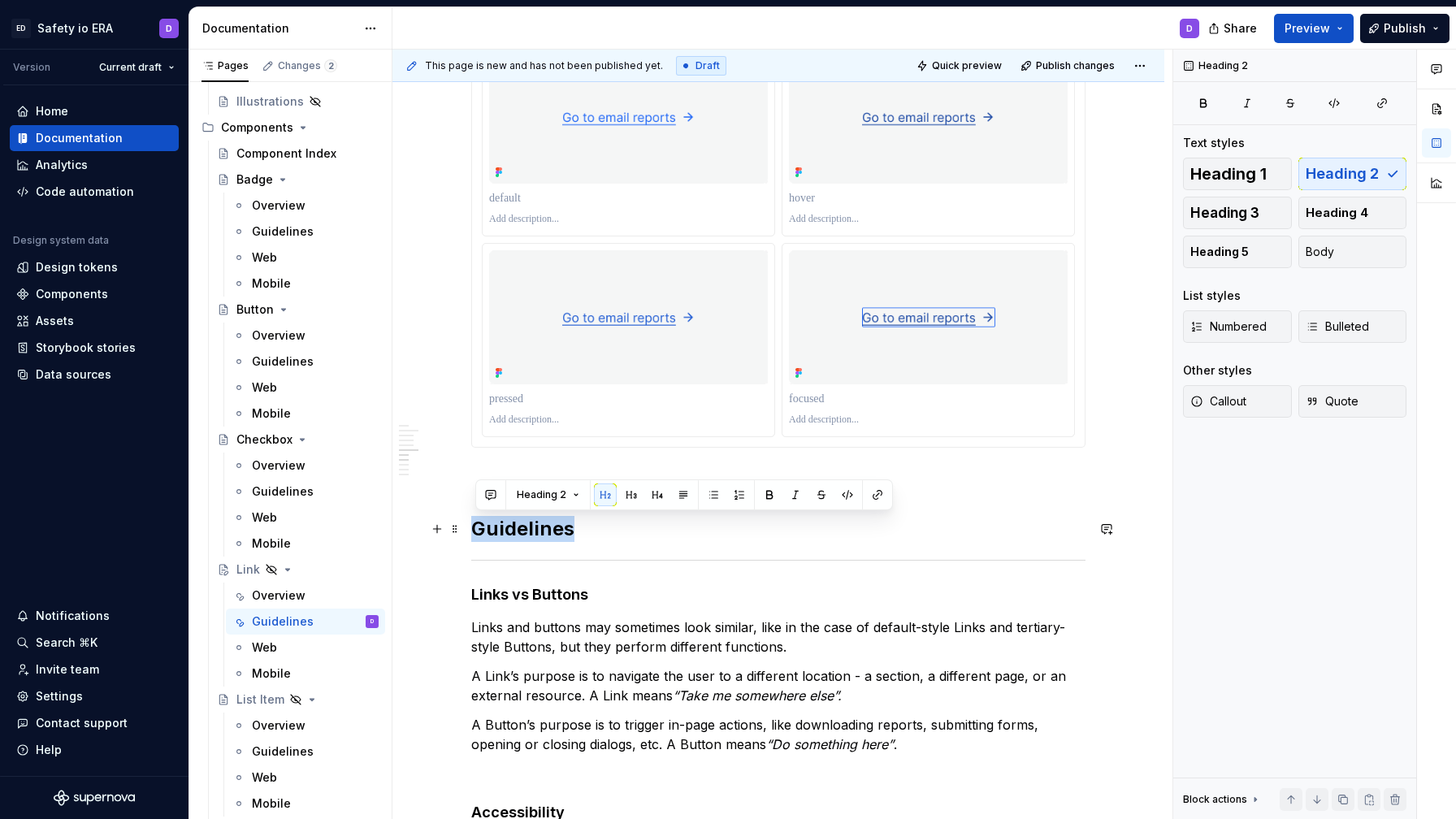
click at [657, 533] on h2 "Guidelines" at bounding box center [778, 529] width 614 height 26
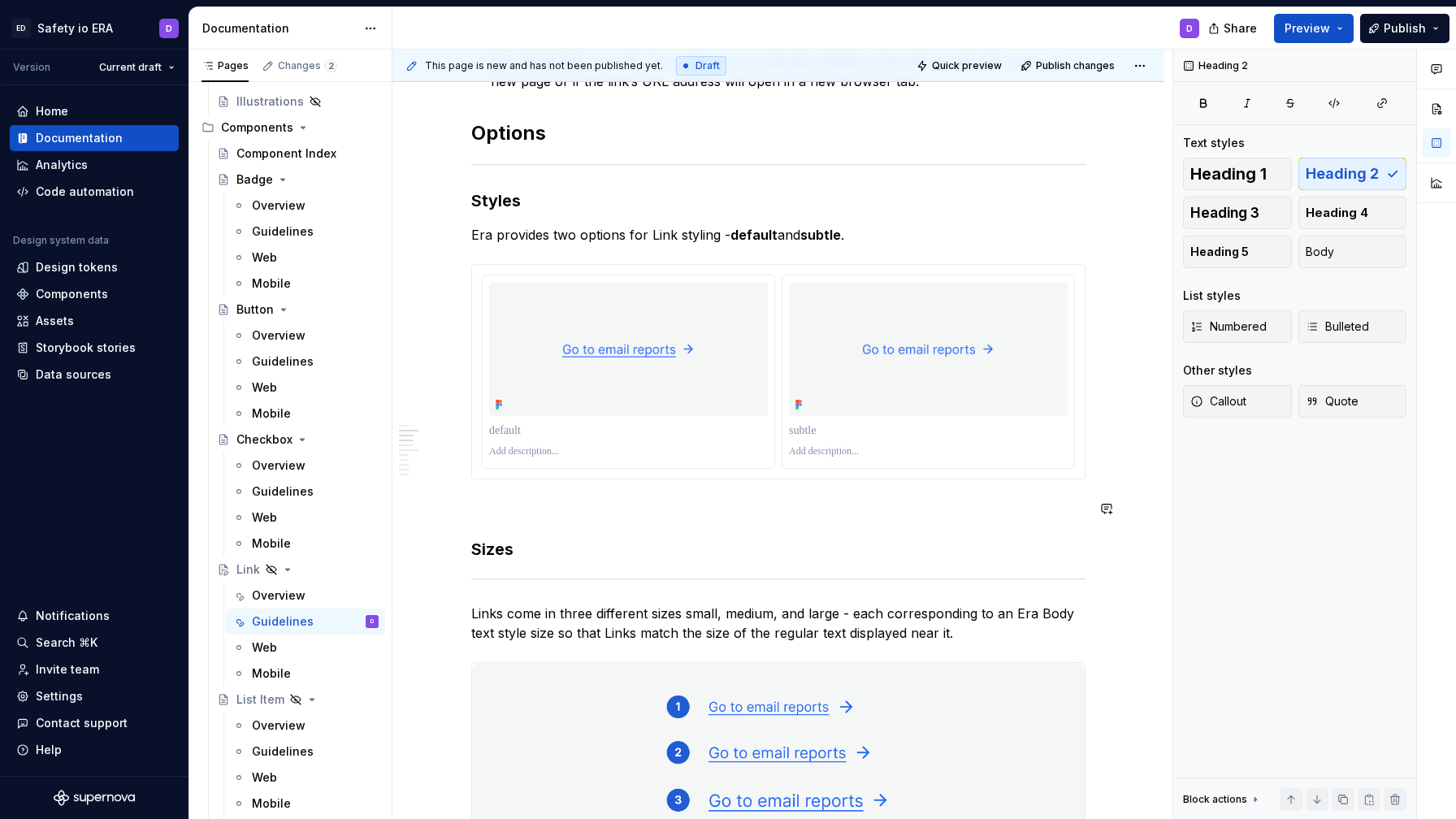
scroll to position [641, 0]
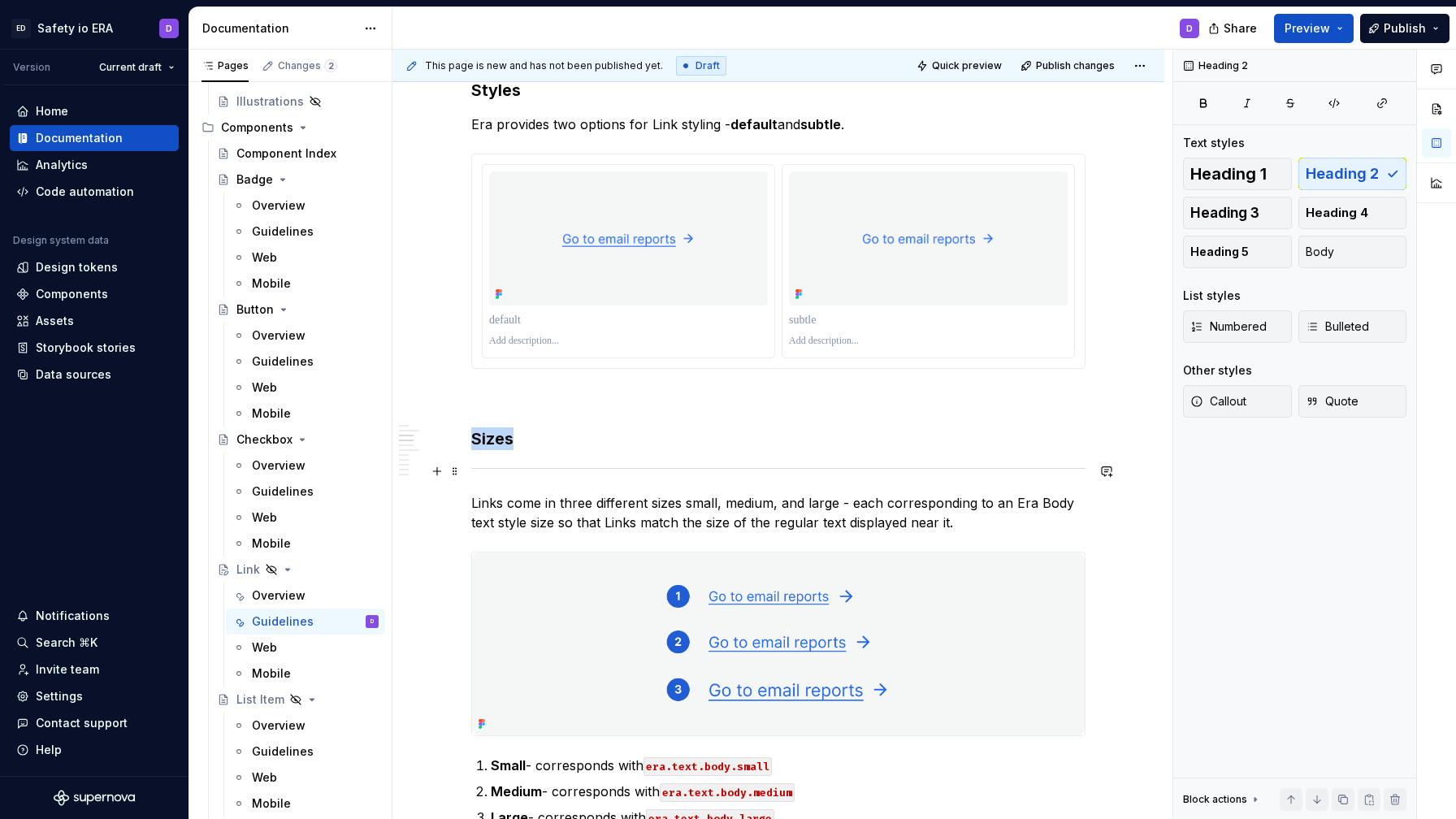
click at [507, 469] on div at bounding box center [778, 468] width 614 height 10
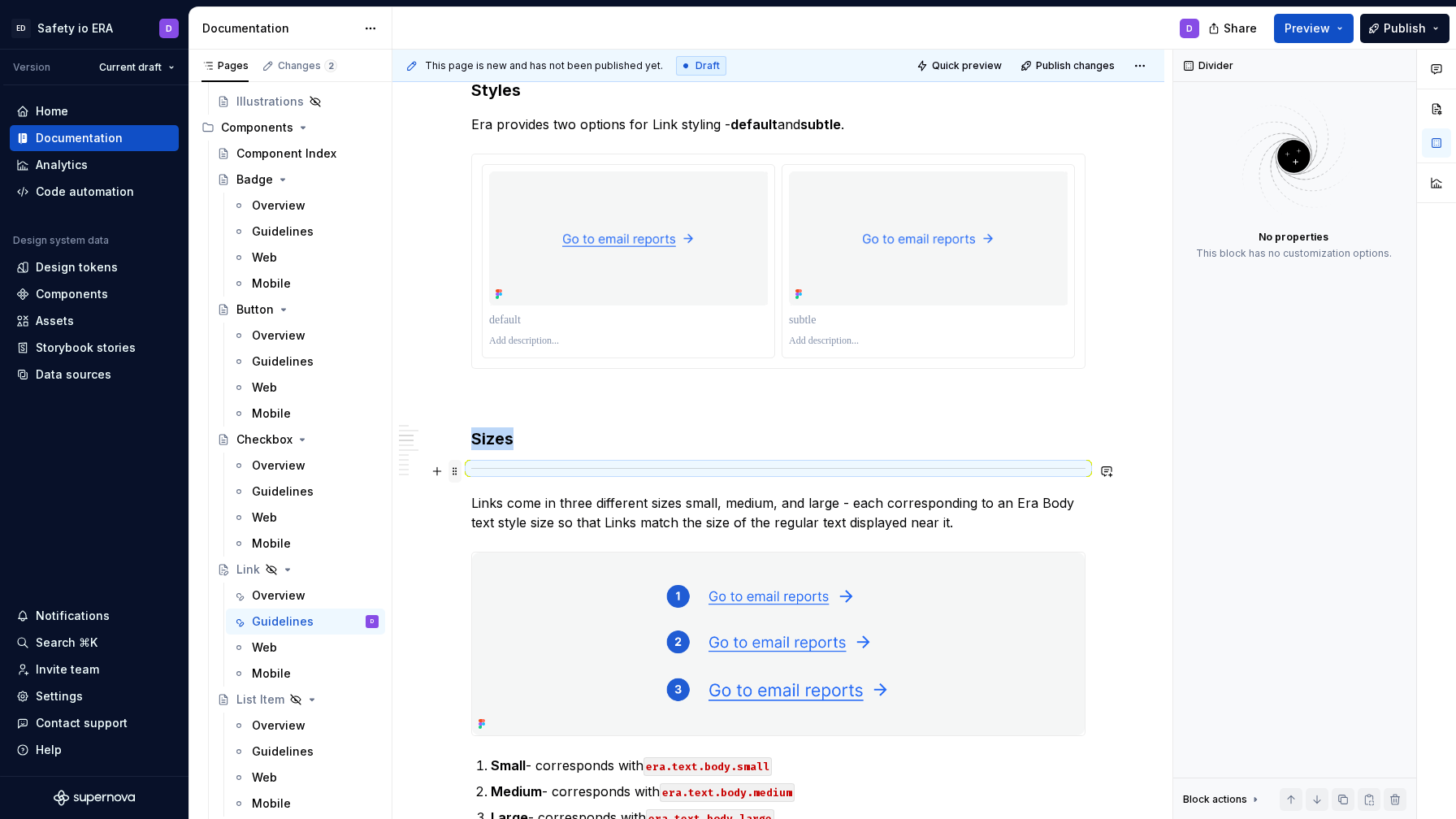
click at [459, 469] on span at bounding box center [455, 471] width 13 height 22
click at [508, 611] on div "Delete" at bounding box center [535, 614] width 106 height 16
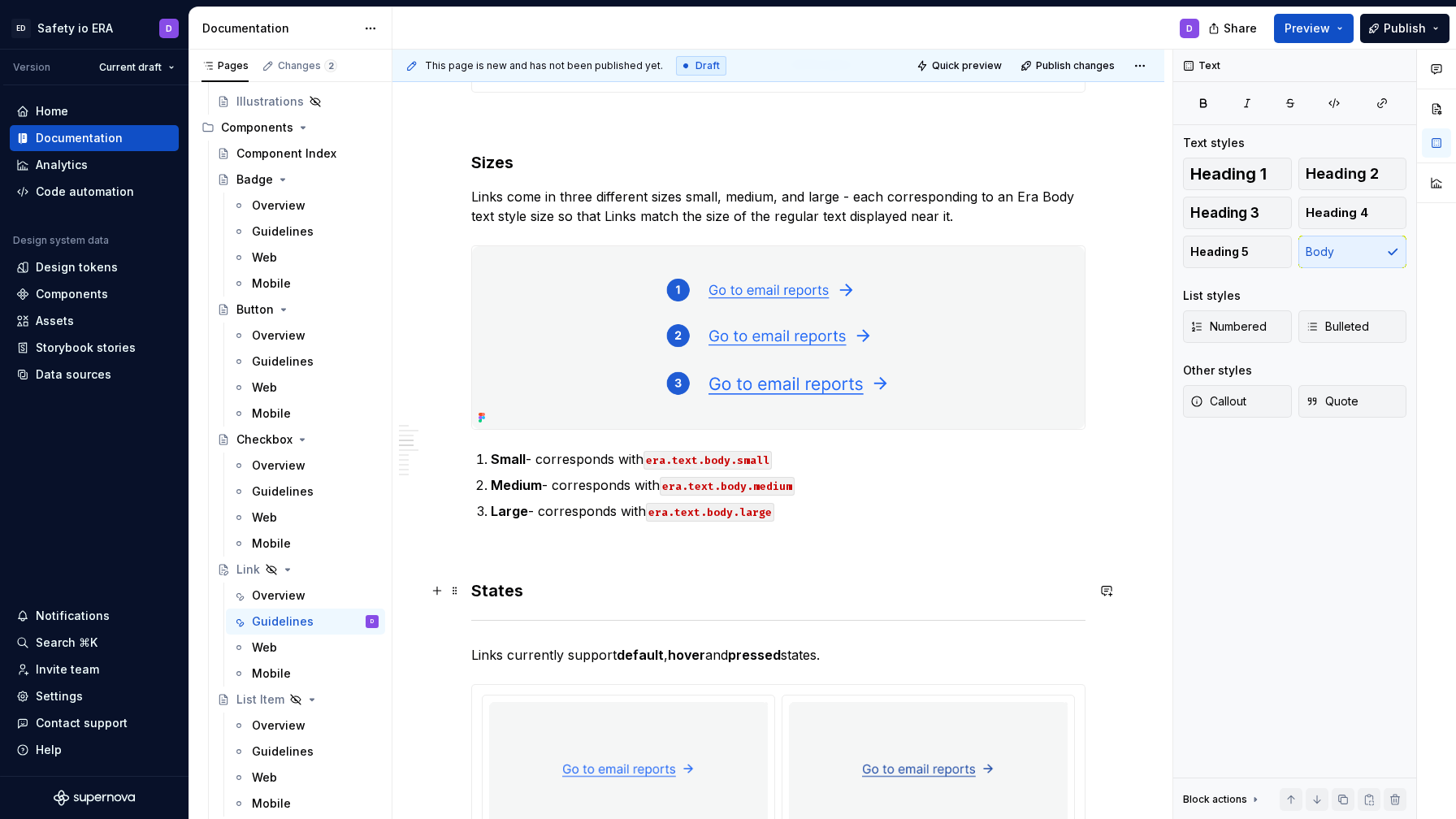
scroll to position [922, 0]
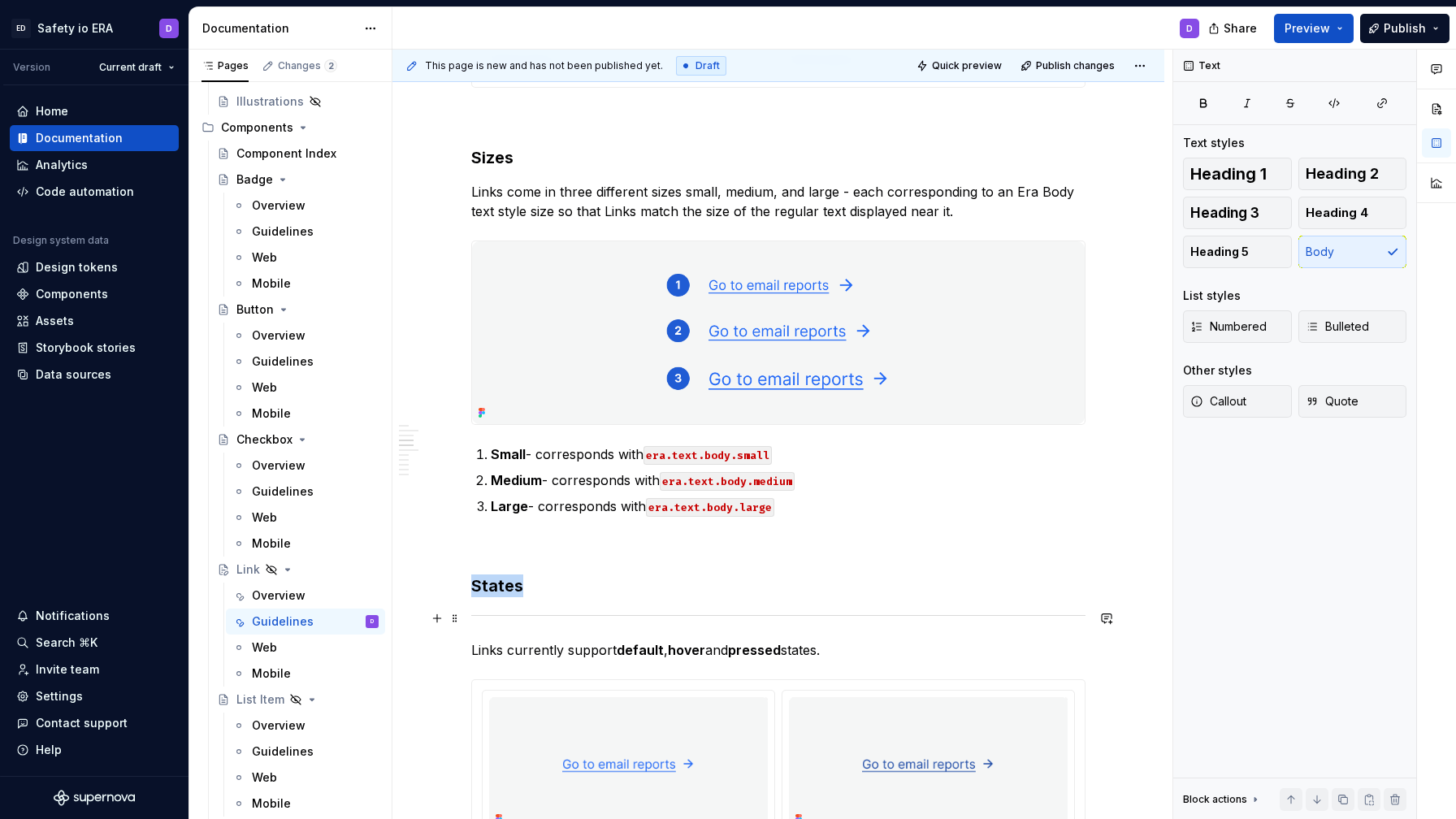
click at [526, 610] on div at bounding box center [778, 615] width 614 height 10
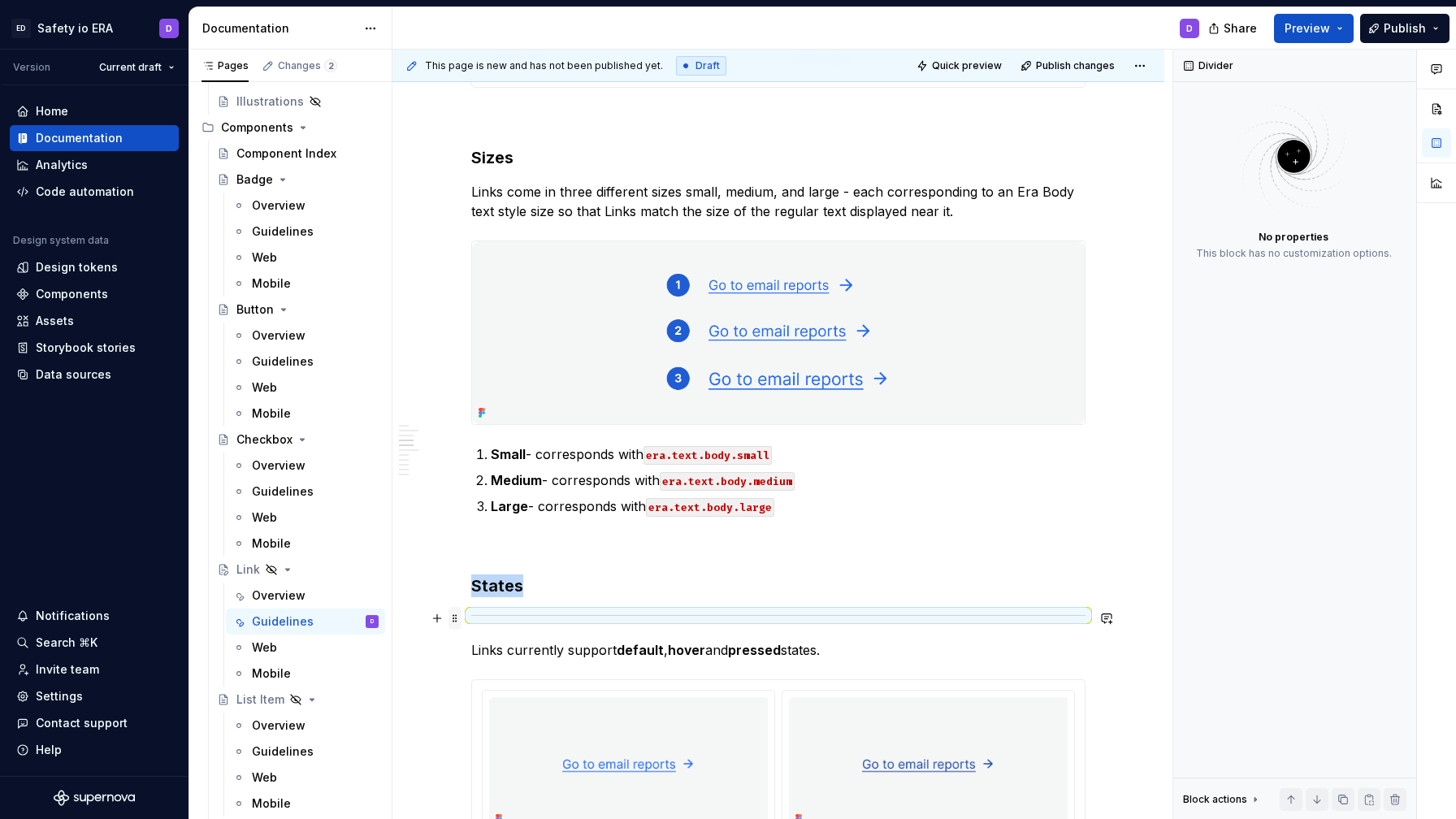
click at [461, 619] on span at bounding box center [455, 618] width 13 height 22
click at [513, 761] on div "Delete" at bounding box center [535, 761] width 106 height 16
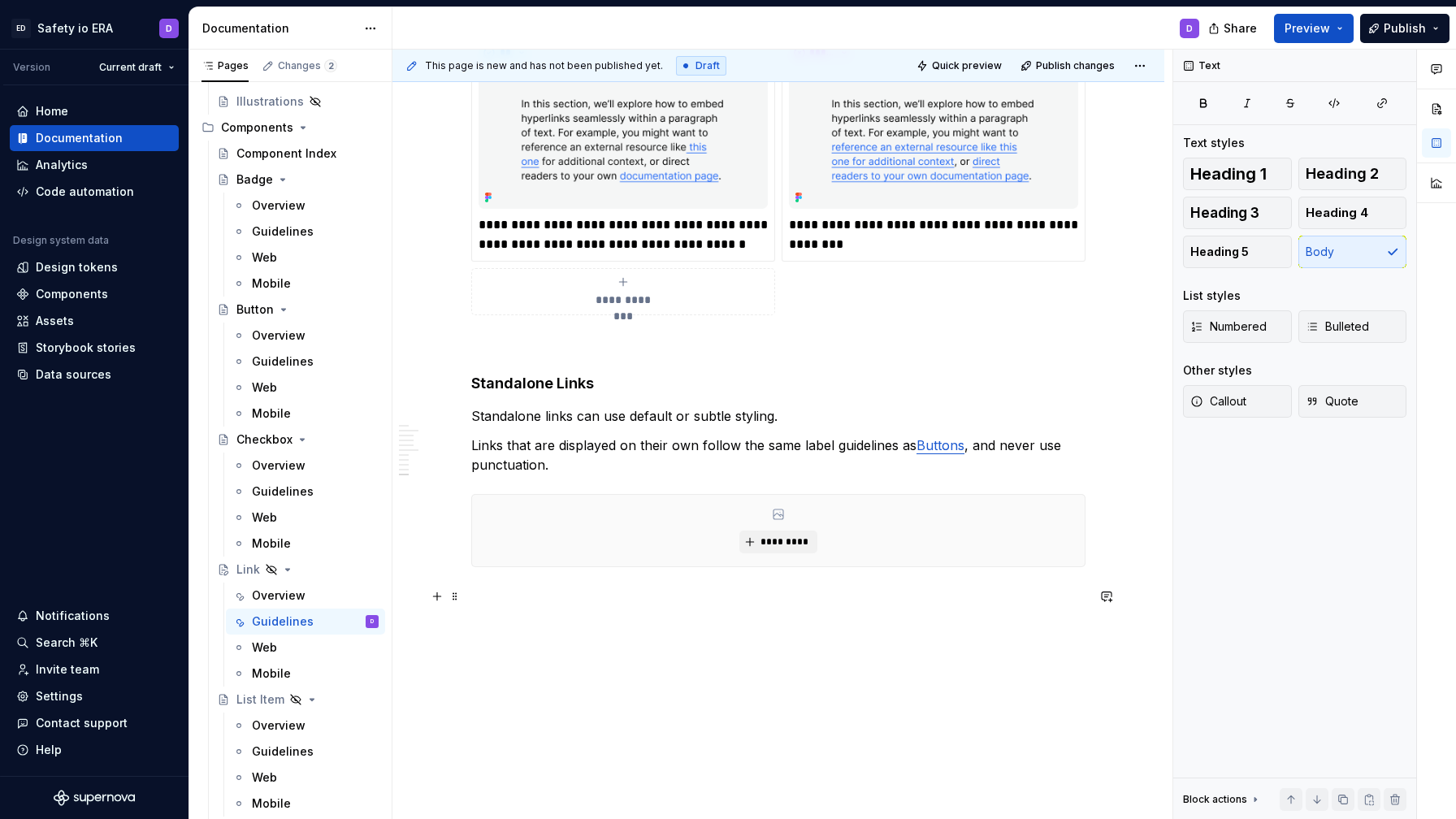
scroll to position [3312, 0]
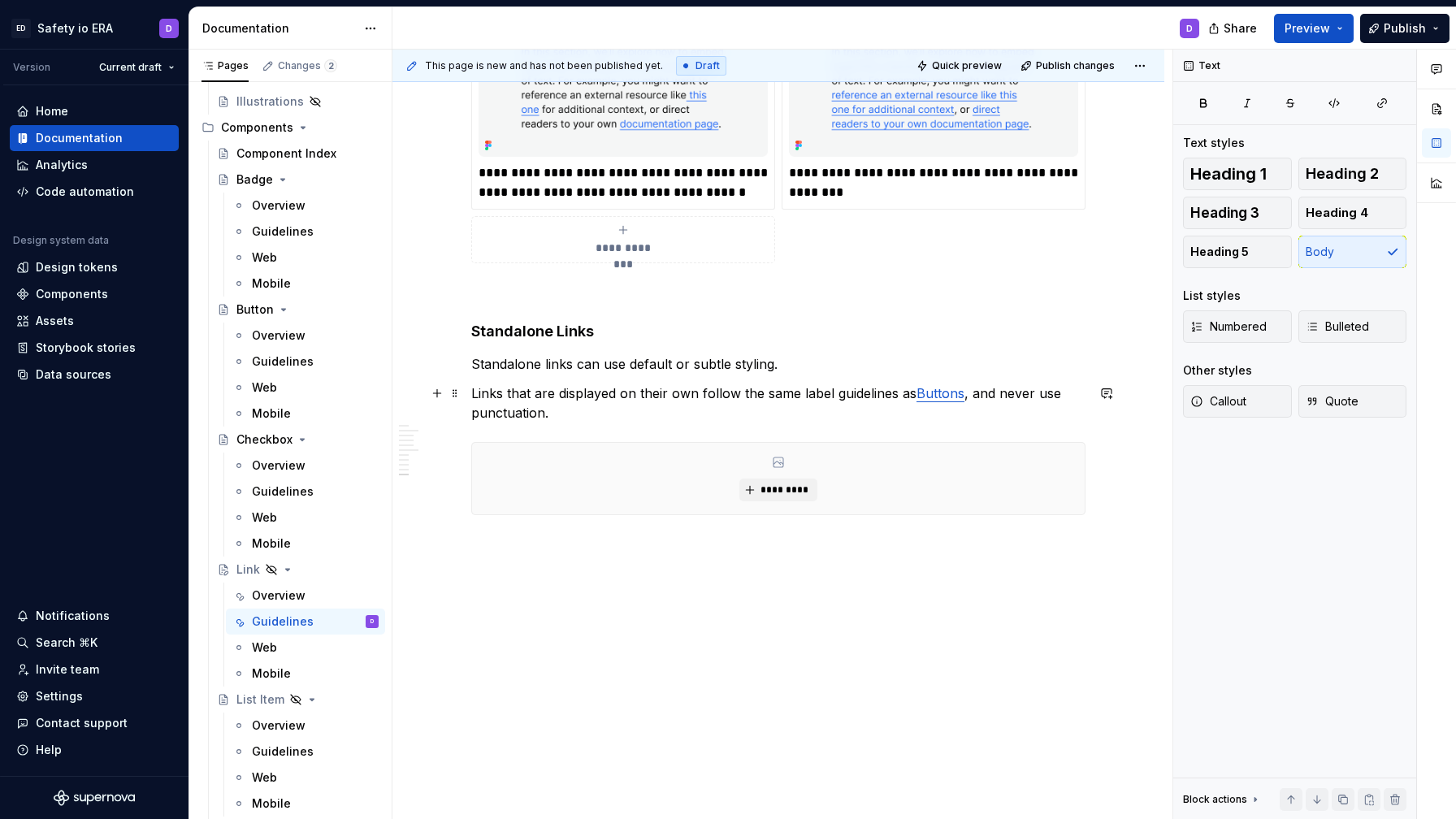
click at [746, 393] on p "Links that are displayed on their own follow the same label guidelines as Butto…" at bounding box center [778, 403] width 614 height 39
click at [790, 487] on span "*********" at bounding box center [784, 490] width 50 height 13
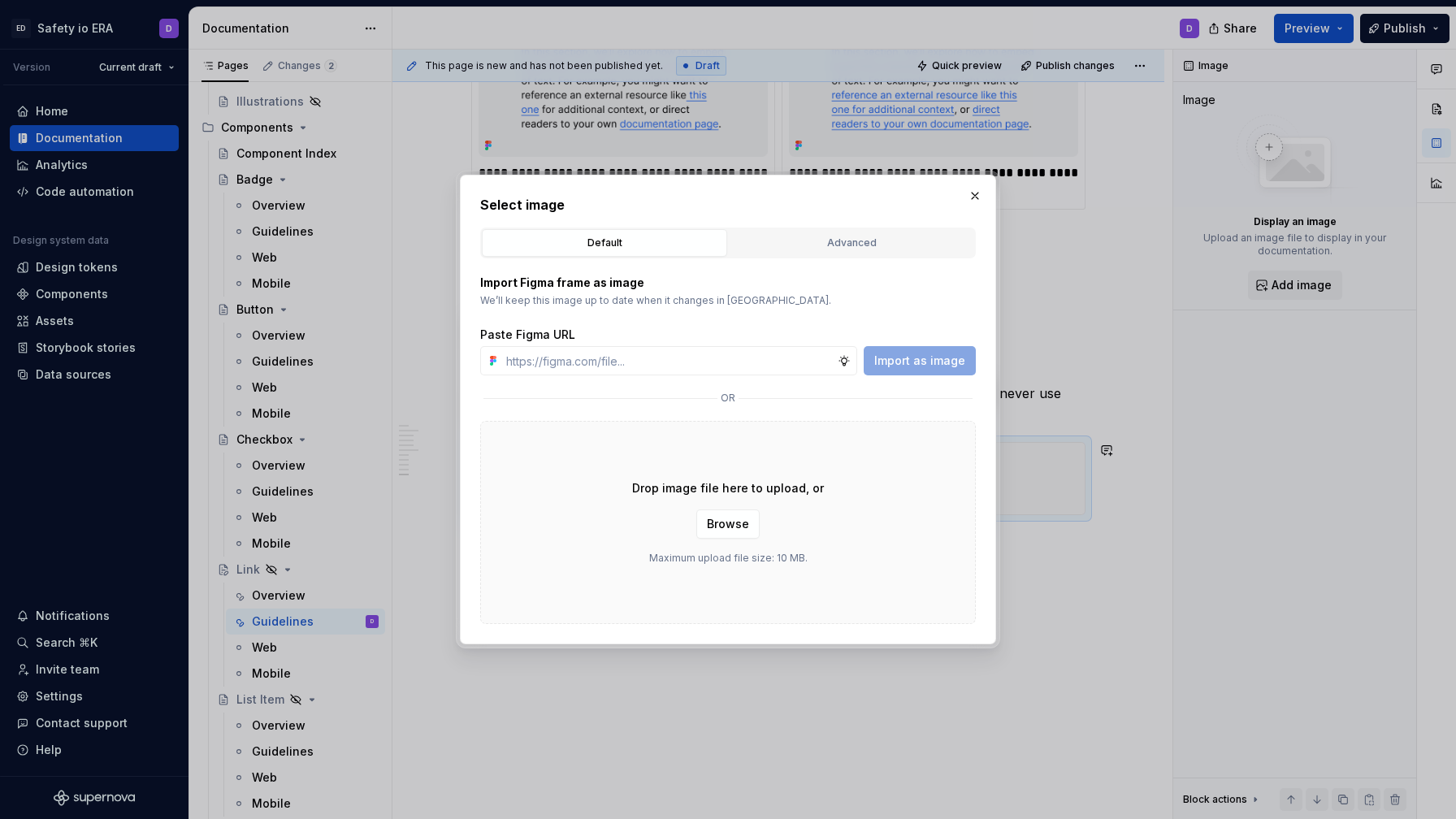
click at [888, 228] on div "Default Advanced" at bounding box center [728, 243] width 496 height 31
click at [859, 244] on div "Advanced" at bounding box center [851, 242] width 234 height 16
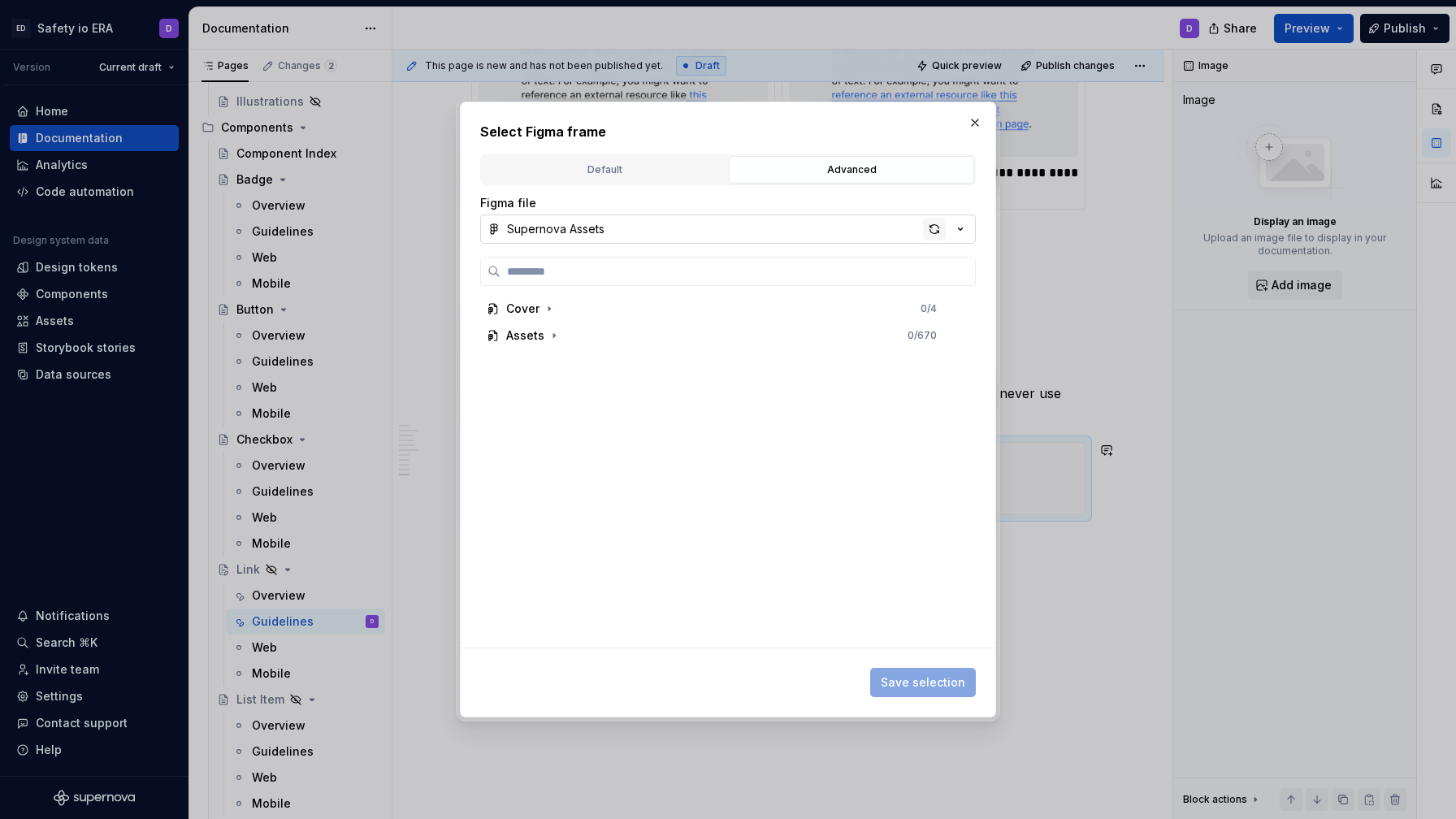
click at [935, 231] on div "button" at bounding box center [935, 229] width 23 height 22
click at [553, 329] on icon "button" at bounding box center [554, 335] width 13 height 13
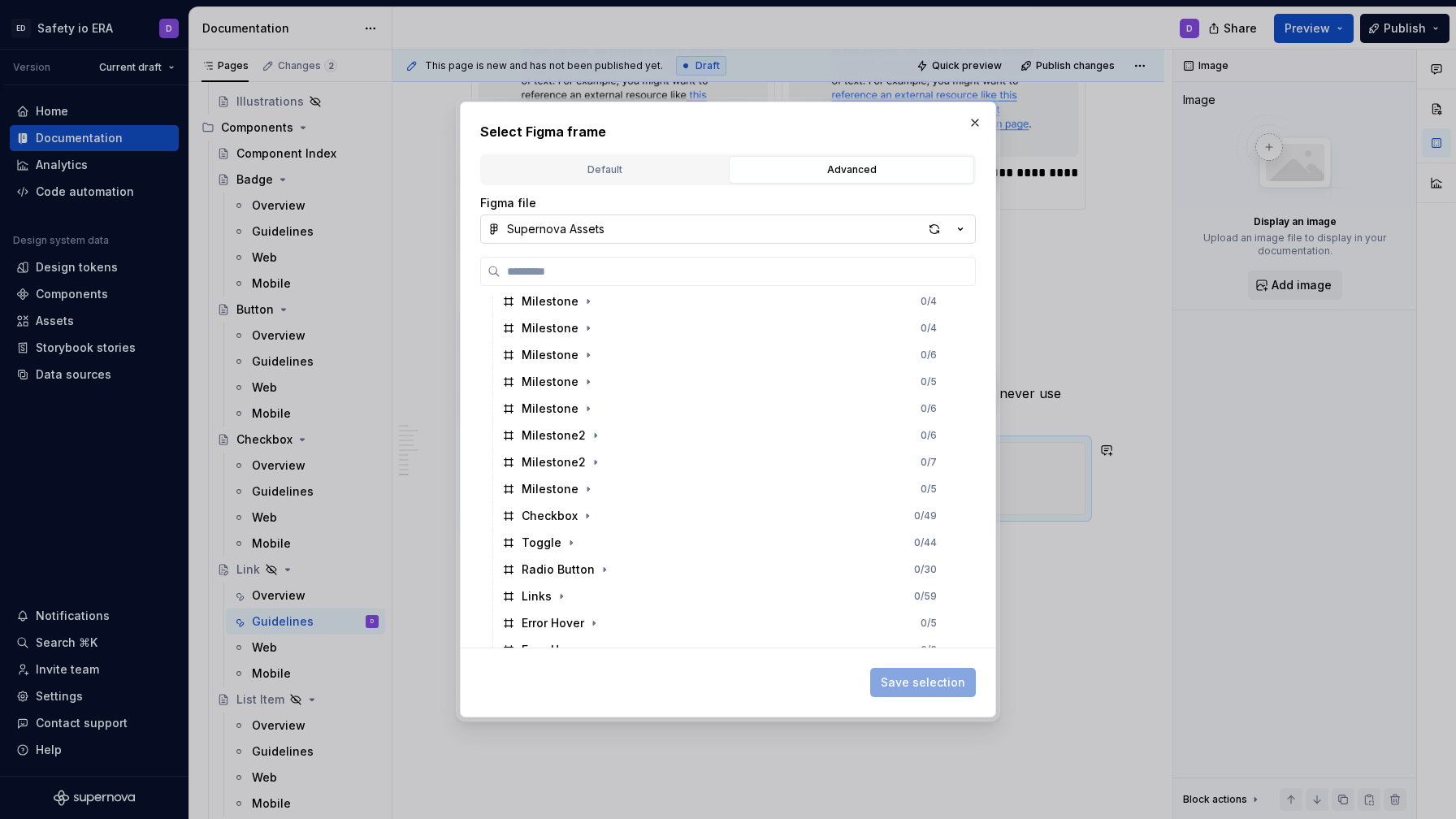
scroll to position [333, 0]
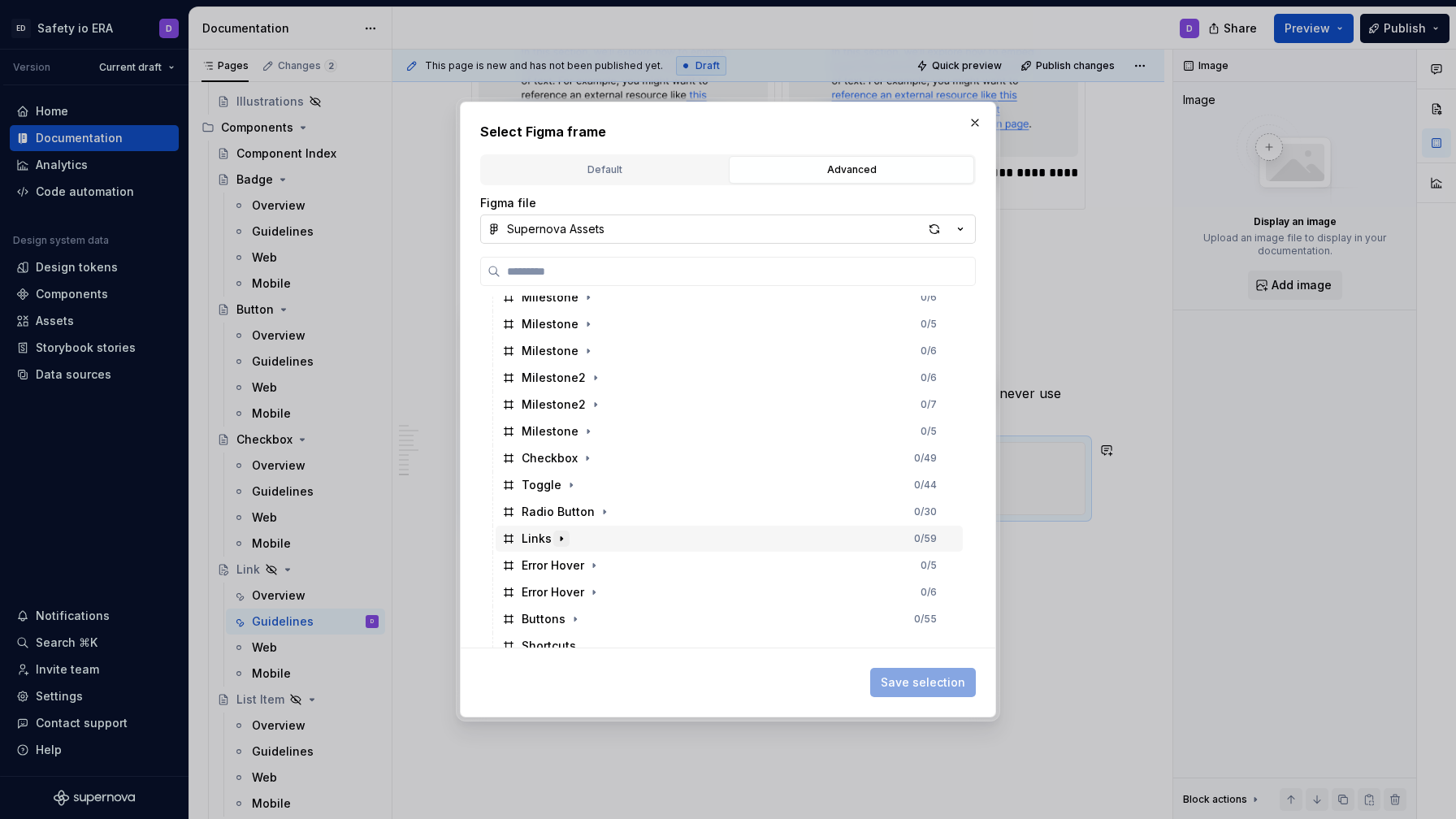
click at [557, 533] on icon "button" at bounding box center [562, 539] width 13 height 13
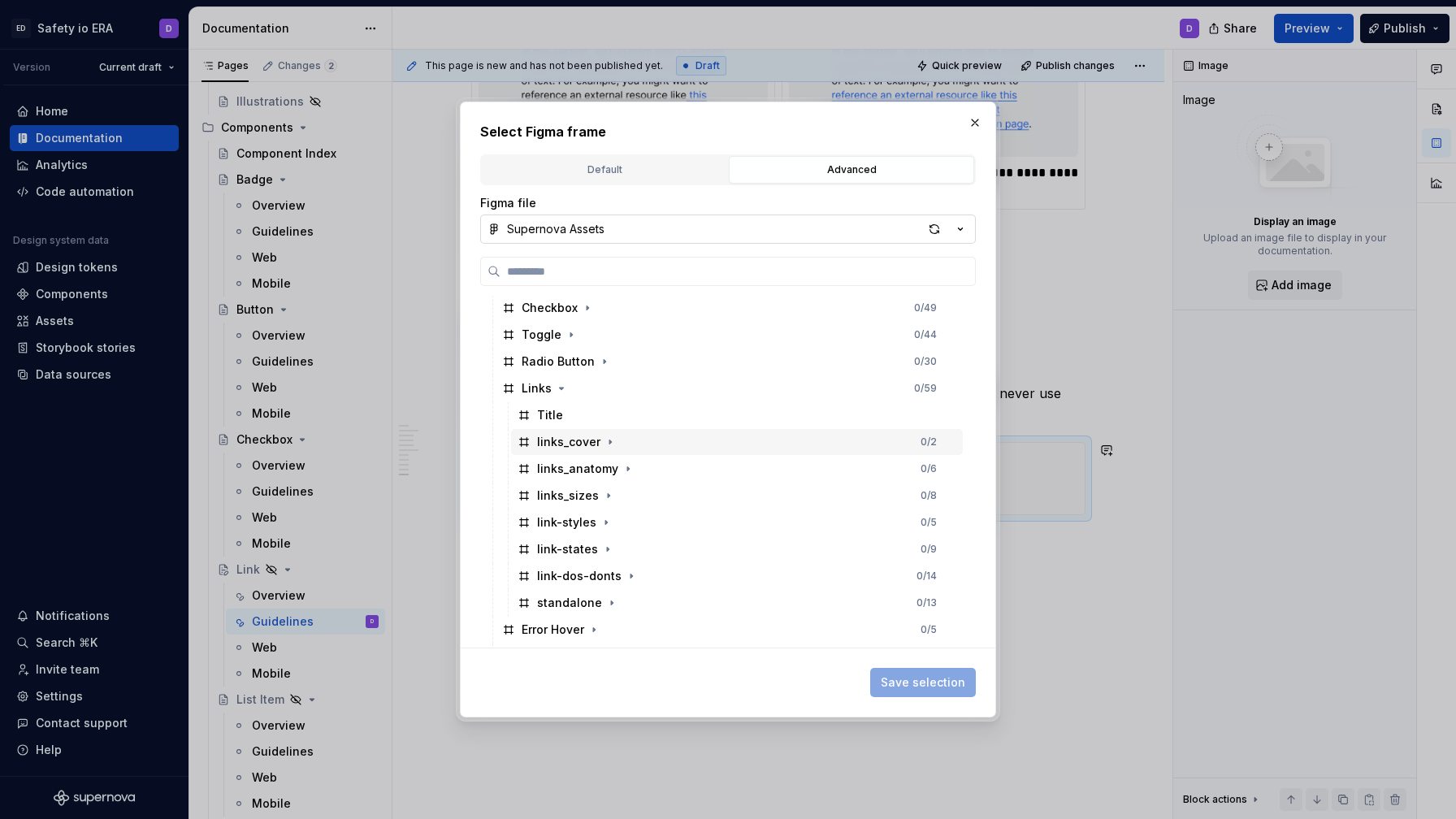
scroll to position [526, 0]
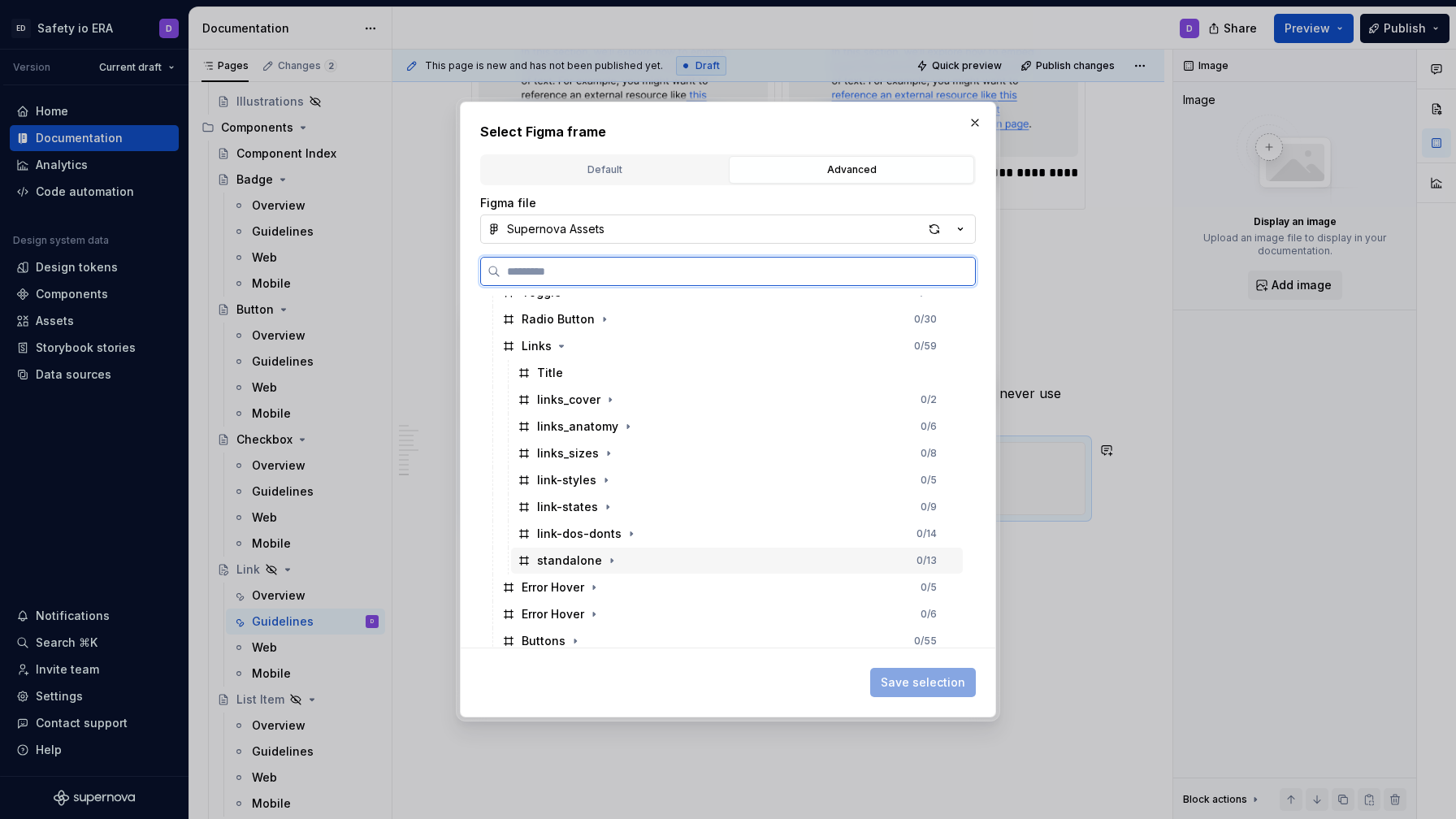
click at [592, 563] on div "standalone" at bounding box center [569, 559] width 65 height 16
click at [904, 679] on span "Save selection" at bounding box center [923, 681] width 84 height 16
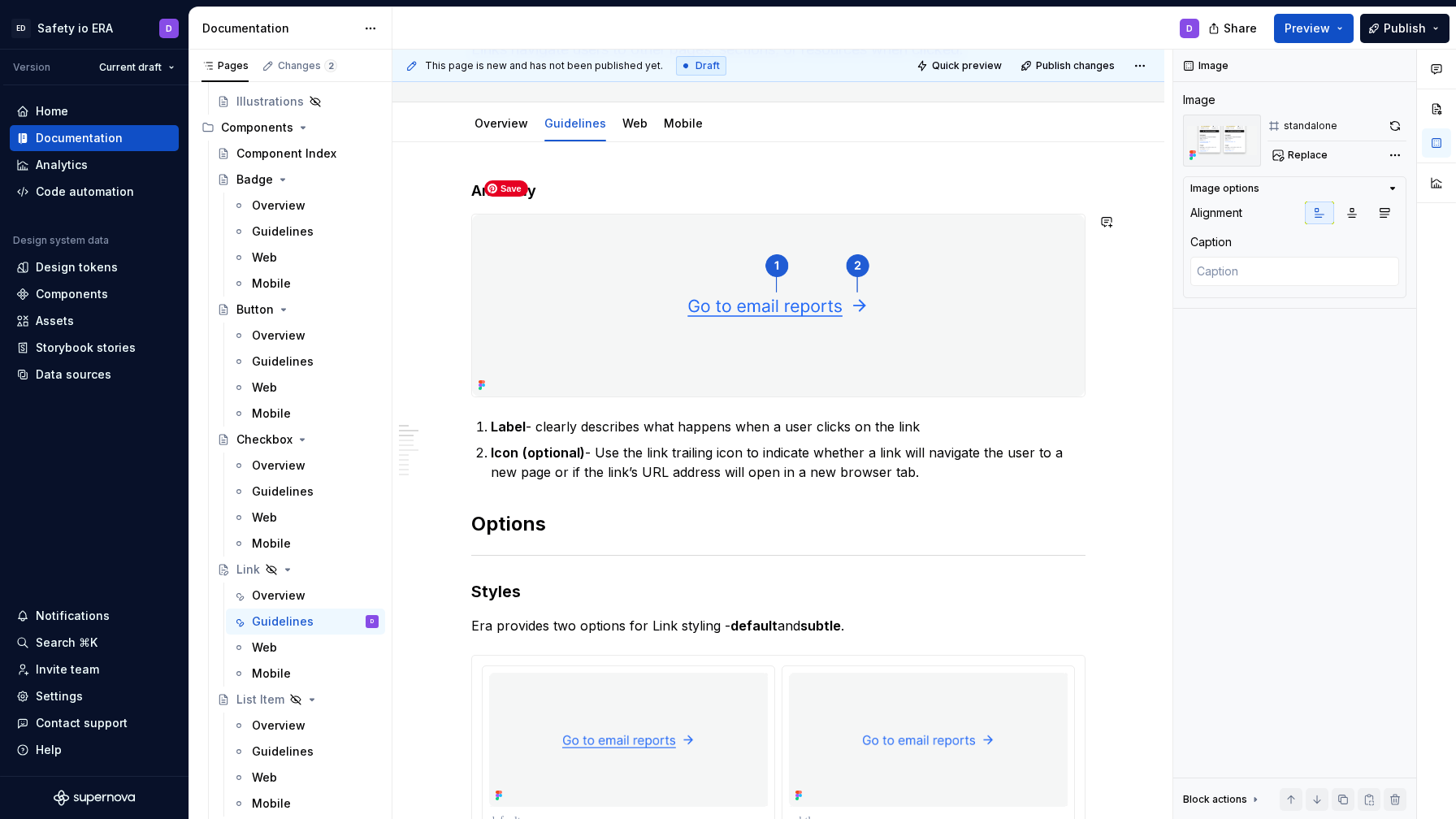
scroll to position [0, 0]
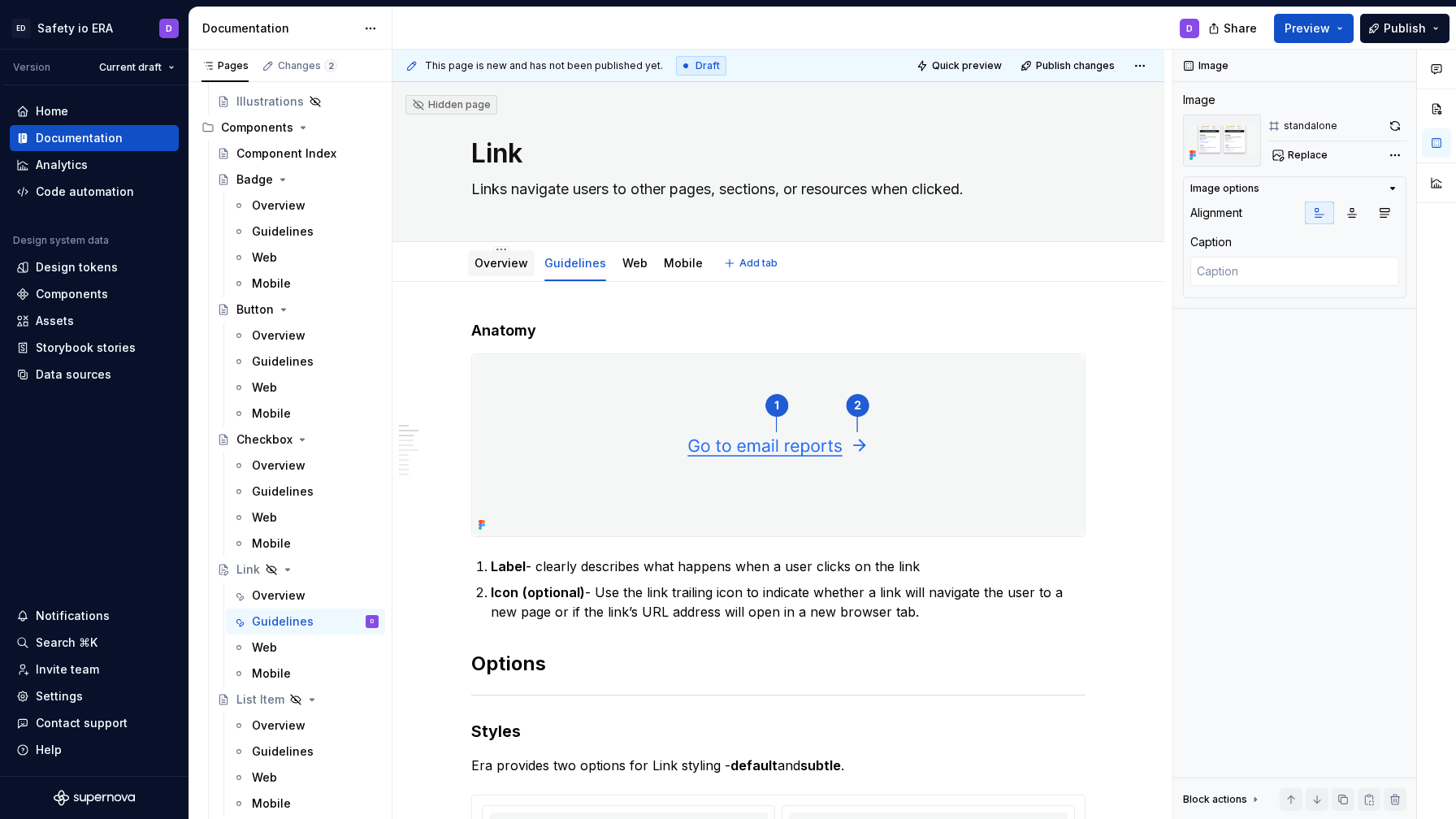
click at [501, 259] on link "Overview" at bounding box center [501, 262] width 53 height 14
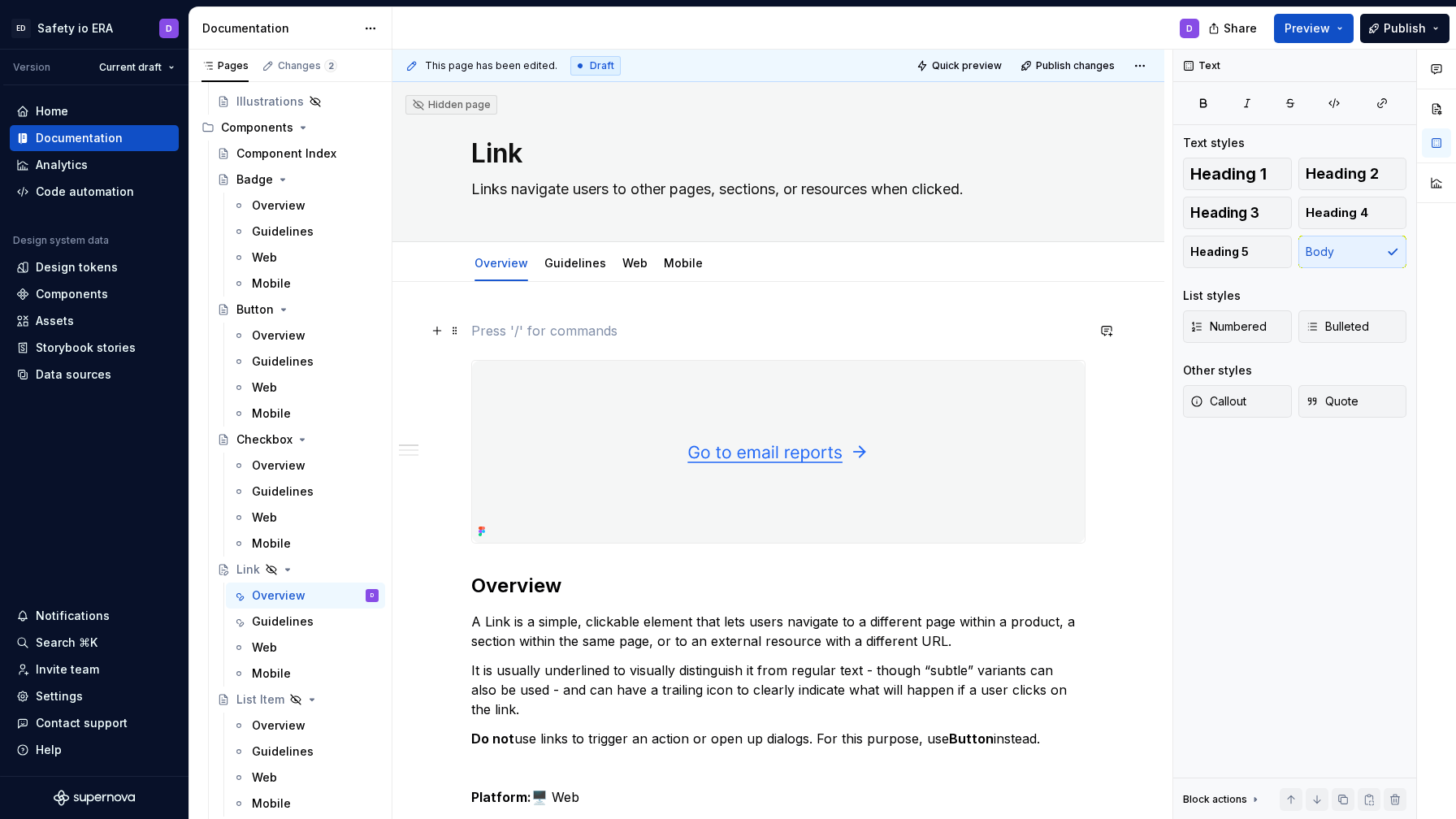
click at [457, 332] on span at bounding box center [455, 331] width 13 height 22
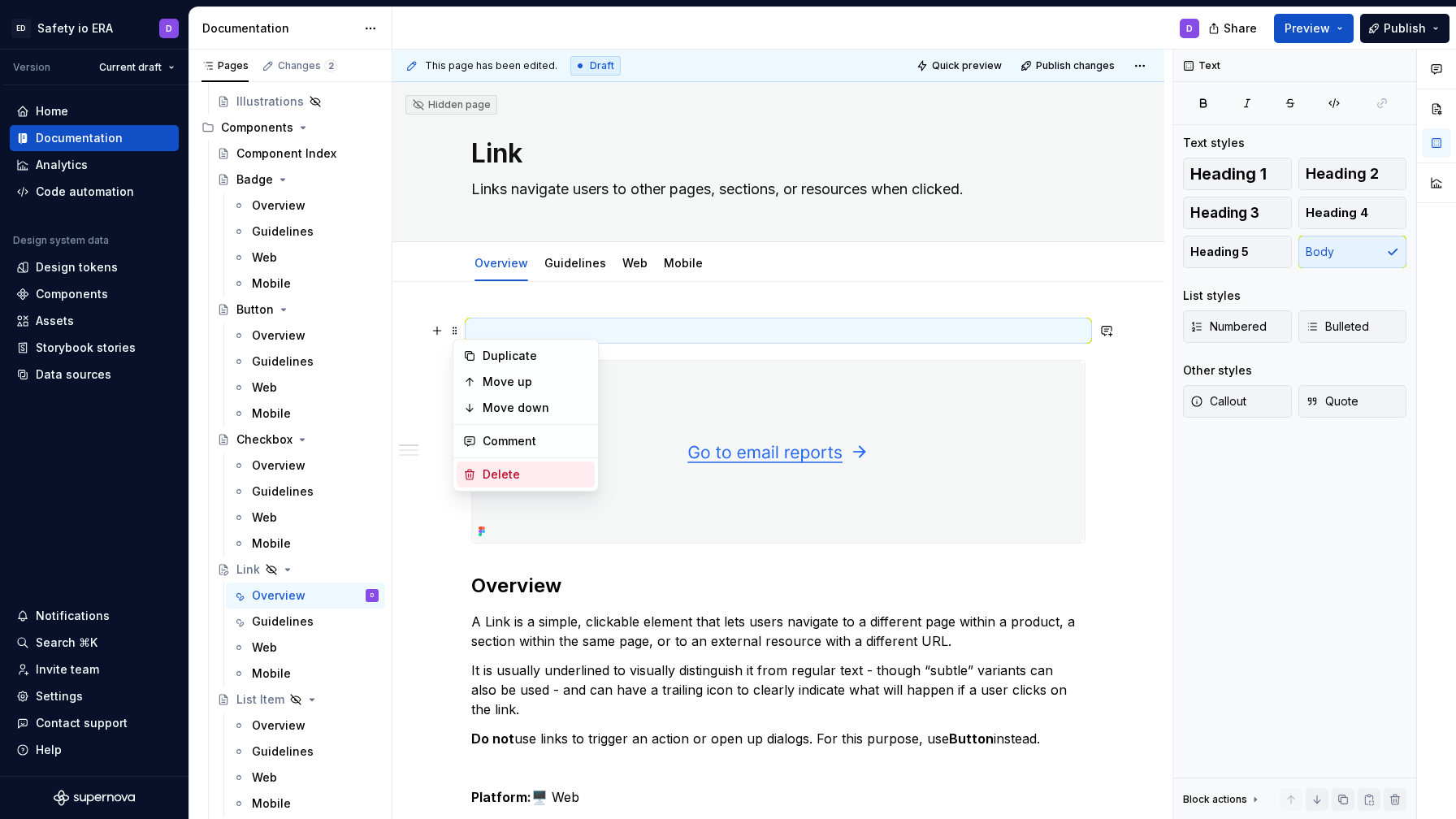
click at [491, 466] on div "Delete" at bounding box center [535, 473] width 106 height 16
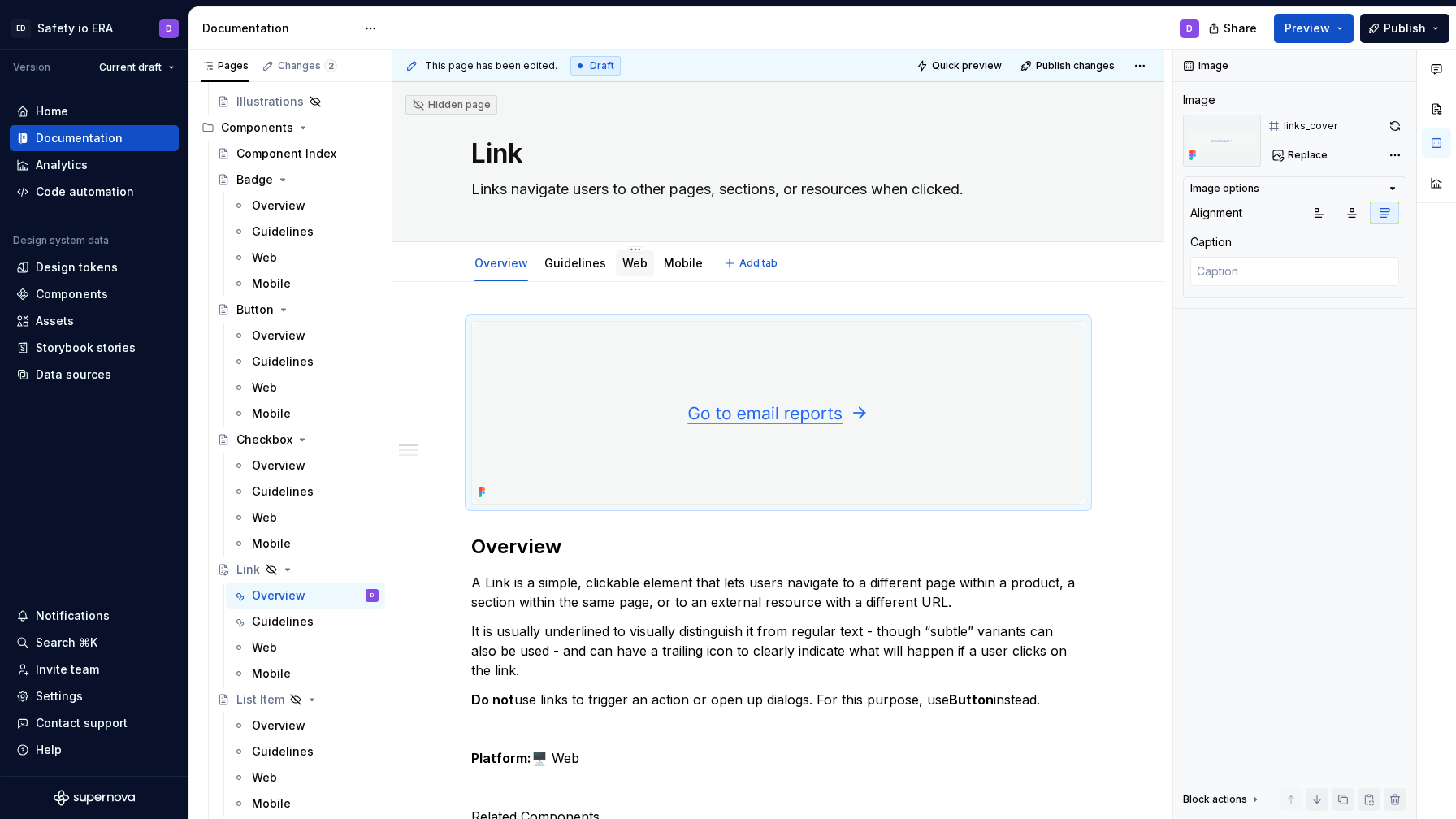
click at [633, 265] on link "Web" at bounding box center [635, 262] width 25 height 14
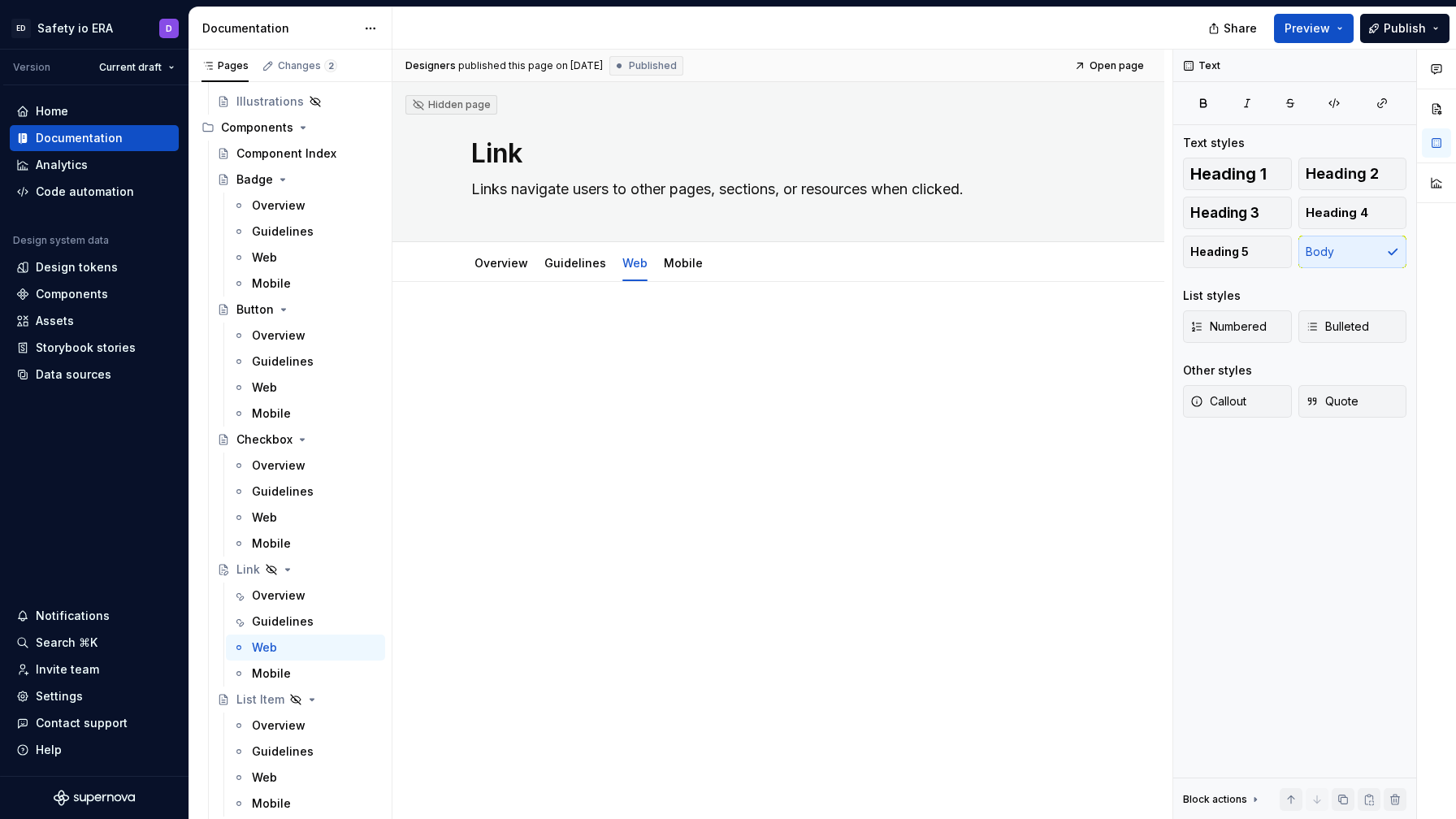
type textarea "*"
